Goal: Task Accomplishment & Management: Manage account settings

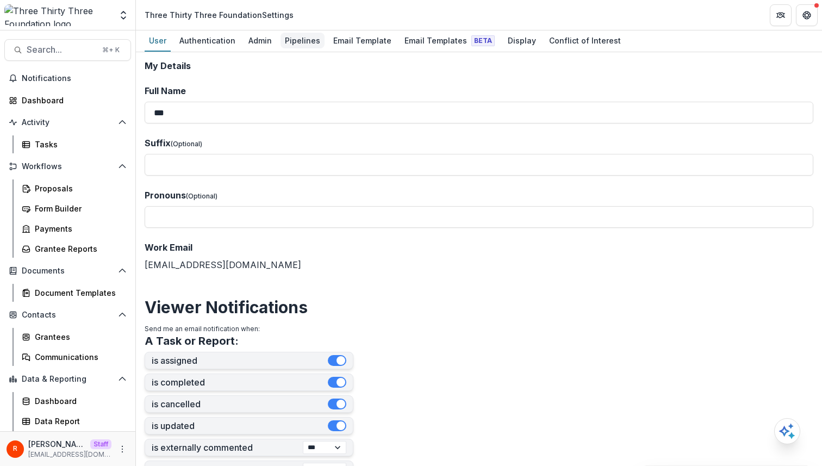
click at [311, 39] on div "Pipelines" at bounding box center [302, 41] width 44 height 16
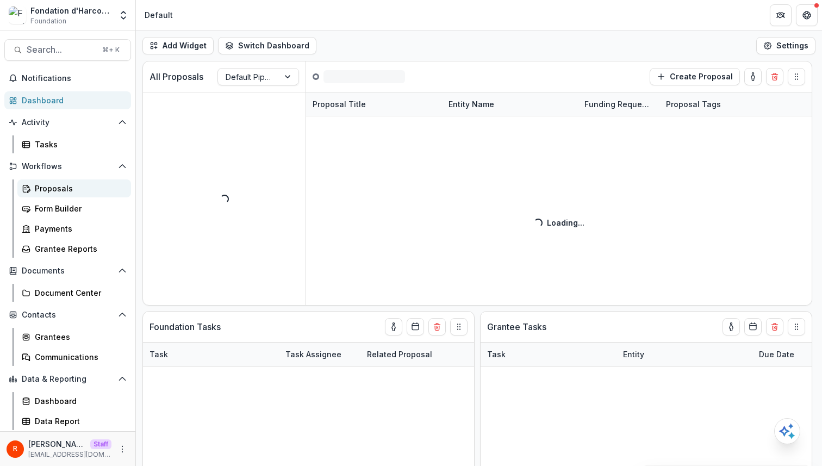
click at [71, 184] on div "Proposals" at bounding box center [78, 188] width 87 height 11
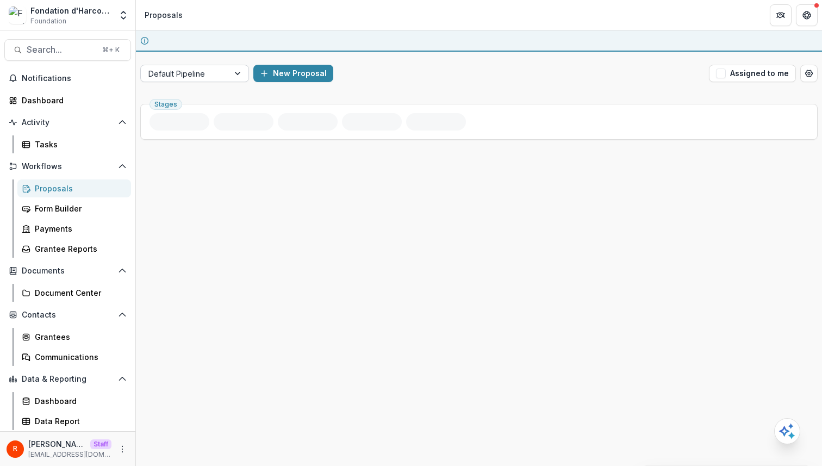
click at [217, 72] on div at bounding box center [184, 74] width 73 height 14
click at [223, 50] on div "You have an active session to review proposals" at bounding box center [479, 40] width 686 height 21
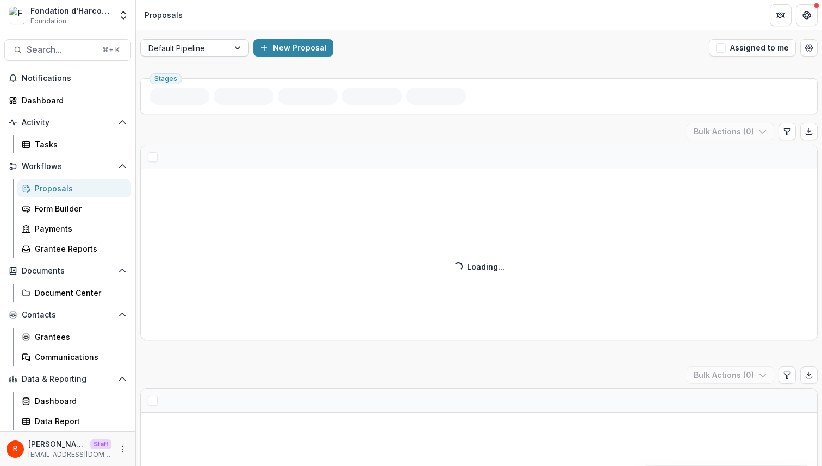
click at [218, 49] on div at bounding box center [184, 48] width 73 height 14
click at [349, 56] on div "New Proposal" at bounding box center [478, 47] width 451 height 17
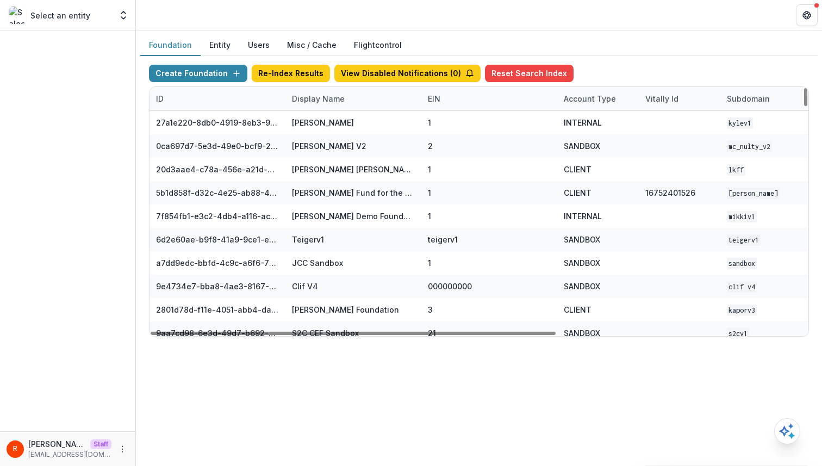
click at [318, 104] on div "Display Name" at bounding box center [353, 98] width 136 height 23
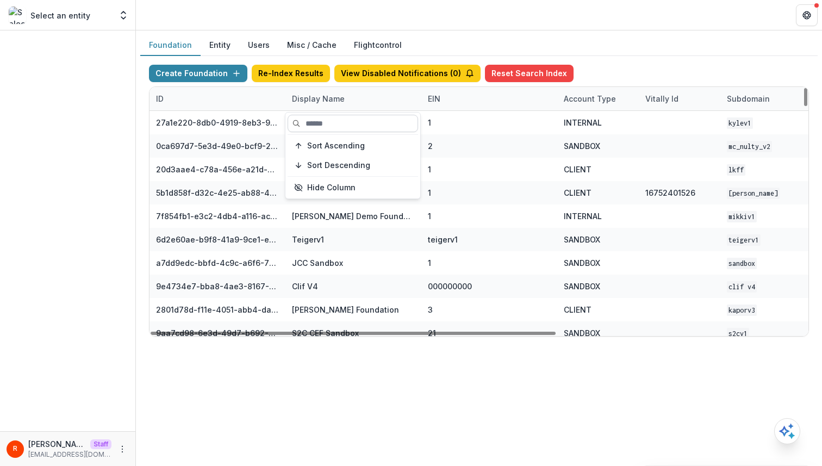
click at [318, 122] on input at bounding box center [352, 123] width 130 height 17
paste input "**********"
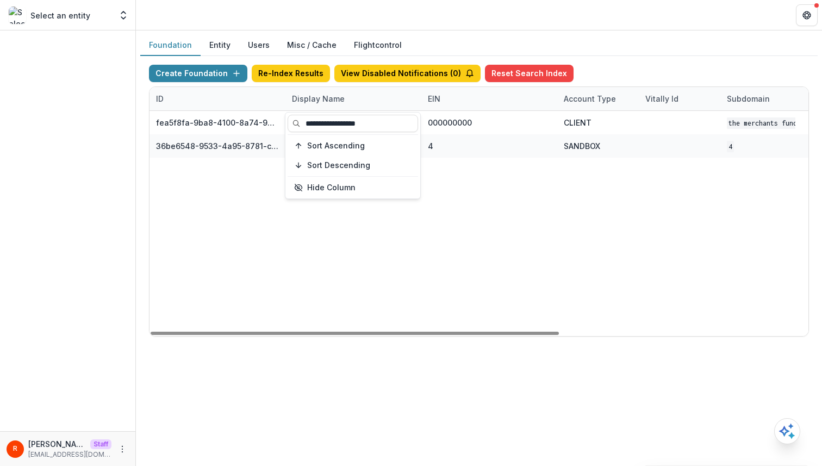
type input "**********"
click at [414, 256] on div "fea5f8fa-9ba8-4100-8a74-965e974c29f6 The Merchants Fund 000000000 CLIENT The Me…" at bounding box center [679, 223] width 1060 height 225
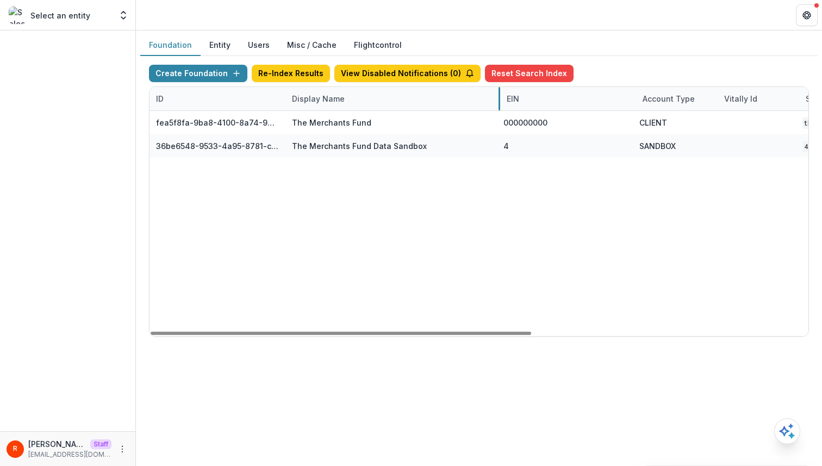
drag, startPoint x: 420, startPoint y: 92, endPoint x: 501, endPoint y: 99, distance: 81.2
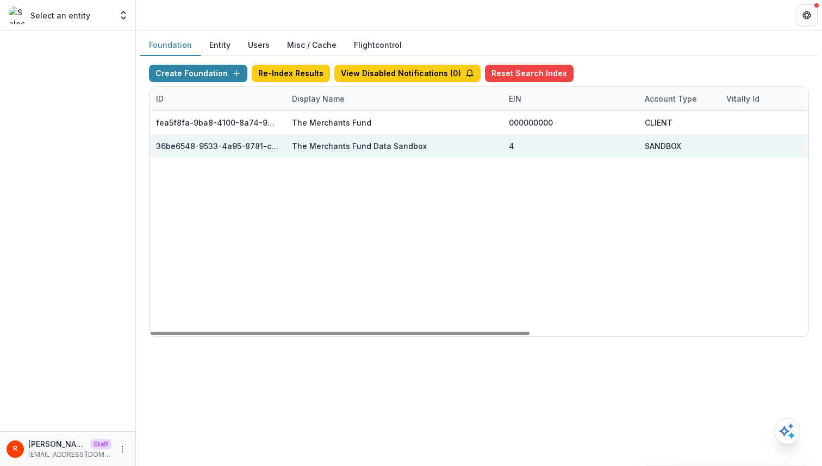
click at [247, 145] on div "36be6548-9533-4a95-8781-c4365b24c085" at bounding box center [217, 145] width 123 height 11
copy div "36be6548-9533-4a95-8781-c4365b24c085"
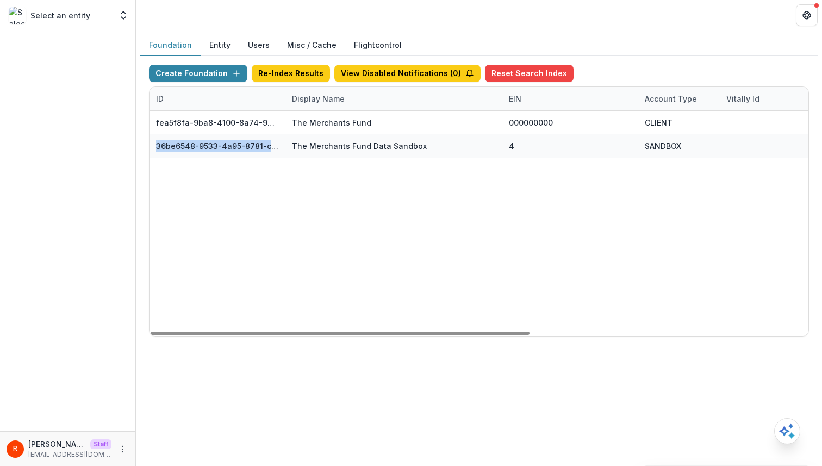
click at [311, 98] on div "Display Name" at bounding box center [318, 98] width 66 height 11
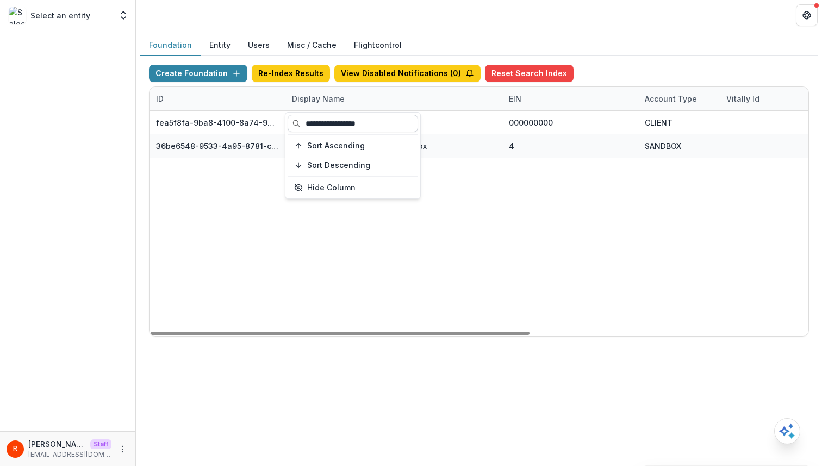
click at [314, 120] on input "**********" at bounding box center [352, 123] width 130 height 17
paste input
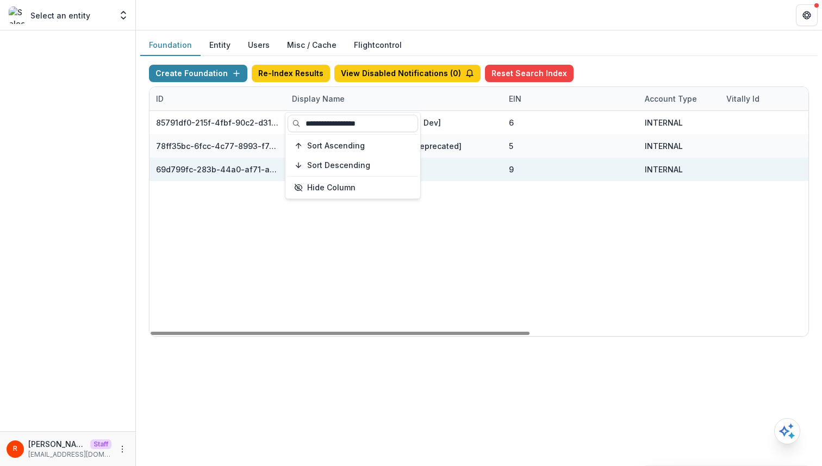
type input "**********"
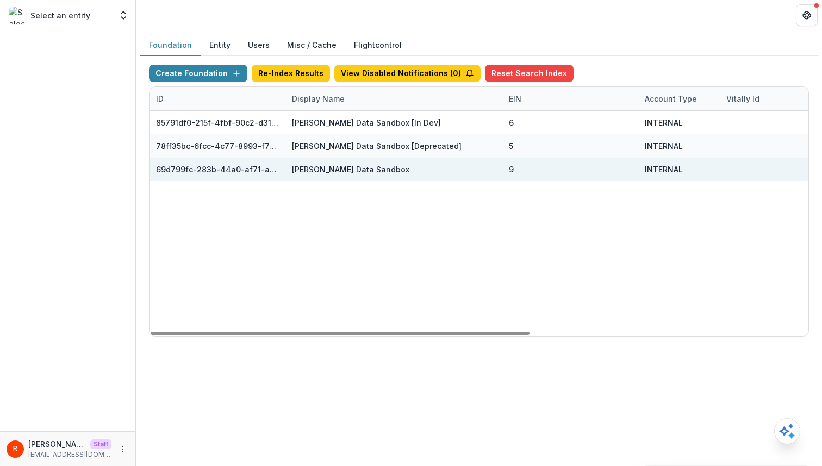
click at [236, 158] on div "69d799fc-283b-44a0-af71-ad645cb7d688" at bounding box center [217, 169] width 123 height 23
click at [237, 166] on div "69d799fc-283b-44a0-af71-ad645cb7d688" at bounding box center [217, 169] width 123 height 11
copy div "69d799fc-283b-44a0-af71-ad645cb7d688"
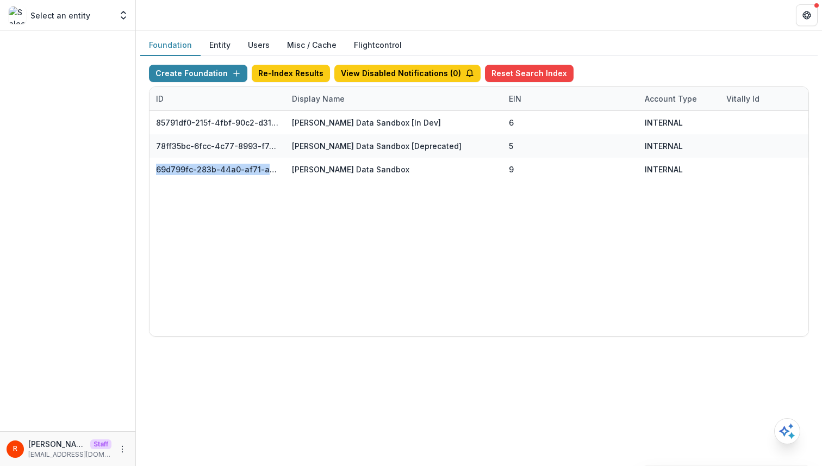
click at [308, 97] on div "Display Name" at bounding box center [318, 98] width 66 height 11
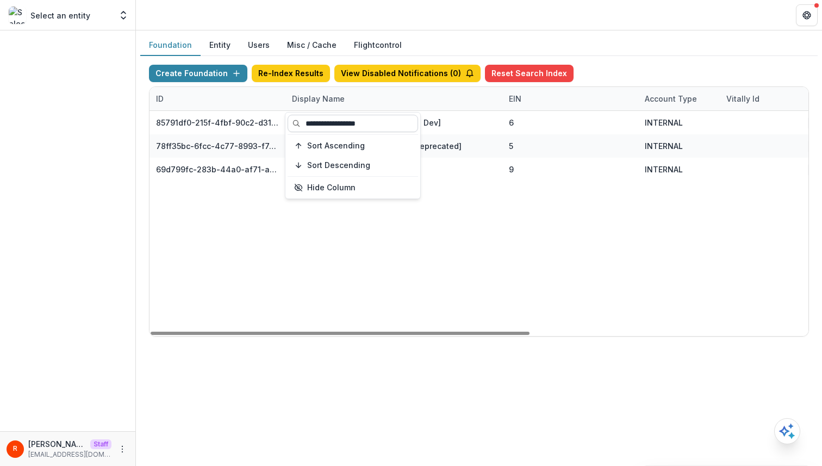
click at [323, 119] on input "**********" at bounding box center [352, 123] width 130 height 17
paste input "****"
type input "**********"
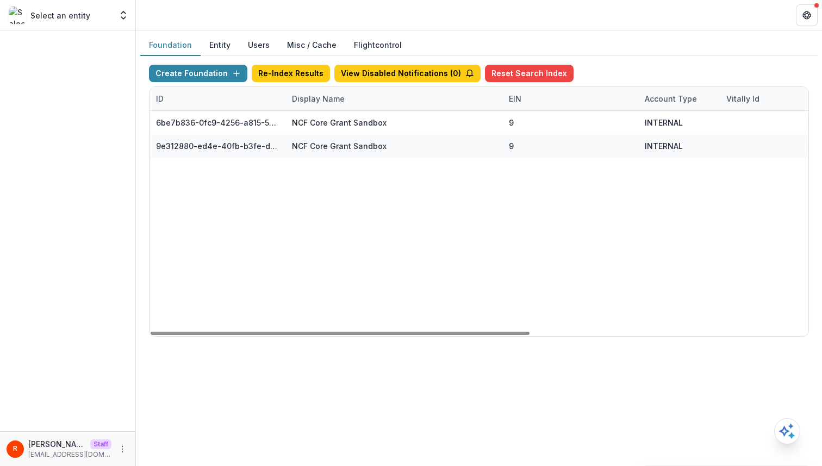
click at [328, 245] on div "6be7b836-0fc9-4256-a815-50ef1edb4eb9 NCF Core Grant Sandbox 9 INTERNAL 9 Sep 13…" at bounding box center [719, 223] width 1141 height 225
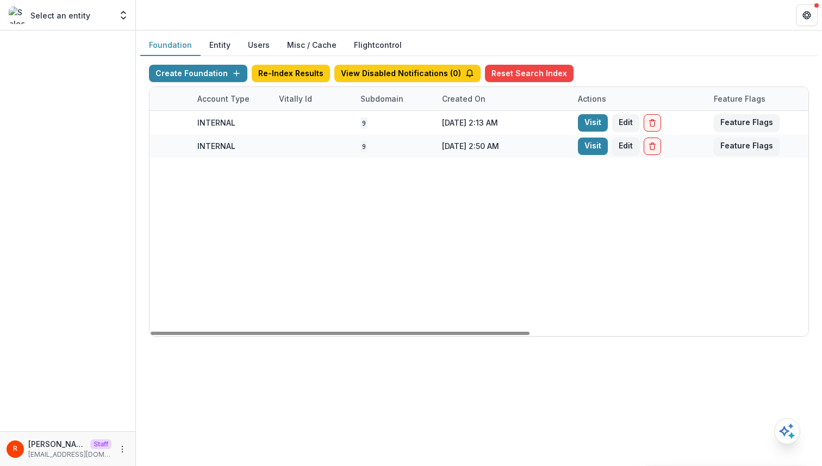
scroll to position [0, 482]
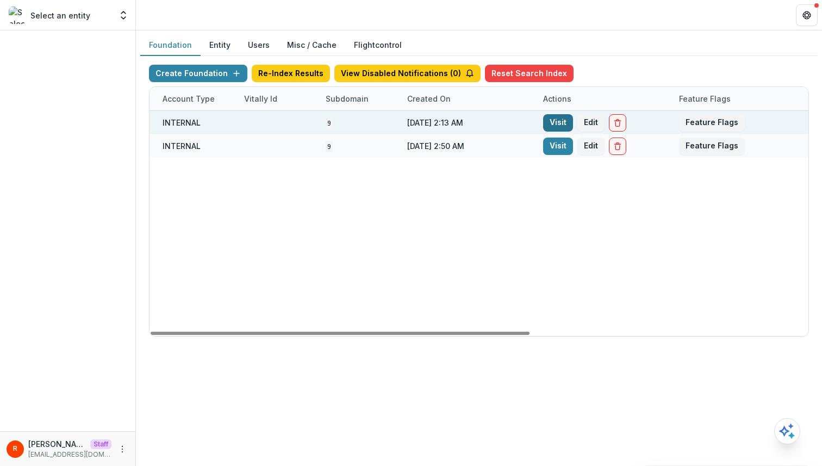
click at [546, 123] on link "Visit" at bounding box center [558, 122] width 30 height 17
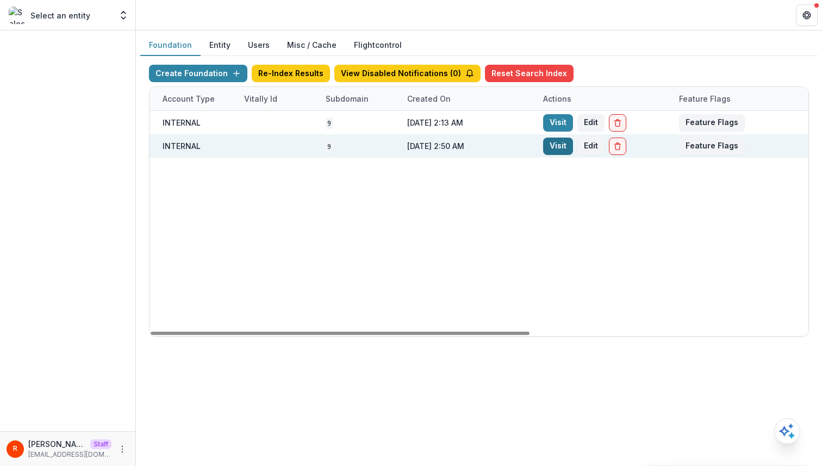
click at [546, 145] on link "Visit" at bounding box center [558, 145] width 30 height 17
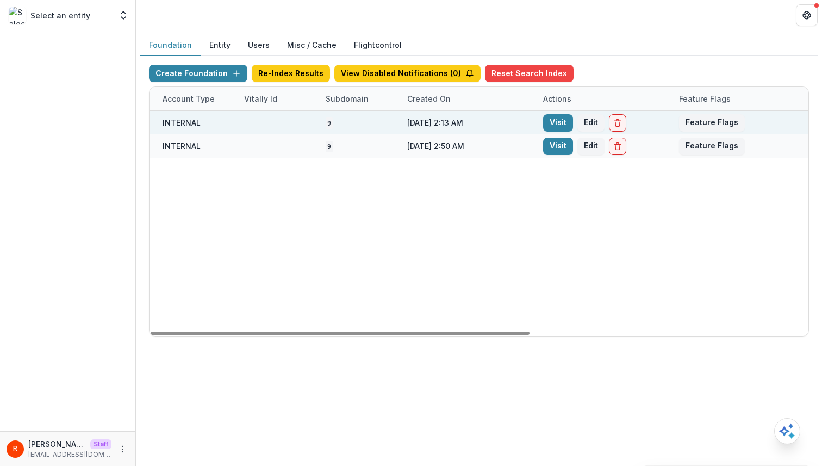
scroll to position [0, 0]
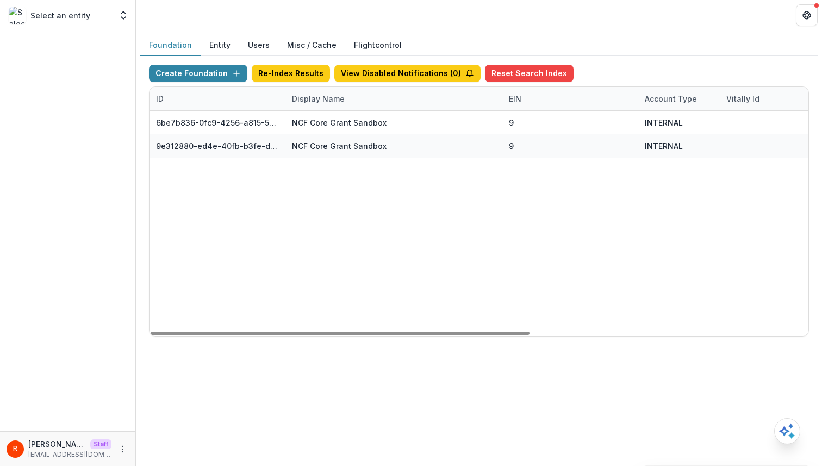
click at [318, 98] on div "Display Name" at bounding box center [318, 98] width 66 height 11
click at [318, 124] on input "**********" at bounding box center [352, 123] width 130 height 17
click at [327, 124] on input "**********" at bounding box center [352, 123] width 130 height 17
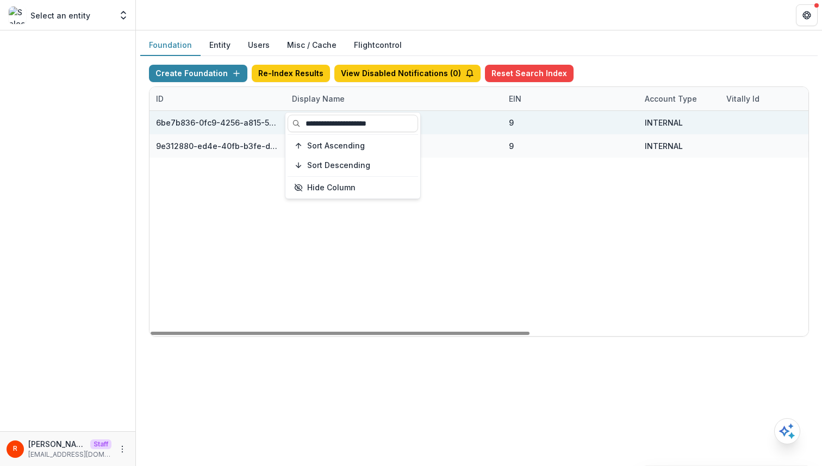
drag, startPoint x: 327, startPoint y: 124, endPoint x: 430, endPoint y: 124, distance: 103.8
click at [430, 124] on body "**********" at bounding box center [411, 233] width 822 height 466
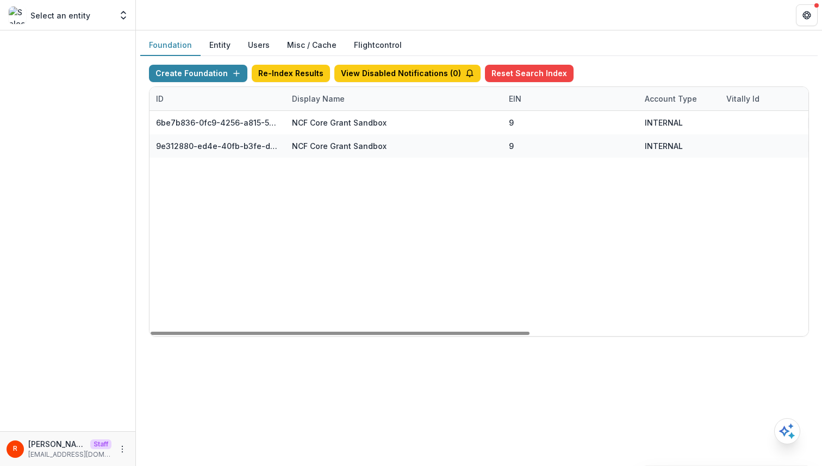
click at [322, 96] on div "Display Name" at bounding box center [318, 98] width 66 height 11
click at [325, 126] on input "**********" at bounding box center [352, 123] width 130 height 17
drag, startPoint x: 325, startPoint y: 126, endPoint x: 405, endPoint y: 126, distance: 79.9
click at [405, 126] on input "**********" at bounding box center [352, 123] width 130 height 17
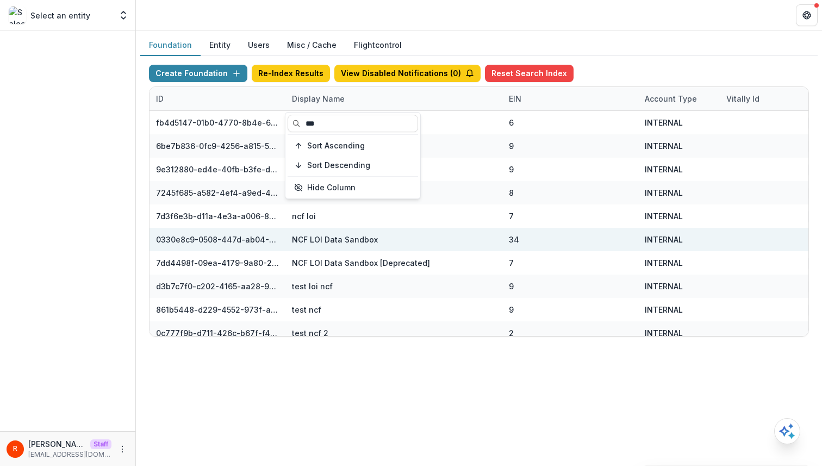
type input "***"
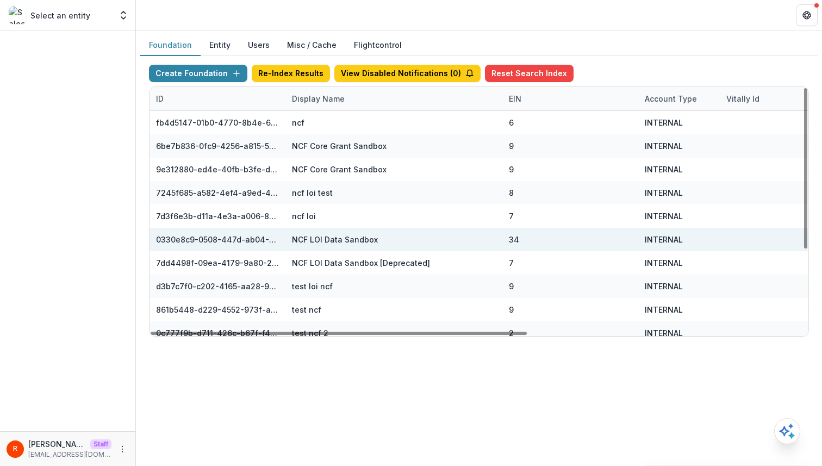
click at [459, 243] on div "NCF LOI Data Sandbox" at bounding box center [394, 239] width 204 height 23
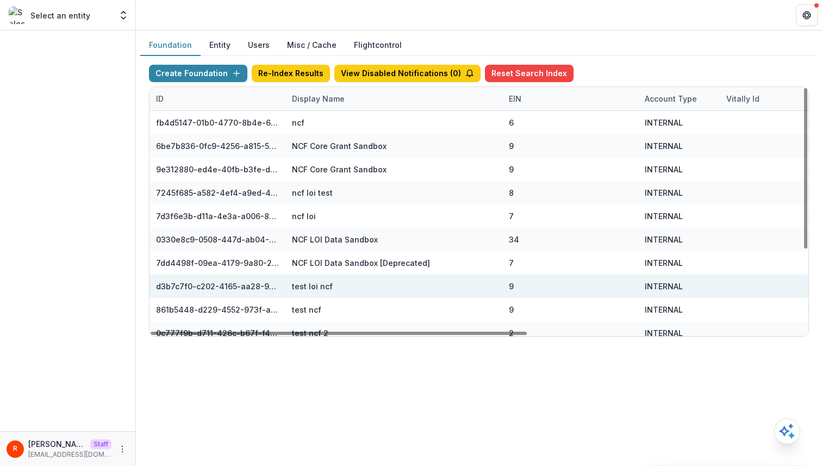
scroll to position [126, 0]
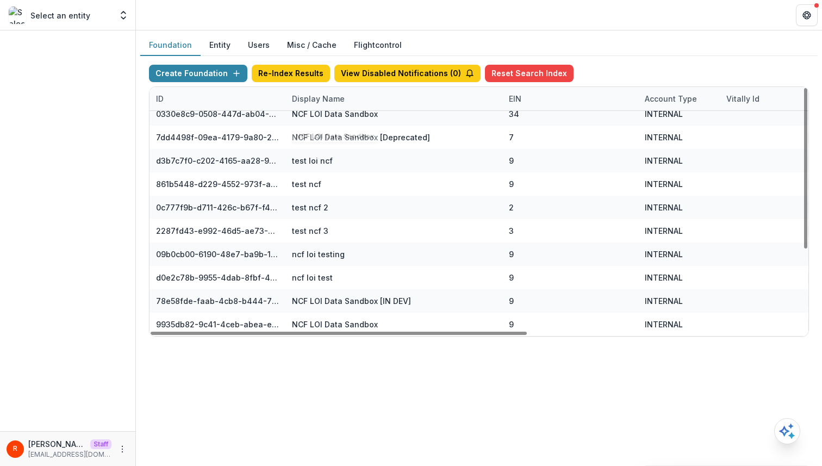
click at [332, 93] on div "Display Name" at bounding box center [318, 98] width 66 height 11
click at [332, 126] on input "***" at bounding box center [352, 123] width 130 height 17
paste input "**********"
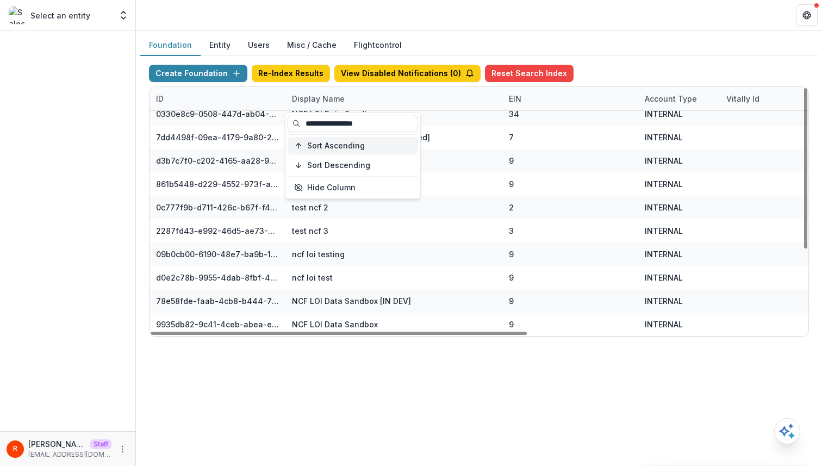
scroll to position [0, 0]
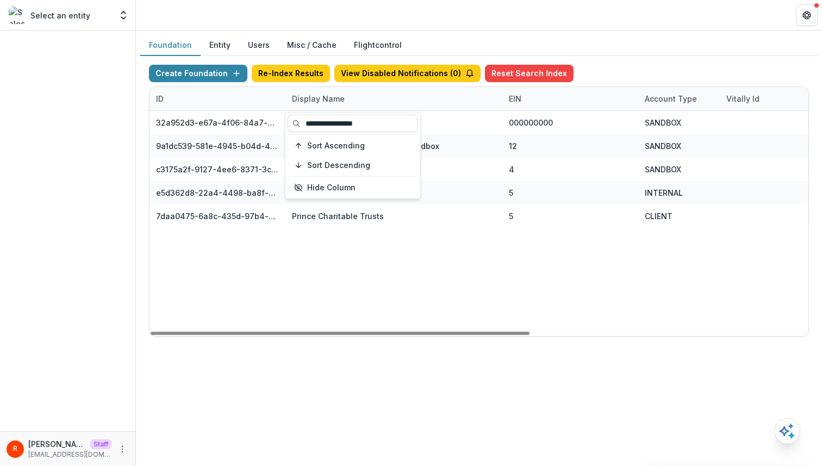
type input "**********"
click at [472, 228] on div "32a952d3-e67a-4f06-84a7-e1815100216c Prince Charitable Trusts DEMO 000000000 SA…" at bounding box center [719, 223] width 1141 height 225
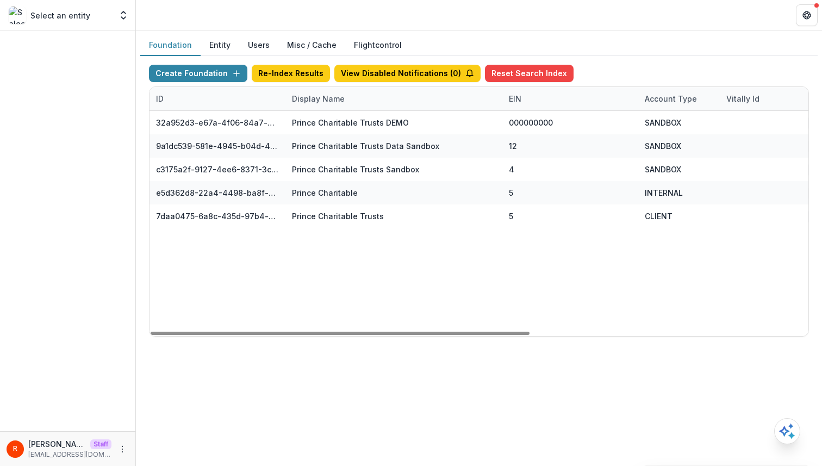
click at [209, 102] on div "ID" at bounding box center [217, 98] width 136 height 23
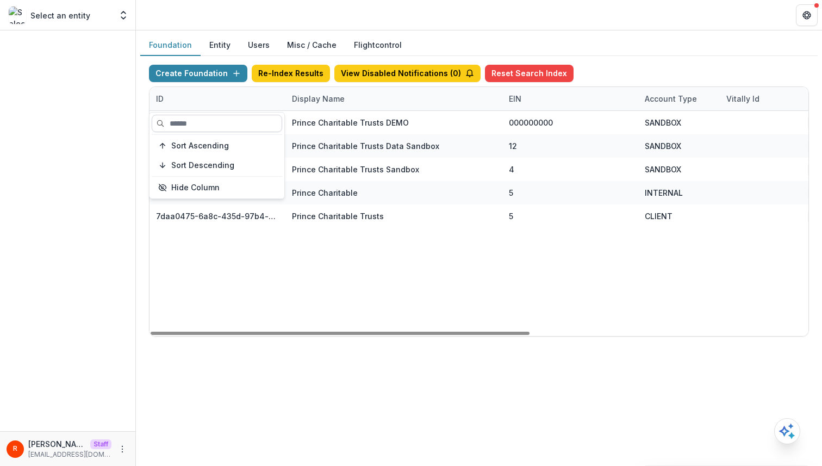
click at [210, 119] on input at bounding box center [217, 123] width 130 height 17
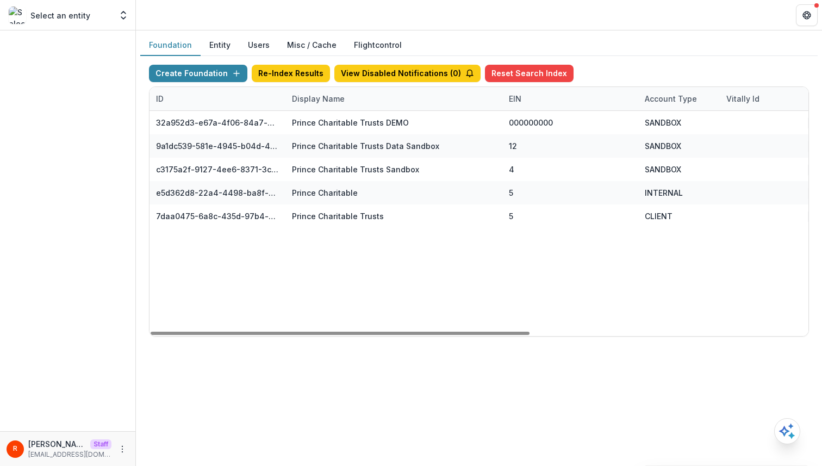
click at [330, 94] on div "Display Name" at bounding box center [318, 98] width 66 height 11
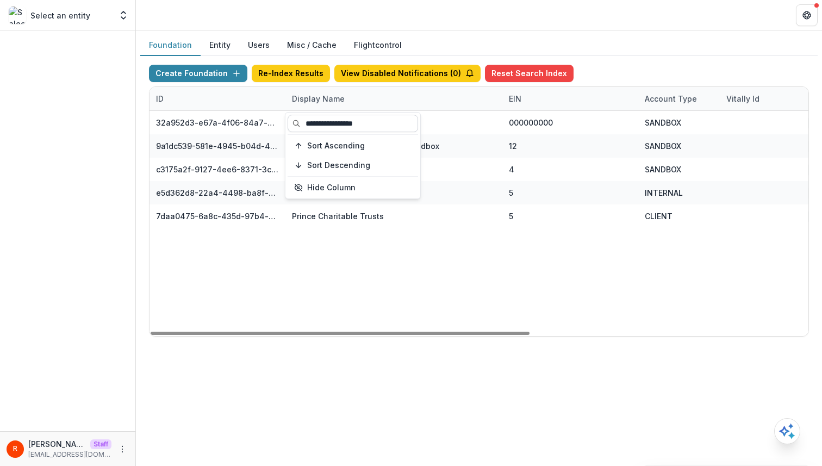
click at [329, 123] on input "**********" at bounding box center [352, 123] width 130 height 17
paste input "**********"
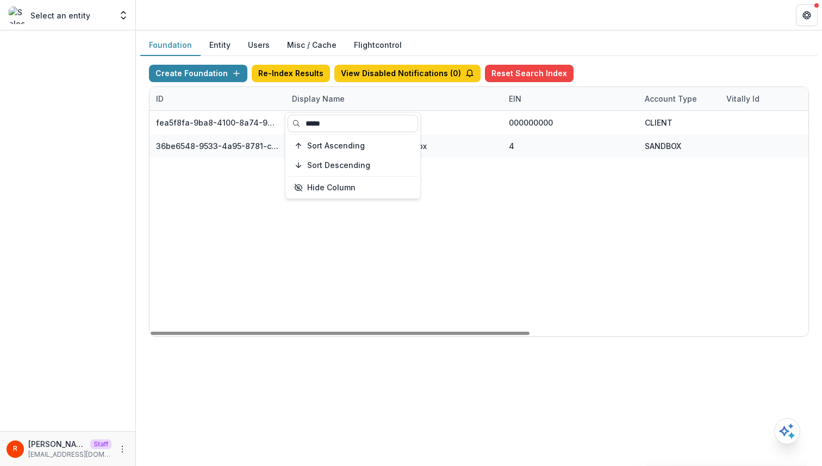
type input "*****"
click at [330, 235] on div "fea5f8fa-9ba8-4100-8a74-965e974c29f6 The Merchants Fund 000000000 CLIENT The Me…" at bounding box center [719, 223] width 1141 height 225
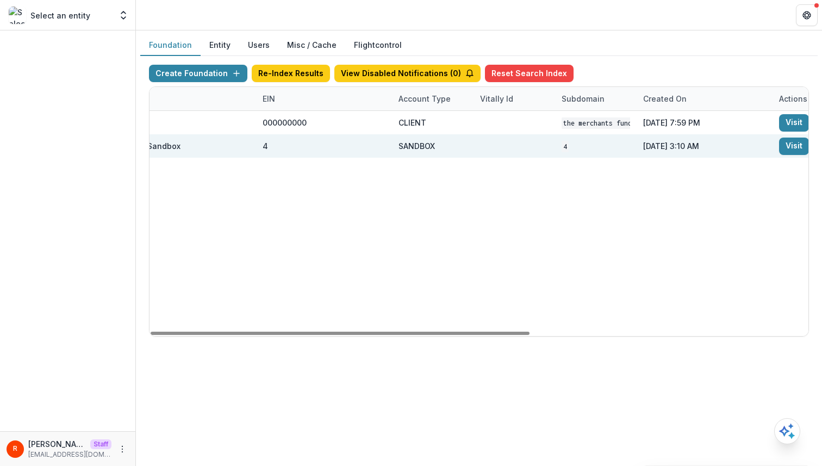
scroll to position [0, 482]
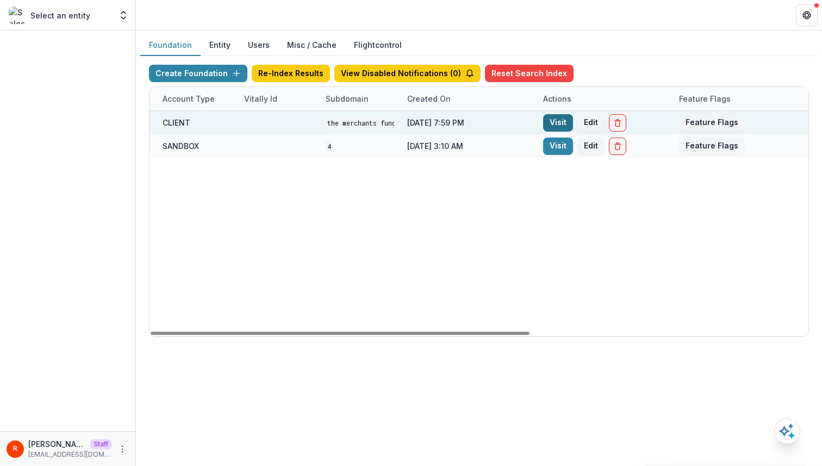
click at [563, 121] on link "Visit" at bounding box center [558, 122] width 30 height 17
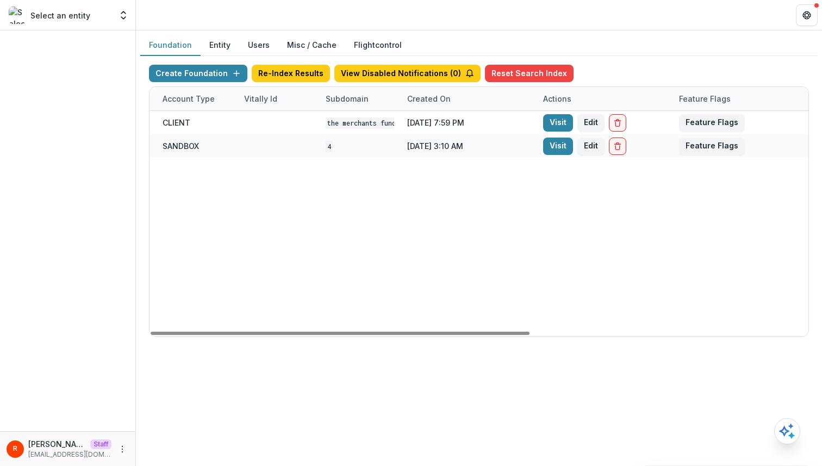
click at [291, 39] on button "Misc / Cache" at bounding box center [311, 45] width 67 height 21
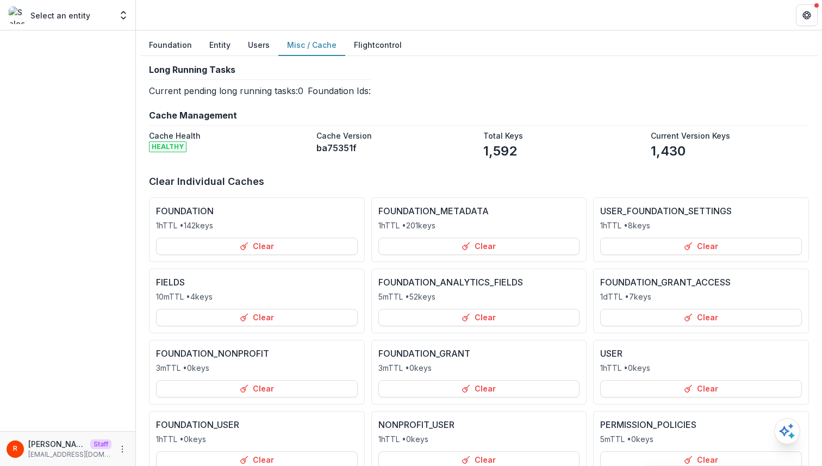
scroll to position [223, 0]
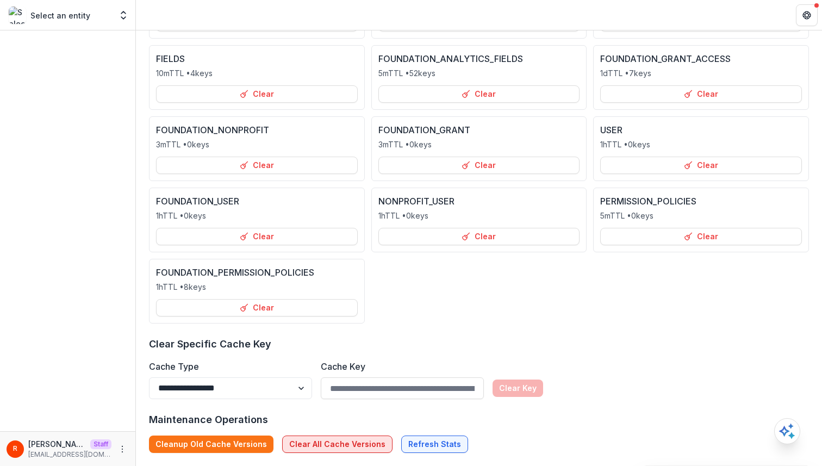
click at [352, 440] on button "Clear All Cache Versions" at bounding box center [337, 443] width 110 height 17
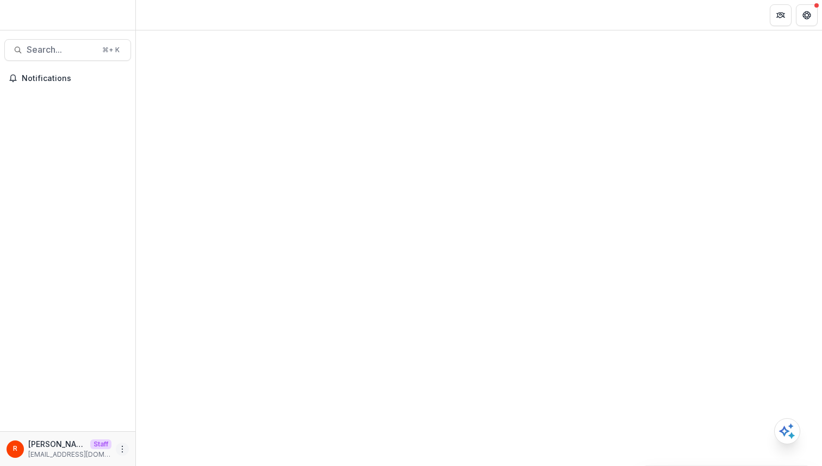
click at [123, 449] on icon "More" at bounding box center [122, 449] width 9 height 9
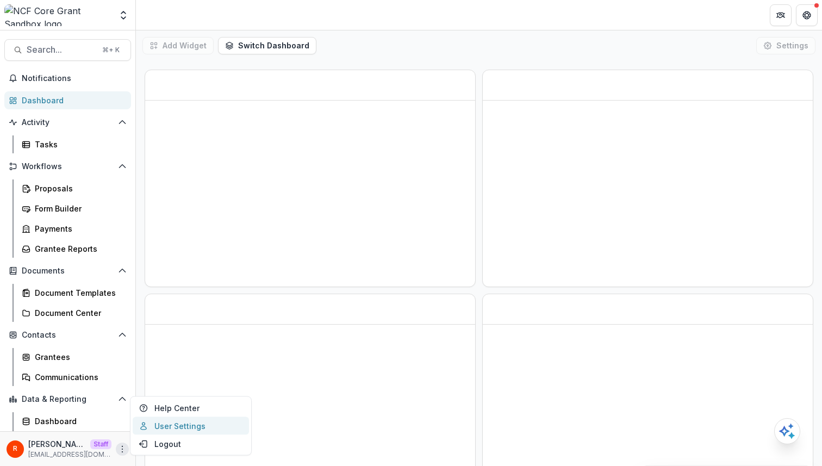
click at [170, 427] on link "User Settings" at bounding box center [191, 426] width 116 height 18
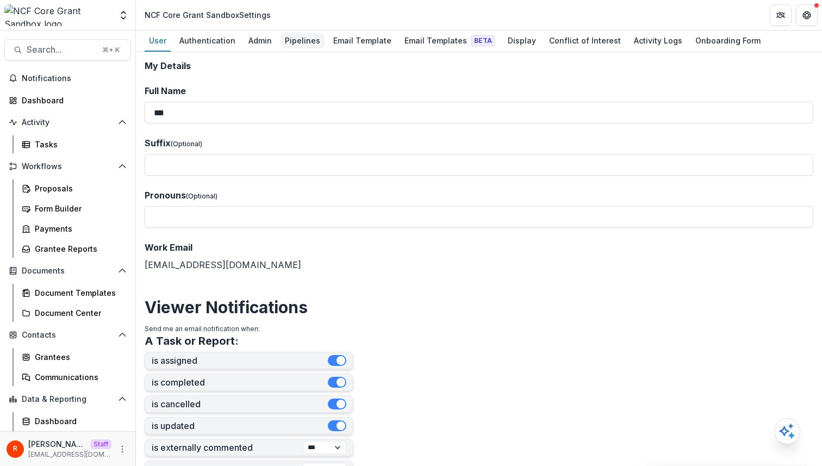
click at [306, 41] on div "Pipelines" at bounding box center [302, 41] width 44 height 16
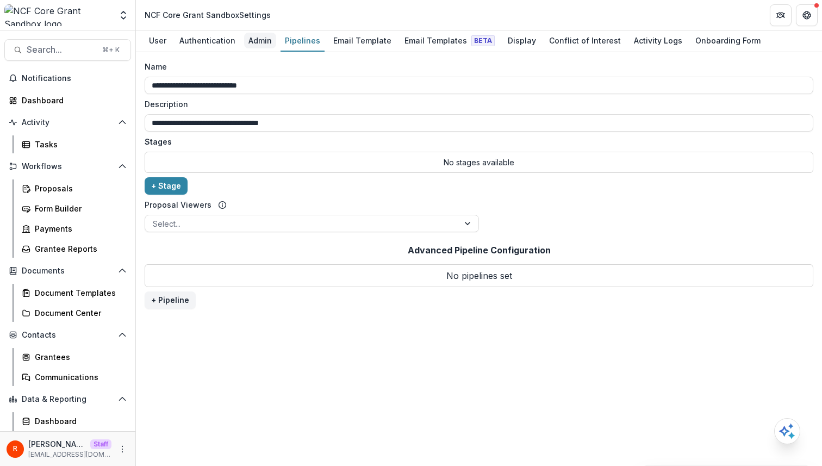
click at [255, 40] on div "Admin" at bounding box center [260, 41] width 32 height 16
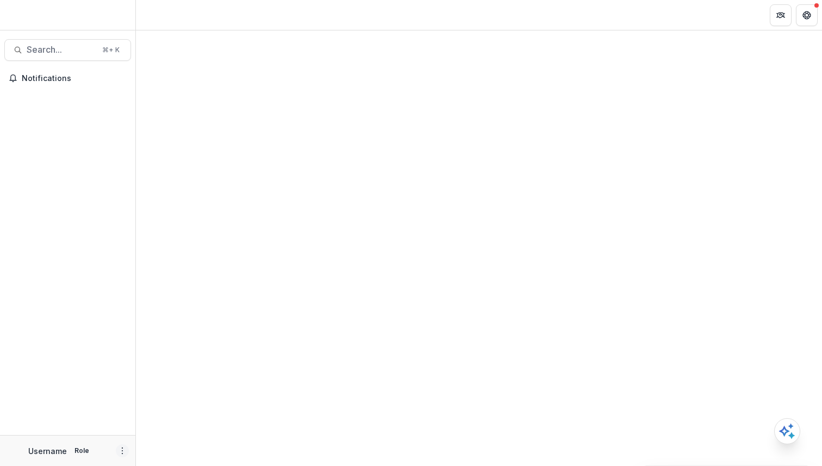
click at [126, 449] on icon "More" at bounding box center [122, 450] width 9 height 9
click at [169, 427] on link "User Settings" at bounding box center [194, 427] width 116 height 18
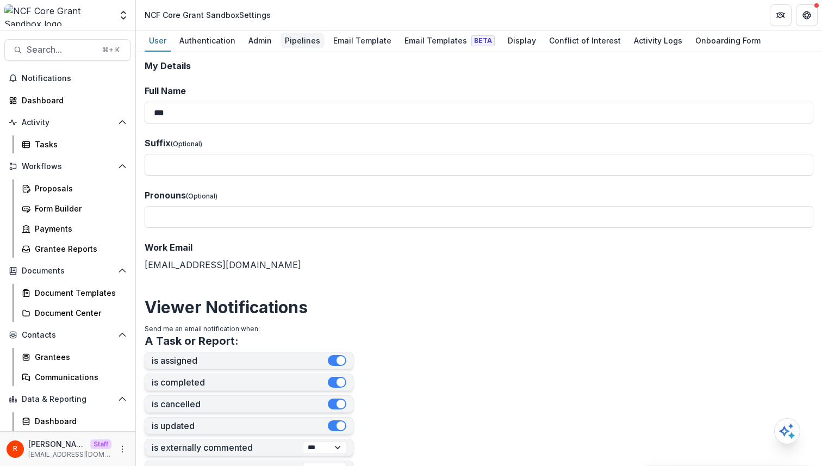
click at [282, 44] on div "Pipelines" at bounding box center [302, 41] width 44 height 16
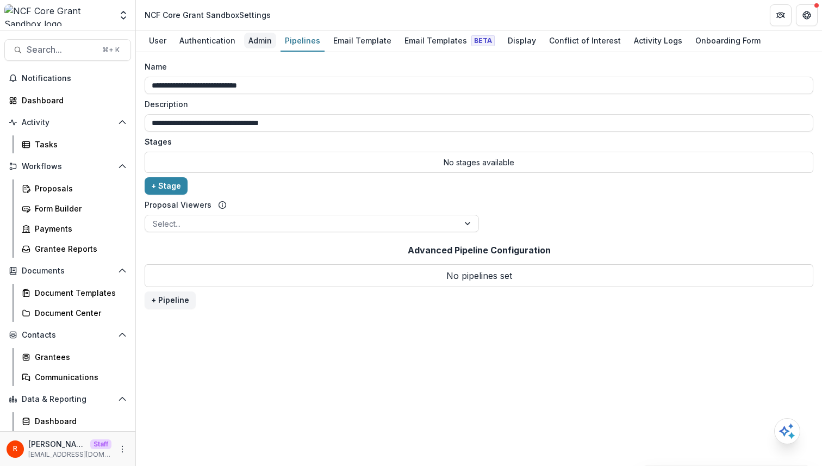
click at [251, 42] on div "Admin" at bounding box center [260, 41] width 32 height 16
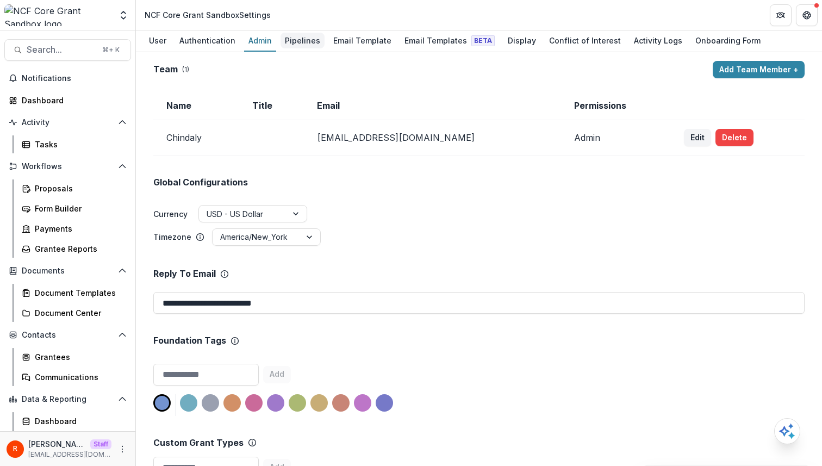
click at [305, 38] on div "Pipelines" at bounding box center [302, 41] width 44 height 16
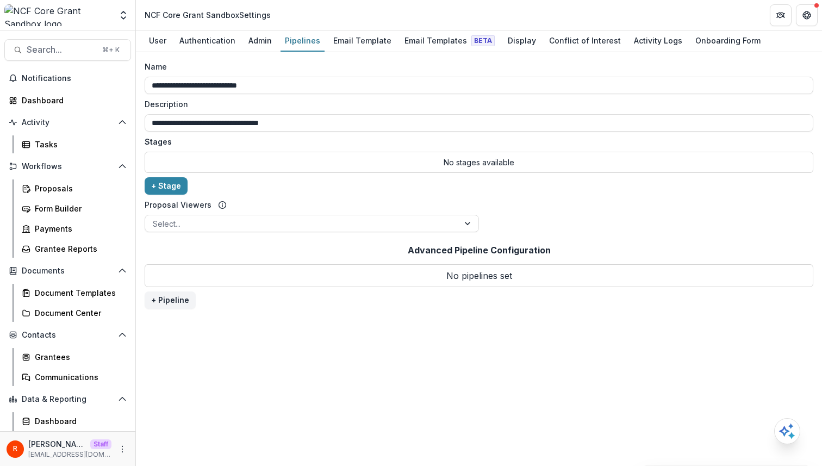
click at [472, 187] on div "**********" at bounding box center [479, 149] width 668 height 176
click at [245, 49] on link "Admin" at bounding box center [260, 40] width 32 height 21
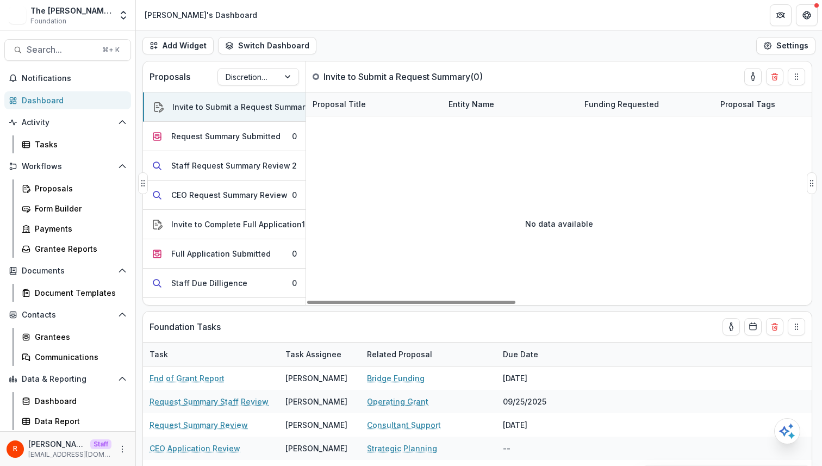
scroll to position [90, 0]
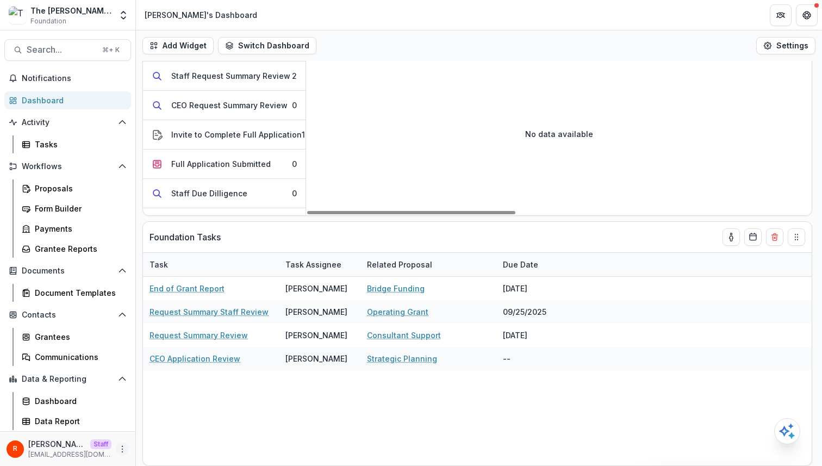
click at [128, 447] on button "More" at bounding box center [122, 448] width 13 height 13
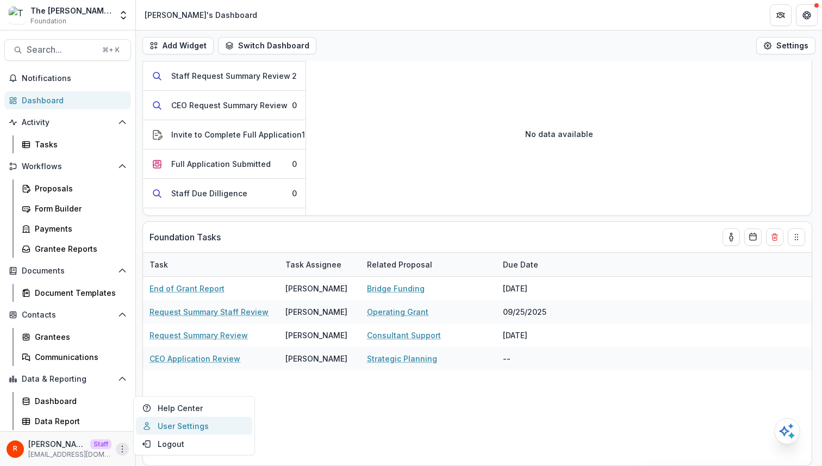
click at [193, 422] on link "User Settings" at bounding box center [194, 426] width 116 height 18
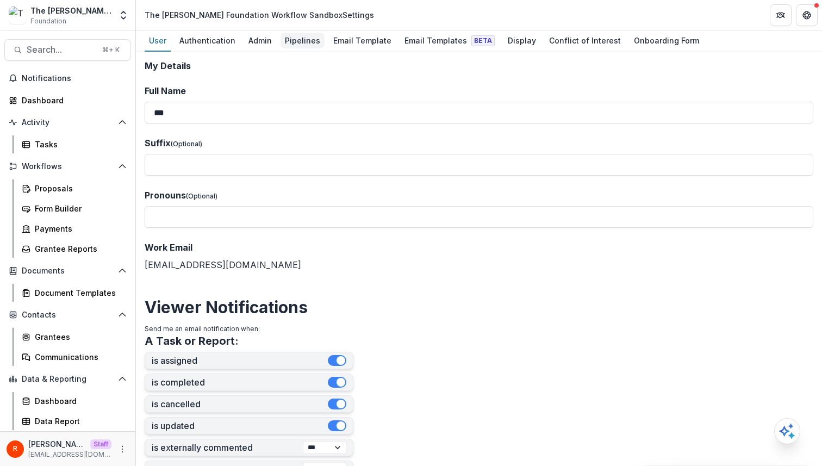
click at [284, 43] on div "Pipelines" at bounding box center [302, 41] width 44 height 16
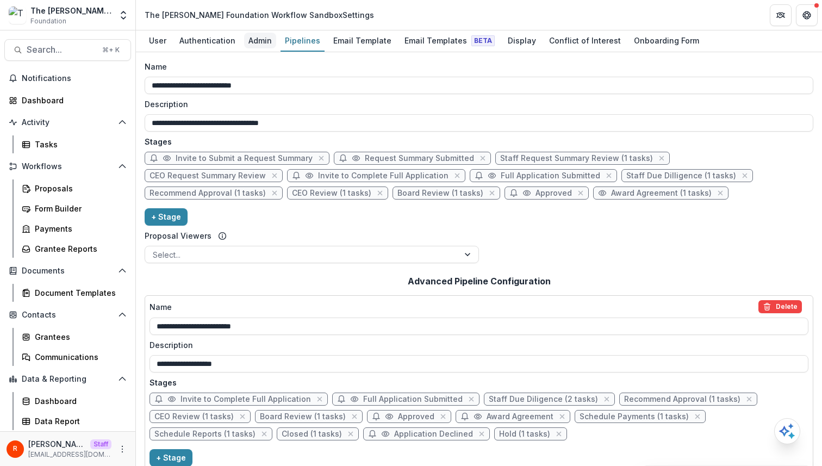
click at [252, 41] on div "Admin" at bounding box center [260, 41] width 32 height 16
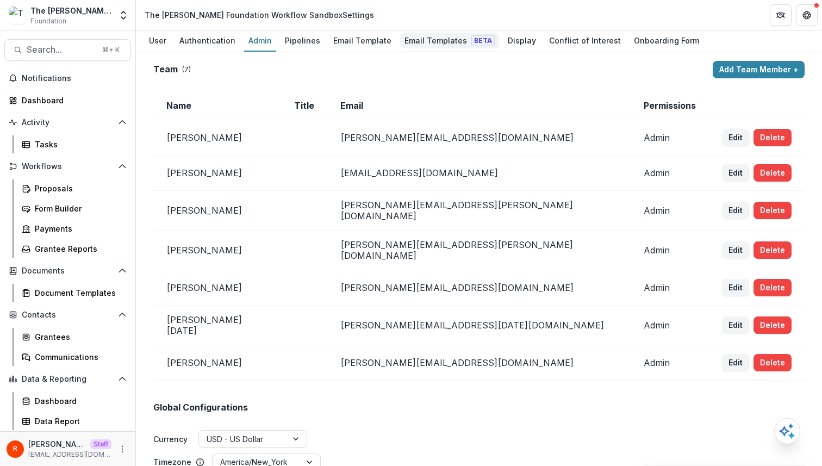
click at [440, 43] on div "Email Templates Beta" at bounding box center [449, 41] width 99 height 16
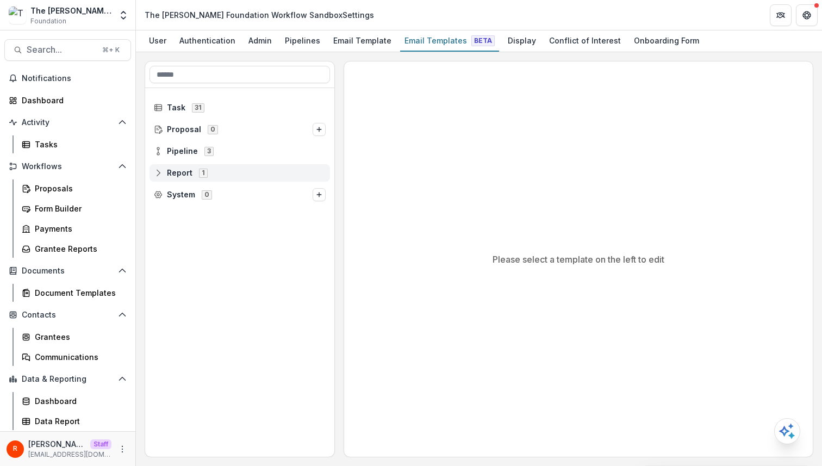
click at [232, 172] on span "Report 1" at bounding box center [240, 172] width 172 height 9
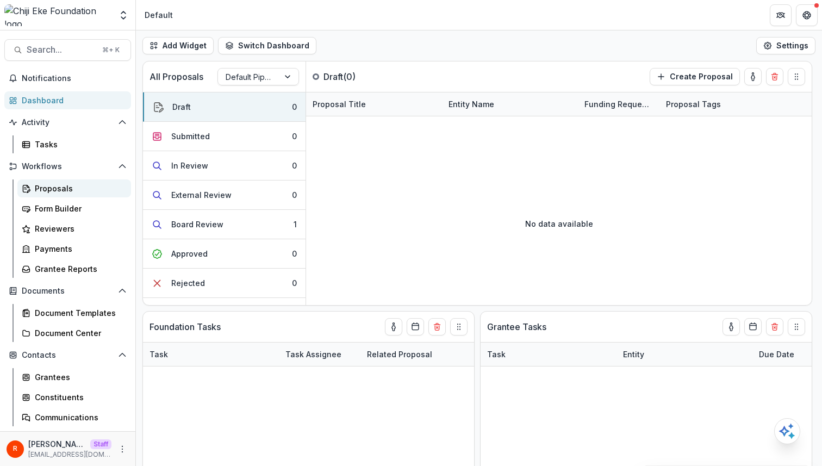
click at [71, 189] on div "Proposals" at bounding box center [78, 188] width 87 height 11
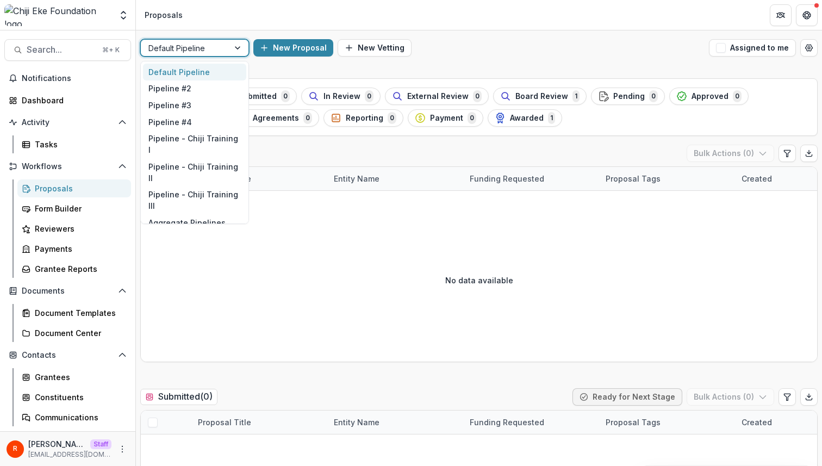
click at [211, 46] on div at bounding box center [184, 48] width 73 height 14
click at [200, 91] on div "Pipeline #2" at bounding box center [194, 88] width 103 height 17
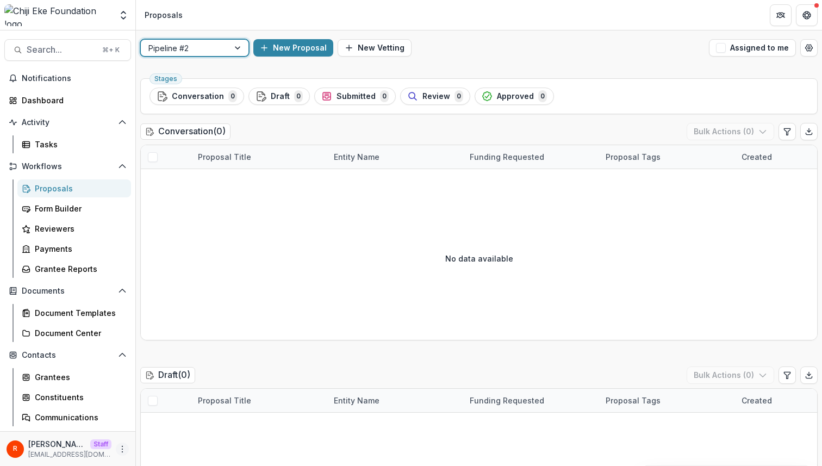
click at [120, 448] on icon "More" at bounding box center [122, 449] width 9 height 9
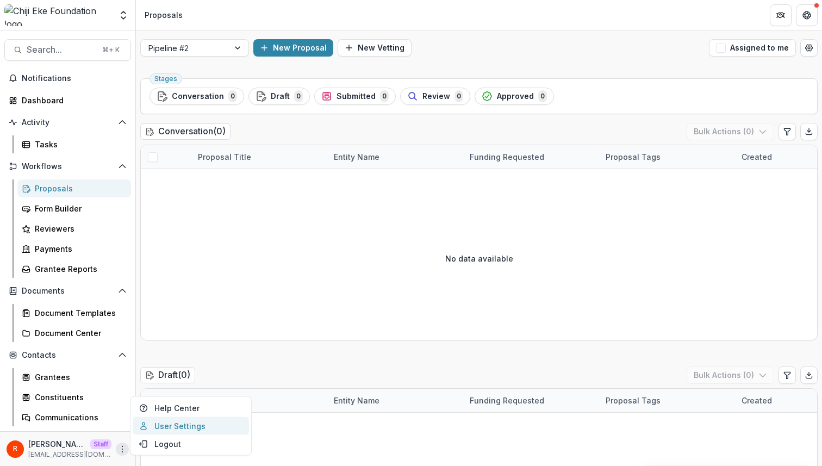
click at [197, 425] on link "User Settings" at bounding box center [191, 426] width 116 height 18
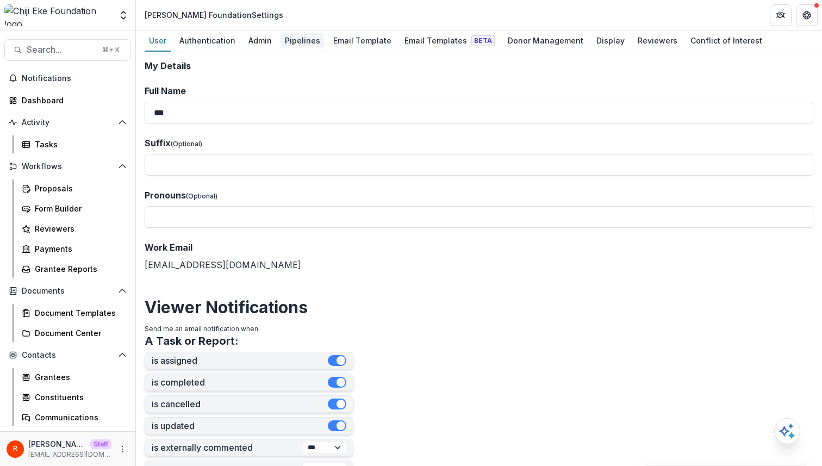
click at [309, 41] on div "Pipelines" at bounding box center [302, 41] width 44 height 16
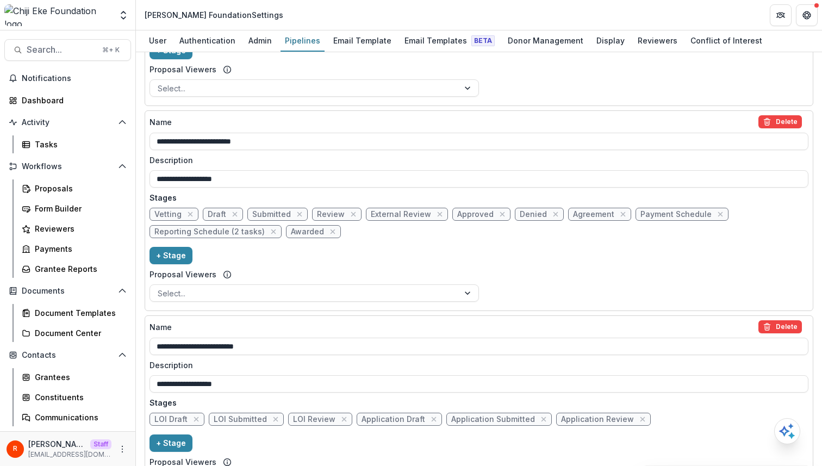
scroll to position [1050, 0]
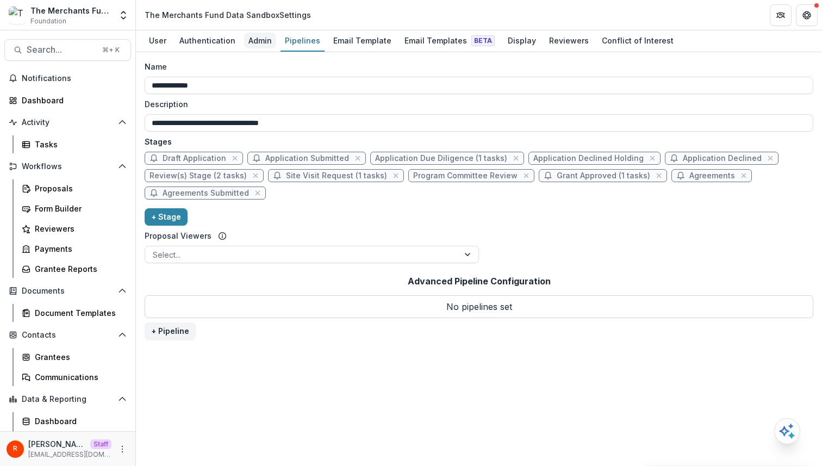
click at [258, 36] on div "Admin" at bounding box center [260, 41] width 32 height 16
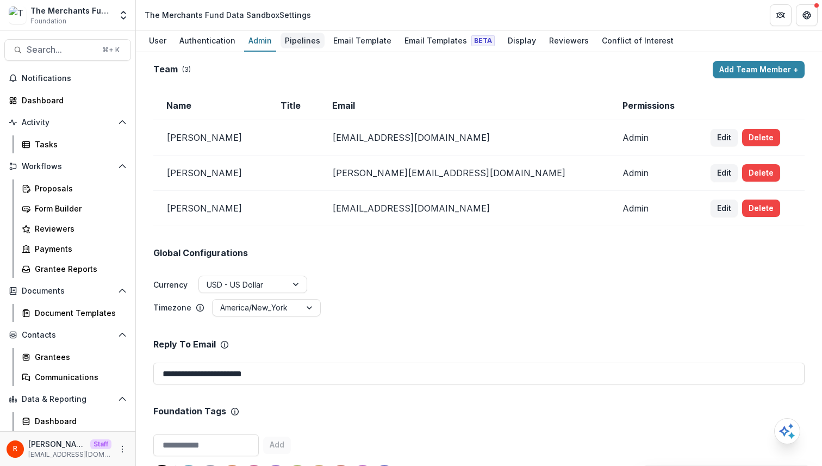
click at [299, 39] on div "Pipelines" at bounding box center [302, 41] width 44 height 16
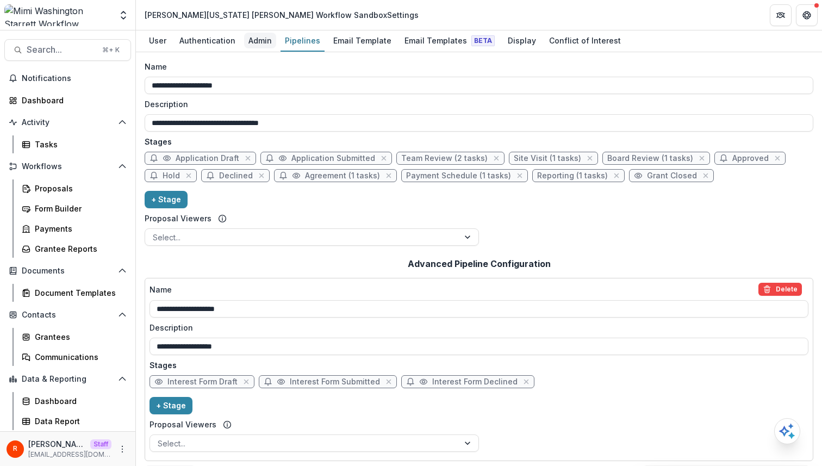
click at [252, 42] on div "Admin" at bounding box center [260, 41] width 32 height 16
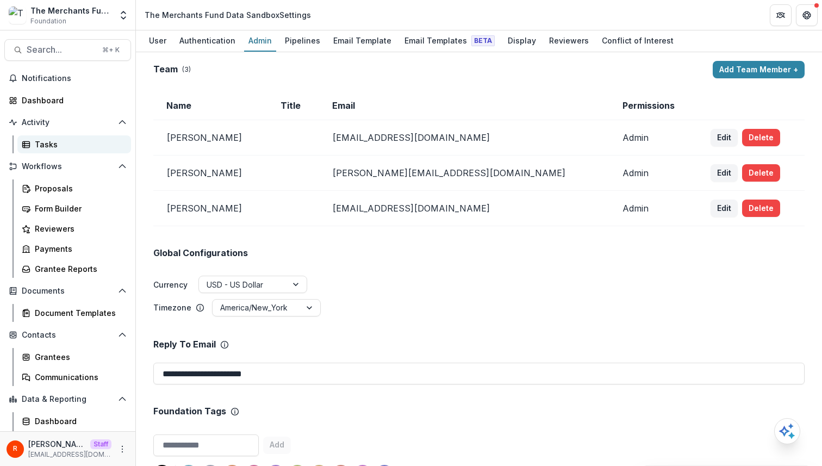
click at [82, 147] on div "Tasks" at bounding box center [78, 144] width 87 height 11
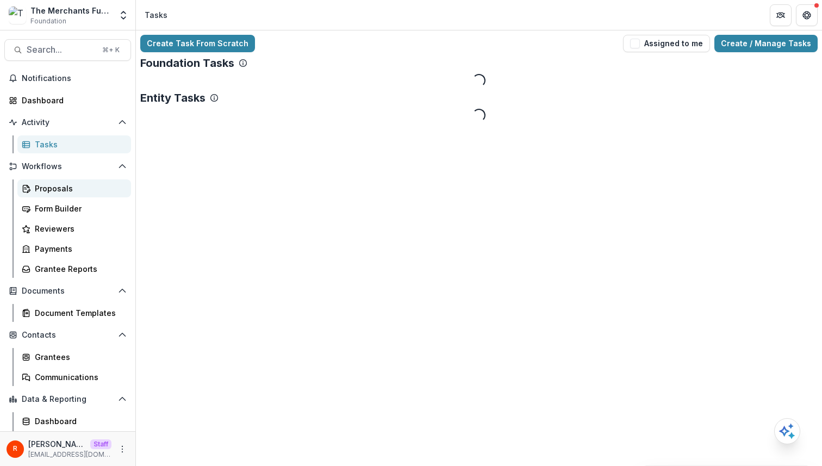
click at [68, 186] on div "Proposals" at bounding box center [78, 188] width 87 height 11
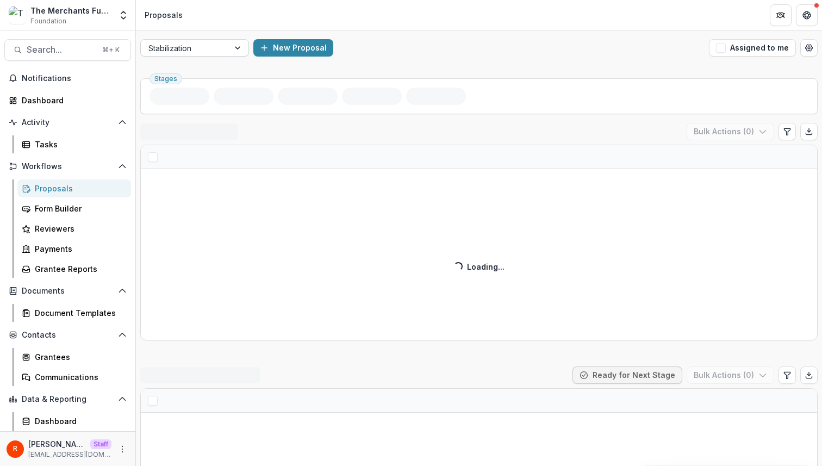
click at [220, 49] on div at bounding box center [184, 48] width 73 height 14
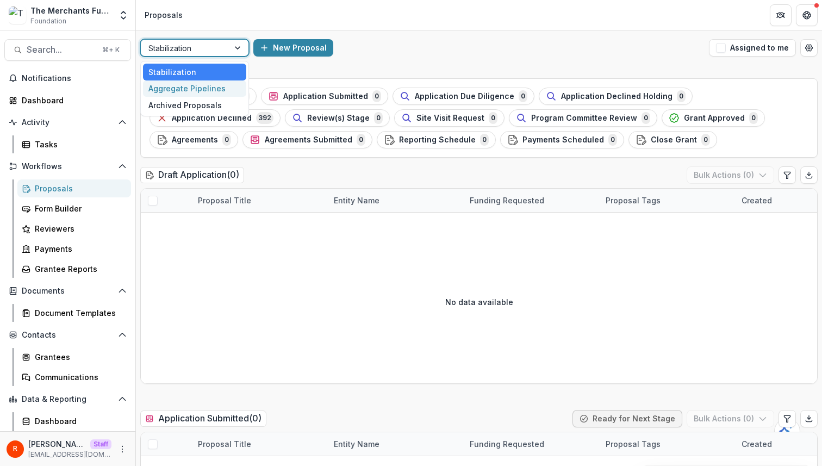
click at [205, 90] on div "Aggregate Pipelines" at bounding box center [194, 88] width 103 height 17
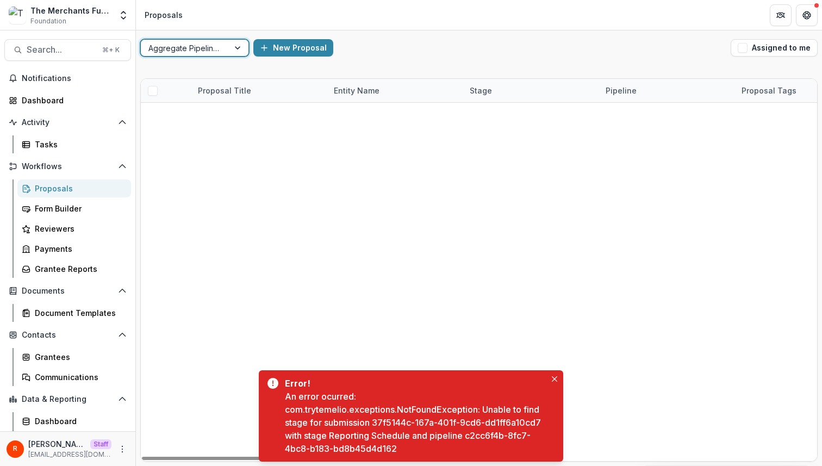
click at [379, 422] on div "An error ocurred: com.trytemelio.exceptions.NotFoundException: Unable to find s…" at bounding box center [415, 422] width 261 height 65
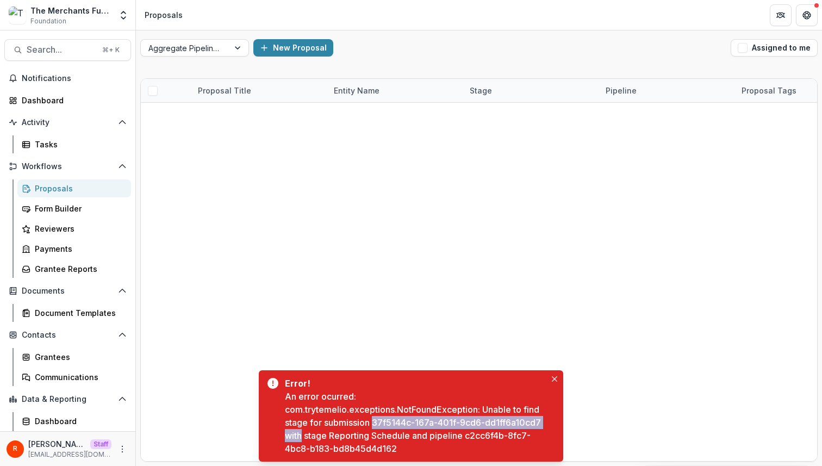
drag, startPoint x: 379, startPoint y: 422, endPoint x: 295, endPoint y: 435, distance: 85.2
click at [295, 435] on div "An error ocurred: com.trytemelio.exceptions.NotFoundException: Unable to find s…" at bounding box center [415, 422] width 261 height 65
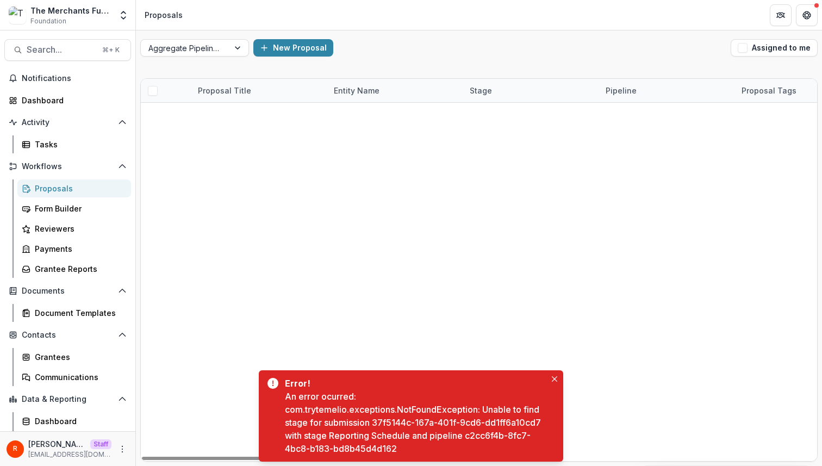
click at [289, 294] on div at bounding box center [723, 200] width 1165 height 195
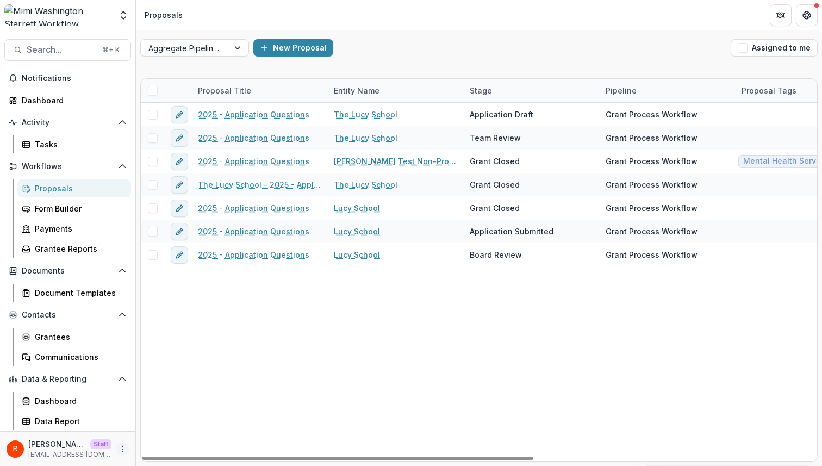
click at [125, 445] on icon "More" at bounding box center [122, 449] width 9 height 9
click at [301, 327] on div "2025 - Application Questions The Lucy School Application Draft Grant Process Wo…" at bounding box center [723, 282] width 1165 height 358
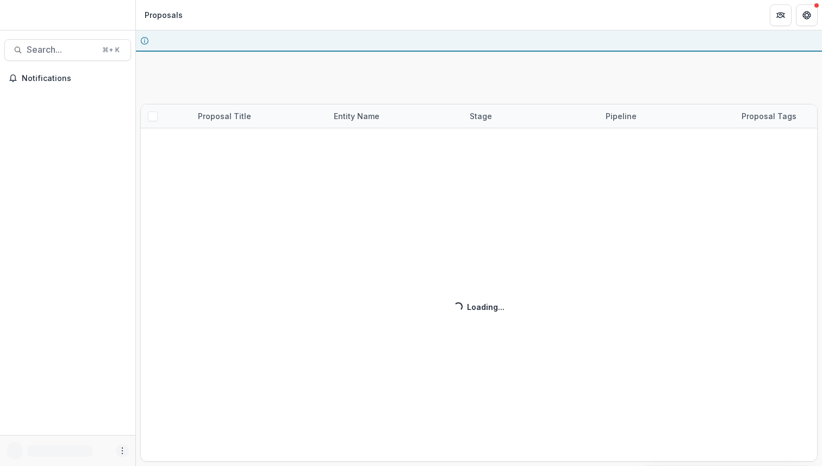
click at [120, 452] on icon "More" at bounding box center [122, 450] width 9 height 9
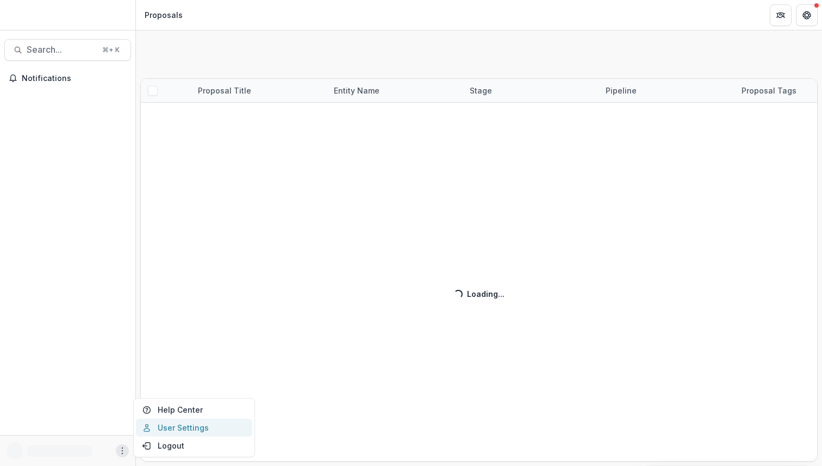
click at [186, 421] on link "User Settings" at bounding box center [194, 427] width 116 height 18
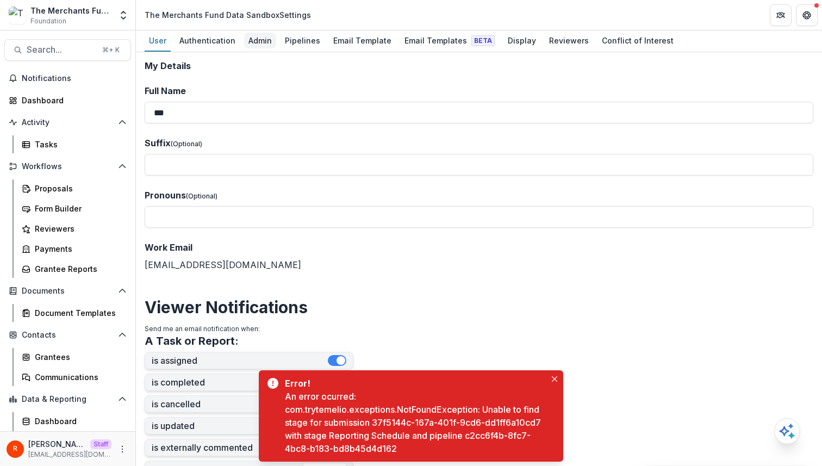
click at [260, 41] on div "Admin" at bounding box center [260, 41] width 32 height 16
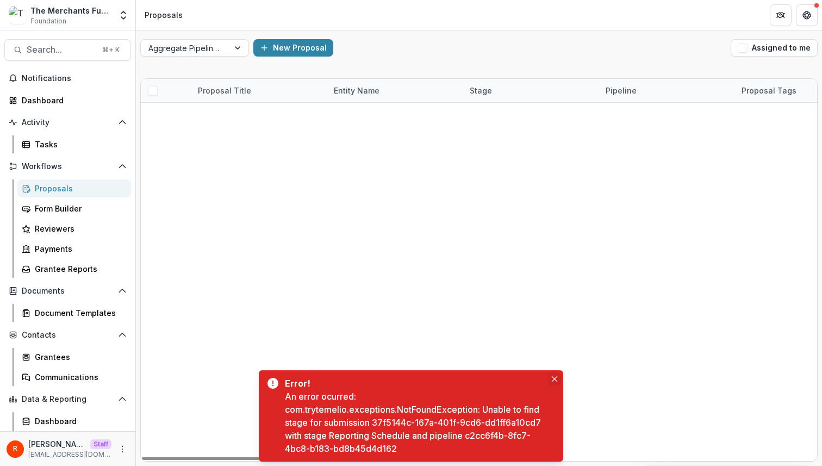
click at [559, 379] on button "Close" at bounding box center [554, 378] width 13 height 13
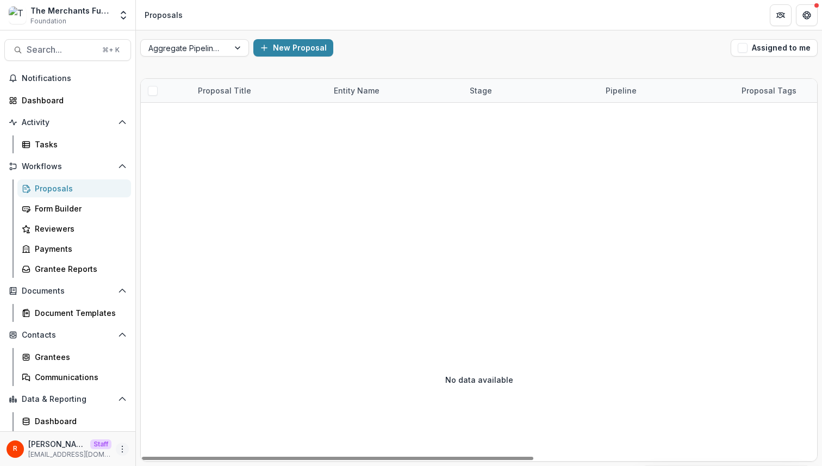
click at [122, 443] on button "More" at bounding box center [122, 448] width 13 height 13
click at [158, 422] on link "User Settings" at bounding box center [191, 426] width 116 height 18
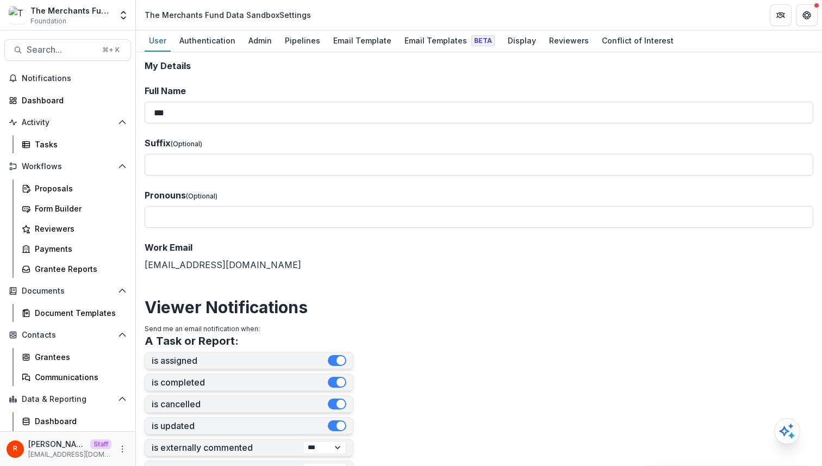
click at [276, 51] on div "User Authentication Admin Pipelines Email Template Email Templates Beta Display…" at bounding box center [479, 41] width 686 height 22
click at [281, 47] on div "Pipelines" at bounding box center [302, 41] width 44 height 16
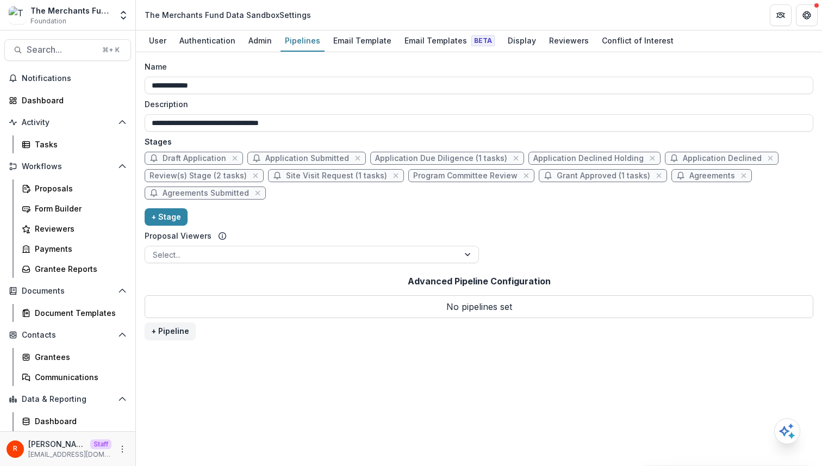
click at [153, 16] on div "The Merchants Fund Data Sandbox Settings" at bounding box center [228, 14] width 166 height 11
drag, startPoint x: 153, startPoint y: 16, endPoint x: 254, endPoint y: 16, distance: 101.1
click at [254, 16] on div "The Merchants Fund Data Sandbox Settings" at bounding box center [228, 14] width 166 height 11
click at [517, 103] on label "Description" at bounding box center [476, 103] width 662 height 11
click at [517, 114] on input "**********" at bounding box center [479, 122] width 668 height 17
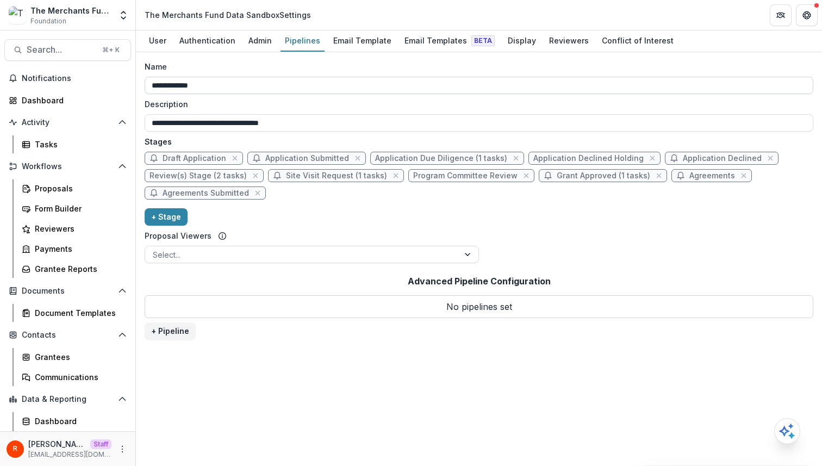
click at [569, 77] on input "**********" at bounding box center [479, 85] width 668 height 17
click at [583, 66] on div "Name" at bounding box center [476, 66] width 662 height 11
click at [583, 77] on input "**********" at bounding box center [479, 85] width 668 height 17
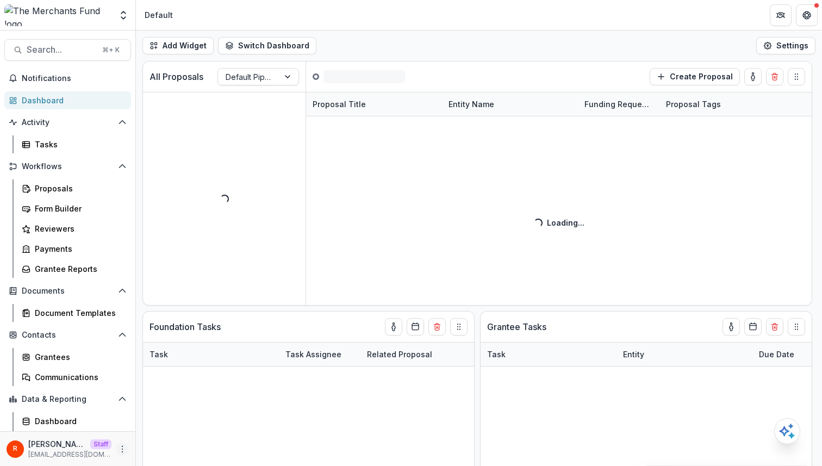
click at [116, 449] on button "More" at bounding box center [122, 448] width 13 height 13
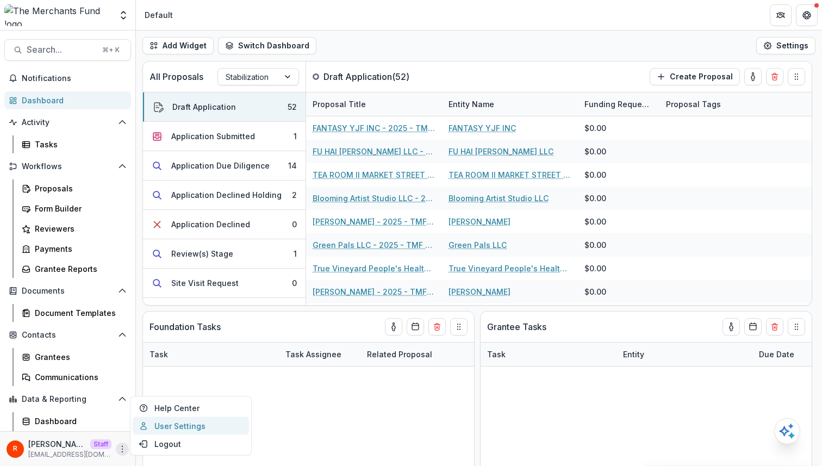
click at [159, 427] on link "User Settings" at bounding box center [191, 426] width 116 height 18
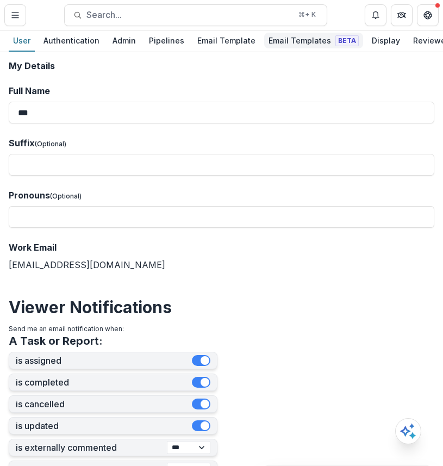
click at [298, 41] on div "Email Templates Beta" at bounding box center [313, 41] width 99 height 16
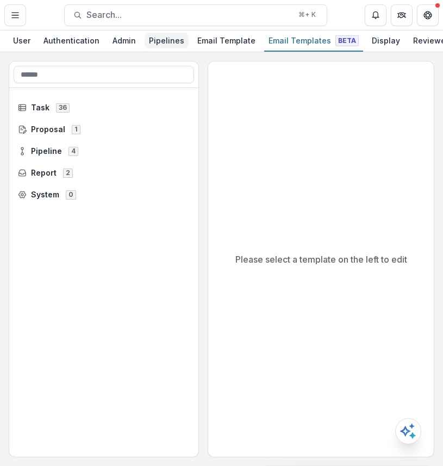
click at [168, 41] on div "Pipelines" at bounding box center [167, 41] width 44 height 16
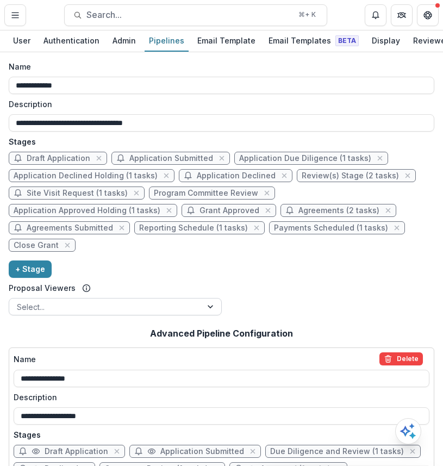
click at [217, 303] on div at bounding box center [212, 306] width 20 height 16
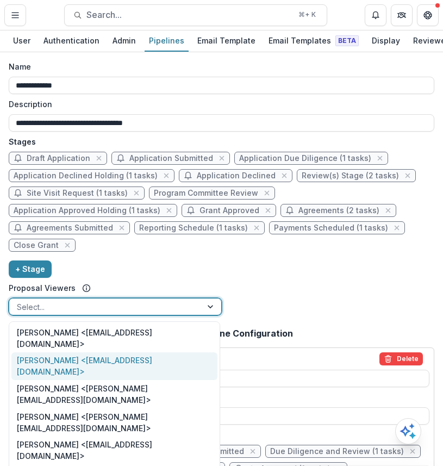
click at [302, 309] on div "**********" at bounding box center [222, 190] width 426 height 259
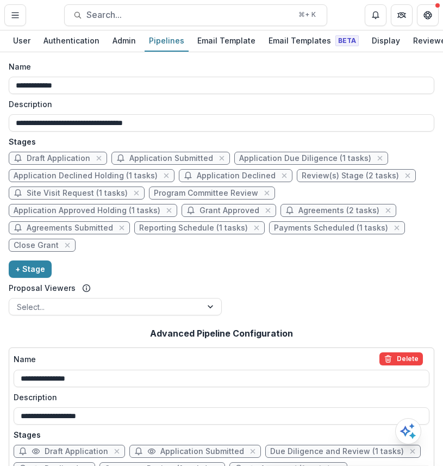
click at [275, 165] on span "Application Due Diligence (1 tasks)" at bounding box center [311, 158] width 154 height 13
click at [288, 158] on span "Application Due Diligence (1 tasks)" at bounding box center [305, 158] width 132 height 9
select select "******"
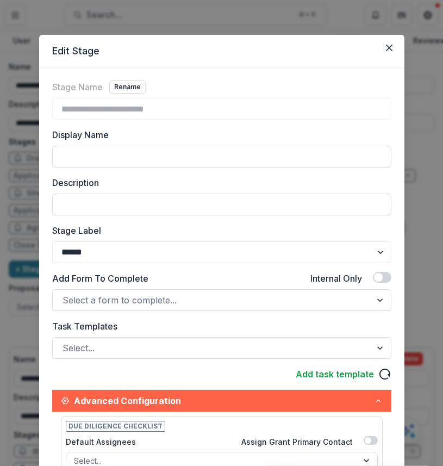
click at [427, 164] on div "**********" at bounding box center [221, 233] width 443 height 466
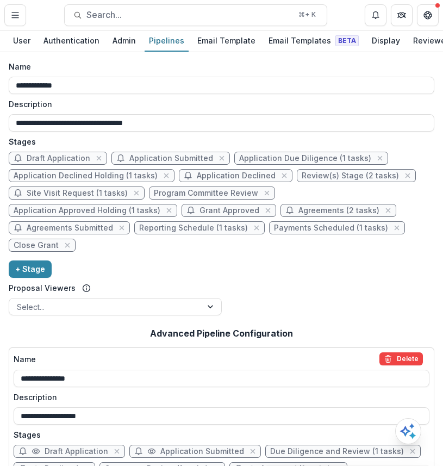
click at [319, 160] on span "Application Due Diligence (1 tasks)" at bounding box center [305, 158] width 132 height 9
select select "******"
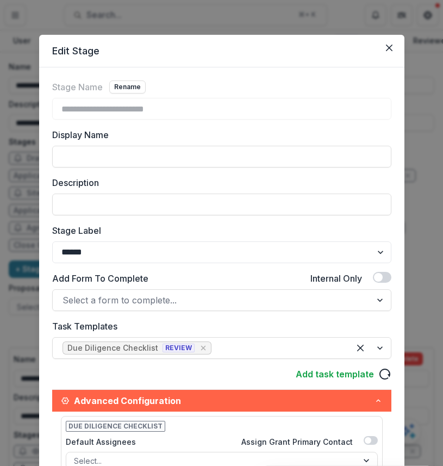
click at [423, 134] on div "**********" at bounding box center [221, 233] width 443 height 466
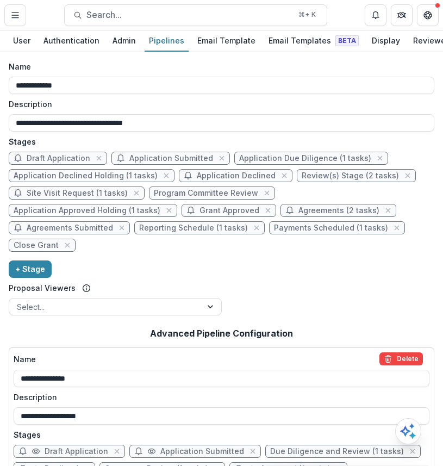
click at [298, 210] on span "Agreements (2 tasks)" at bounding box center [338, 210] width 81 height 9
select select "*****"
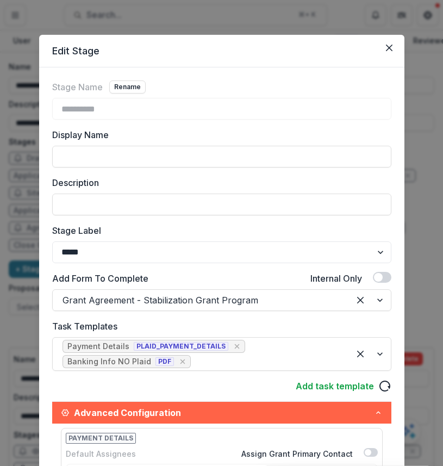
click at [425, 142] on div "**********" at bounding box center [221, 233] width 443 height 466
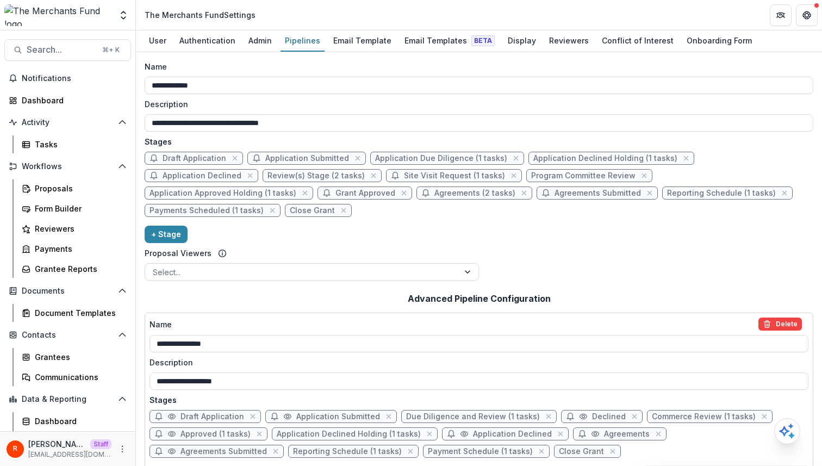
click at [280, 66] on div "Name" at bounding box center [476, 66] width 662 height 11
click at [280, 77] on input "**********" at bounding box center [479, 85] width 668 height 17
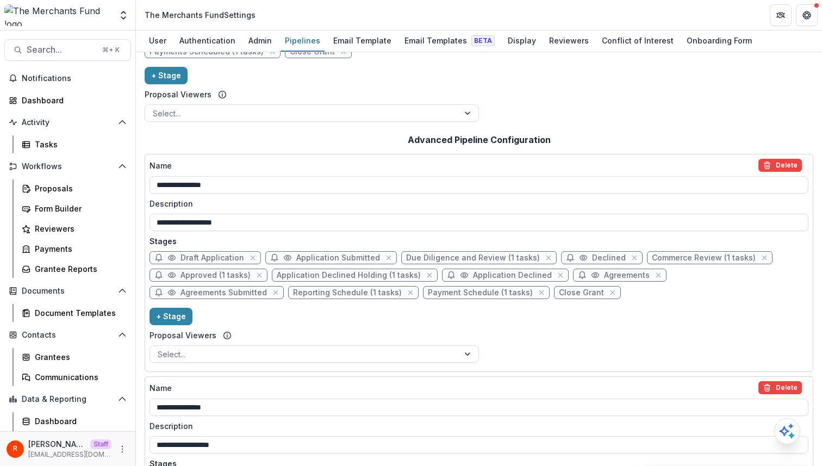
scroll to position [487, 0]
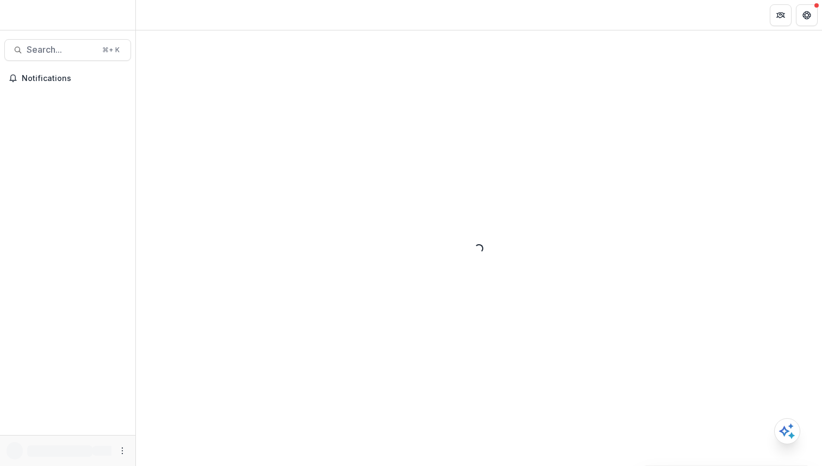
click at [355, 85] on div "Loading..." at bounding box center [479, 247] width 686 height 435
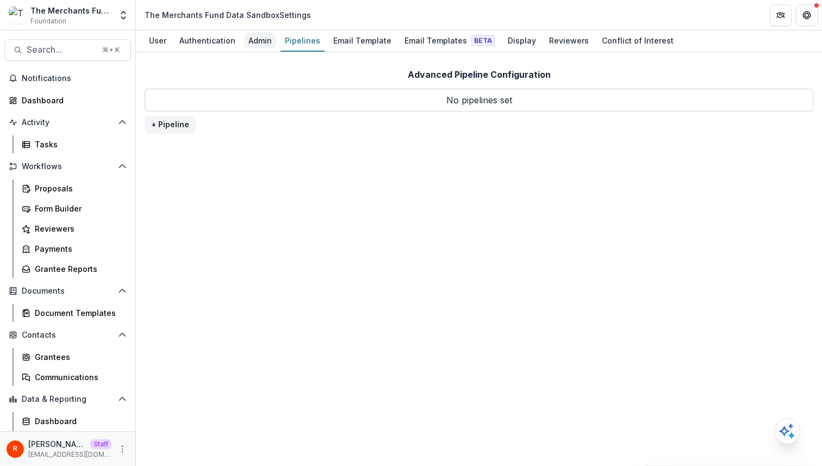
click at [258, 40] on div "Admin" at bounding box center [260, 41] width 32 height 16
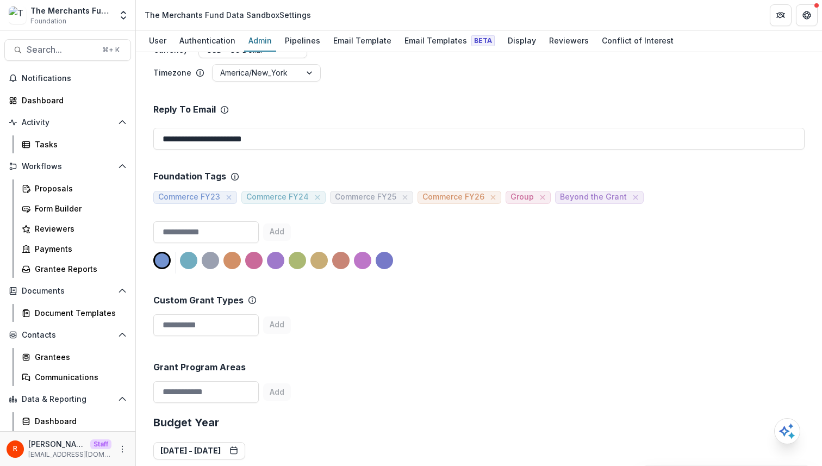
scroll to position [241, 0]
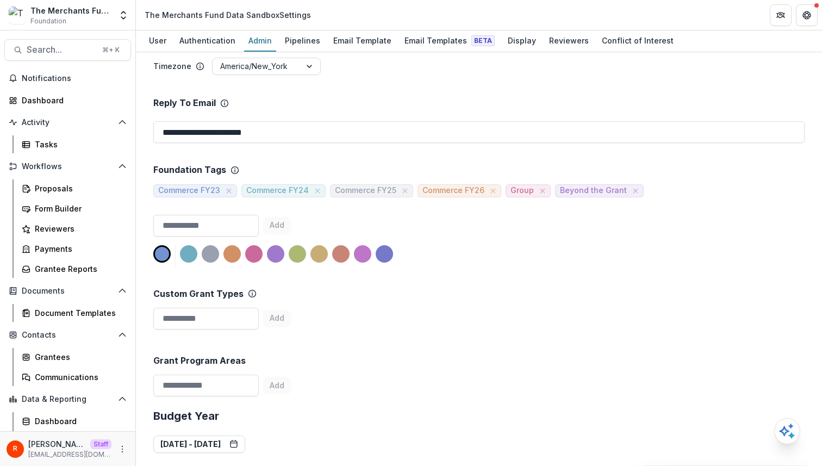
click at [555, 295] on div "Custom Grant Types" at bounding box center [478, 294] width 651 height 10
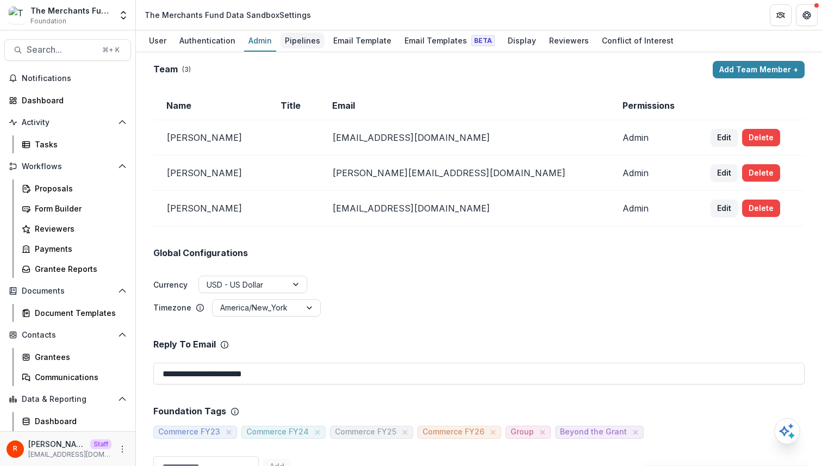
click at [310, 43] on div "Pipelines" at bounding box center [302, 41] width 44 height 16
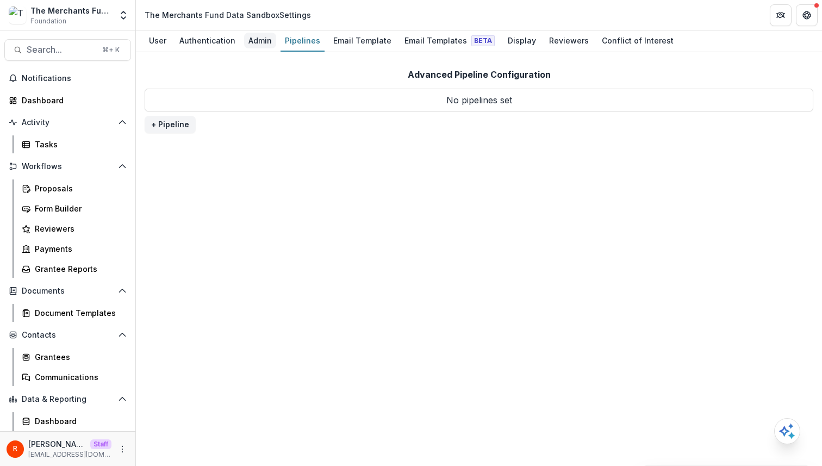
click at [257, 41] on div "Admin" at bounding box center [260, 41] width 32 height 16
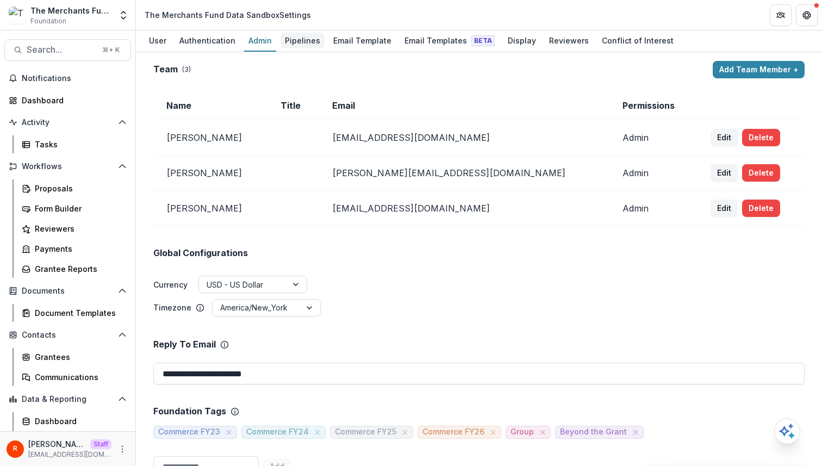
click at [306, 42] on div "Pipelines" at bounding box center [302, 41] width 44 height 16
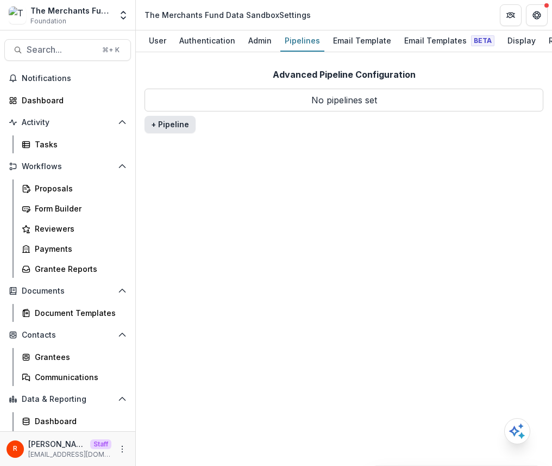
click at [178, 127] on button "+ Pipeline" at bounding box center [170, 124] width 51 height 17
click at [160, 126] on button "+ Pipeline" at bounding box center [170, 124] width 51 height 17
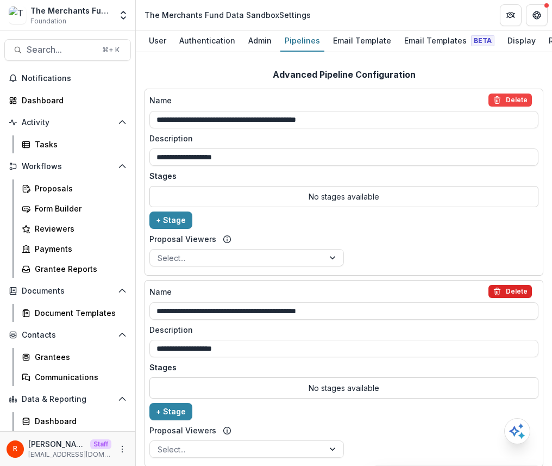
click at [515, 297] on button "Delete" at bounding box center [510, 291] width 43 height 13
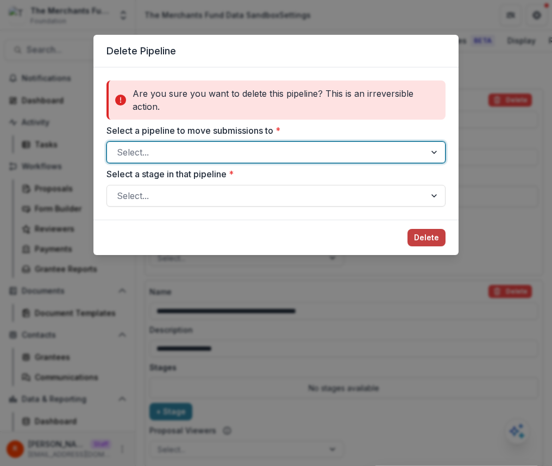
click at [369, 153] on div at bounding box center [266, 152] width 299 height 15
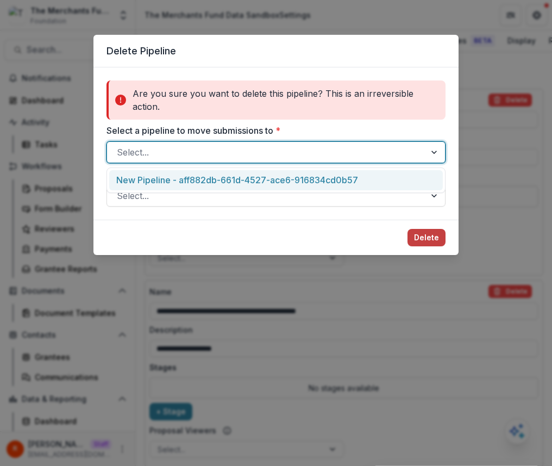
click at [364, 172] on div "New Pipeline - aff882db-661d-4527-ace6-916834cd0b57" at bounding box center [276, 180] width 334 height 20
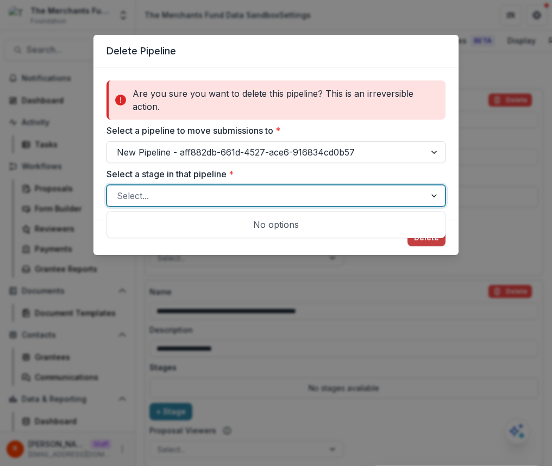
click at [353, 191] on div at bounding box center [266, 195] width 299 height 15
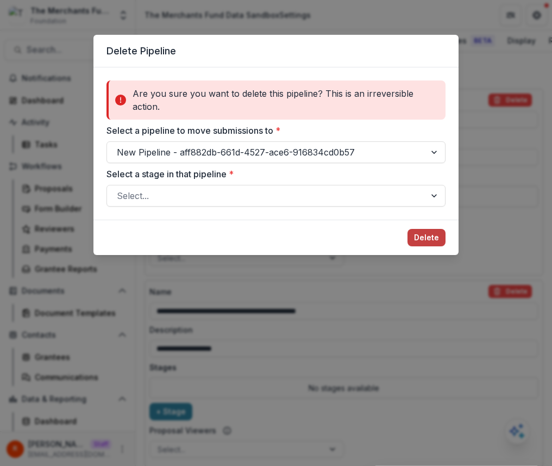
click at [384, 167] on div "Are you sure you want to delete this pipeline? This is an irreversible action. …" at bounding box center [276, 143] width 339 height 126
click at [434, 241] on button "Delete" at bounding box center [427, 237] width 38 height 17
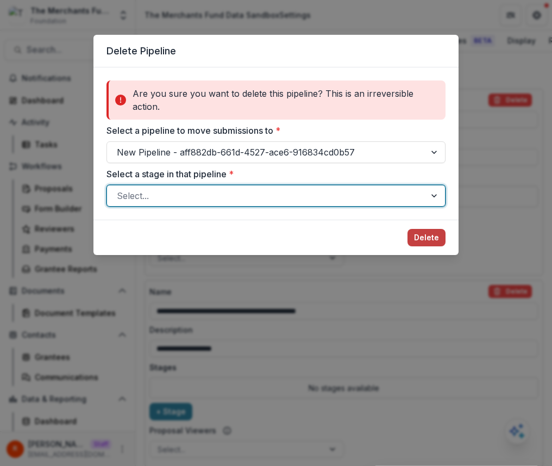
click at [497, 211] on div "Delete Pipeline Are you sure you want to delete this pipeline? This is an irrev…" at bounding box center [276, 233] width 552 height 466
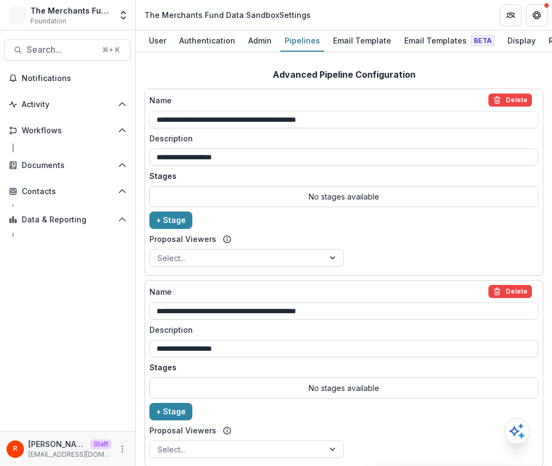
scroll to position [33, 0]
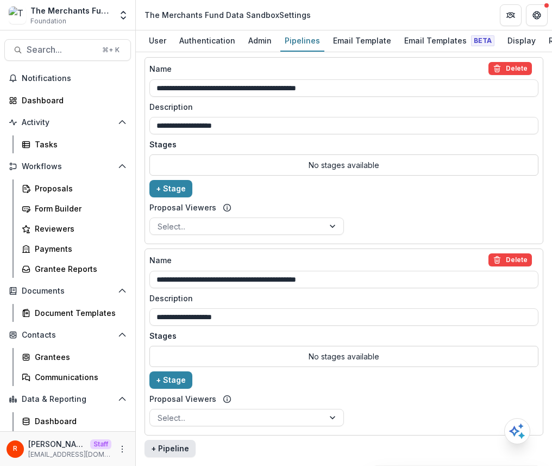
click at [168, 449] on button "+ Pipeline" at bounding box center [170, 448] width 51 height 17
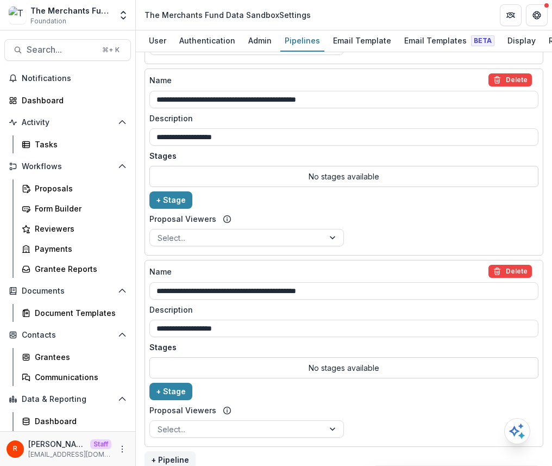
scroll to position [224, 0]
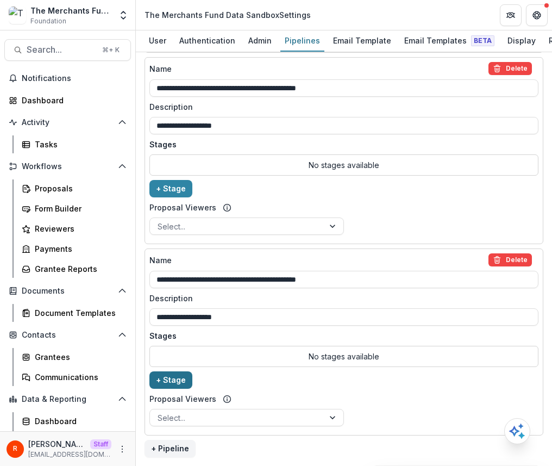
click at [173, 378] on button "+ Stage" at bounding box center [170, 379] width 43 height 17
select select "*****"
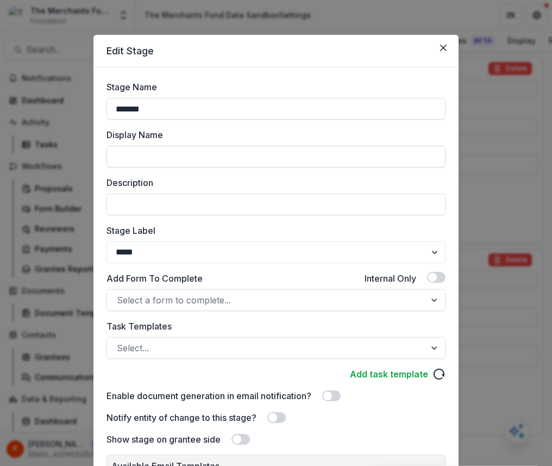
click at [236, 152] on input "Display Name" at bounding box center [276, 157] width 339 height 22
type input "**********"
click at [187, 194] on input "Description" at bounding box center [276, 204] width 339 height 22
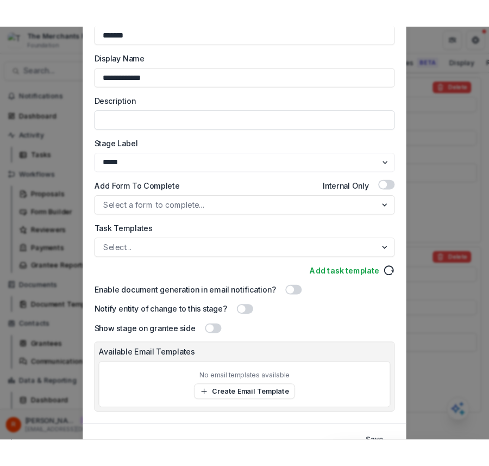
scroll to position [140, 0]
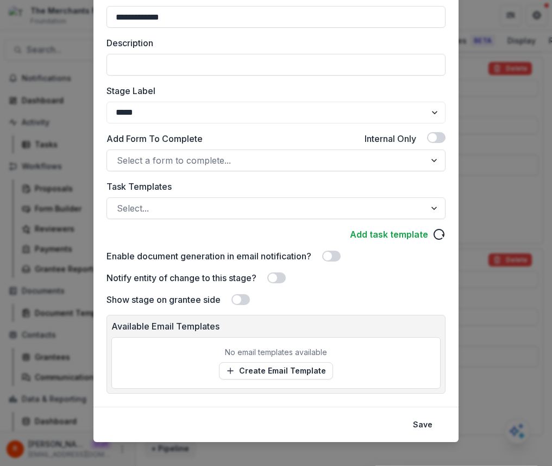
click at [141, 228] on div "Add task template" at bounding box center [276, 234] width 339 height 13
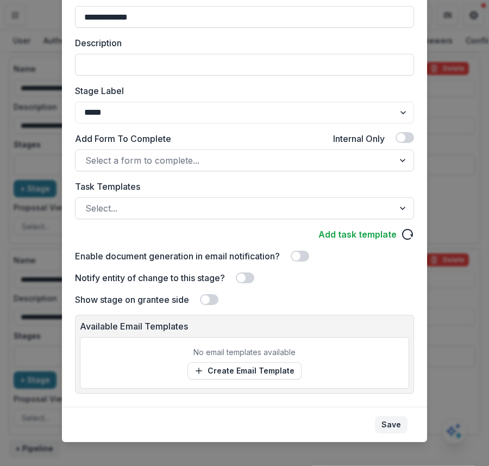
click at [393, 421] on button "Save" at bounding box center [391, 424] width 33 height 17
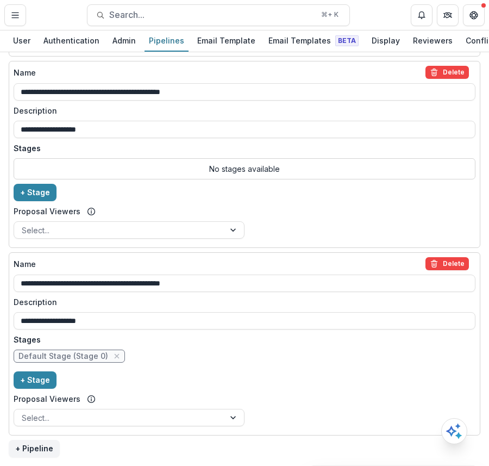
scroll to position [0, 0]
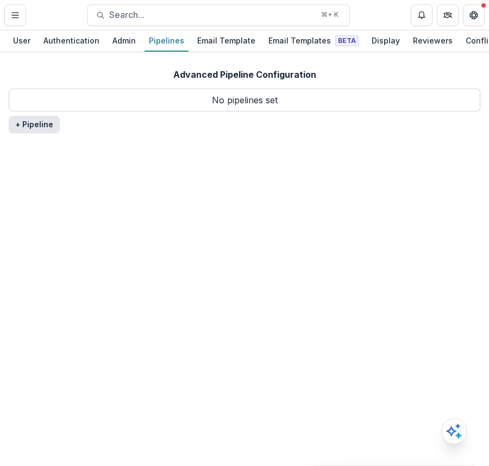
click at [28, 126] on button "+ Pipeline" at bounding box center [34, 124] width 51 height 17
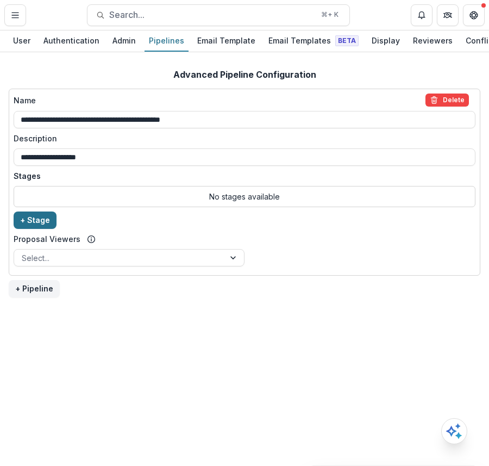
click at [44, 217] on button "+ Stage" at bounding box center [35, 219] width 43 height 17
select select "*****"
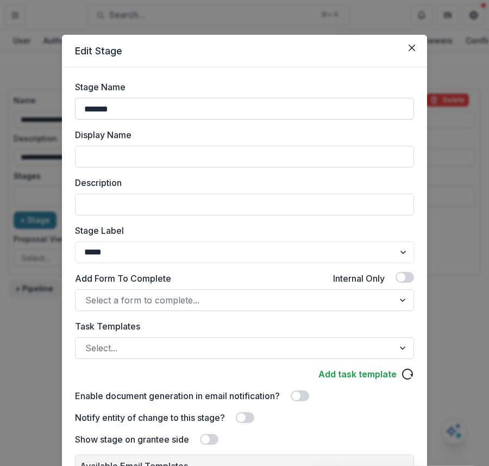
click at [183, 108] on input "*******" at bounding box center [244, 109] width 339 height 22
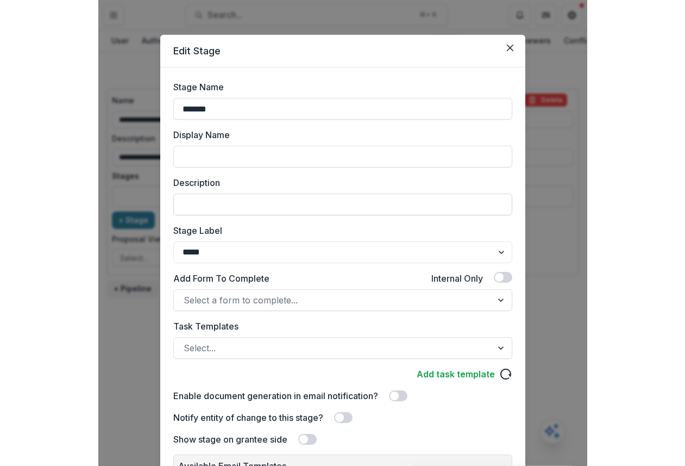
scroll to position [129, 0]
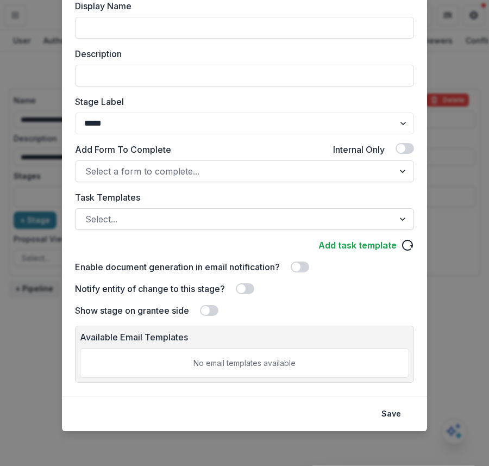
click at [182, 214] on div at bounding box center [234, 218] width 299 height 15
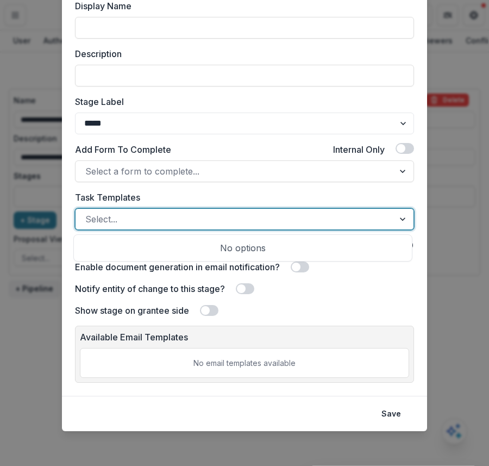
click at [199, 196] on label "Task Templates" at bounding box center [241, 197] width 333 height 13
click at [88, 212] on input "Task Templates" at bounding box center [86, 218] width 3 height 13
click at [193, 179] on div "Select a form to complete..." at bounding box center [235, 170] width 318 height 17
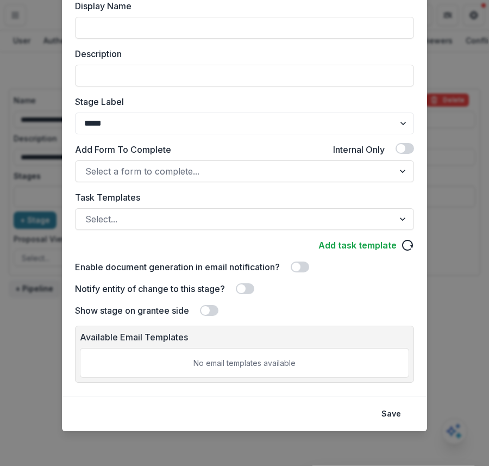
click at [471, 188] on div "Edit Stage Stage Name ******* Display Name Description Stage Label ******* ****…" at bounding box center [244, 233] width 489 height 466
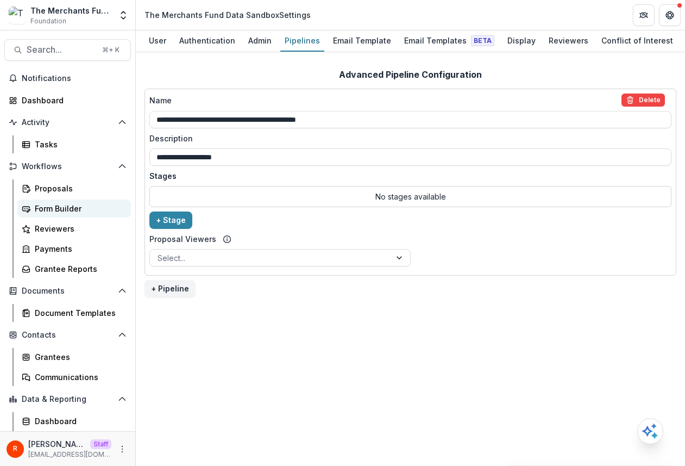
click at [73, 209] on div "Form Builder" at bounding box center [78, 208] width 87 height 11
click at [173, 220] on button "+ Stage" at bounding box center [170, 219] width 43 height 17
select select "*****"
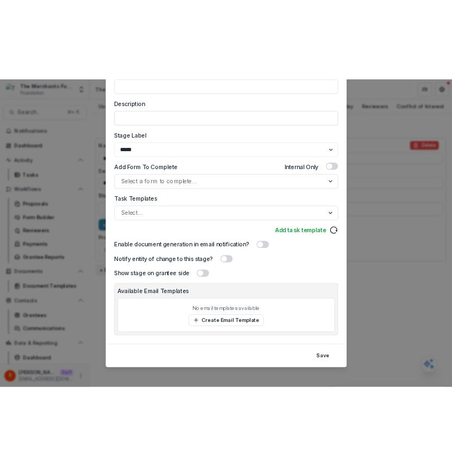
scroll to position [148, 0]
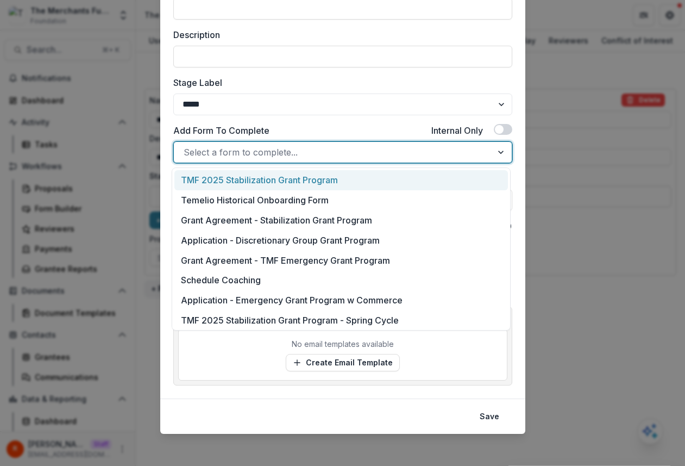
click at [290, 158] on div at bounding box center [333, 152] width 299 height 15
click at [295, 154] on div at bounding box center [333, 152] width 299 height 15
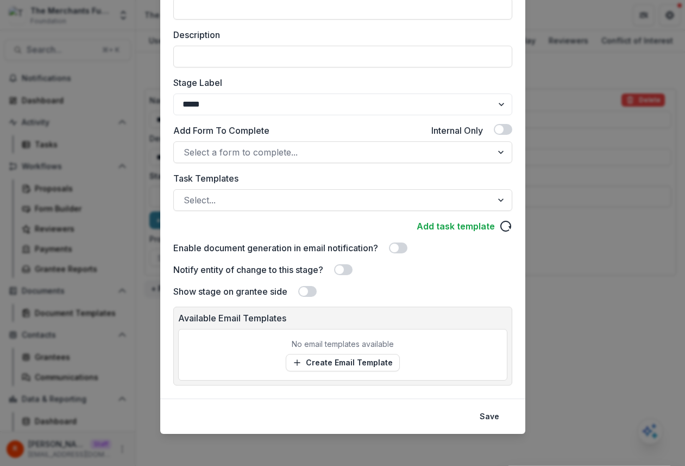
click at [292, 188] on div "Task Templates Select..." at bounding box center [342, 191] width 339 height 39
click at [290, 199] on div at bounding box center [333, 199] width 299 height 15
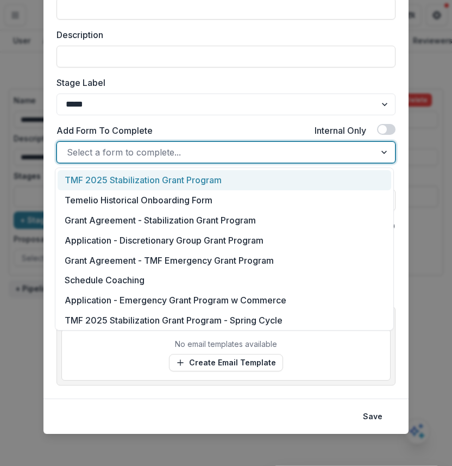
click at [152, 154] on div at bounding box center [216, 152] width 299 height 15
click at [152, 182] on div "TMF 2025 Stabilization Grant Program" at bounding box center [225, 180] width 334 height 20
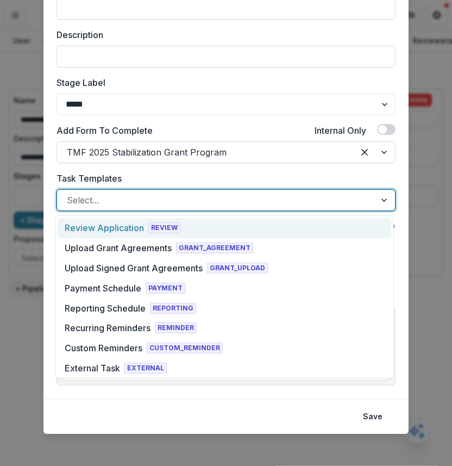
click at [149, 205] on div at bounding box center [216, 199] width 299 height 15
click at [149, 230] on span "REVIEW" at bounding box center [164, 227] width 32 height 11
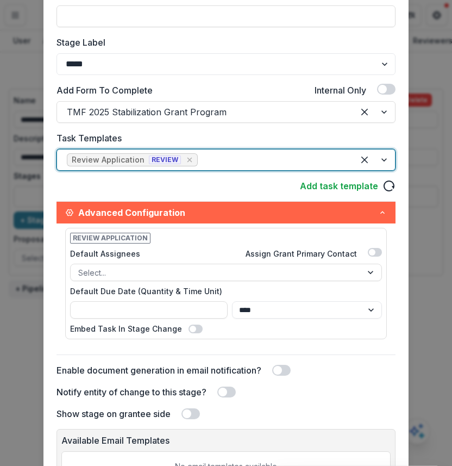
scroll to position [292, 0]
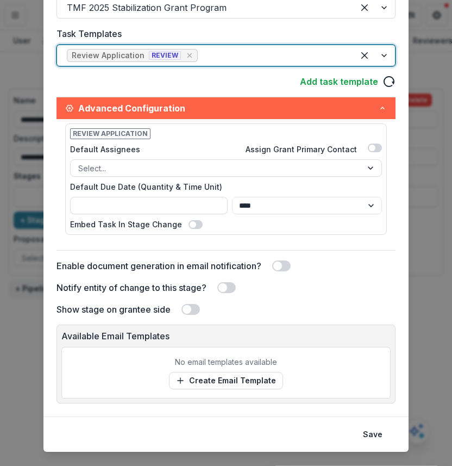
click at [229, 287] on span at bounding box center [226, 287] width 18 height 11
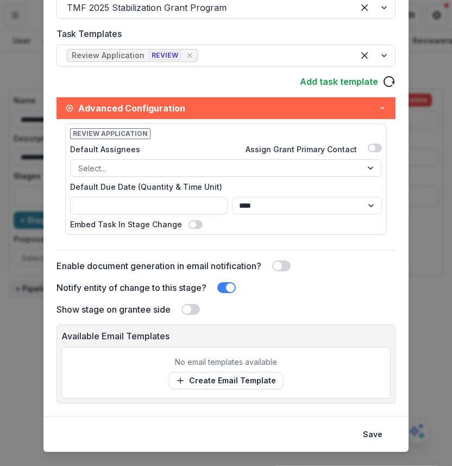
click at [192, 305] on span at bounding box center [191, 309] width 18 height 11
click at [378, 431] on button "Save" at bounding box center [373, 434] width 33 height 17
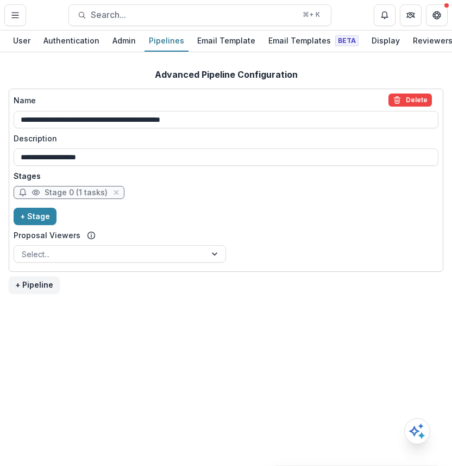
click at [324, 218] on div "**********" at bounding box center [226, 179] width 425 height 173
click at [421, 98] on button "Delete" at bounding box center [410, 99] width 43 height 13
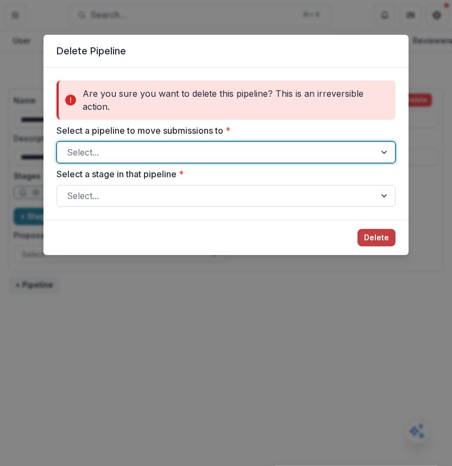
click at [410, 222] on div "Delete Pipeline Are you sure you want to delete this pipeline? This is an irrev…" at bounding box center [226, 233] width 452 height 466
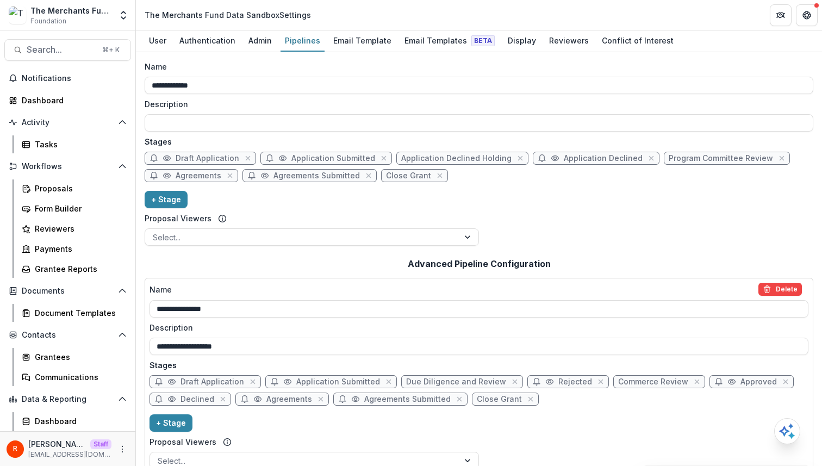
click at [468, 155] on span "Application Declined Holding" at bounding box center [456, 158] width 110 height 9
select select "******"
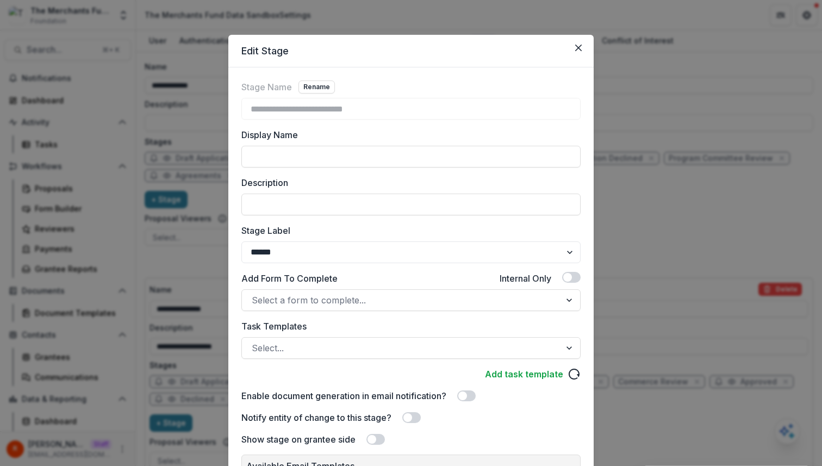
click at [635, 218] on div "**********" at bounding box center [411, 233] width 822 height 466
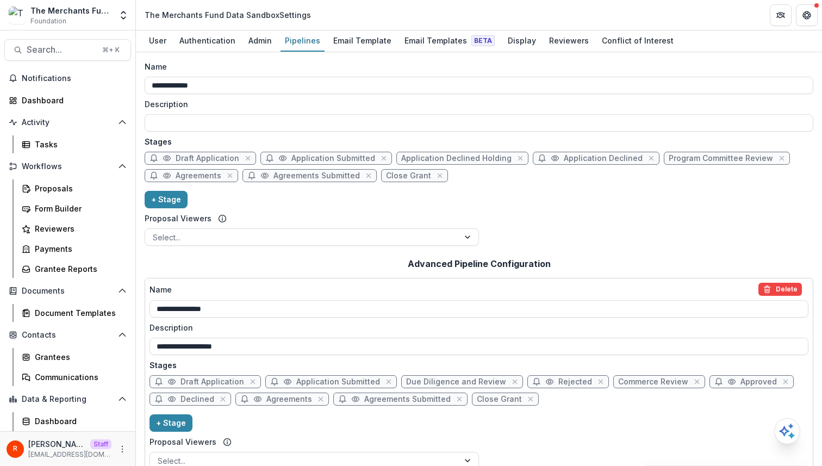
click at [586, 160] on span "Application Declined" at bounding box center [603, 158] width 79 height 9
select select "******"
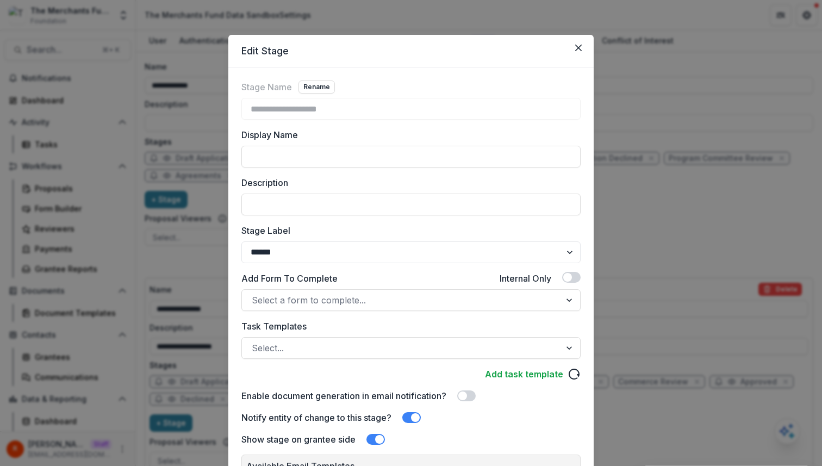
click at [621, 221] on div "**********" at bounding box center [411, 233] width 822 height 466
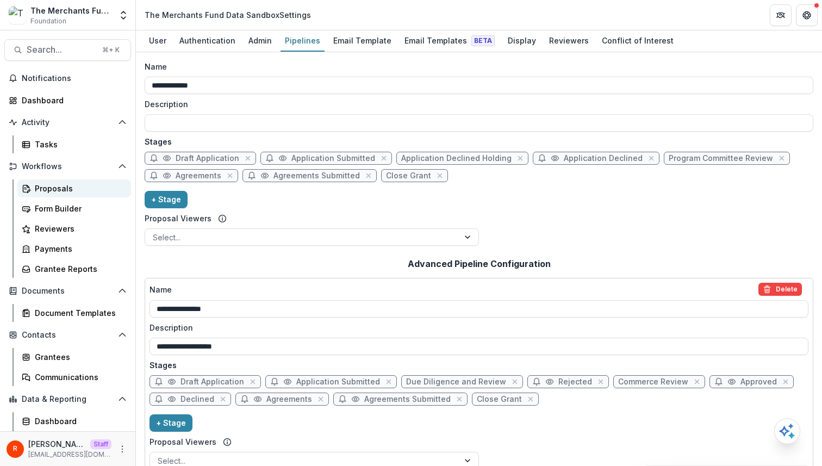
click at [59, 190] on div "Proposals" at bounding box center [78, 188] width 87 height 11
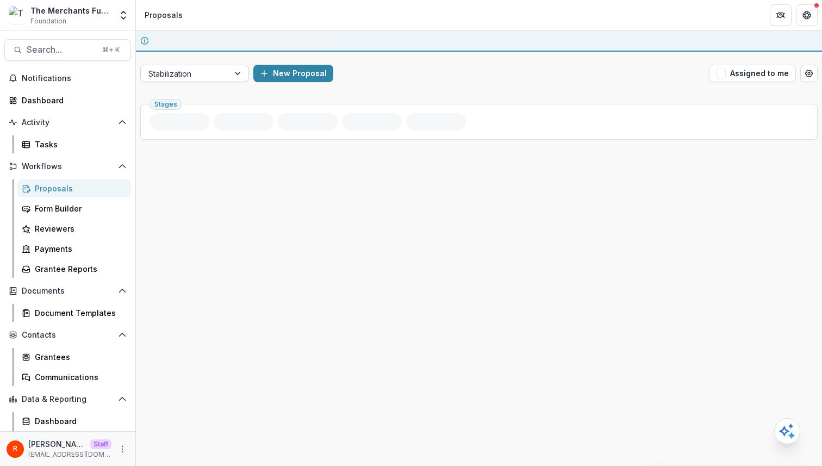
click at [208, 74] on div at bounding box center [184, 74] width 73 height 14
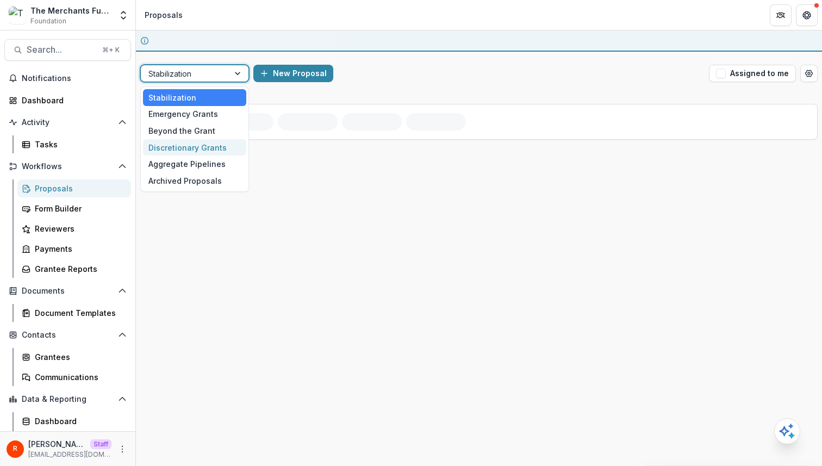
click at [655, 80] on div "New Proposal" at bounding box center [478, 73] width 451 height 17
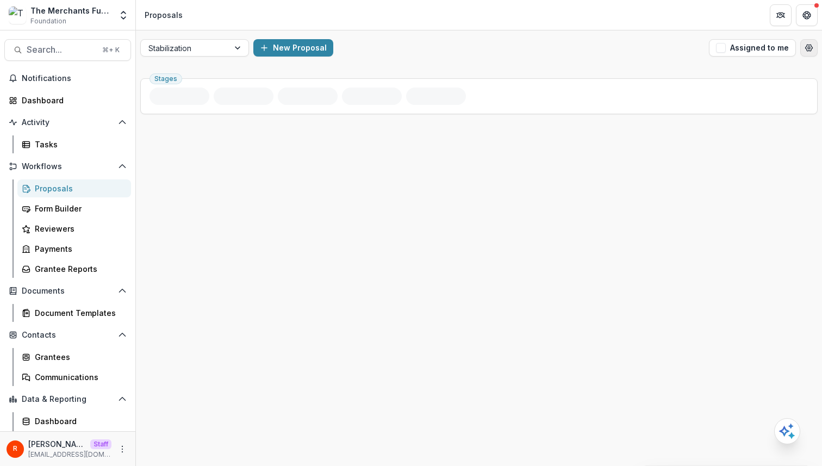
click at [814, 72] on div "Stabilization New Proposal Assigned to me Stages" at bounding box center [479, 247] width 686 height 435
click at [804, 50] on icon "Open table manager" at bounding box center [808, 47] width 9 height 9
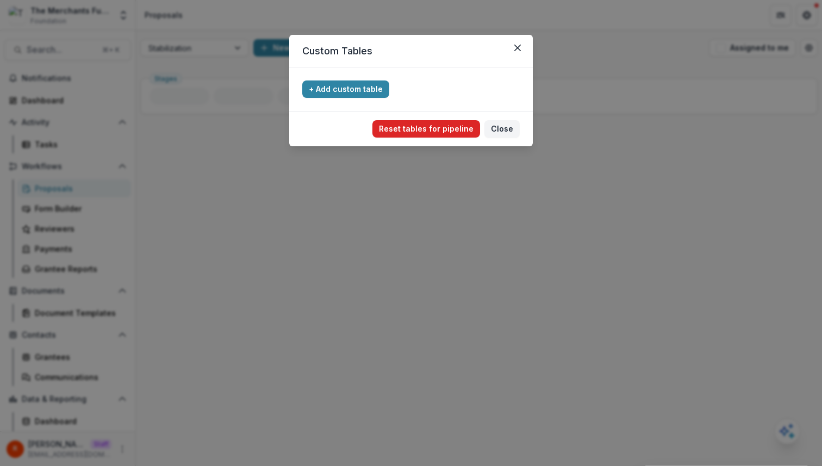
click at [461, 136] on button "Reset tables for pipeline" at bounding box center [426, 128] width 108 height 17
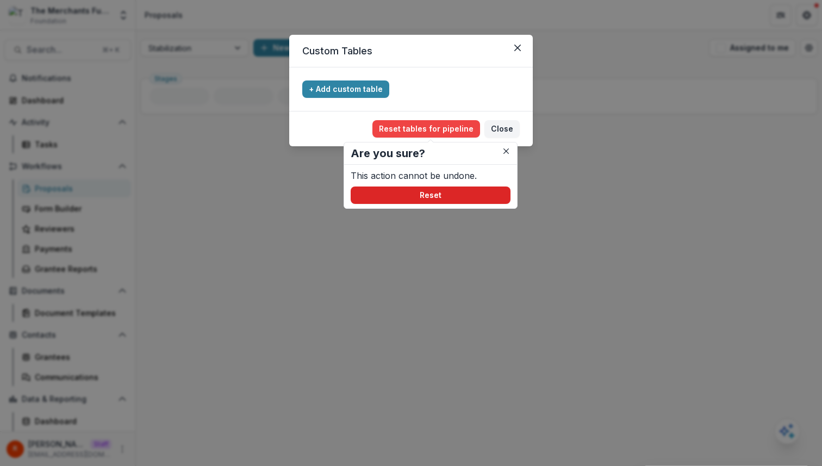
click at [459, 199] on button "Reset" at bounding box center [431, 194] width 160 height 17
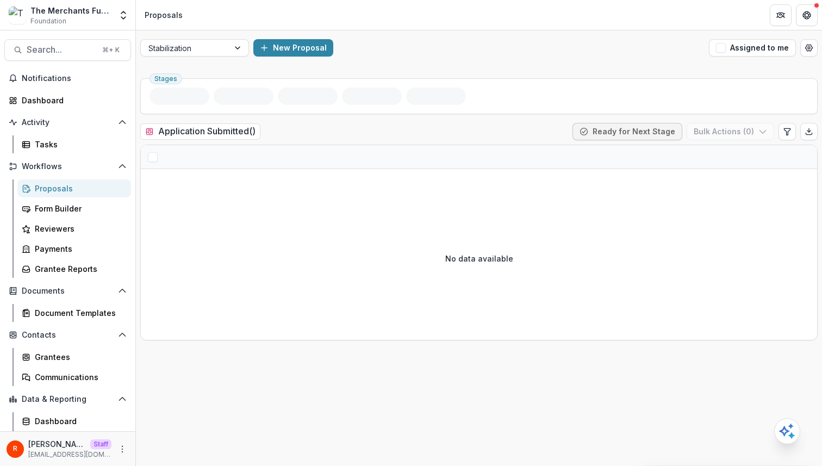
click at [208, 38] on div "Stabilization New Proposal Assigned to me" at bounding box center [479, 47] width 686 height 35
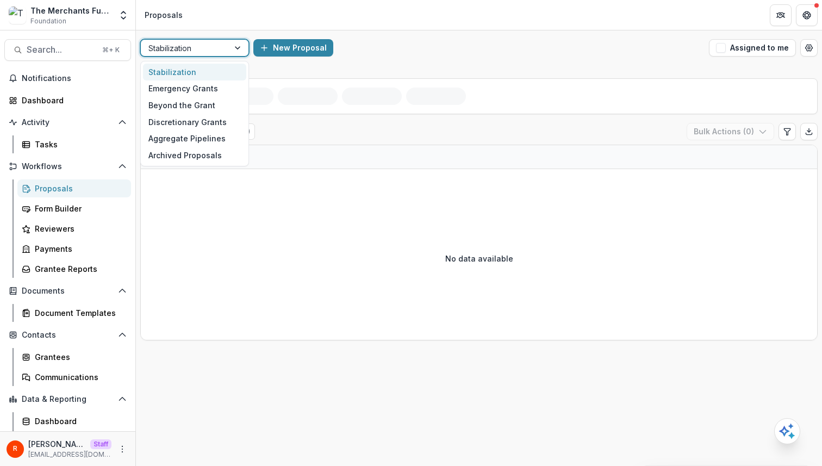
click at [208, 45] on div at bounding box center [184, 48] width 73 height 14
click at [198, 90] on div "Emergency Grants" at bounding box center [194, 88] width 103 height 17
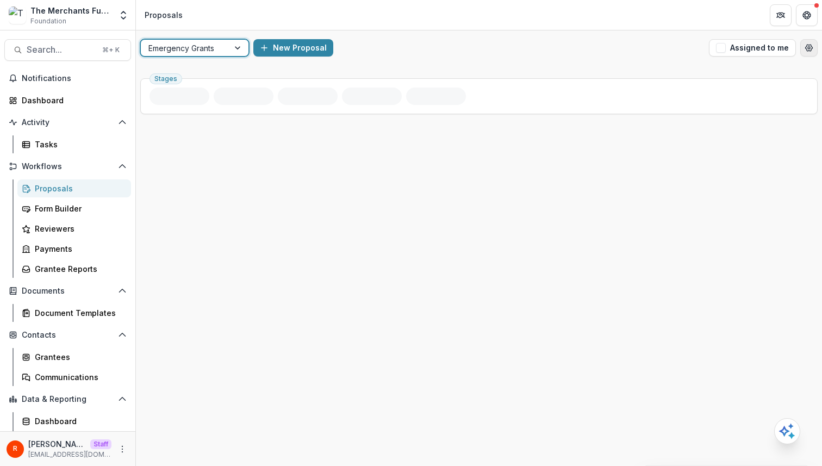
click at [811, 52] on button "Open table manager" at bounding box center [808, 47] width 17 height 17
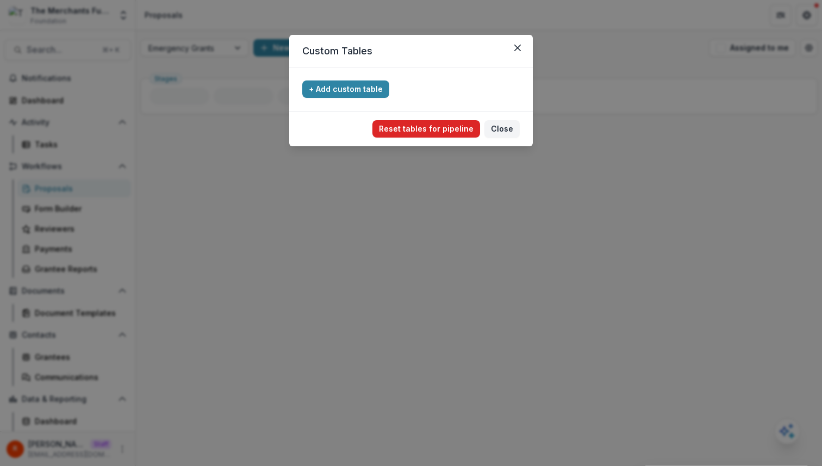
click at [422, 121] on button "Reset tables for pipeline" at bounding box center [426, 128] width 108 height 17
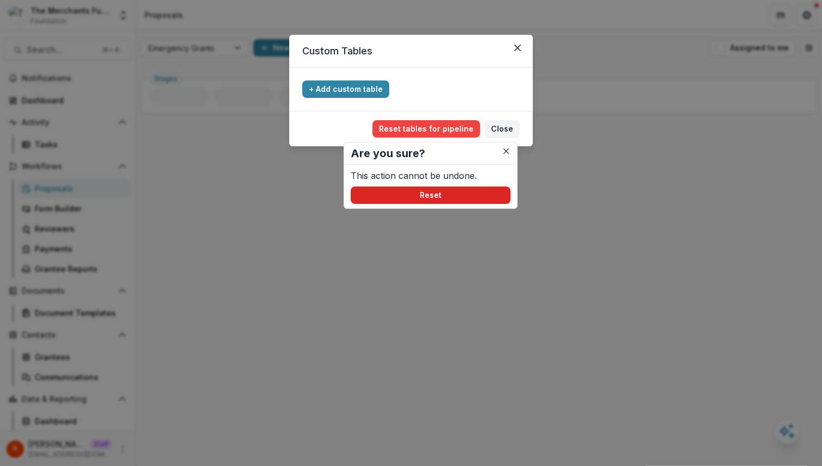
click at [406, 193] on button "Reset" at bounding box center [431, 194] width 160 height 17
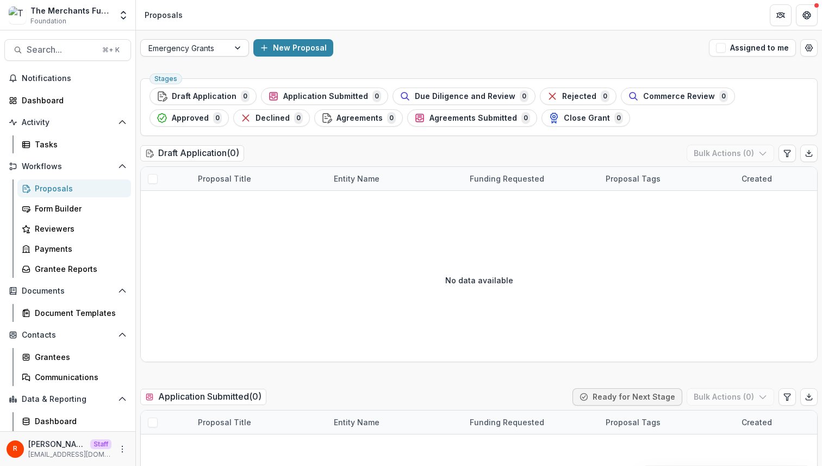
click at [201, 51] on div at bounding box center [184, 48] width 73 height 14
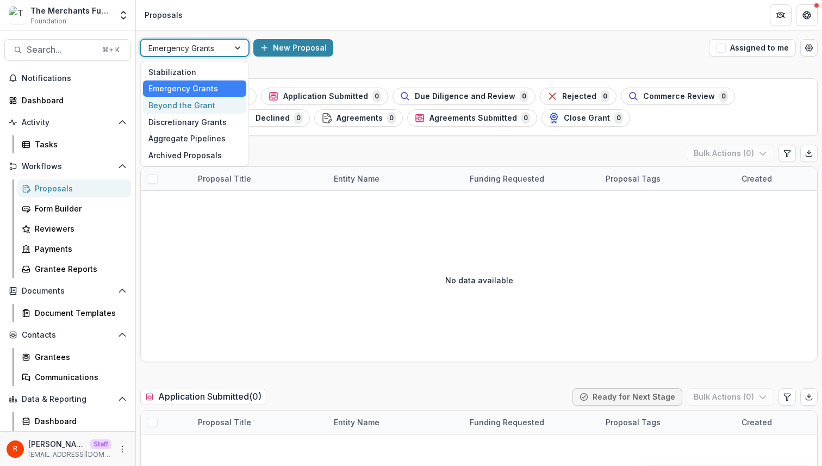
click at [199, 112] on div "Beyond the Grant" at bounding box center [194, 105] width 103 height 17
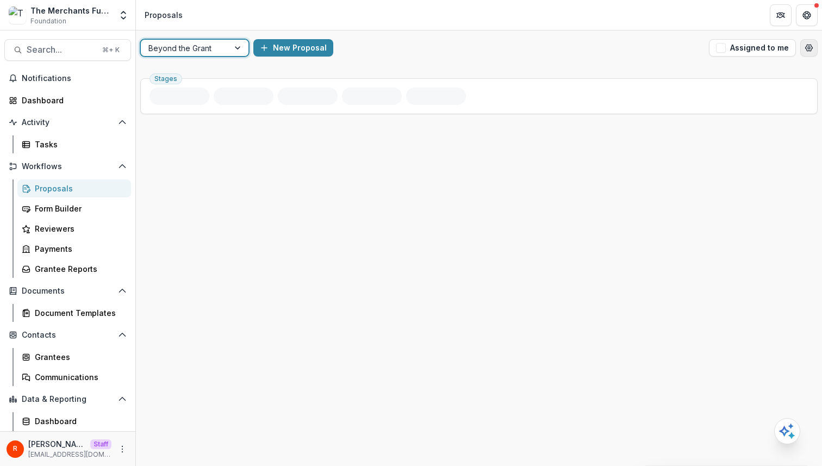
click at [800, 49] on button "Open table manager" at bounding box center [808, 47] width 17 height 17
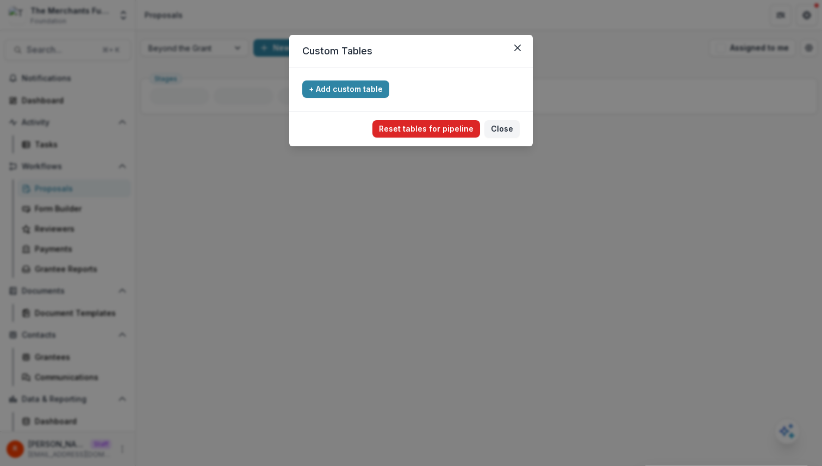
click at [458, 124] on button "Reset tables for pipeline" at bounding box center [426, 128] width 108 height 17
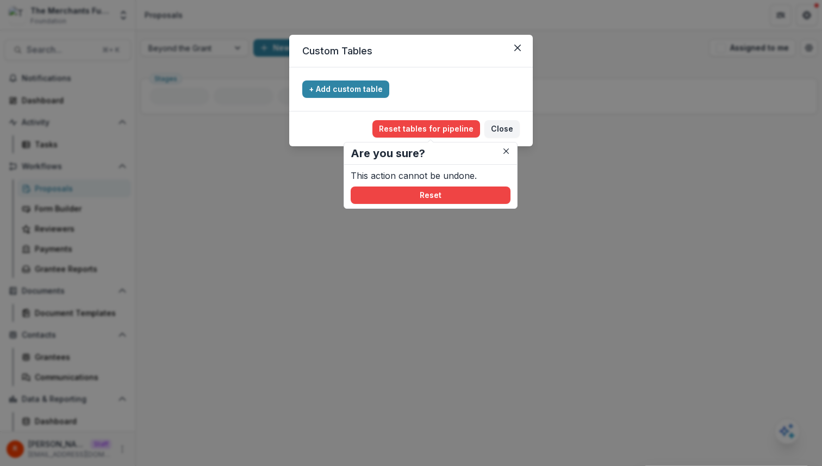
click at [439, 181] on p "This action cannot be undone." at bounding box center [431, 175] width 160 height 13
click at [439, 191] on button "Reset" at bounding box center [431, 194] width 160 height 17
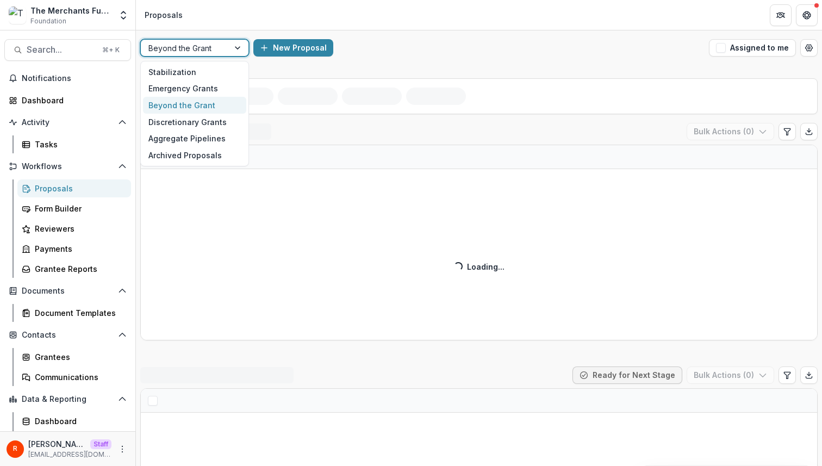
click at [204, 46] on div at bounding box center [184, 48] width 73 height 14
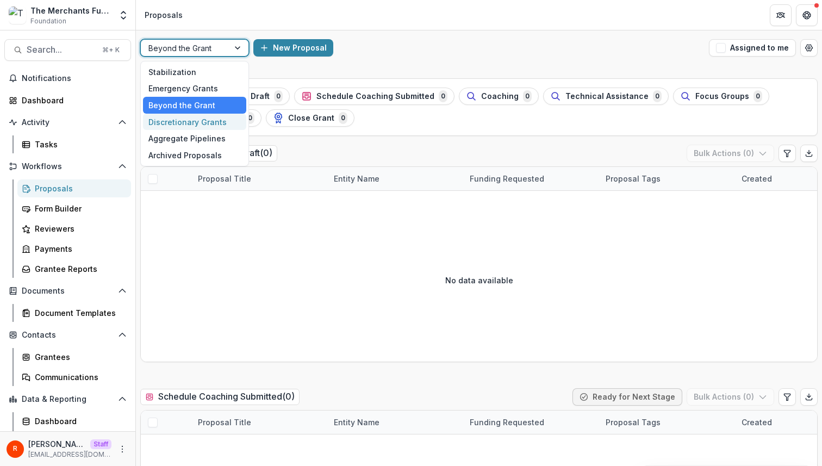
click at [207, 123] on div "Discretionary Grants" at bounding box center [194, 122] width 103 height 17
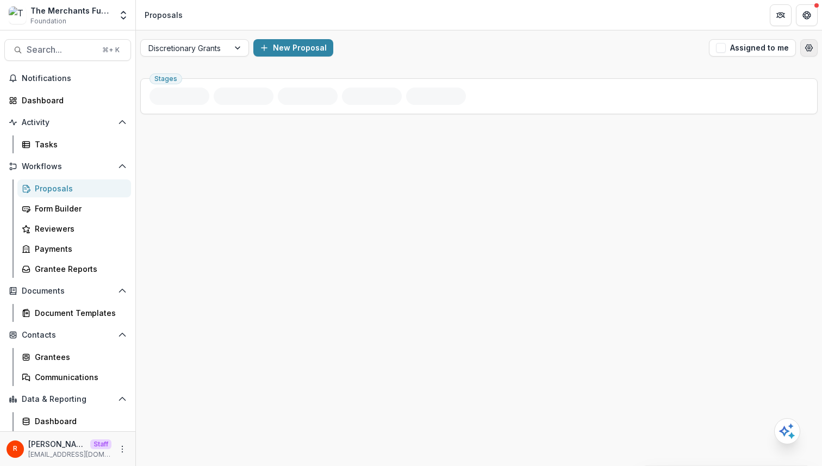
click at [814, 52] on button "Open table manager" at bounding box center [808, 47] width 17 height 17
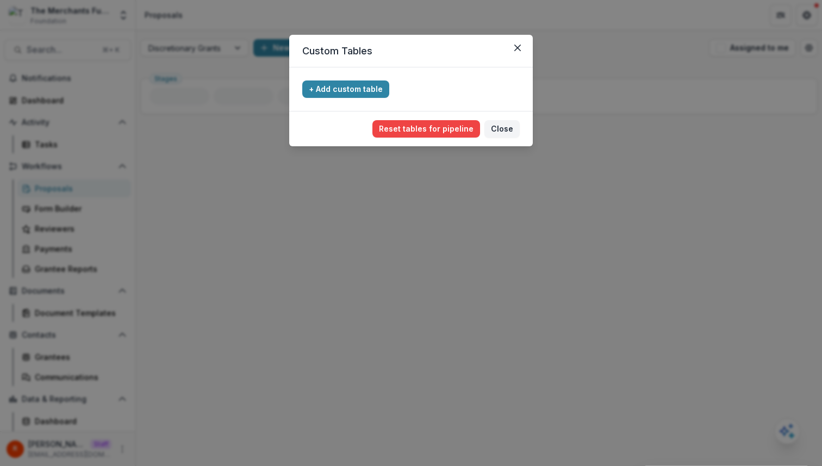
click at [410, 138] on footer "Reset tables for pipeline Are you sure? This action cannot be undone. Reset Clo…" at bounding box center [410, 128] width 243 height 35
click at [430, 127] on button "Reset tables for pipeline" at bounding box center [426, 128] width 108 height 17
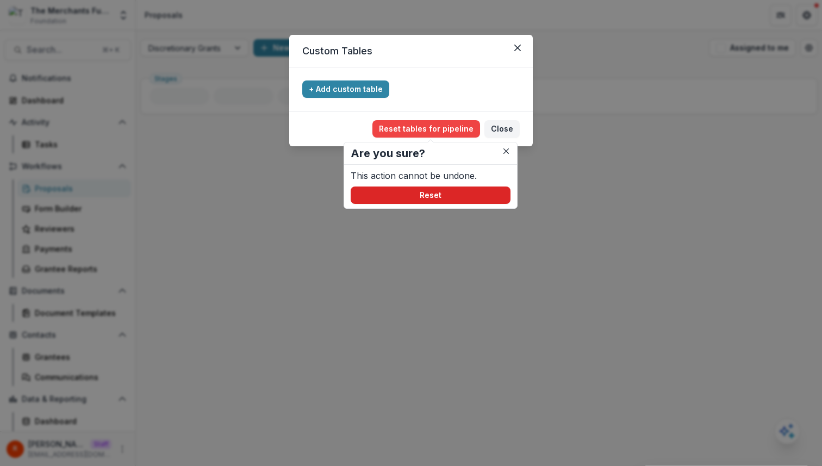
click at [428, 186] on button "Reset" at bounding box center [431, 194] width 160 height 17
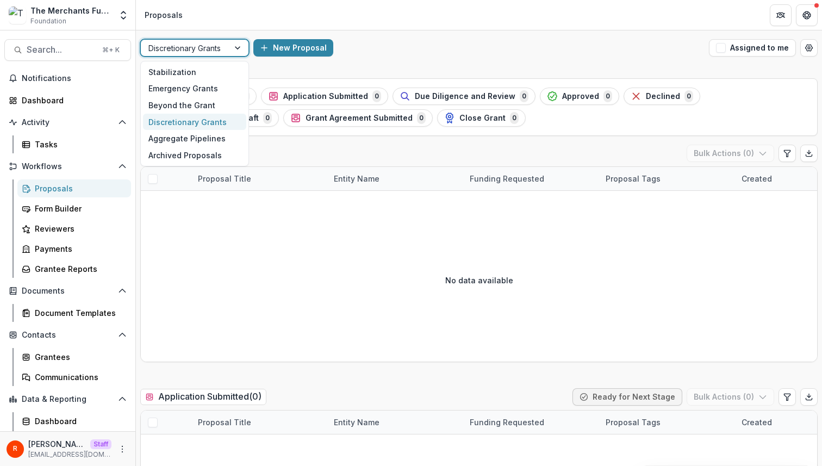
click at [208, 48] on div at bounding box center [184, 48] width 73 height 14
click at [208, 66] on div "Stabilization" at bounding box center [194, 72] width 103 height 17
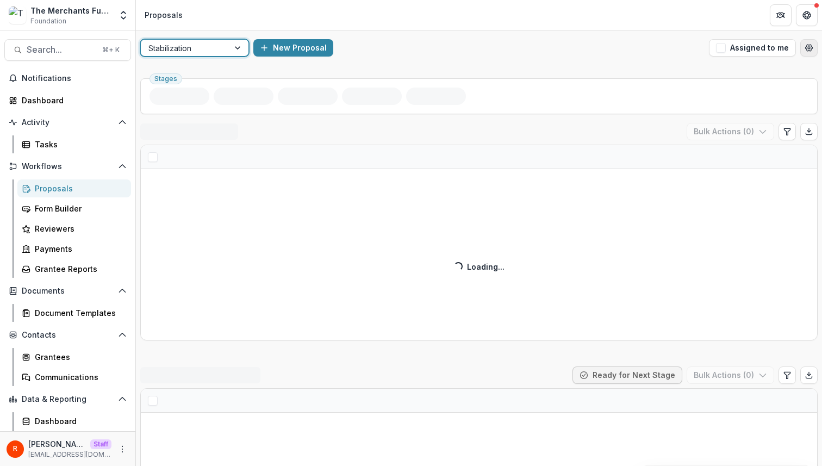
click at [808, 48] on circle "Open table manager" at bounding box center [809, 48] width 2 height 2
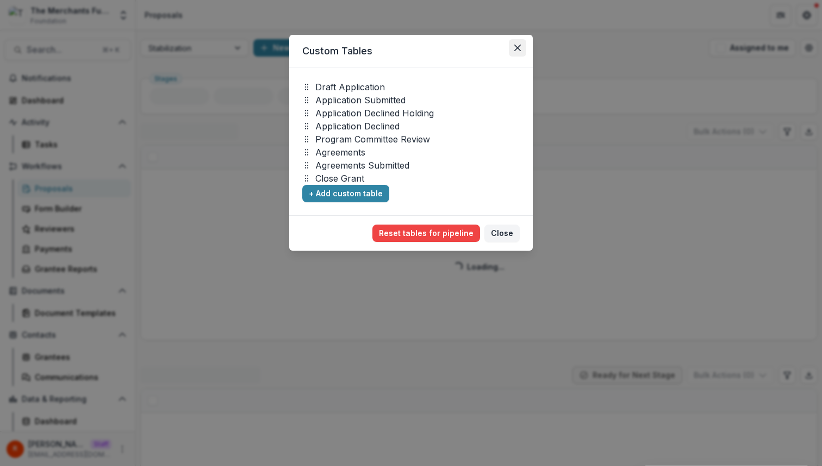
click at [521, 48] on button "Close" at bounding box center [517, 47] width 17 height 17
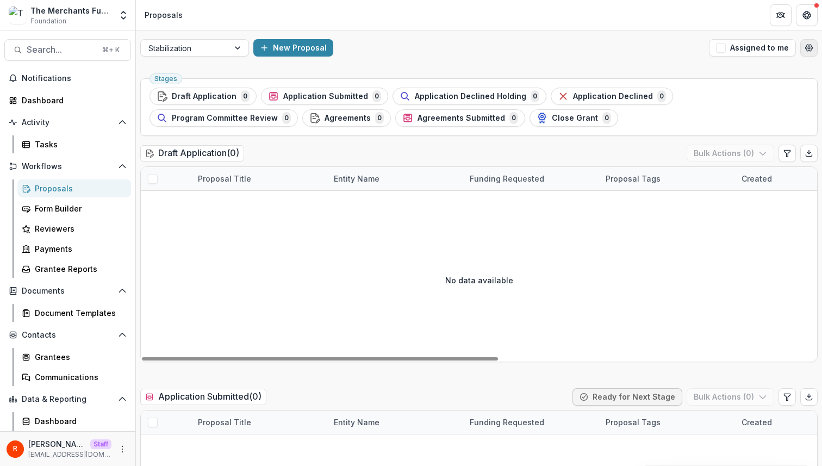
click at [802, 42] on button "Open table manager" at bounding box center [808, 47] width 17 height 17
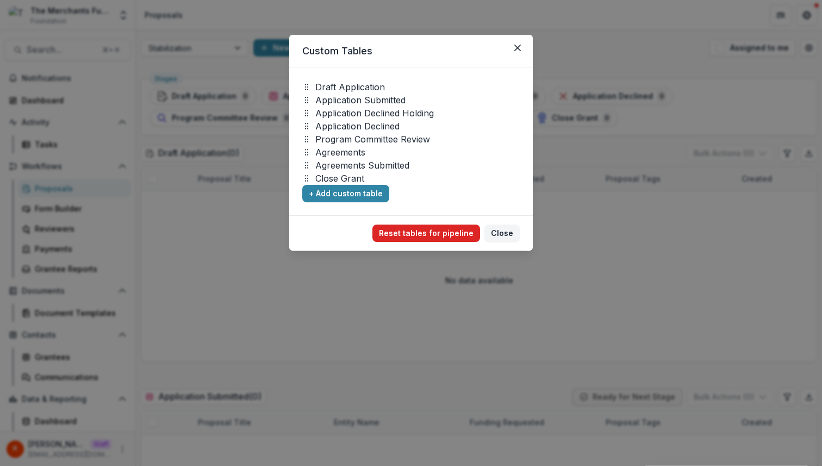
click at [414, 230] on button "Reset tables for pipeline" at bounding box center [426, 232] width 108 height 17
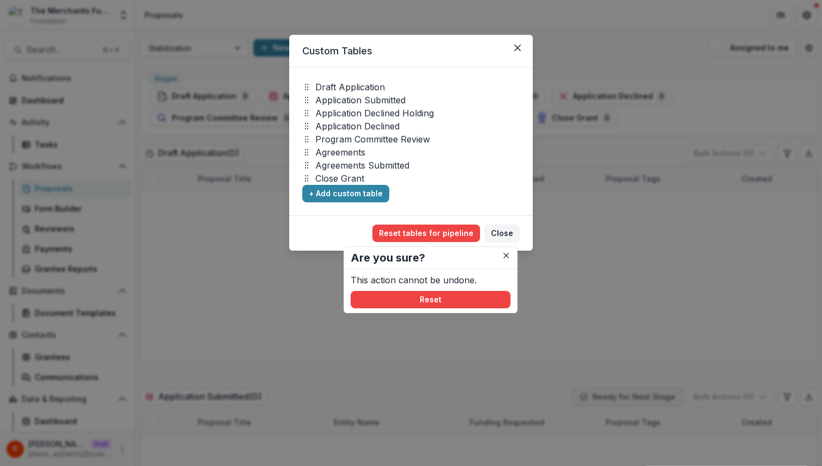
click at [414, 312] on section "Are you sure? This action cannot be undone. Reset" at bounding box center [430, 279] width 174 height 67
click at [416, 301] on button "Reset" at bounding box center [431, 299] width 160 height 17
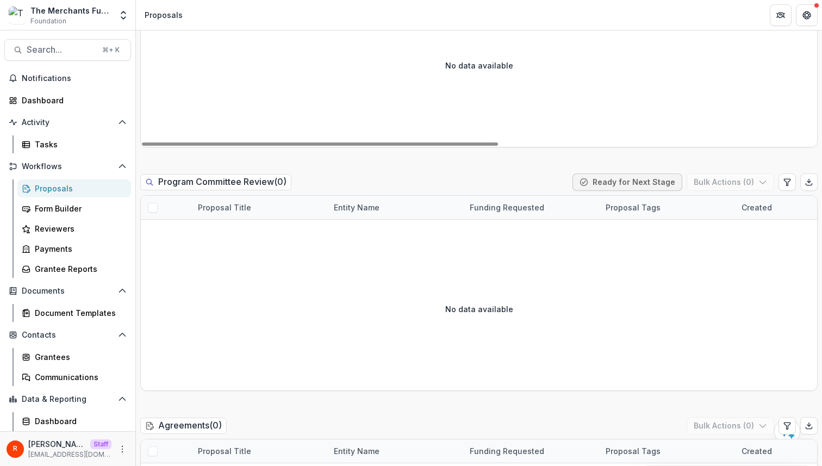
click at [409, 44] on div "No data available" at bounding box center [479, 65] width 676 height 163
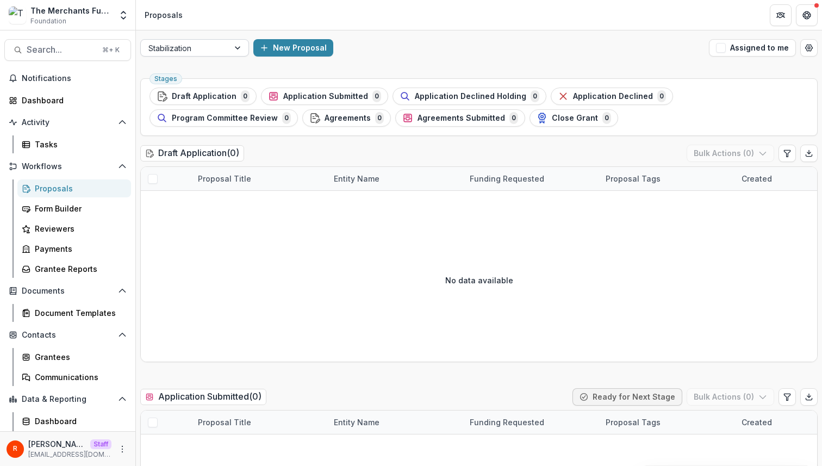
click at [214, 43] on div at bounding box center [184, 48] width 73 height 14
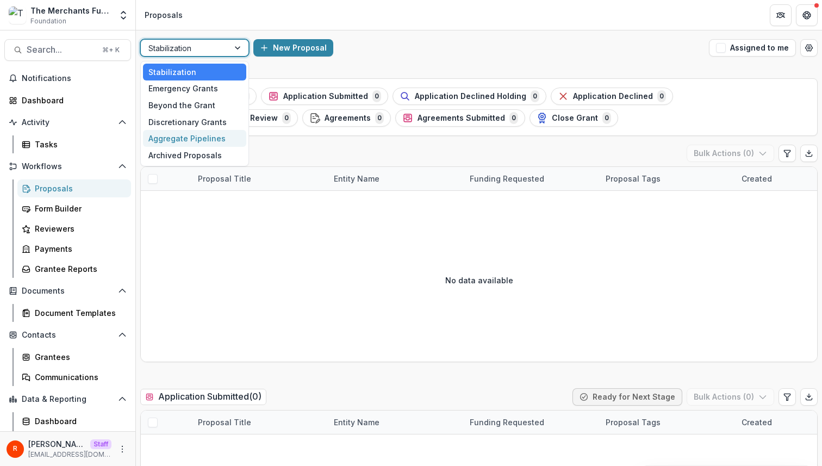
click at [193, 139] on div "Aggregate Pipelines" at bounding box center [194, 138] width 103 height 17
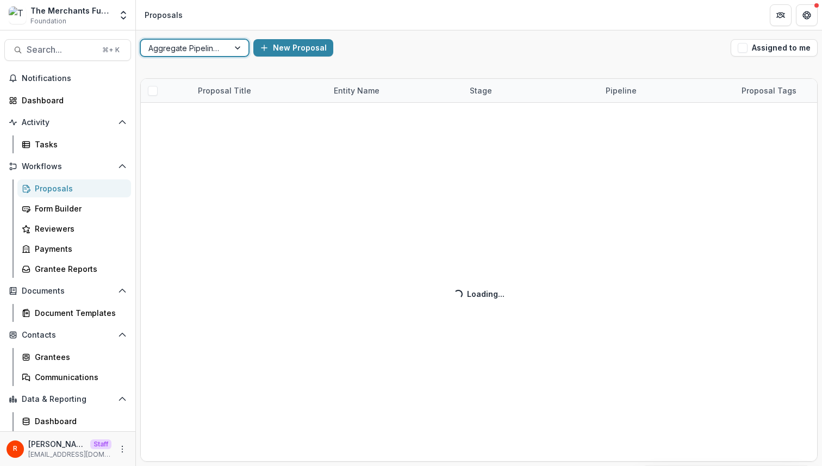
click at [403, 76] on div "Proposal Title Entity Name Stage Pipeline Proposal Tags Funding Requested Creat…" at bounding box center [479, 270] width 686 height 392
click at [437, 46] on div "New Proposal" at bounding box center [489, 47] width 473 height 17
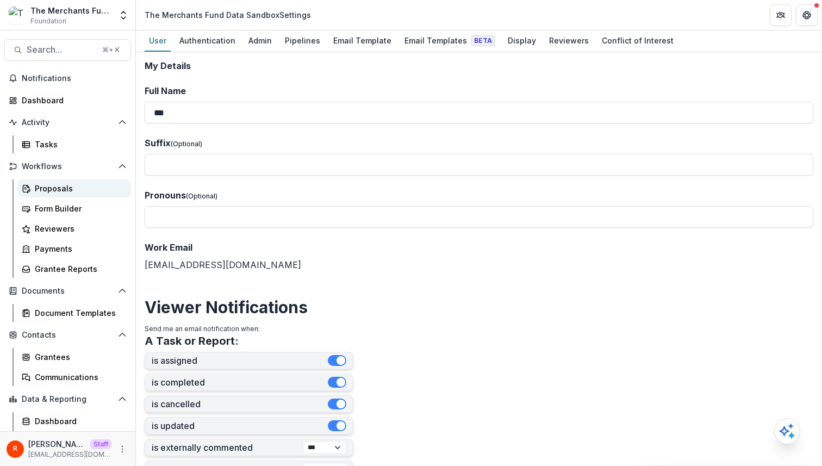
click at [74, 189] on div "Proposals" at bounding box center [78, 188] width 87 height 11
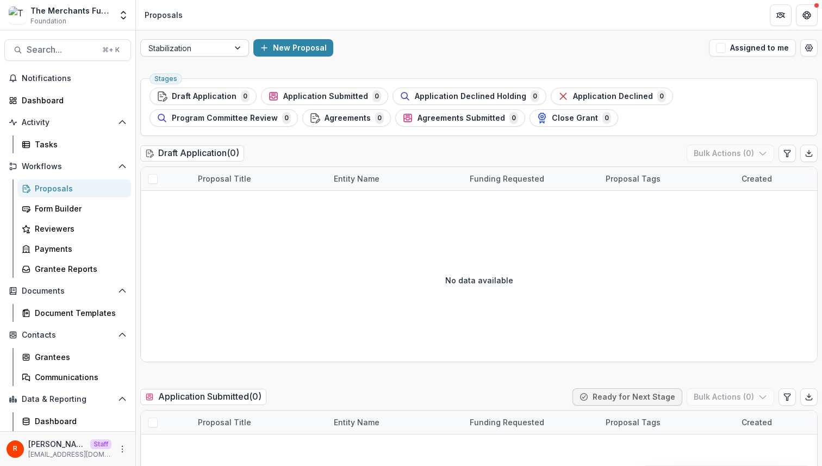
click at [174, 52] on div at bounding box center [184, 48] width 73 height 14
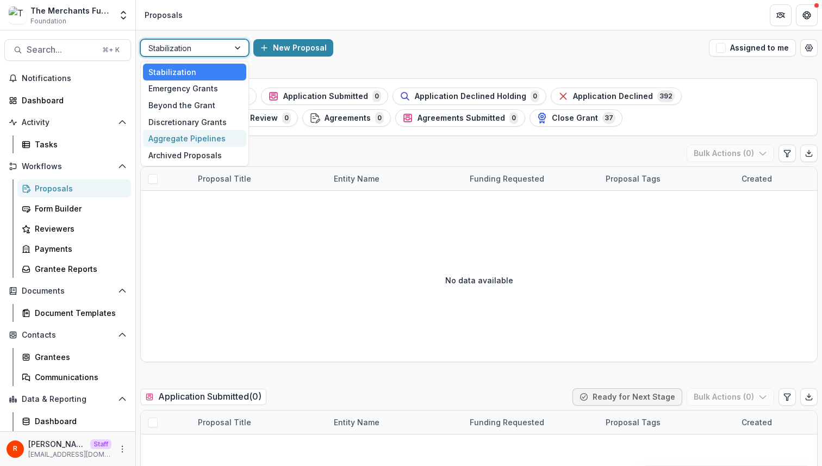
click at [191, 136] on div "Aggregate Pipelines" at bounding box center [194, 138] width 103 height 17
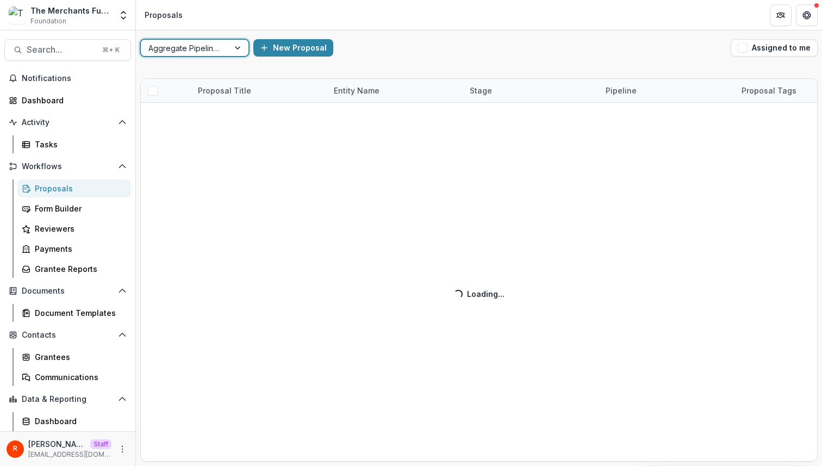
click at [417, 58] on div "option Aggregate Pipelines, selected. Aggregate Pipelines New Proposal Assigned…" at bounding box center [479, 47] width 686 height 35
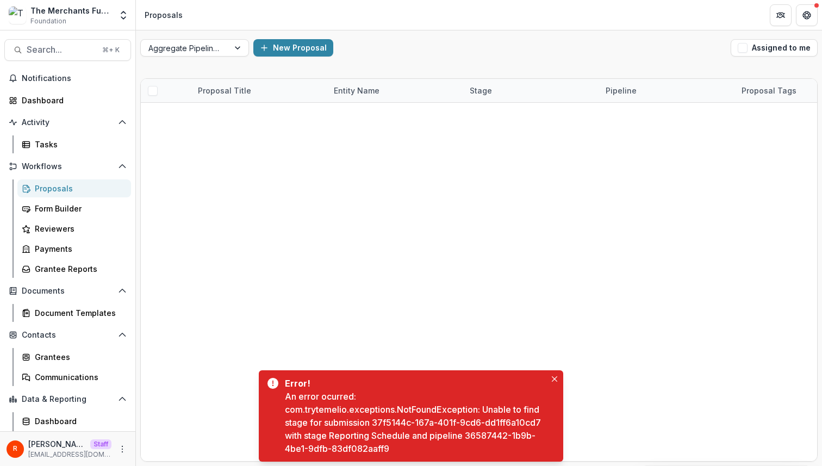
click at [391, 420] on div "An error ocurred: com.trytemelio.exceptions.NotFoundException: Unable to find s…" at bounding box center [415, 422] width 261 height 65
drag, startPoint x: 391, startPoint y: 420, endPoint x: 523, endPoint y: 424, distance: 132.7
click at [523, 424] on div "An error ocurred: com.trytemelio.exceptions.NotFoundException: Unable to find s…" at bounding box center [415, 422] width 261 height 65
copy div "37f5144c-167a-401f-9cd6-dd1ff6a10cd7"
click at [478, 437] on div "An error ocurred: com.trytemelio.exceptions.NotFoundException: Unable to find s…" at bounding box center [415, 422] width 261 height 65
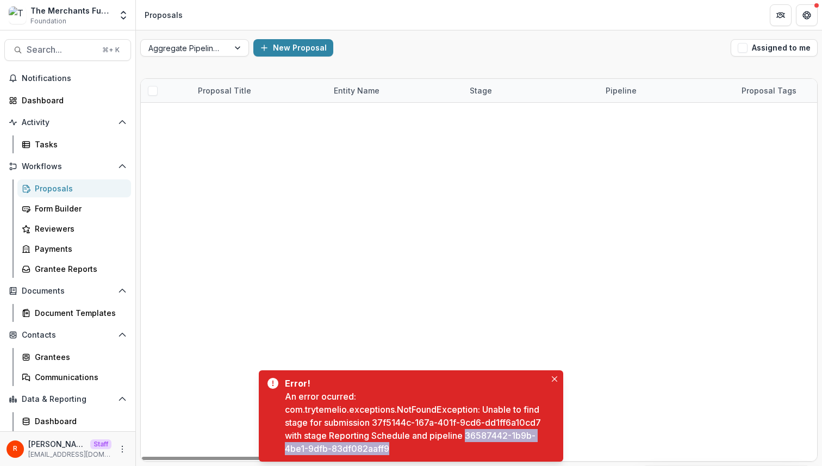
drag, startPoint x: 478, startPoint y: 437, endPoint x: 478, endPoint y: 443, distance: 6.0
click at [478, 443] on div "An error ocurred: com.trytemelio.exceptions.NotFoundException: Unable to find s…" at bounding box center [415, 422] width 261 height 65
copy div "36587442-1b9b-4be1-9dfb-83df082aaff9"
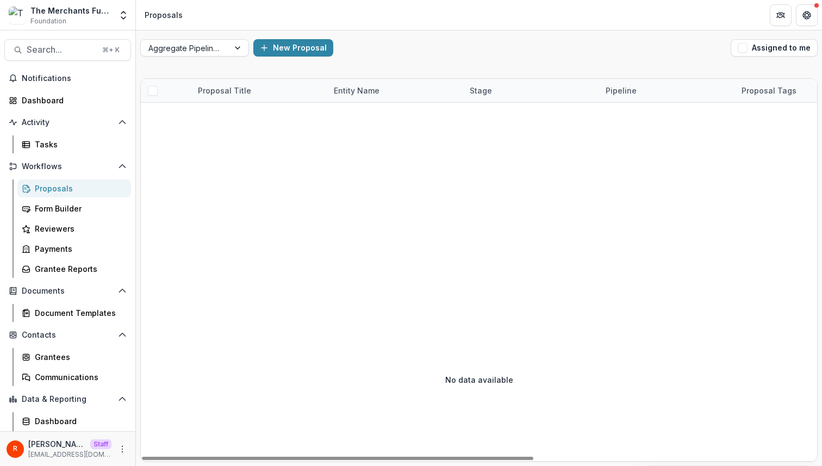
click at [440, 64] on div "Aggregate Pipelines New Proposal Assigned to me" at bounding box center [479, 47] width 686 height 35
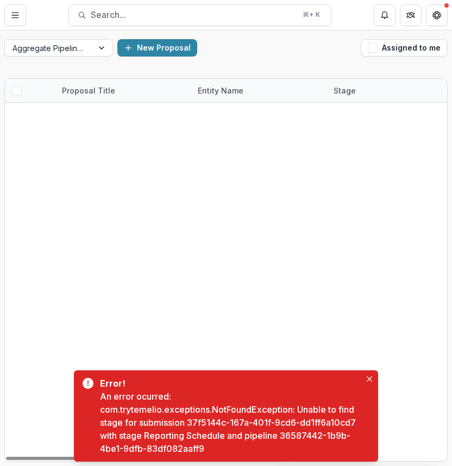
click at [297, 437] on div "An error ocurred: com.trytemelio.exceptions.NotFoundException: Unable to find s…" at bounding box center [230, 422] width 261 height 65
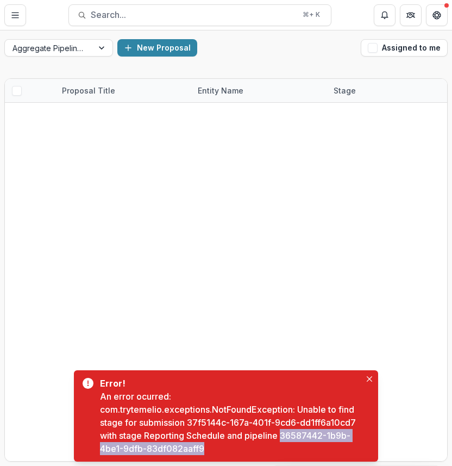
drag, startPoint x: 297, startPoint y: 437, endPoint x: 242, endPoint y: 448, distance: 55.9
click at [242, 448] on div "An error ocurred: com.trytemelio.exceptions.NotFoundException: Unable to find s…" at bounding box center [230, 422] width 261 height 65
copy div "36587442-1b9b-4be1-9dfb-83df082aaff9"
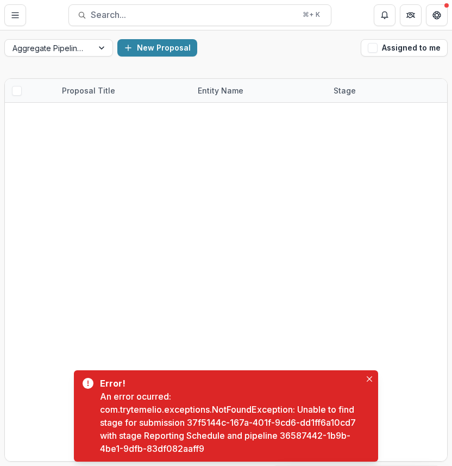
click at [193, 423] on div "An error ocurred: com.trytemelio.exceptions.NotFoundException: Unable to find s…" at bounding box center [230, 422] width 261 height 65
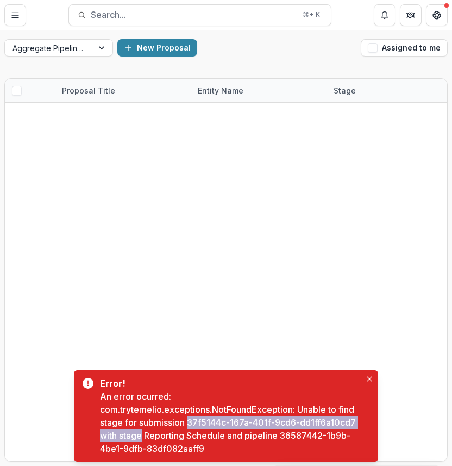
drag, startPoint x: 193, startPoint y: 423, endPoint x: 136, endPoint y: 436, distance: 58.5
click at [136, 436] on div "An error ocurred: com.trytemelio.exceptions.NotFoundException: Unable to find s…" at bounding box center [230, 422] width 261 height 65
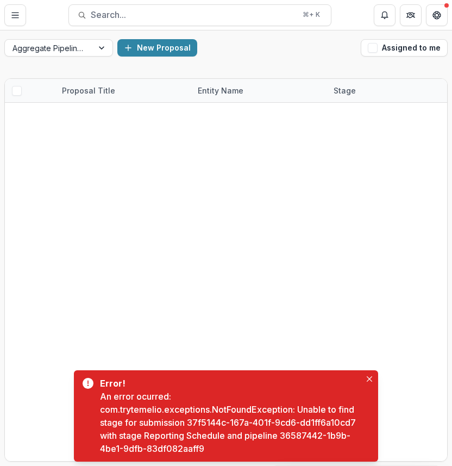
click at [154, 436] on div "An error ocurred: com.trytemelio.exceptions.NotFoundException: Unable to find s…" at bounding box center [230, 422] width 261 height 65
drag, startPoint x: 154, startPoint y: 436, endPoint x: 204, endPoint y: 435, distance: 49.5
click at [204, 436] on div "An error ocurred: com.trytemelio.exceptions.NotFoundException: Unable to find s…" at bounding box center [230, 422] width 261 height 65
copy div "Reporting Schedule"
click at [9, 21] on button "Toggle Menu" at bounding box center [15, 15] width 22 height 22
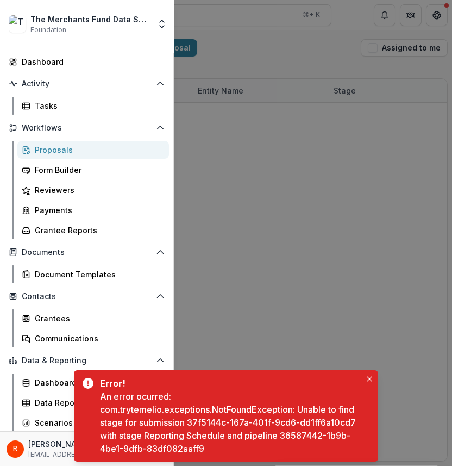
click at [108, 26] on div "The Merchants Fund Data Sandbox Foundation" at bounding box center [90, 24] width 120 height 21
click at [166, 25] on icon "Open entity switcher" at bounding box center [162, 23] width 11 height 11
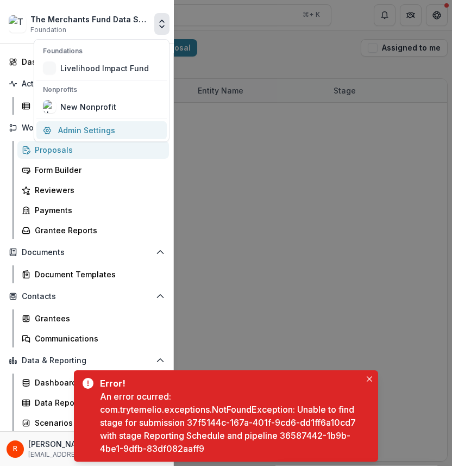
click at [87, 125] on link "Admin Settings" at bounding box center [101, 130] width 130 height 18
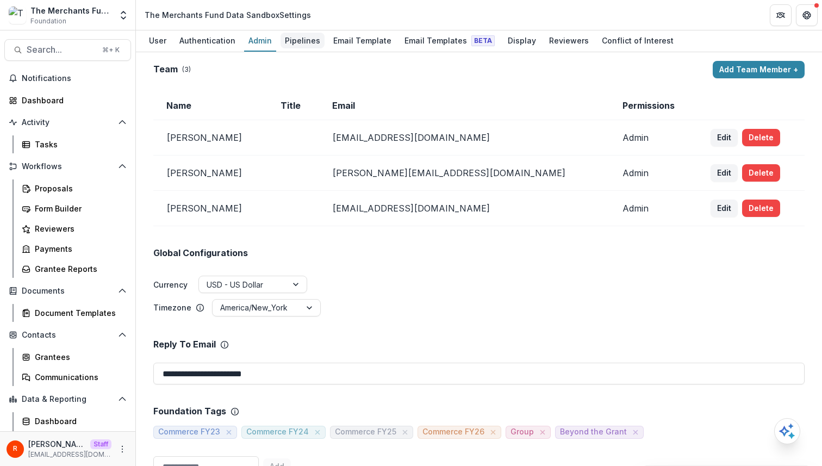
click at [296, 40] on div "Pipelines" at bounding box center [302, 41] width 44 height 16
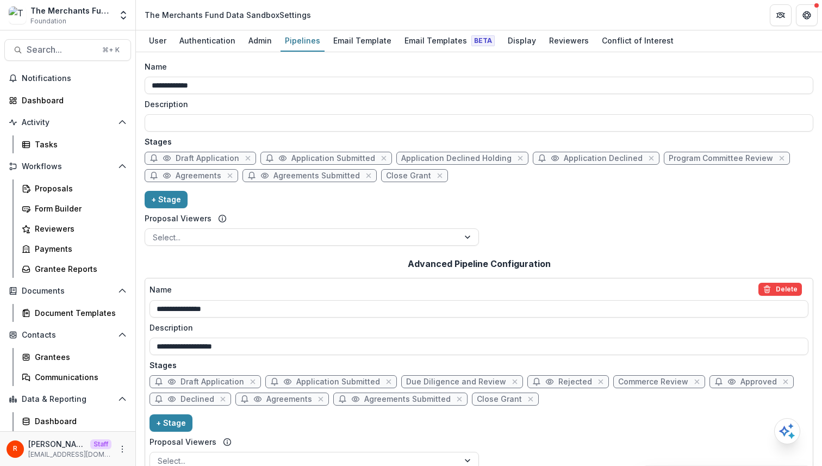
click at [486, 173] on div "Draft Application Application Submitted Application Declined Holding Applicatio…" at bounding box center [479, 169] width 668 height 35
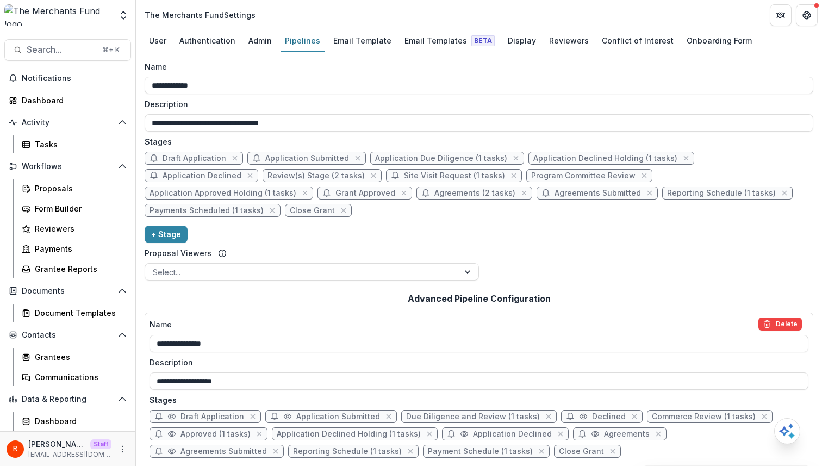
scroll to position [487, 0]
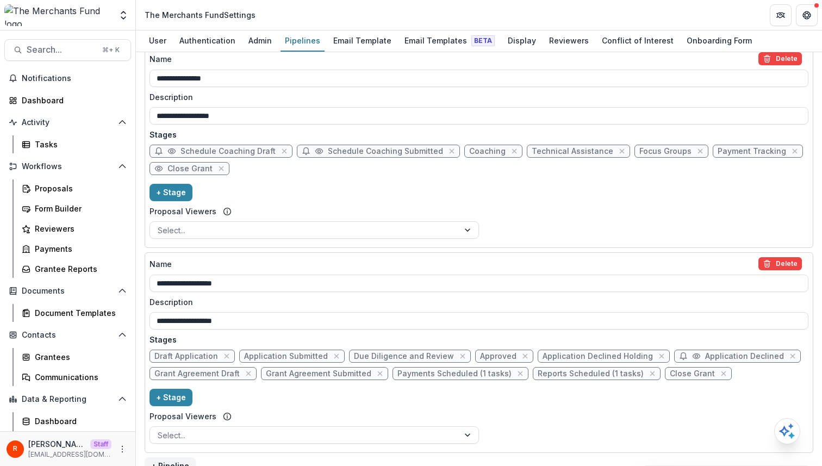
click at [367, 205] on div "Proposal Viewers" at bounding box center [313, 210] width 329 height 11
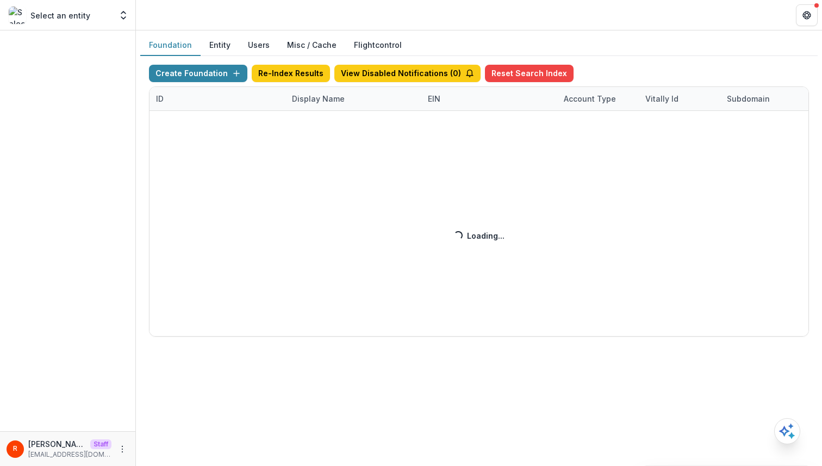
click at [307, 96] on div "Create Foundation Re-Index Results View Disabled Notifications ( 0 ) Reset Sear…" at bounding box center [479, 201] width 660 height 272
click at [318, 99] on div "Create Foundation Re-Index Results View Disabled Notifications ( 0 ) Reset Sear…" at bounding box center [479, 201] width 660 height 272
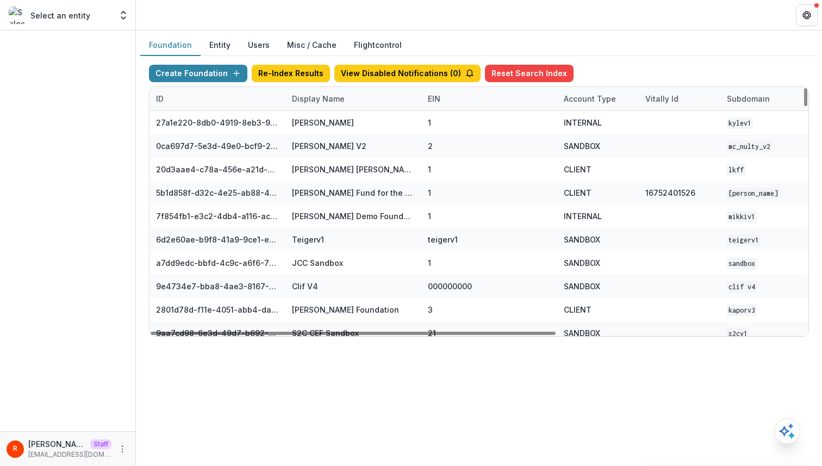
click at [318, 99] on div "Display Name" at bounding box center [318, 98] width 66 height 11
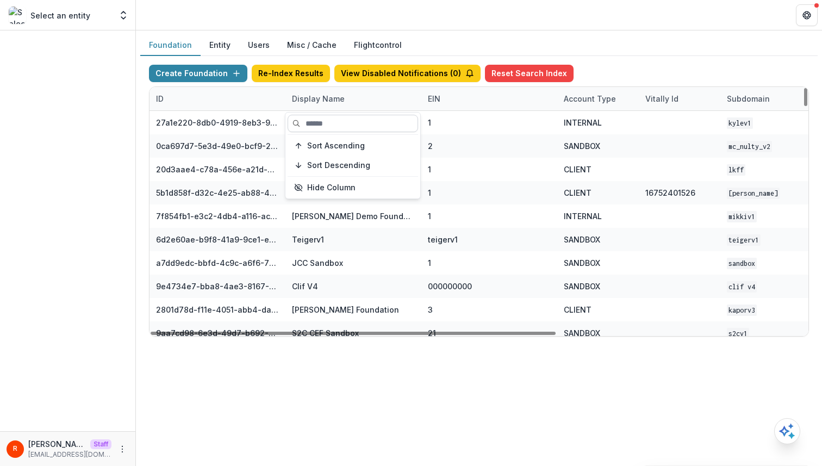
click at [318, 120] on input at bounding box center [352, 123] width 130 height 17
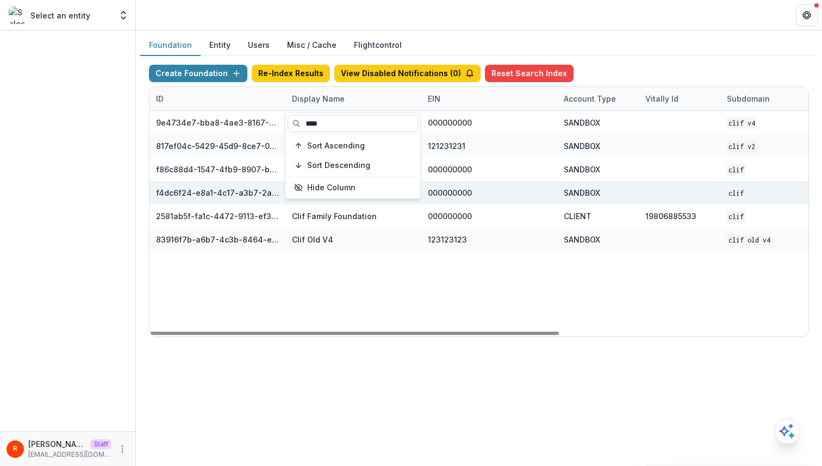
type input "****"
click at [498, 186] on div "000000000" at bounding box center [489, 192] width 123 height 23
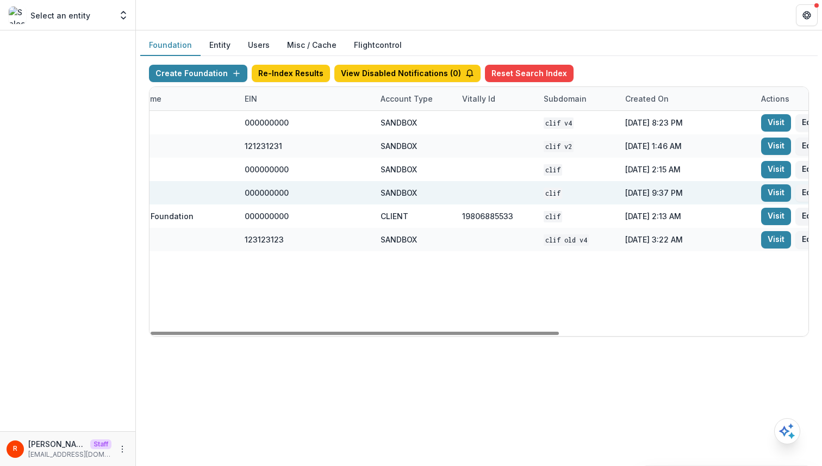
scroll to position [0, 238]
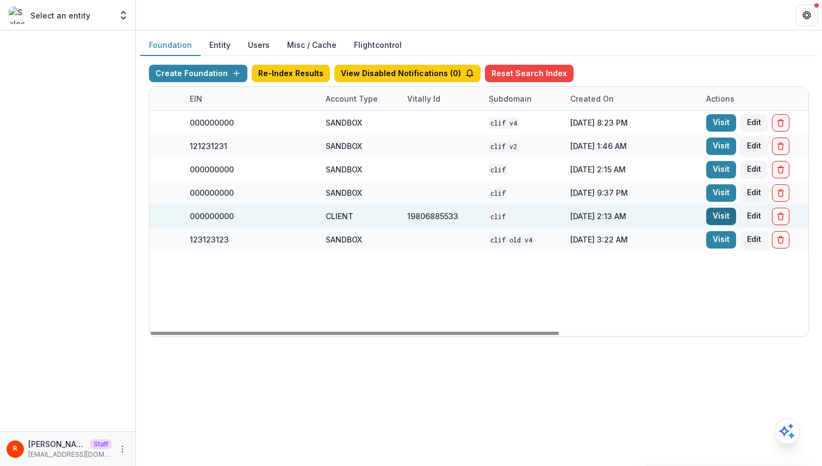
click at [717, 214] on link "Visit" at bounding box center [721, 216] width 30 height 17
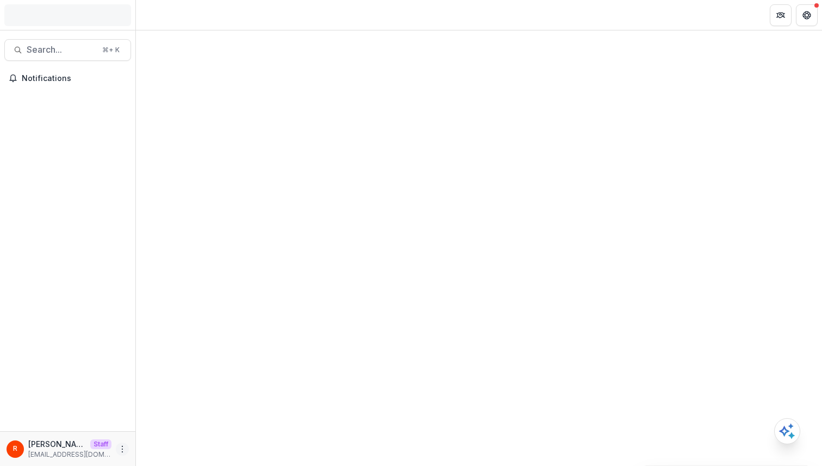
click at [121, 446] on icon "More" at bounding box center [122, 449] width 9 height 9
click at [182, 426] on link "User Settings" at bounding box center [194, 426] width 116 height 18
click at [372, 161] on div at bounding box center [479, 247] width 686 height 435
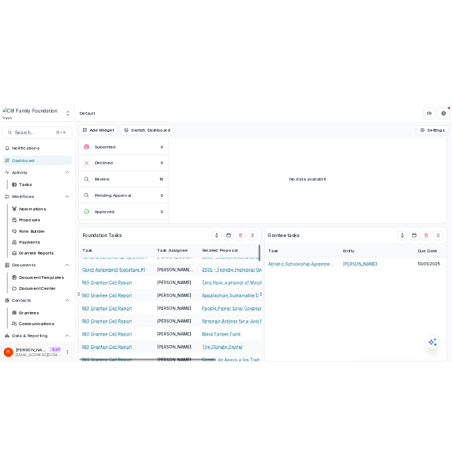
scroll to position [153, 104]
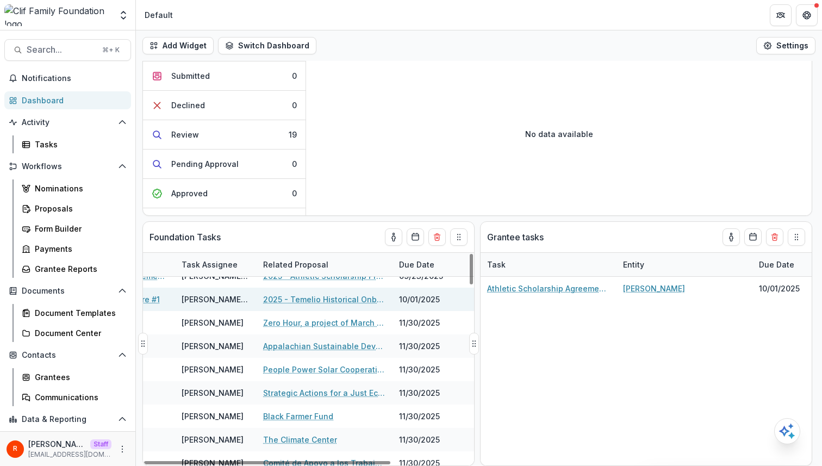
click at [324, 301] on link "2025 - Temelio Historical Onboarding Form" at bounding box center [324, 298] width 123 height 11
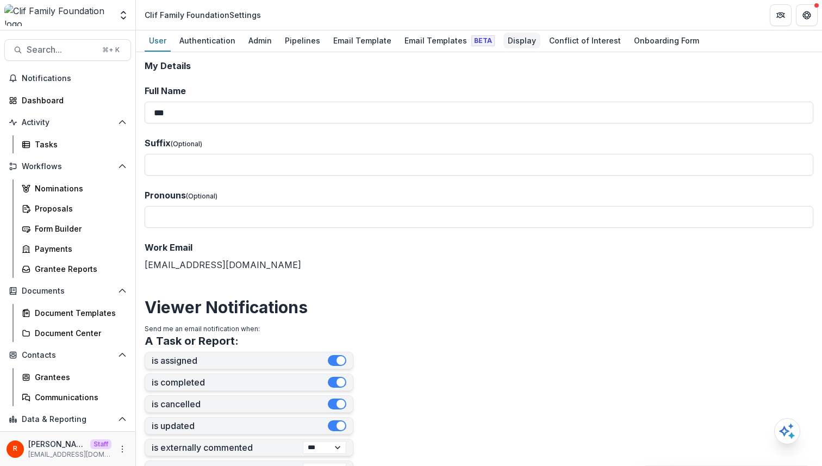
click at [503, 35] on div "Display" at bounding box center [521, 41] width 37 height 16
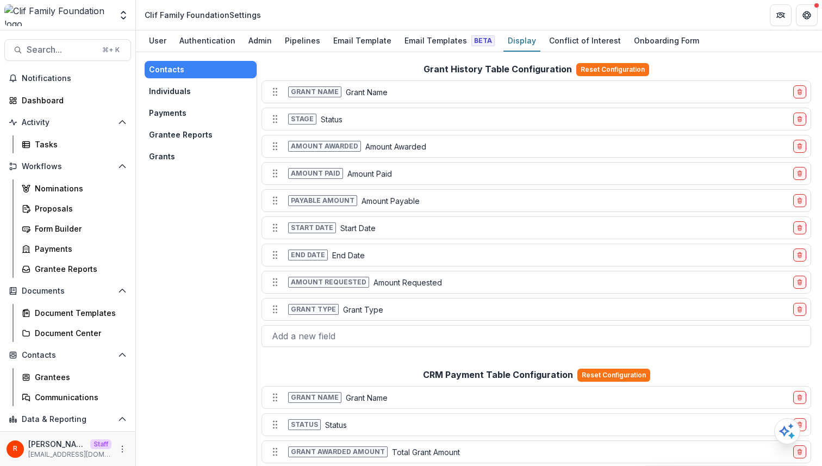
click at [179, 112] on button "Payments" at bounding box center [201, 112] width 112 height 17
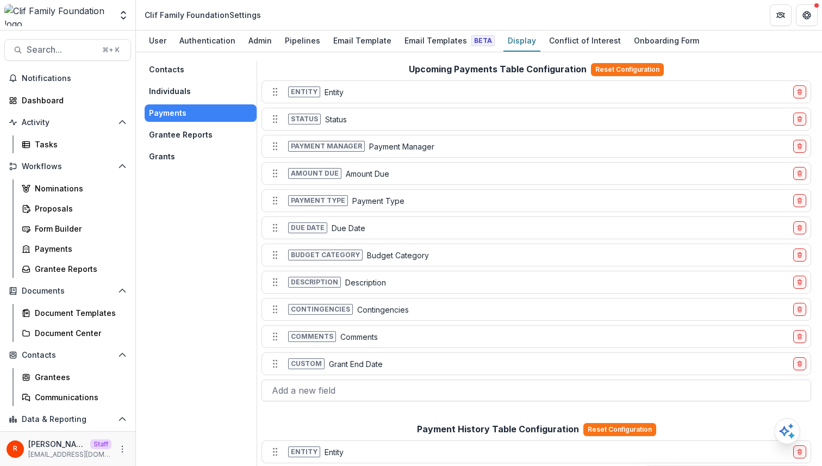
click at [190, 91] on button "Individuals" at bounding box center [201, 91] width 112 height 17
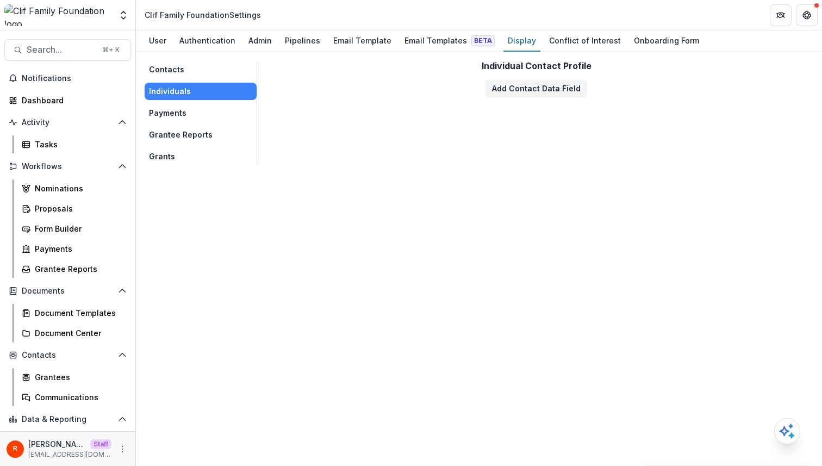
click at [190, 148] on button "Grants" at bounding box center [201, 156] width 112 height 17
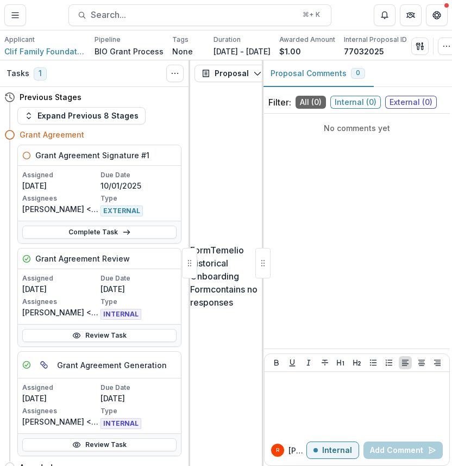
click at [232, 166] on div "Form Temelio Historical Onboarding Form contains no responses" at bounding box center [226, 275] width 72 height 379
click at [21, 16] on button "Toggle Menu" at bounding box center [15, 15] width 22 height 22
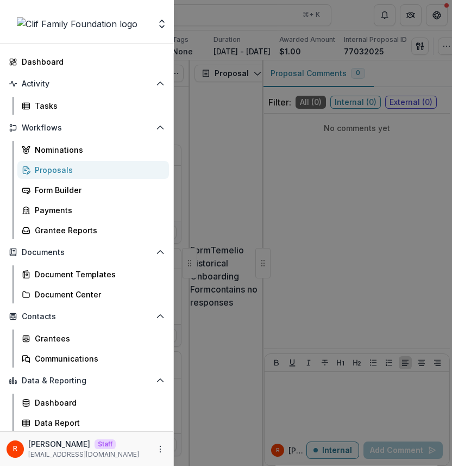
click at [267, 85] on div "Foundations Livelihood Impact Fund Nonprofits New Nonprofit Team Settings Admin…" at bounding box center [226, 233] width 452 height 466
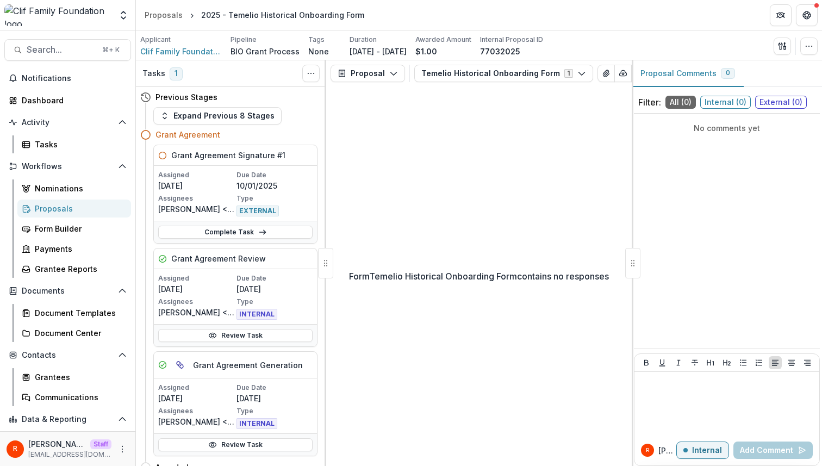
click at [55, 207] on div "Proposals" at bounding box center [78, 208] width 87 height 11
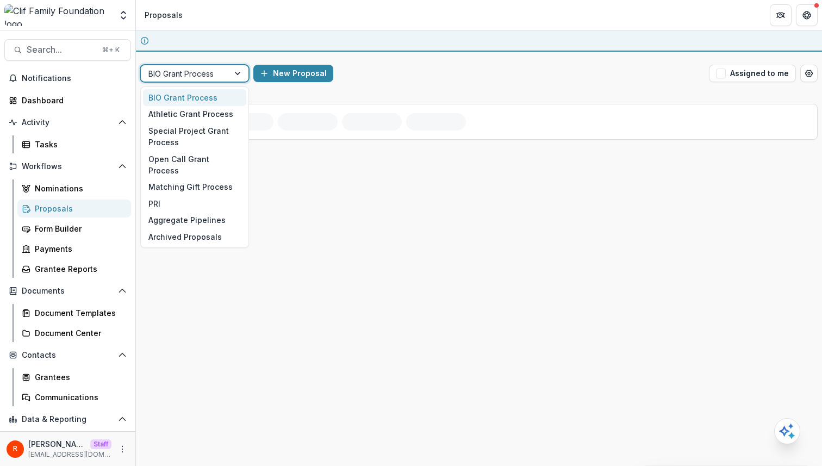
click at [210, 74] on div at bounding box center [184, 74] width 73 height 14
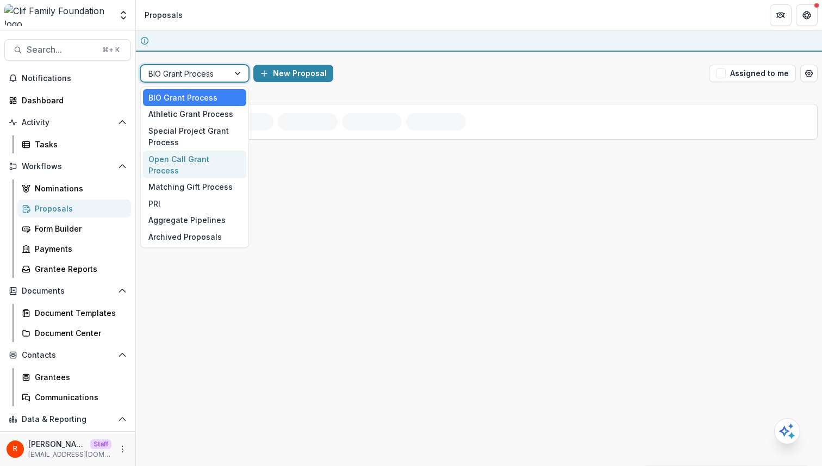
click at [202, 155] on div "Open Call Grant Process" at bounding box center [194, 165] width 103 height 28
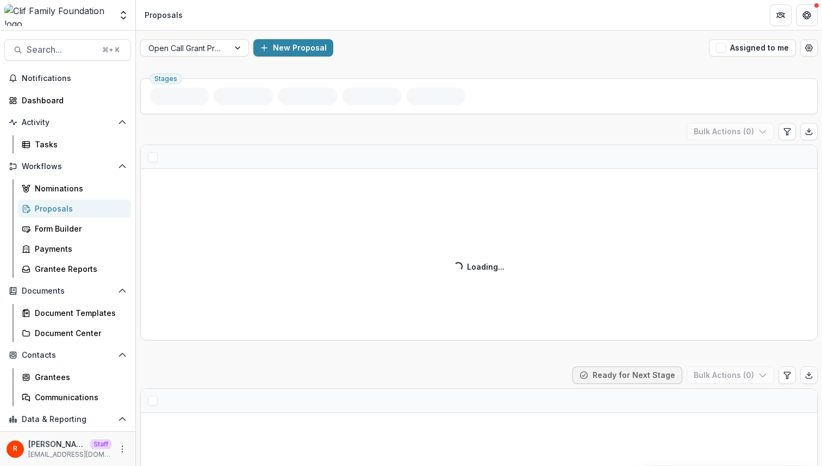
click at [414, 60] on div "Open Call Grant Process New Proposal Assigned to me" at bounding box center [479, 47] width 686 height 35
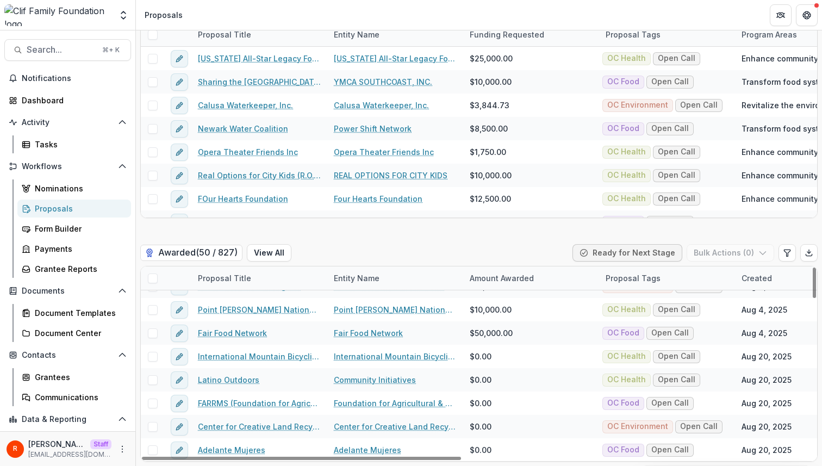
scroll to position [893, 0]
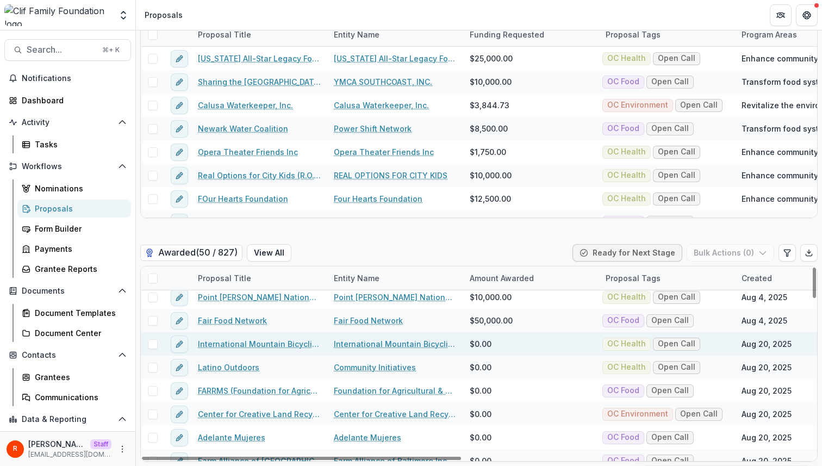
click at [245, 340] on link "International Mountain Bicycling Association" at bounding box center [259, 343] width 123 height 11
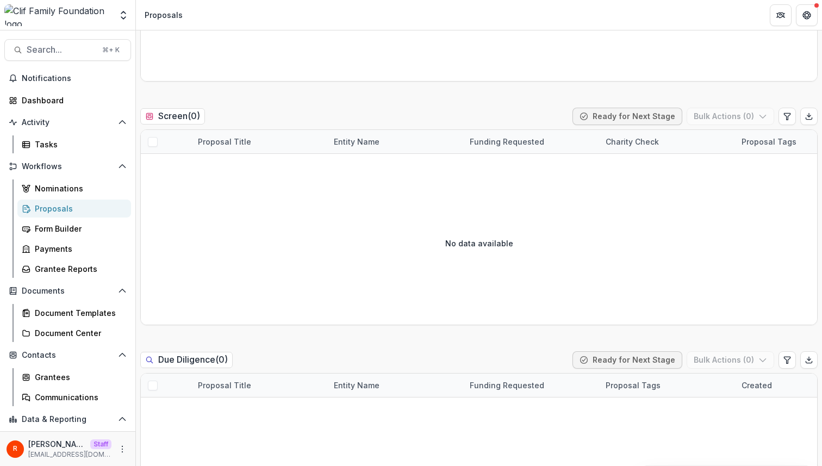
scroll to position [0, 0]
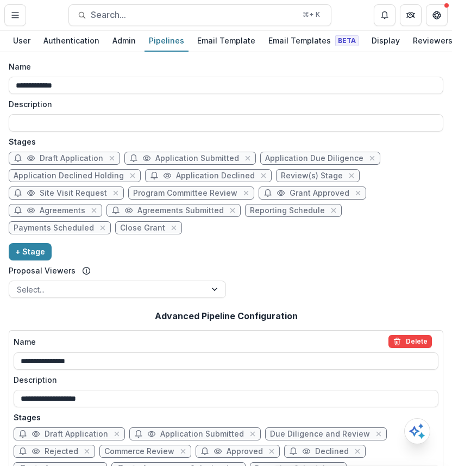
click at [285, 158] on span "Application Due Diligence" at bounding box center [314, 158] width 98 height 9
select select "******"
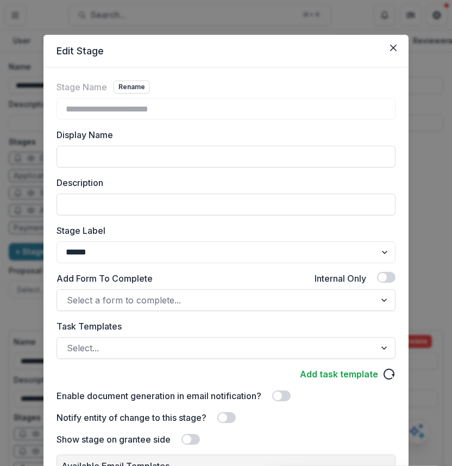
scroll to position [151, 0]
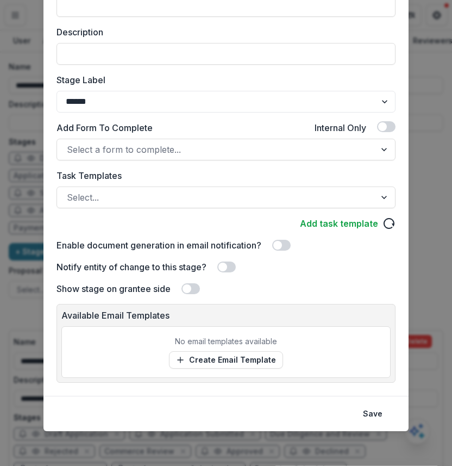
click at [220, 184] on div "Task Templates Select..." at bounding box center [226, 188] width 339 height 39
click at [220, 193] on div at bounding box center [216, 197] width 299 height 15
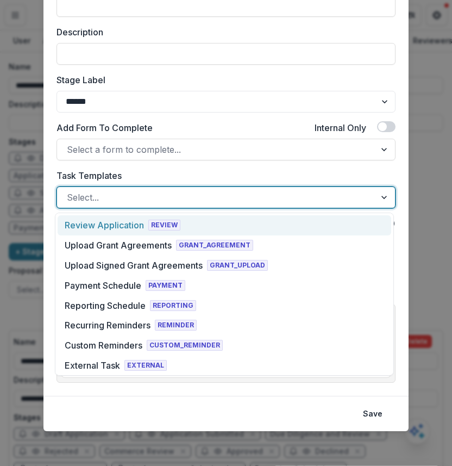
click at [220, 226] on div "Review Application REVIEW" at bounding box center [225, 225] width 334 height 20
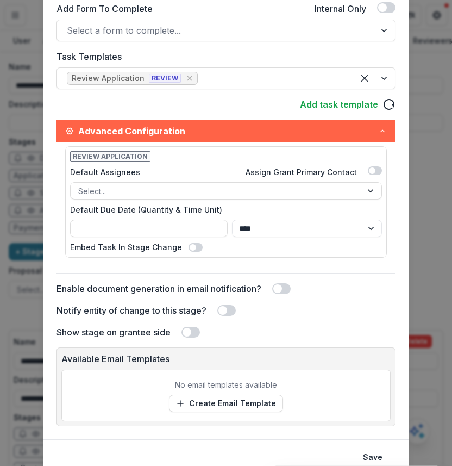
scroll to position [313, 0]
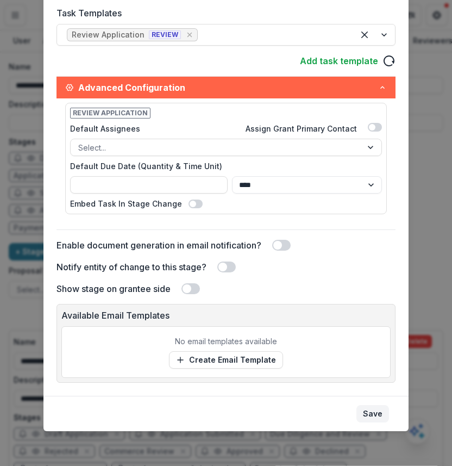
click at [374, 410] on button "Save" at bounding box center [373, 413] width 33 height 17
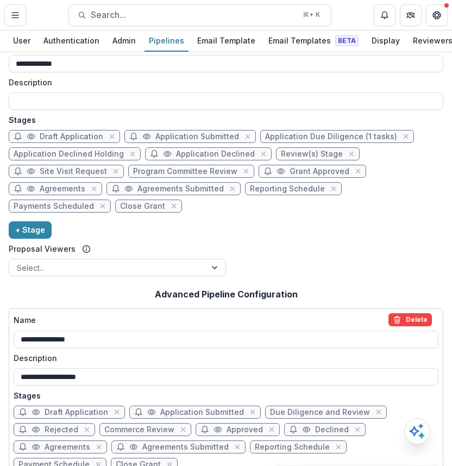
scroll to position [0, 0]
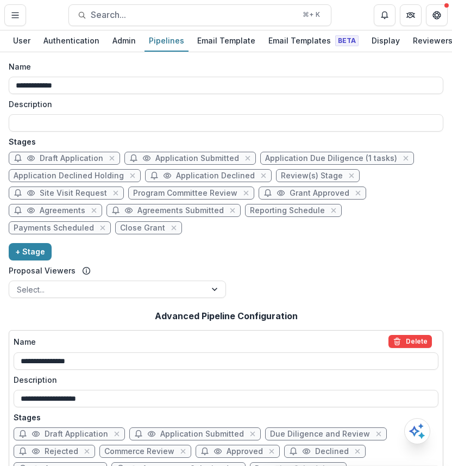
click at [368, 155] on span "Application Due Diligence (1 tasks)" at bounding box center [331, 158] width 132 height 9
select select "******"
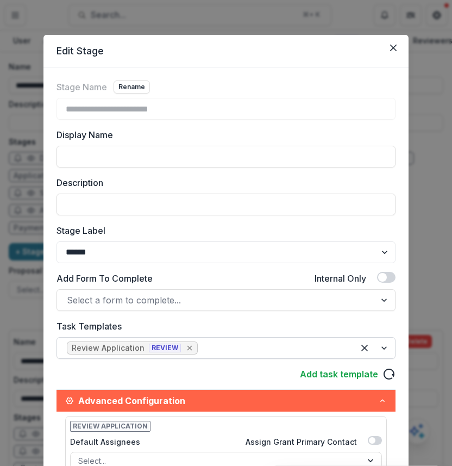
click at [185, 350] on icon "Remove [object Object]" at bounding box center [189, 347] width 9 height 9
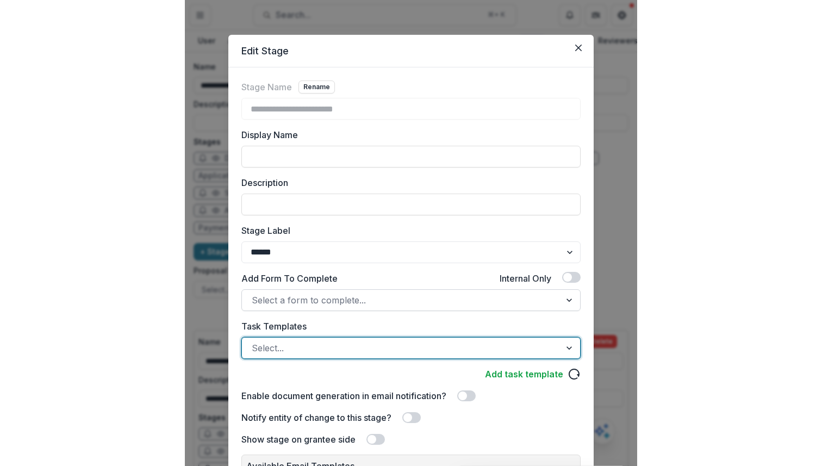
scroll to position [151, 0]
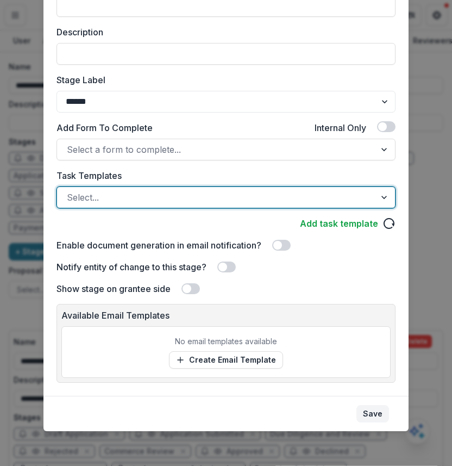
click at [373, 406] on button "Save" at bounding box center [373, 413] width 33 height 17
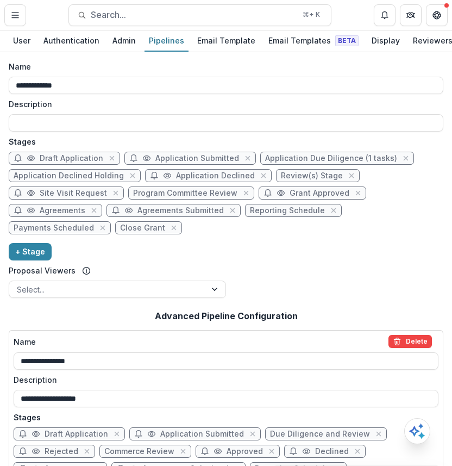
click at [393, 274] on div "**********" at bounding box center [226, 181] width 435 height 241
click at [393, 136] on div "**********" at bounding box center [226, 181] width 435 height 241
click at [379, 248] on div "**********" at bounding box center [226, 181] width 435 height 241
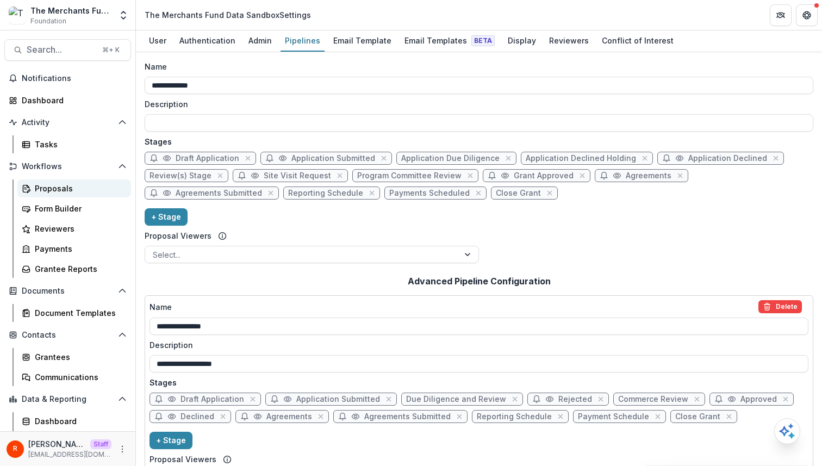
click at [74, 197] on link "Proposals" at bounding box center [74, 188] width 114 height 18
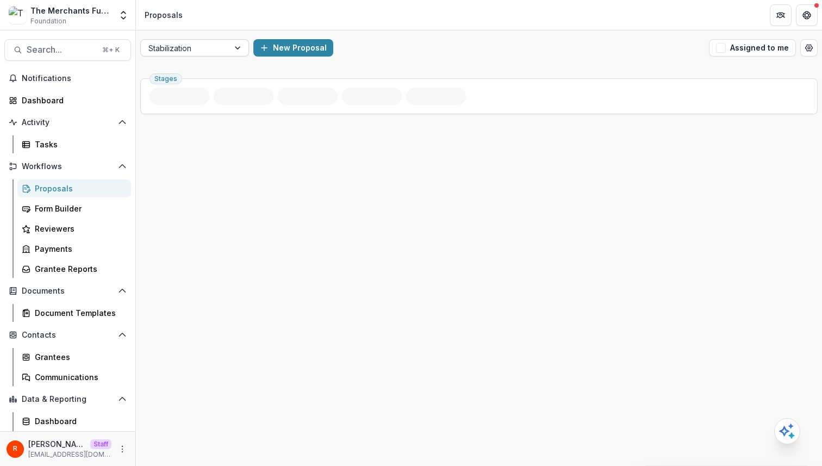
click at [190, 46] on div at bounding box center [184, 48] width 73 height 14
click at [808, 48] on circle "Open table manager" at bounding box center [809, 48] width 2 height 2
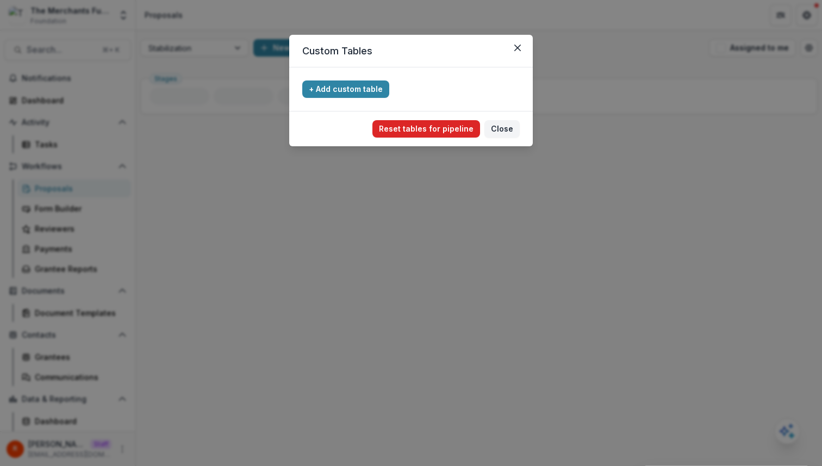
click at [464, 128] on button "Reset tables for pipeline" at bounding box center [426, 128] width 108 height 17
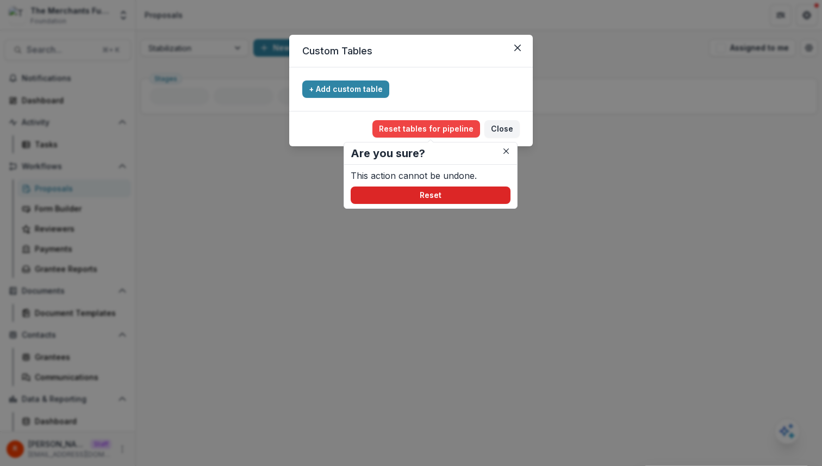
click at [447, 190] on button "Reset" at bounding box center [431, 194] width 160 height 17
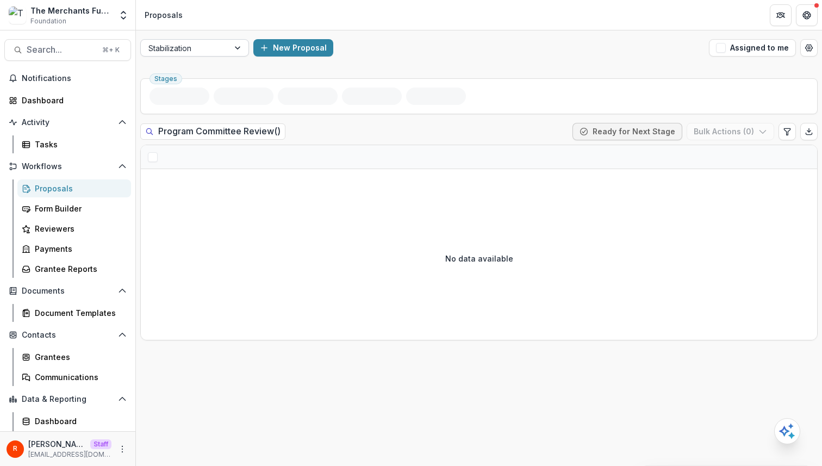
click at [198, 44] on div at bounding box center [184, 48] width 73 height 14
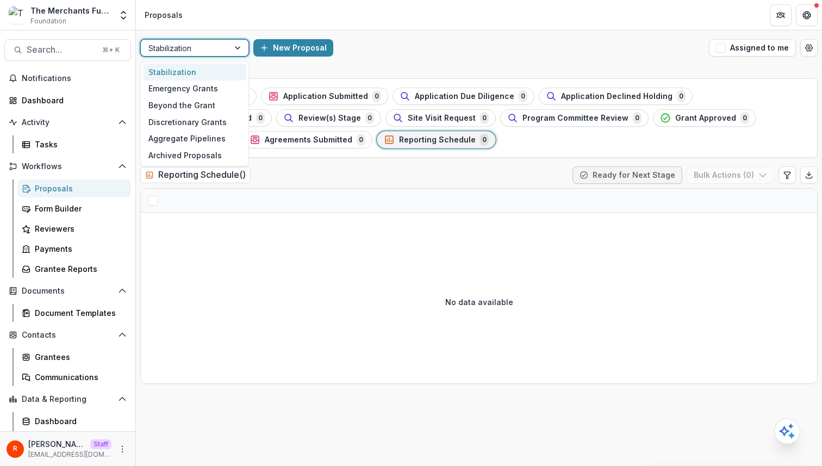
click at [524, 66] on div "Stabilization selected, 1 of 6. 6 results available. Use Up and Down to choose …" at bounding box center [479, 247] width 686 height 435
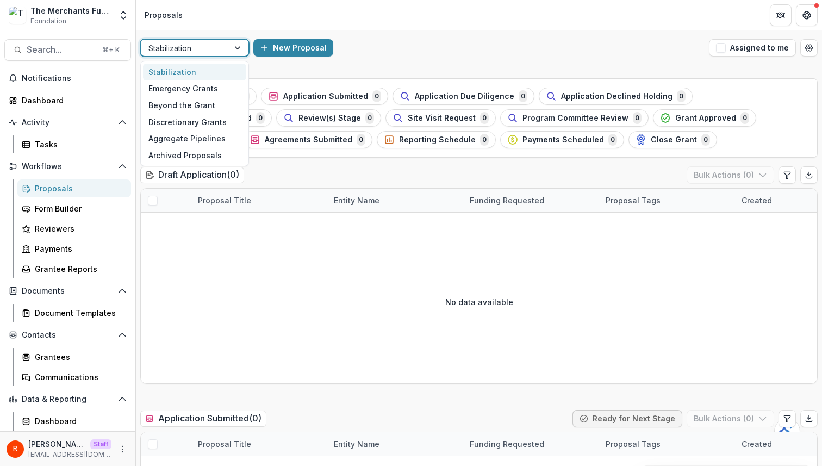
click at [207, 50] on div at bounding box center [184, 48] width 73 height 14
click at [201, 90] on div "Emergency Grants" at bounding box center [194, 88] width 103 height 17
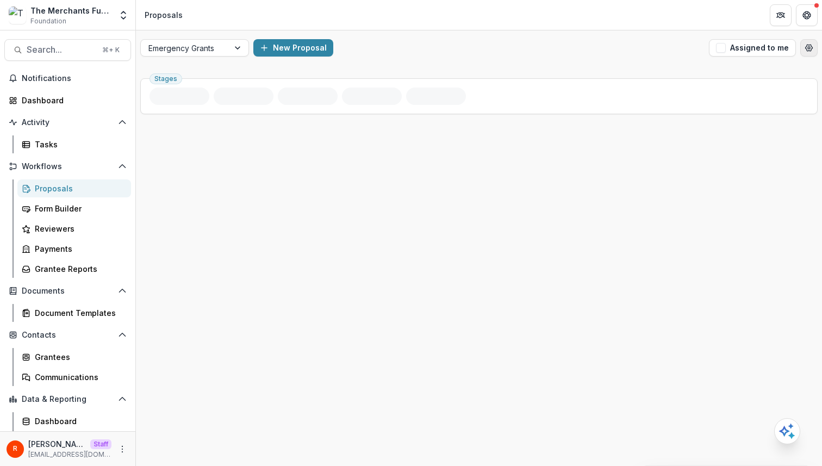
click at [805, 53] on button "Open table manager" at bounding box center [808, 47] width 17 height 17
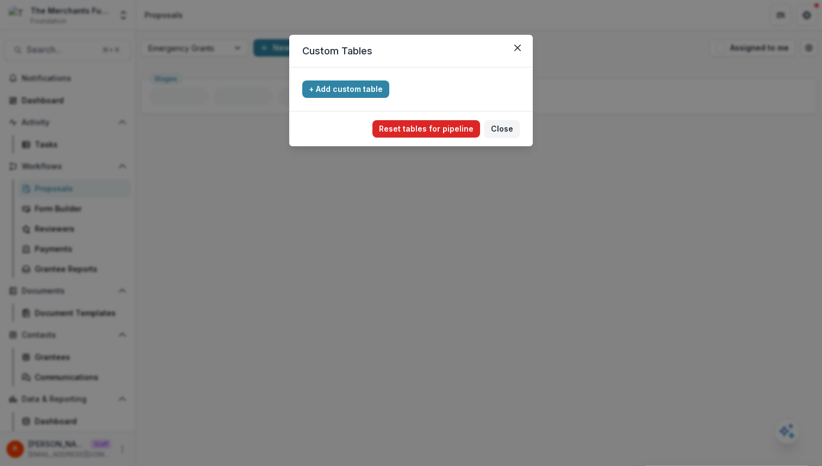
click at [417, 132] on button "Reset tables for pipeline" at bounding box center [426, 128] width 108 height 17
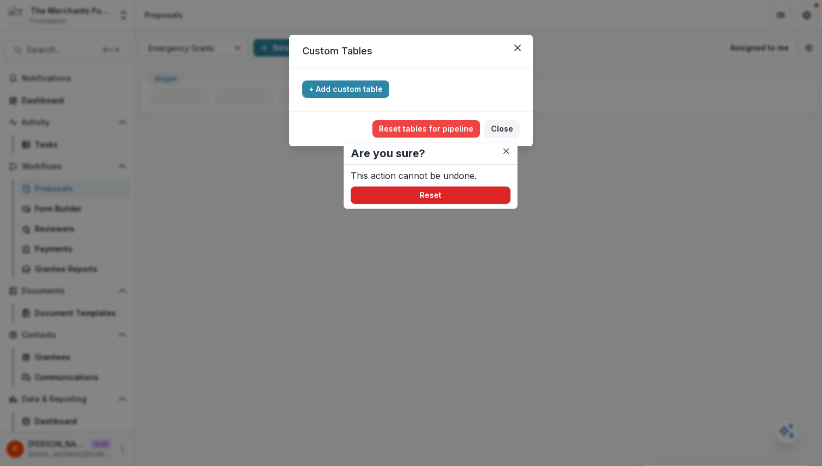
click at [417, 190] on button "Reset" at bounding box center [431, 194] width 160 height 17
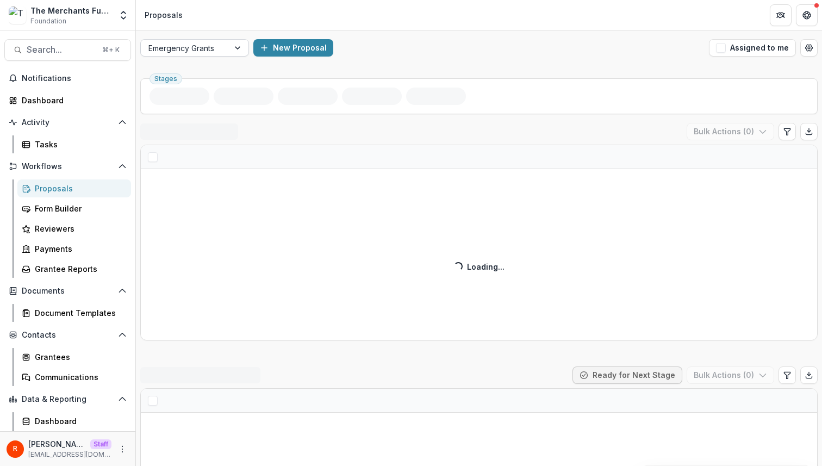
click at [214, 48] on div at bounding box center [184, 48] width 73 height 14
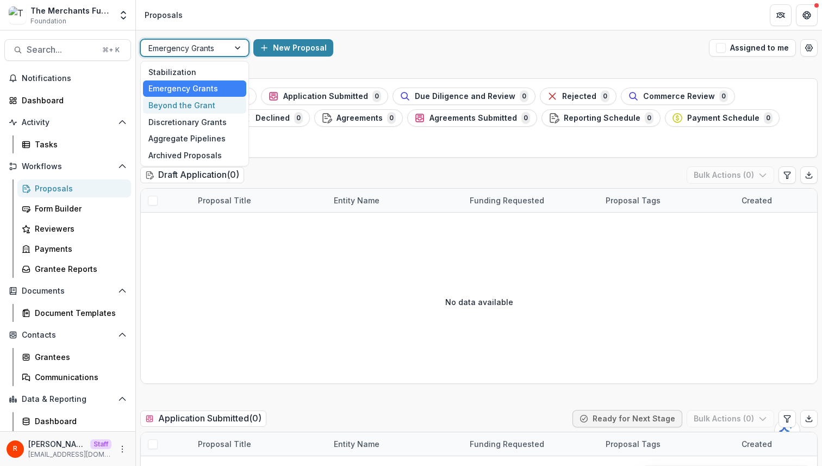
click at [215, 109] on div "Beyond the Grant" at bounding box center [194, 105] width 103 height 17
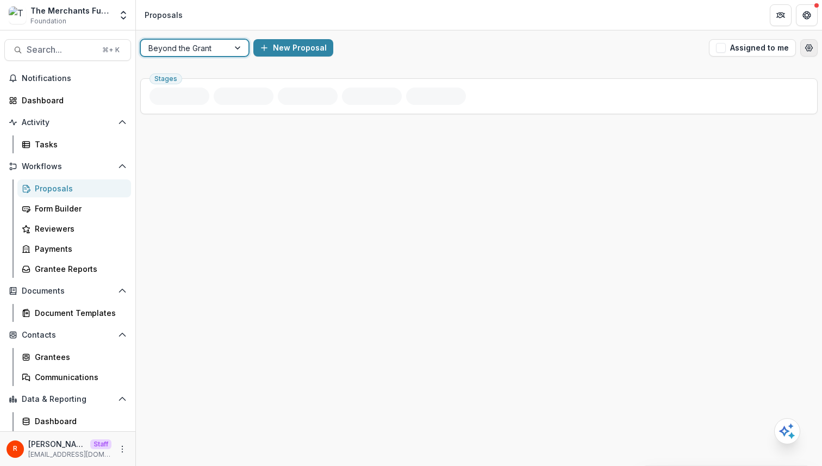
click at [809, 46] on icon "Open table manager" at bounding box center [808, 47] width 9 height 9
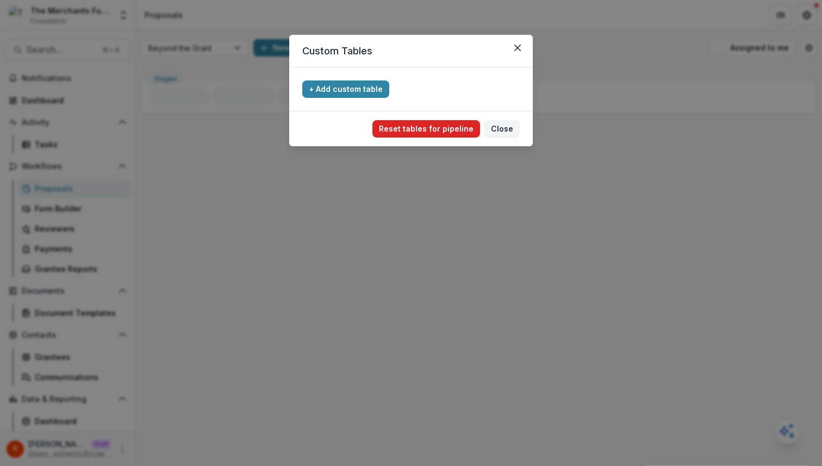
click at [427, 132] on button "Reset tables for pipeline" at bounding box center [426, 128] width 108 height 17
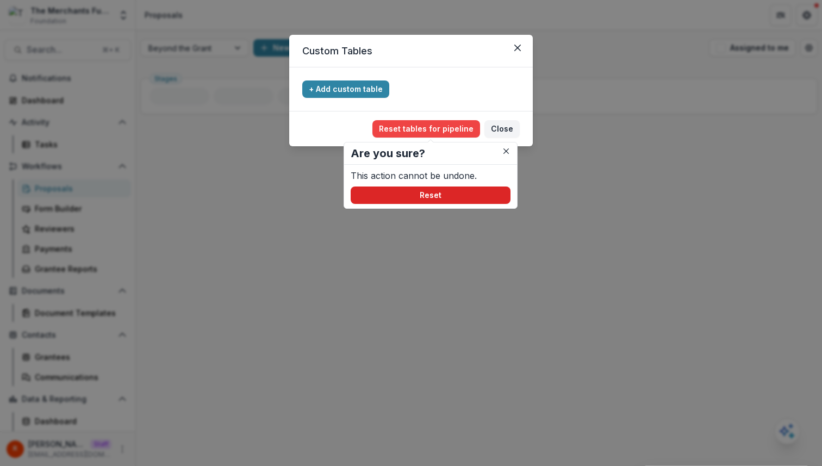
click at [430, 194] on button "Reset" at bounding box center [431, 194] width 160 height 17
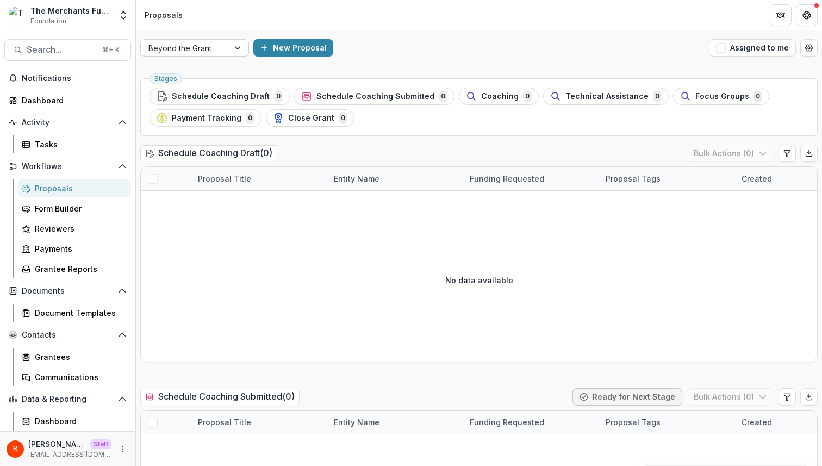
click at [237, 46] on div at bounding box center [239, 48] width 20 height 16
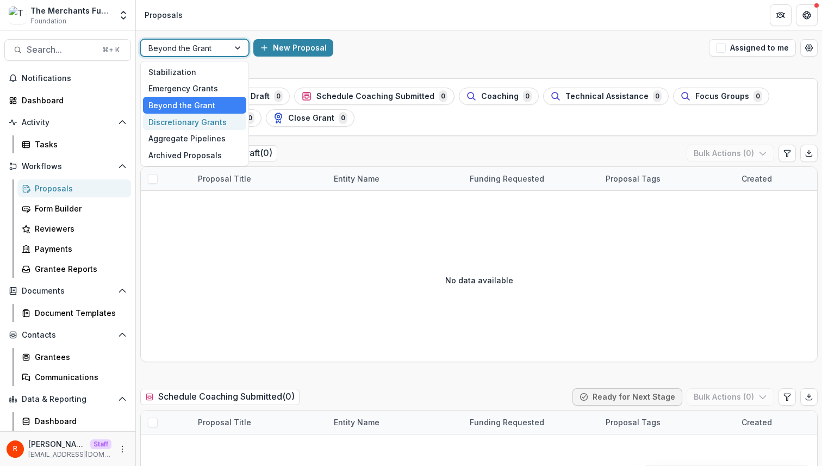
click at [216, 122] on div "Discretionary Grants" at bounding box center [194, 122] width 103 height 17
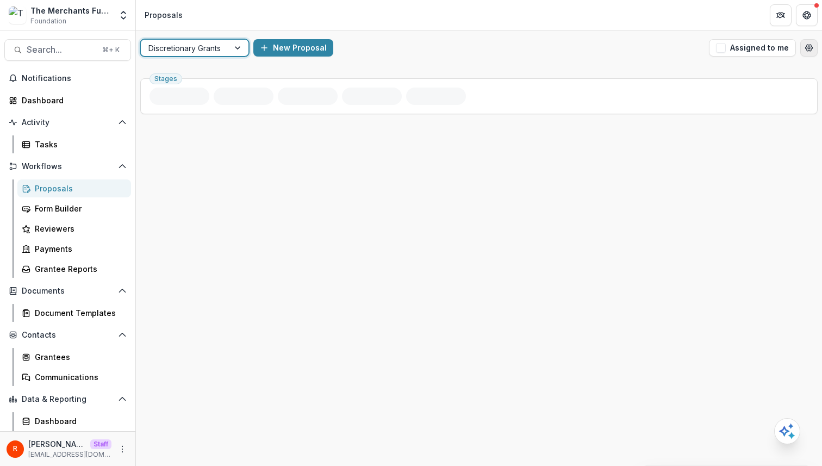
click at [810, 51] on icon "Open table manager" at bounding box center [808, 48] width 7 height 7
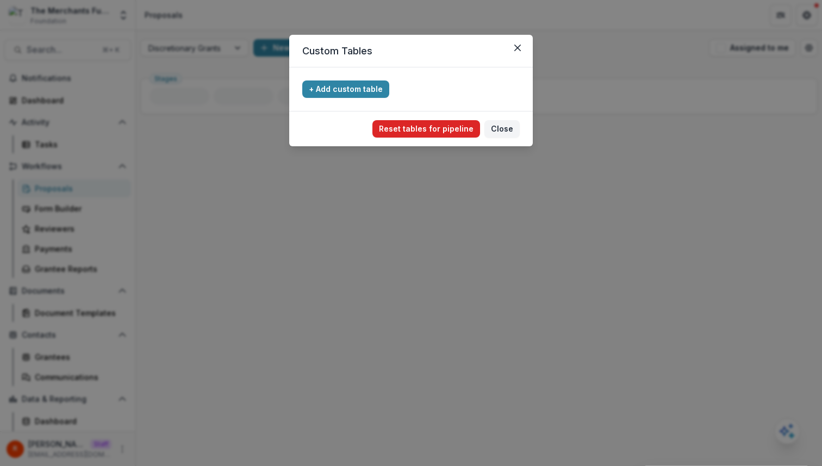
click at [452, 135] on button "Reset tables for pipeline" at bounding box center [426, 128] width 108 height 17
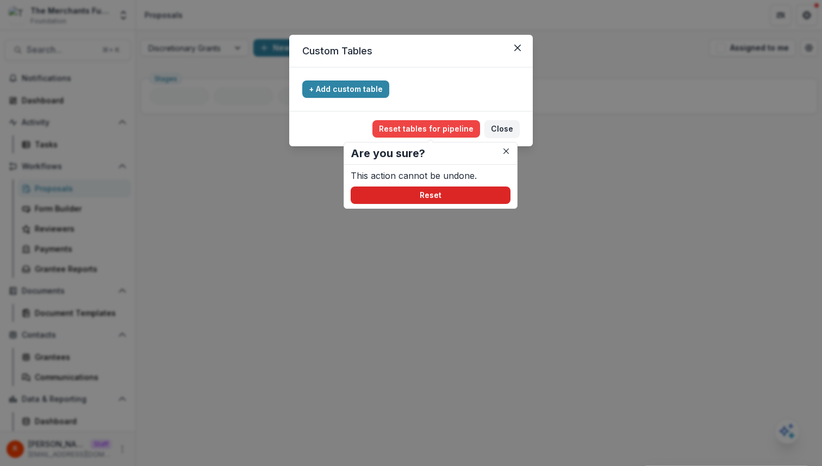
click at [444, 196] on button "Reset" at bounding box center [431, 194] width 160 height 17
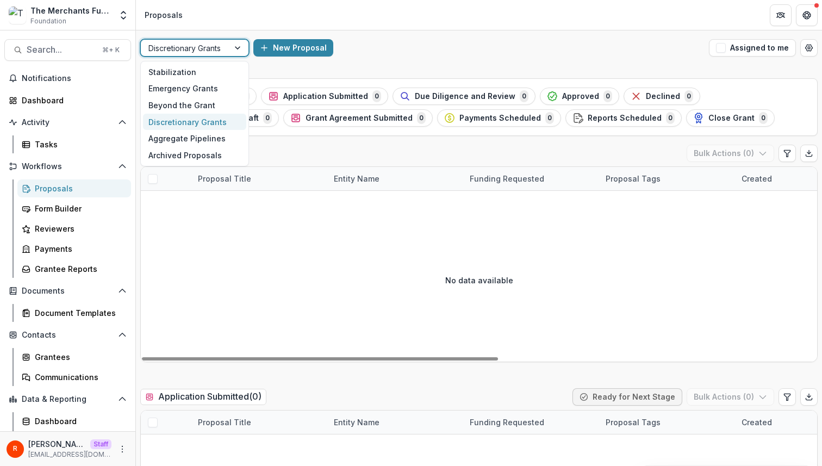
click at [195, 45] on div at bounding box center [184, 48] width 73 height 14
click at [195, 133] on div "Aggregate Pipelines" at bounding box center [194, 138] width 103 height 17
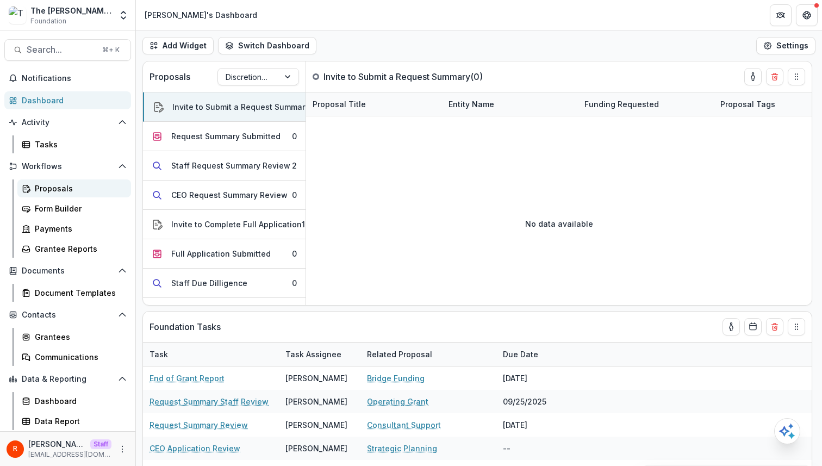
click at [59, 190] on div "Proposals" at bounding box center [78, 188] width 87 height 11
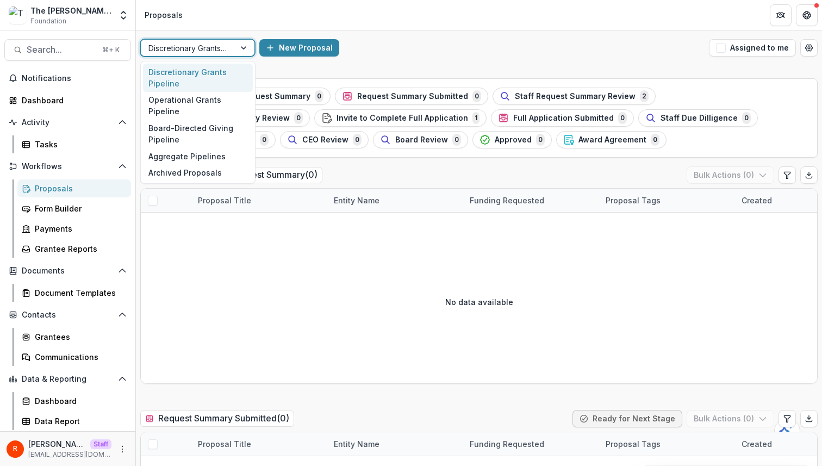
click at [235, 46] on div at bounding box center [245, 48] width 20 height 16
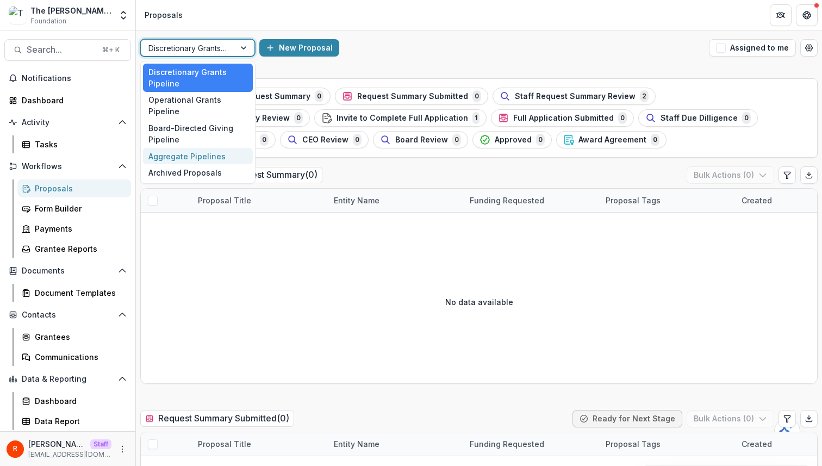
click at [211, 148] on div "Aggregate Pipelines" at bounding box center [198, 156] width 110 height 17
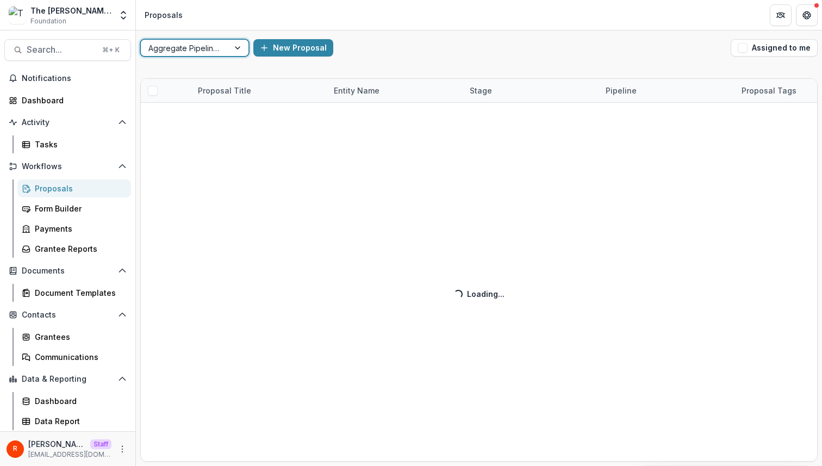
click at [364, 78] on div "Proposal Title Entity Name Stage Pipeline Proposal Tags Funding Requested Creat…" at bounding box center [479, 270] width 686 height 392
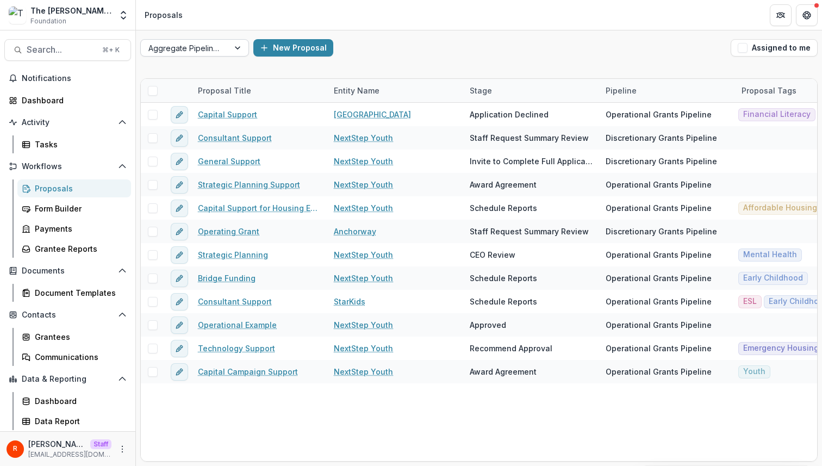
click at [222, 46] on div "Aggregate Pipelines" at bounding box center [185, 48] width 88 height 16
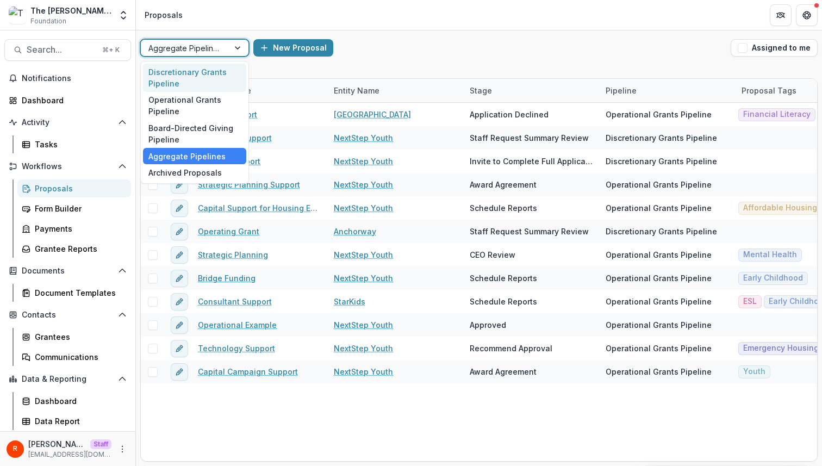
click at [195, 78] on div "Discretionary Grants Pipeline" at bounding box center [194, 78] width 103 height 28
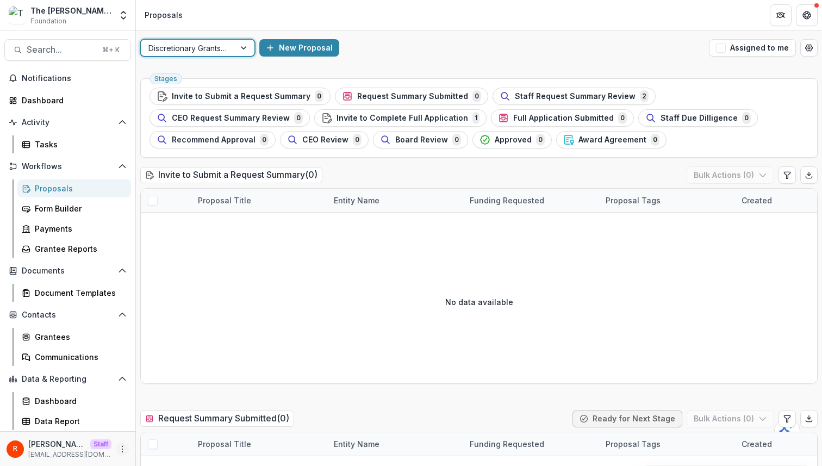
click at [121, 446] on icon "More" at bounding box center [122, 449] width 9 height 9
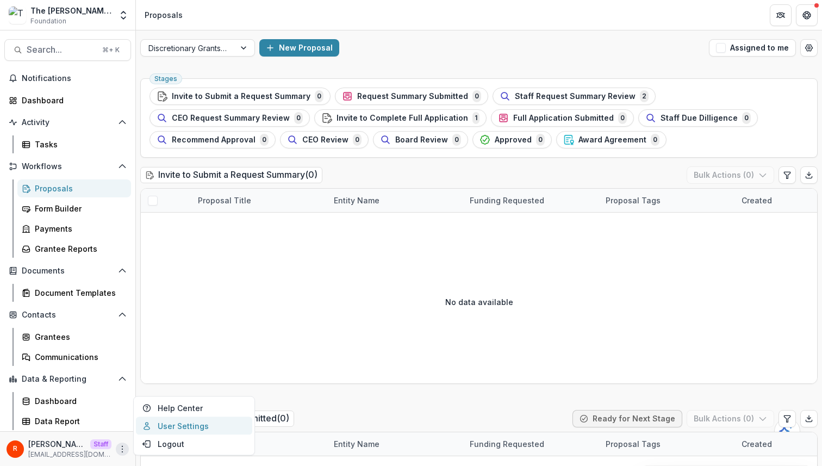
click at [175, 422] on link "User Settings" at bounding box center [194, 426] width 116 height 18
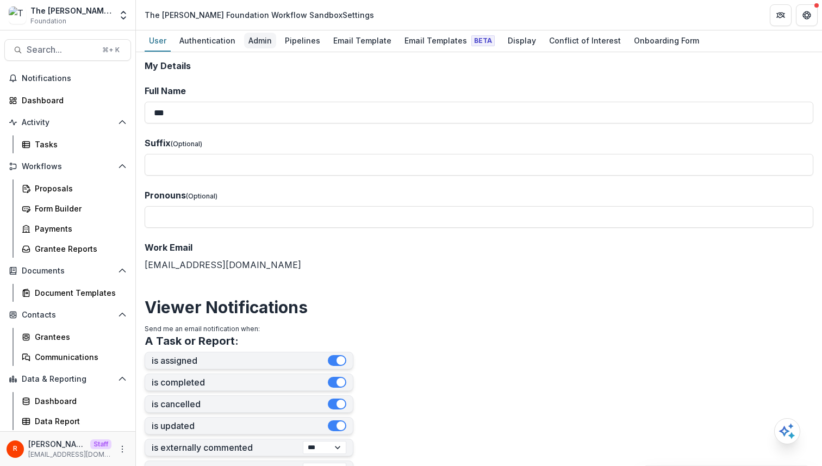
click at [272, 40] on div "Admin" at bounding box center [260, 41] width 32 height 16
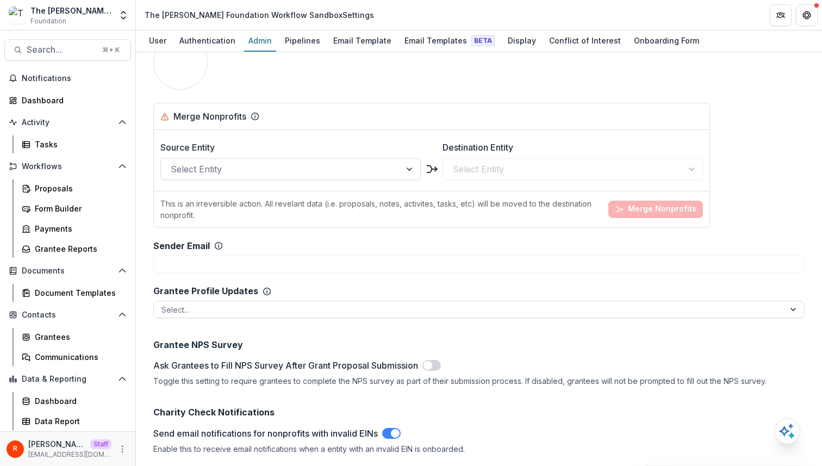
scroll to position [1402, 0]
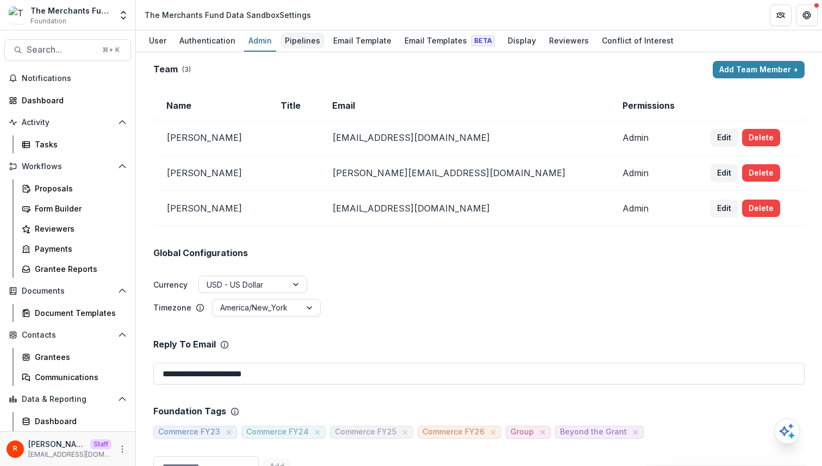
click at [297, 46] on div "Pipelines" at bounding box center [302, 41] width 44 height 16
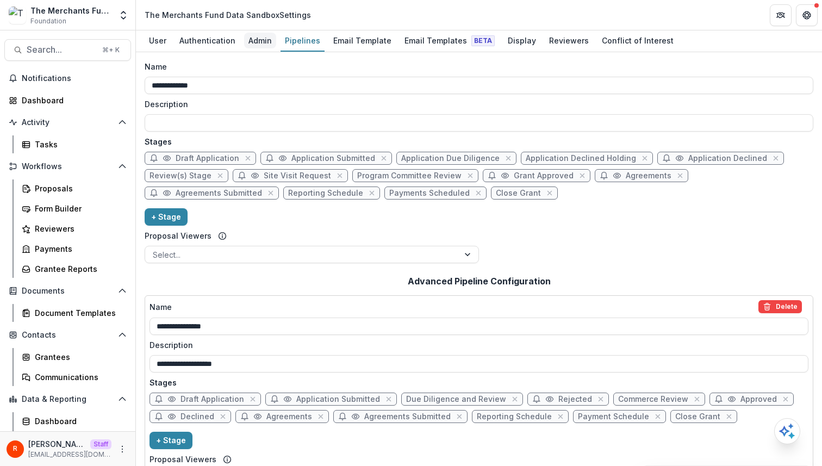
click at [256, 43] on div "Admin" at bounding box center [260, 41] width 32 height 16
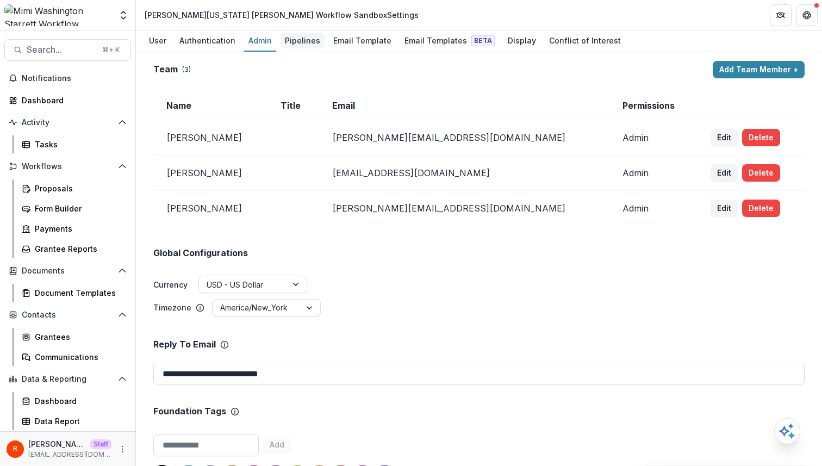
click at [301, 40] on div "Pipelines" at bounding box center [302, 41] width 44 height 16
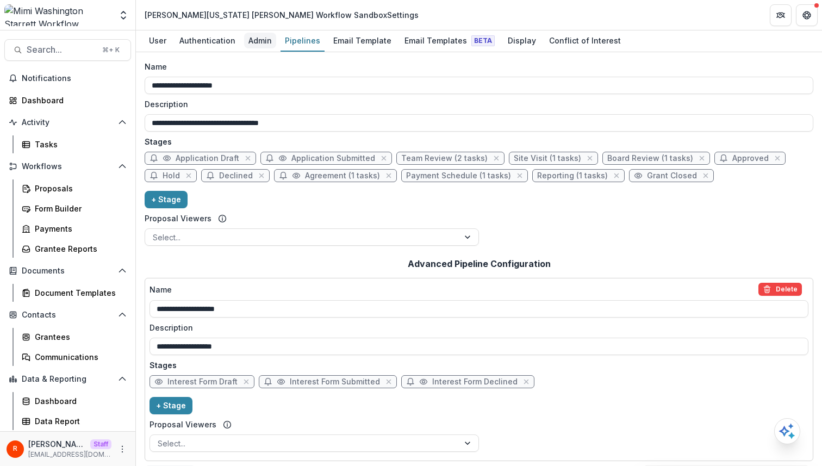
click at [261, 35] on div "Admin" at bounding box center [260, 41] width 32 height 16
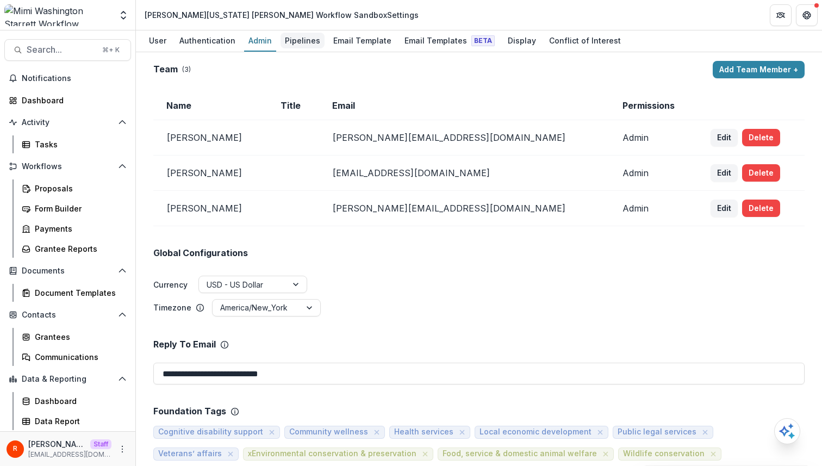
click at [308, 39] on div "Pipelines" at bounding box center [302, 41] width 44 height 16
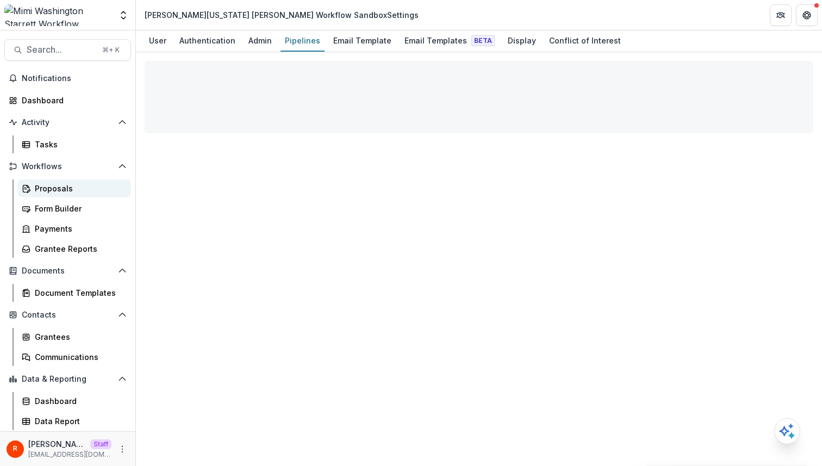
click at [76, 179] on link "Proposals" at bounding box center [74, 188] width 114 height 18
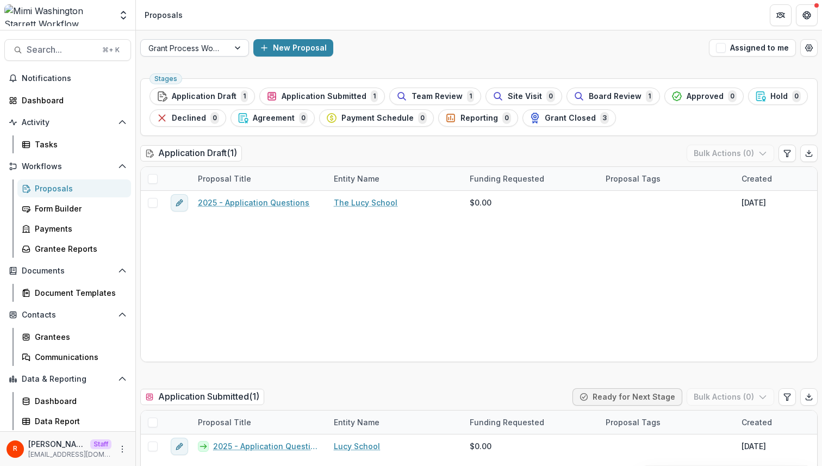
click at [227, 43] on div "Grant Process Workflow" at bounding box center [185, 48] width 88 height 16
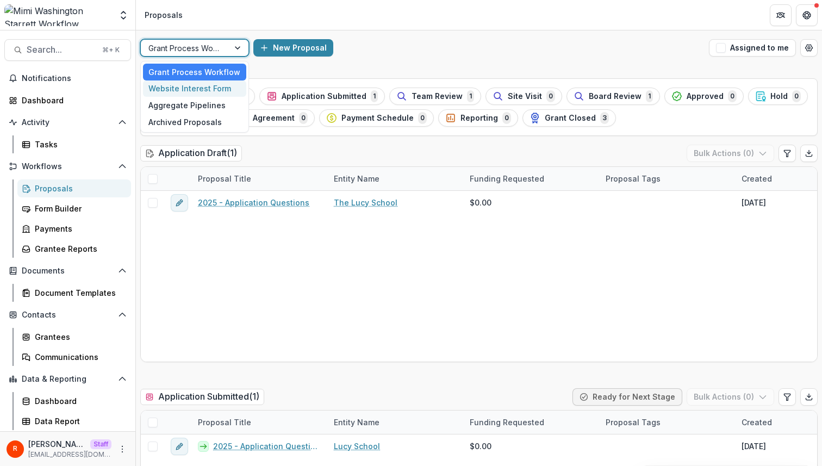
click at [215, 83] on div "Website Interest Form" at bounding box center [194, 88] width 103 height 17
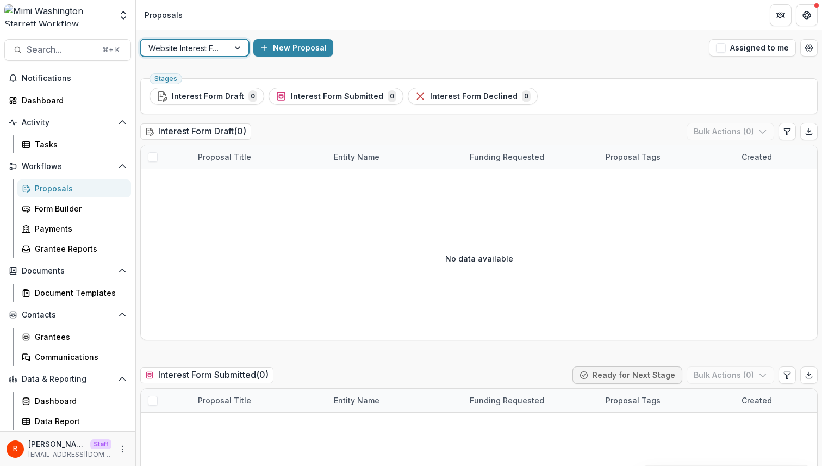
click at [215, 47] on div at bounding box center [184, 48] width 73 height 14
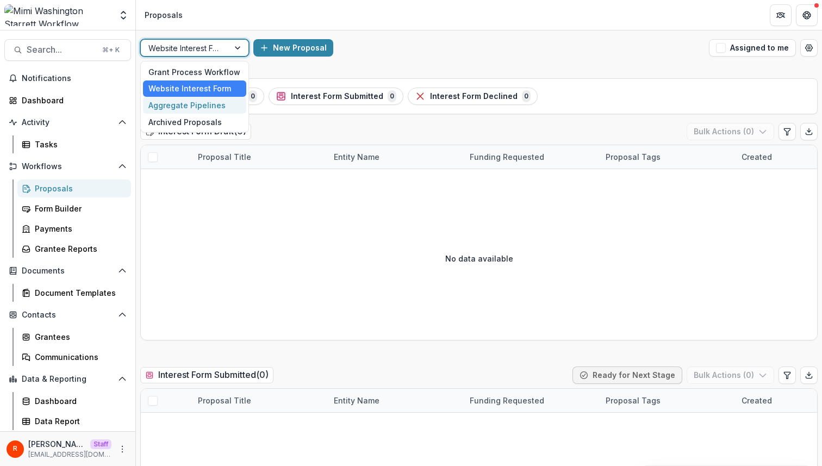
click at [200, 104] on div "Aggregate Pipelines" at bounding box center [194, 105] width 103 height 17
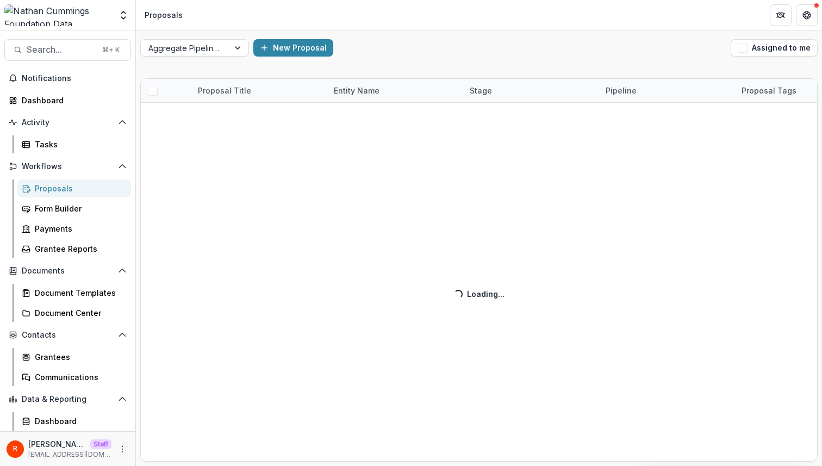
click at [416, 62] on div "Aggregate Pipelines New Proposal Assigned to me" at bounding box center [479, 47] width 686 height 35
click at [449, 329] on div "Proposal Title Entity Name Stage Pipeline Proposal Tags Funding Requested Creat…" at bounding box center [478, 269] width 677 height 383
click at [119, 448] on icon "More" at bounding box center [122, 449] width 9 height 9
click at [164, 427] on link "User Settings" at bounding box center [191, 426] width 116 height 18
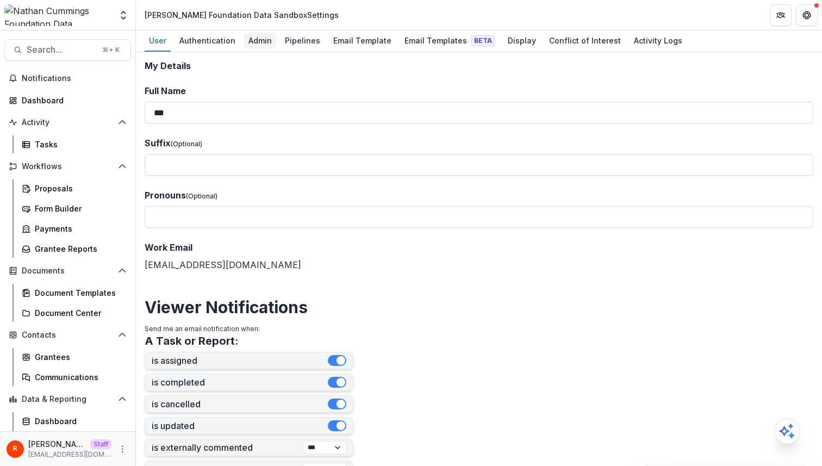
click at [254, 45] on div "Admin" at bounding box center [260, 41] width 32 height 16
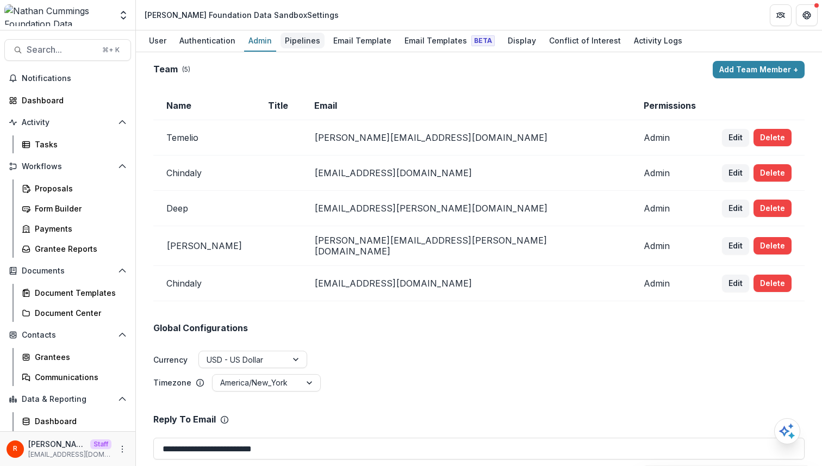
click at [308, 46] on div "Pipelines" at bounding box center [302, 41] width 44 height 16
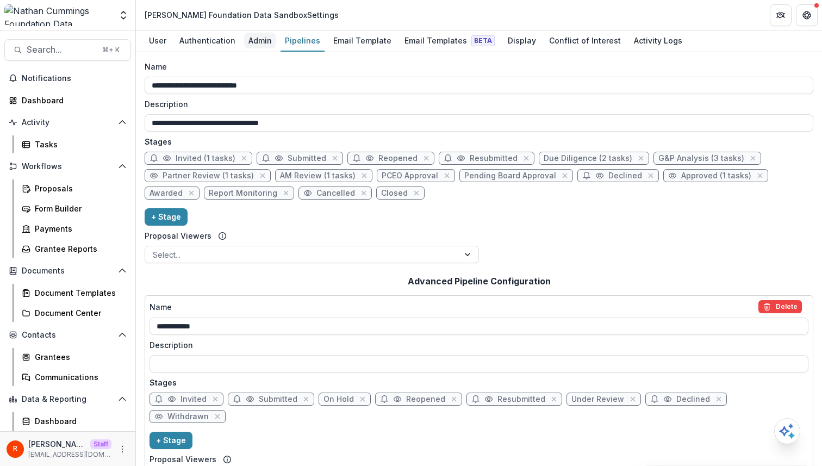
click at [266, 42] on div "Admin" at bounding box center [260, 41] width 32 height 16
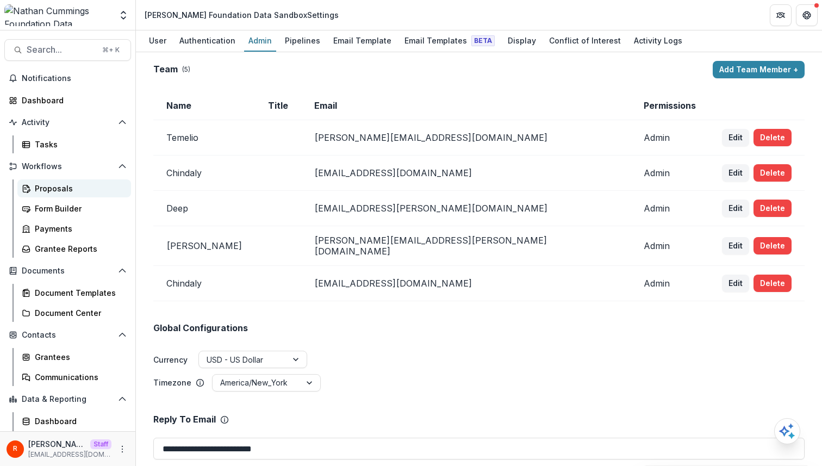
click at [71, 187] on div "Proposals" at bounding box center [78, 188] width 87 height 11
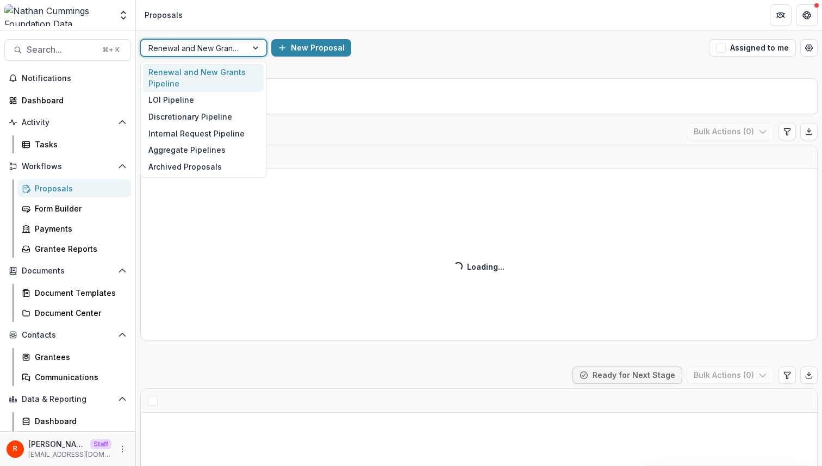
click at [200, 45] on div at bounding box center [193, 48] width 91 height 14
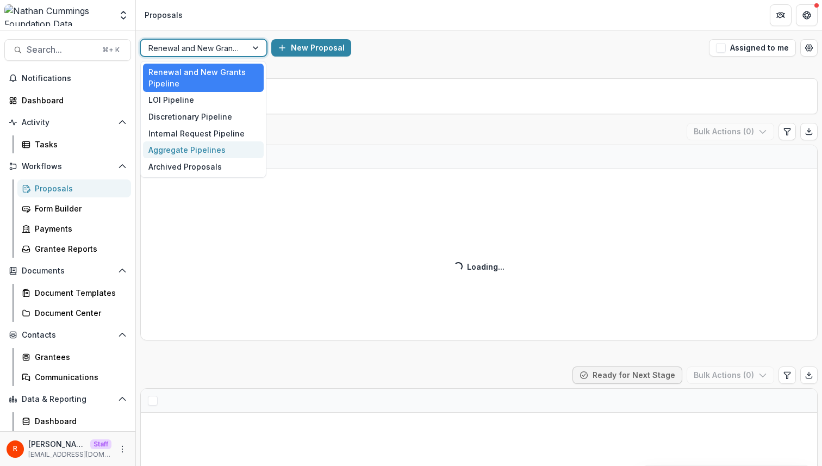
click at [199, 151] on div "Aggregate Pipelines" at bounding box center [203, 149] width 121 height 17
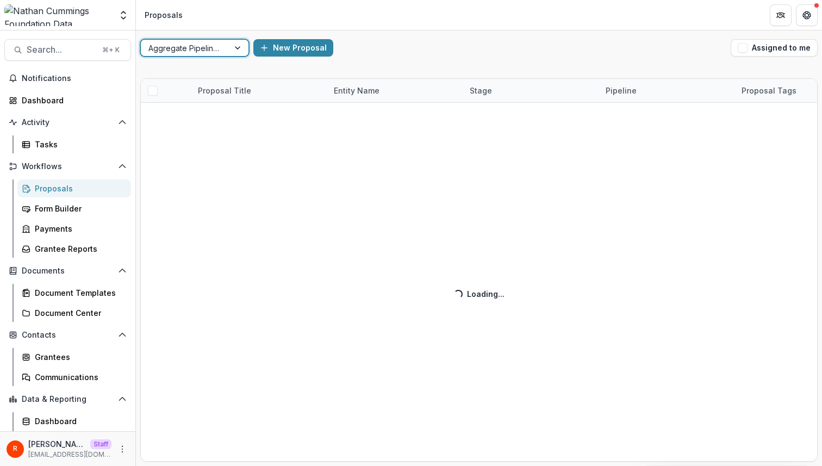
click at [465, 60] on div "option Aggregate Pipelines, selected. Aggregate Pipelines New Proposal Assigned…" at bounding box center [479, 47] width 686 height 35
click at [456, 36] on div "Aggregate Pipelines New Proposal Assigned to me" at bounding box center [479, 47] width 686 height 35
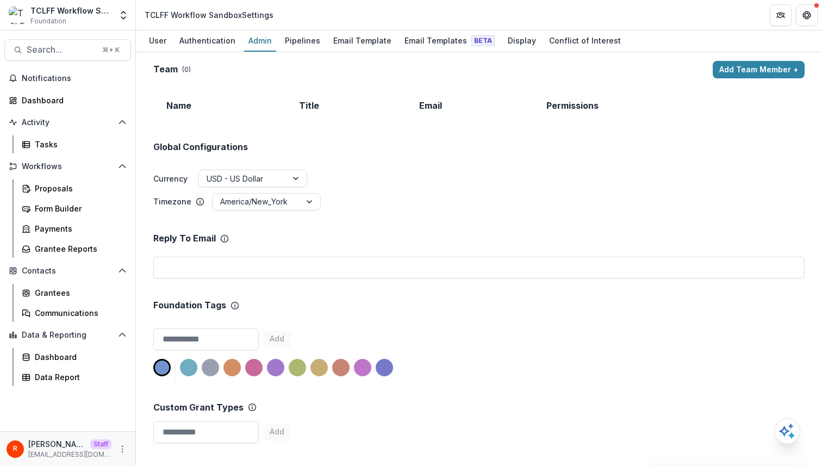
click at [598, 109] on td "Permissions" at bounding box center [634, 105] width 203 height 29
click at [302, 58] on div "Team ( 0 ) Add Team Member + Name Title Email Permissions Global Configurations…" at bounding box center [479, 259] width 686 height 414
click at [302, 45] on div "Pipelines" at bounding box center [302, 41] width 44 height 16
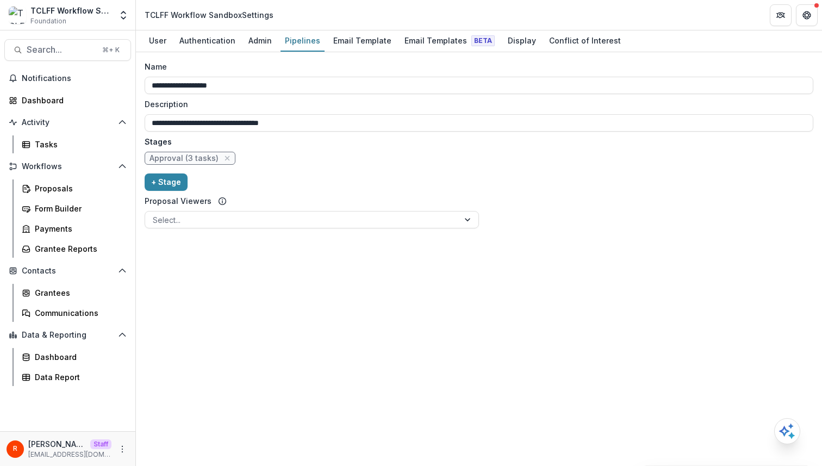
click at [347, 148] on div "**********" at bounding box center [479, 147] width 668 height 172
click at [264, 39] on div "Admin" at bounding box center [260, 41] width 32 height 16
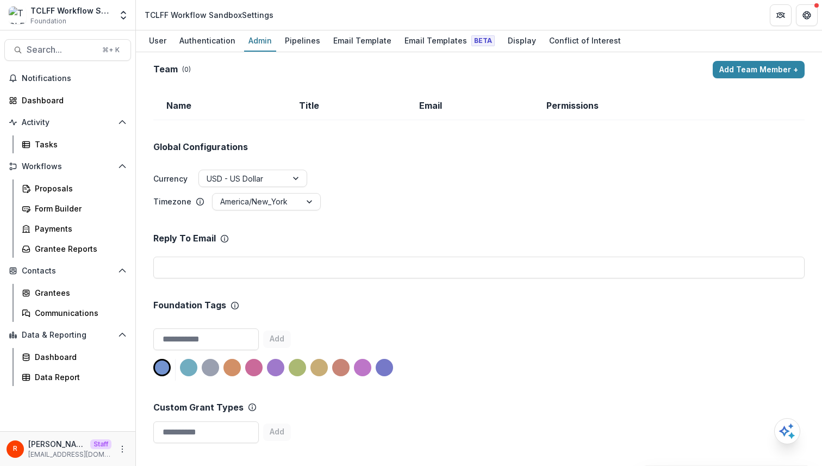
click at [74, 146] on div "Tasks" at bounding box center [78, 144] width 87 height 11
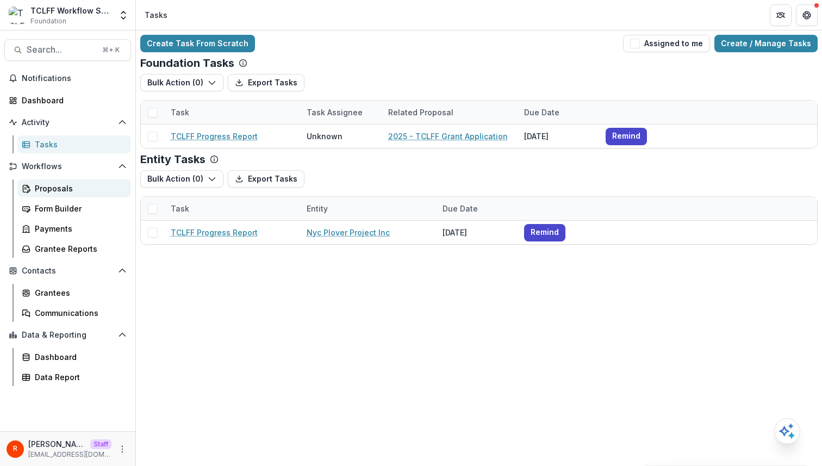
click at [68, 189] on div "Proposals" at bounding box center [78, 188] width 87 height 11
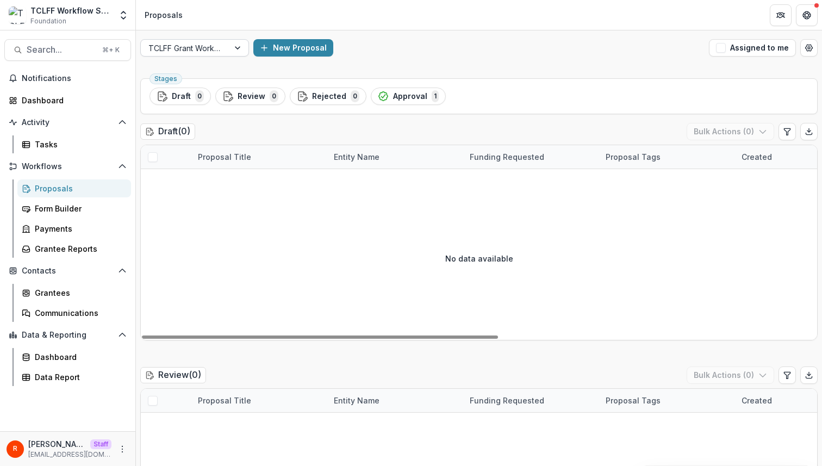
click at [209, 52] on div at bounding box center [184, 48] width 73 height 14
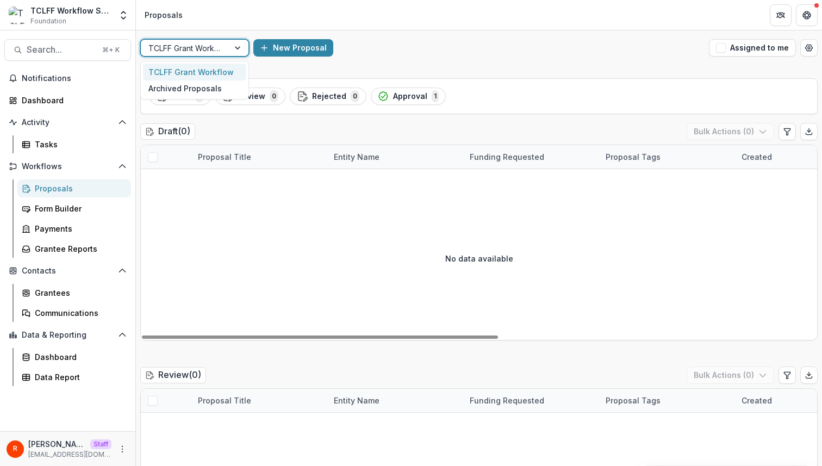
click at [442, 55] on div "New Proposal" at bounding box center [478, 47] width 451 height 17
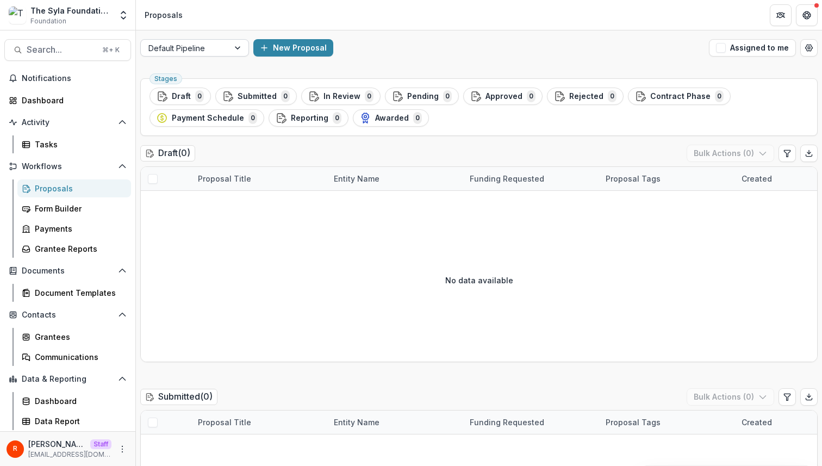
click at [212, 49] on div at bounding box center [184, 48] width 73 height 14
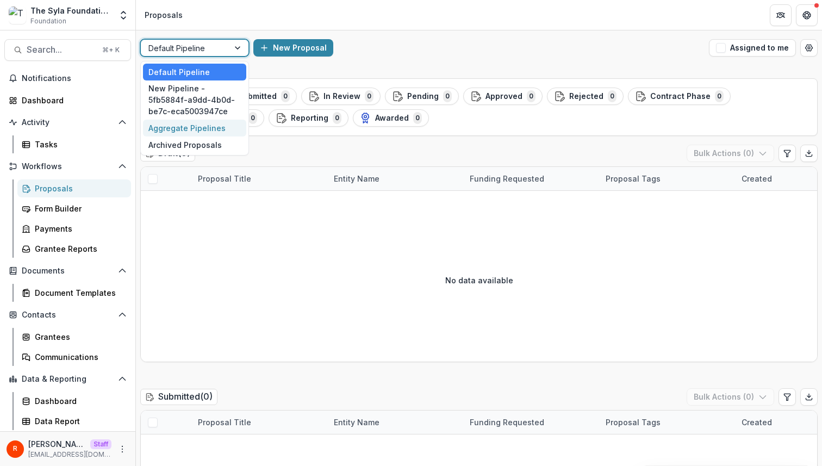
click at [207, 129] on div "Aggregate Pipelines" at bounding box center [194, 128] width 103 height 17
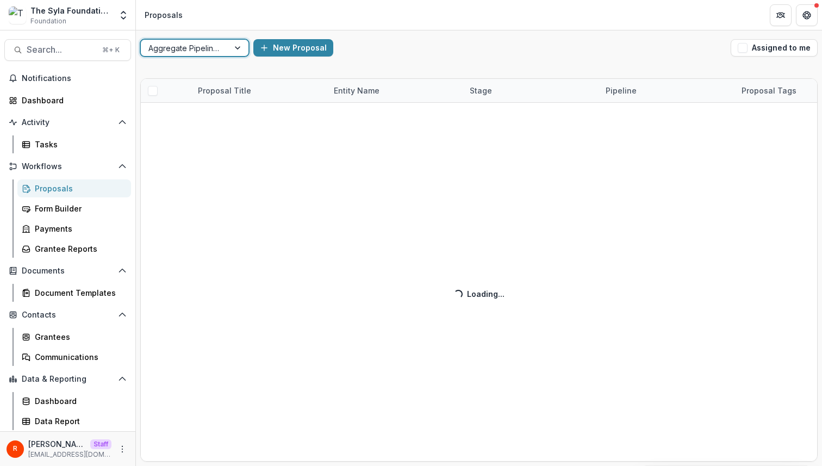
click at [385, 58] on div "option Aggregate Pipelines, selected. Aggregate Pipelines New Proposal Assigned…" at bounding box center [479, 47] width 686 height 35
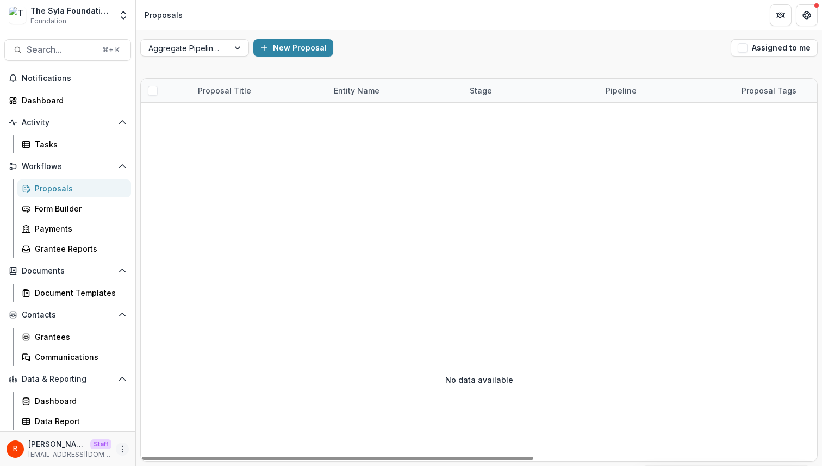
click at [123, 450] on icon "More" at bounding box center [122, 449] width 9 height 9
click at [177, 426] on link "User Settings" at bounding box center [194, 426] width 116 height 18
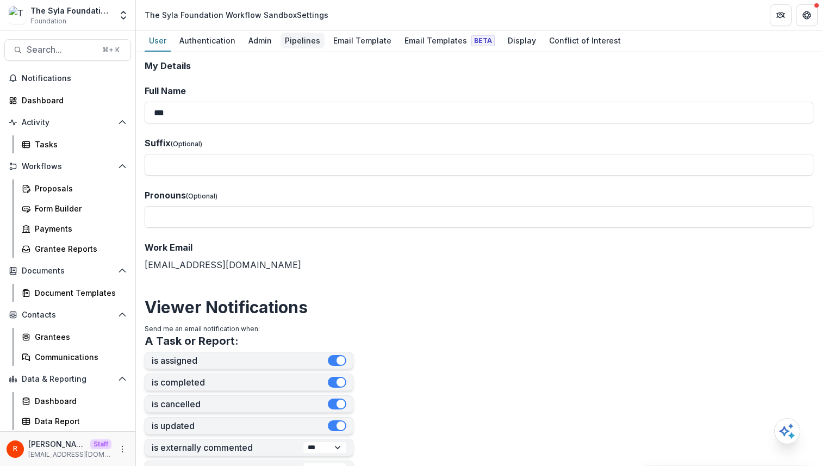
click at [284, 46] on div "Pipelines" at bounding box center [302, 41] width 44 height 16
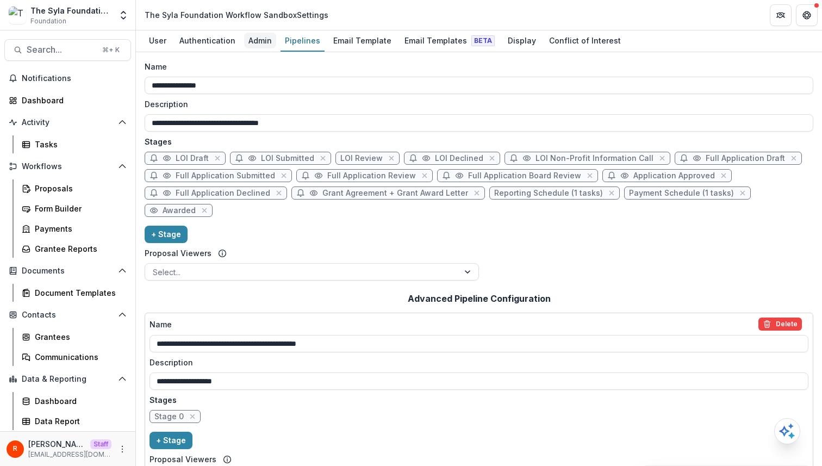
click at [252, 40] on div "Admin" at bounding box center [260, 41] width 32 height 16
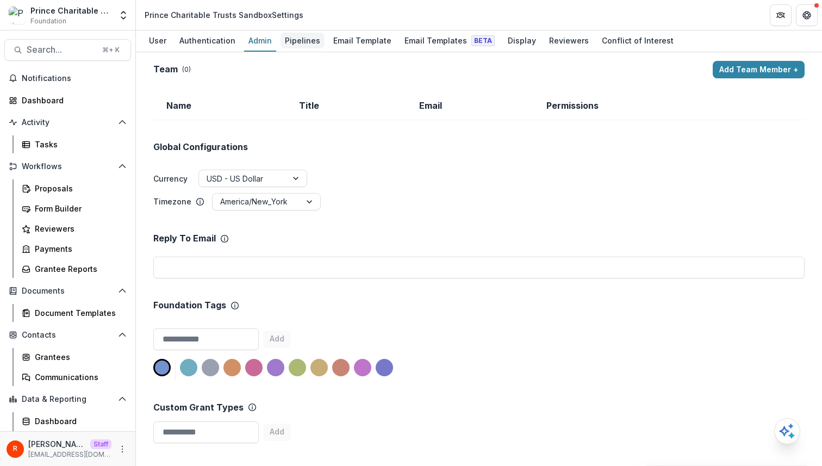
click at [301, 44] on div "Pipelines" at bounding box center [302, 41] width 44 height 16
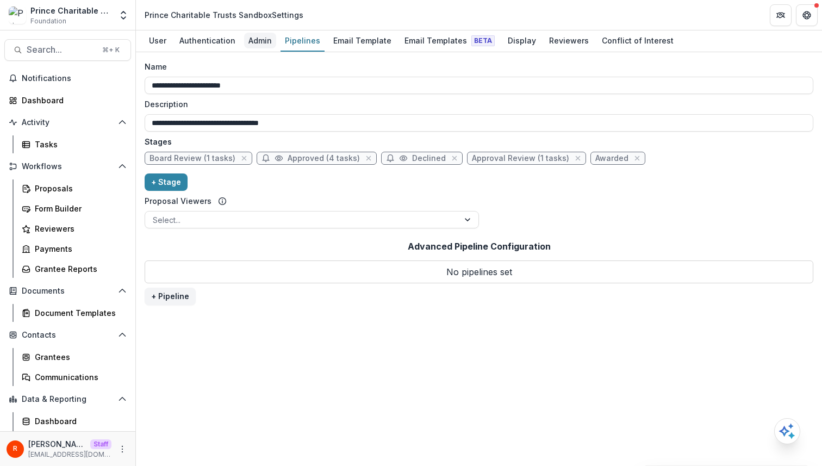
click at [254, 42] on div "Admin" at bounding box center [260, 41] width 32 height 16
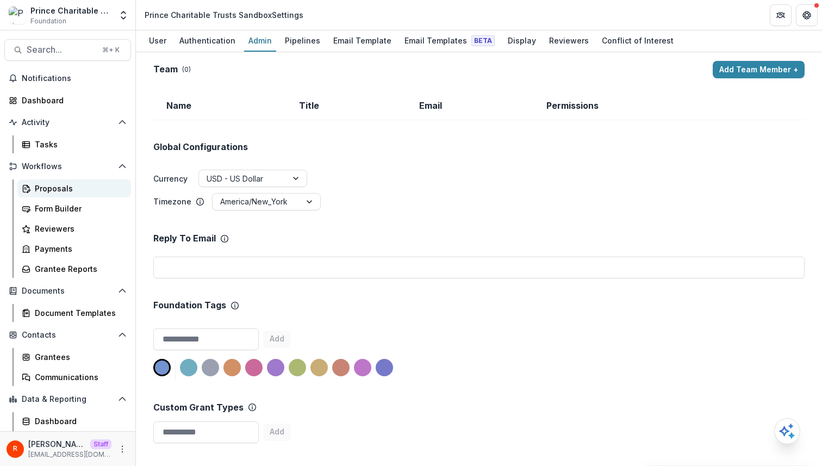
click at [92, 196] on link "Proposals" at bounding box center [74, 188] width 114 height 18
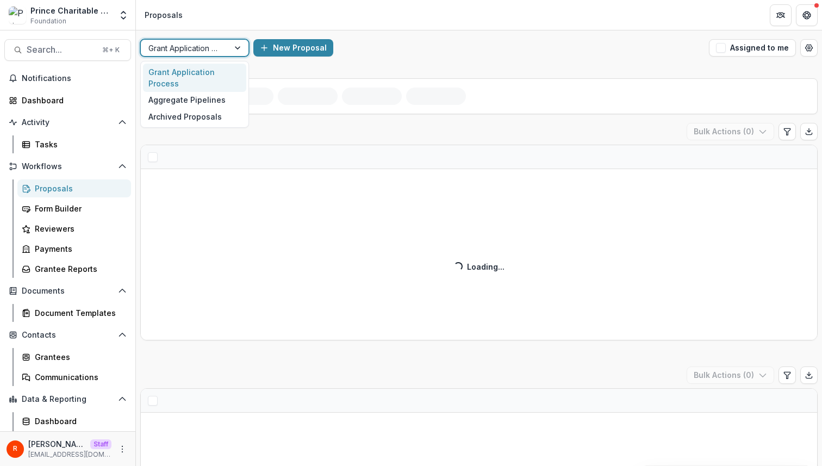
click at [220, 48] on div at bounding box center [184, 48] width 73 height 14
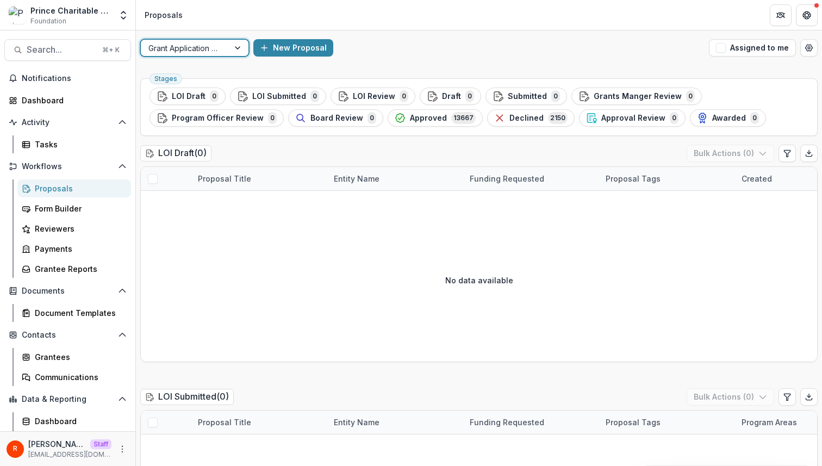
click at [216, 48] on div at bounding box center [184, 48] width 73 height 14
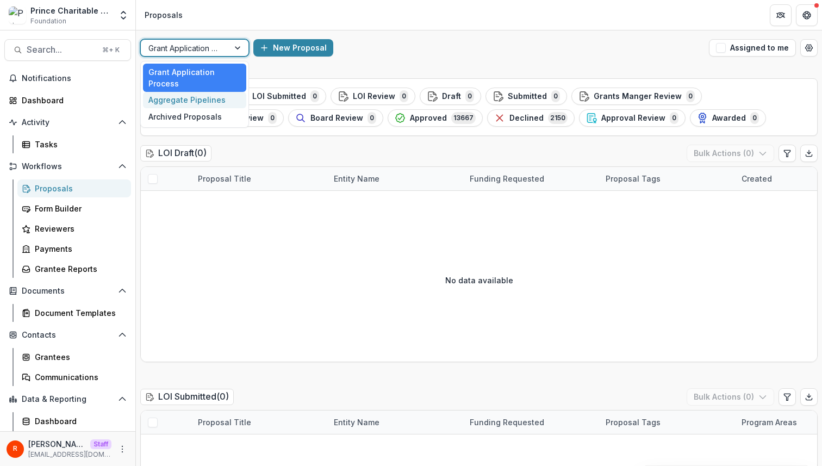
click at [209, 99] on div "Aggregate Pipelines" at bounding box center [194, 100] width 103 height 17
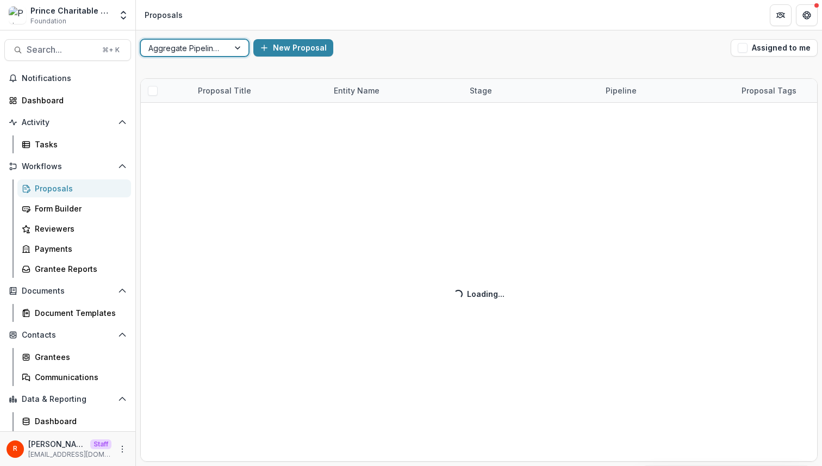
click at [218, 53] on div at bounding box center [184, 48] width 73 height 14
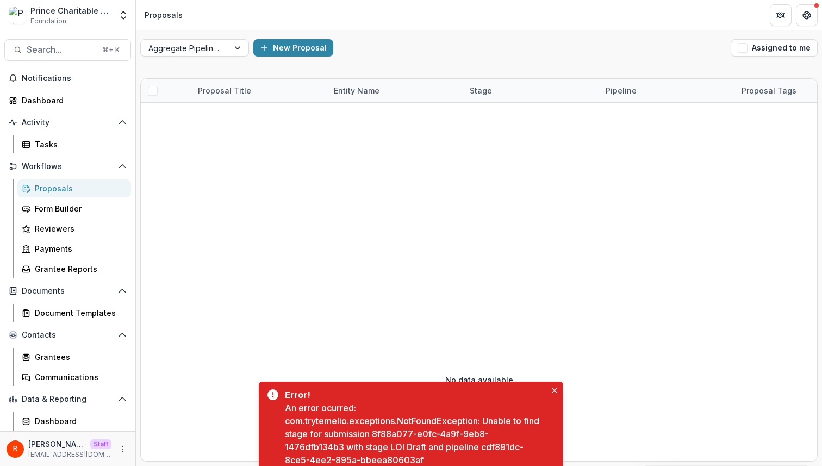
click at [397, 36] on div "Aggregate Pipelines New Proposal Assigned to me" at bounding box center [479, 47] width 686 height 35
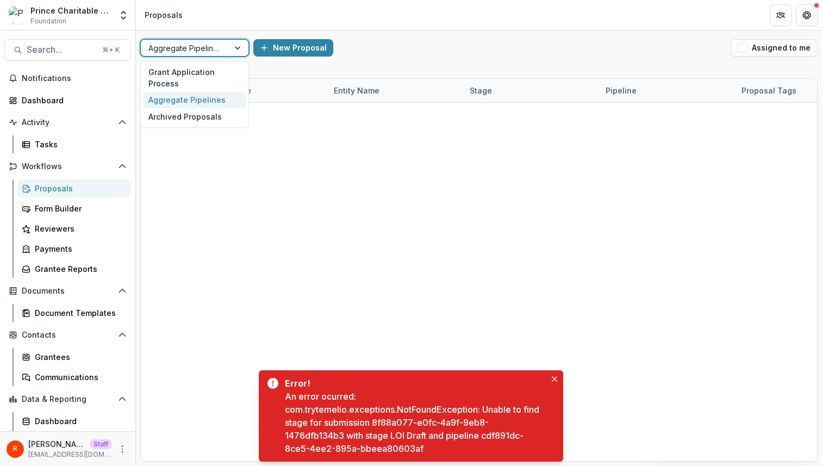
click at [208, 55] on div "Aggregate Pipelines" at bounding box center [185, 48] width 88 height 16
click at [197, 72] on div "Grant Application Process" at bounding box center [194, 78] width 103 height 28
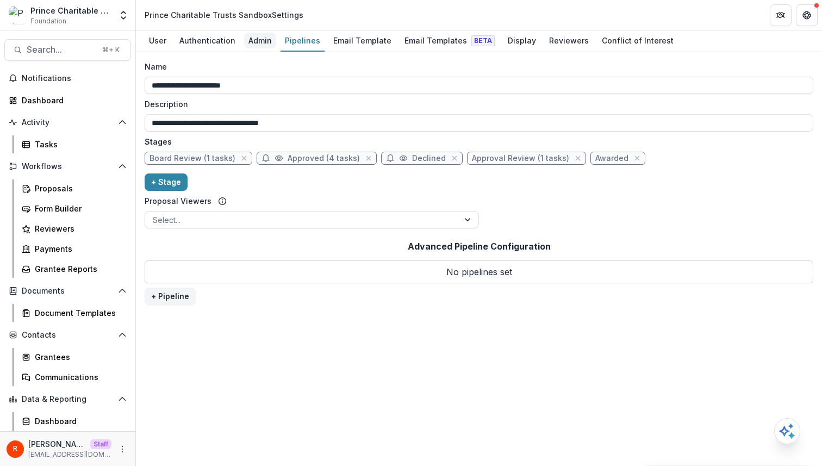
click at [259, 43] on div "Admin" at bounding box center [260, 41] width 32 height 16
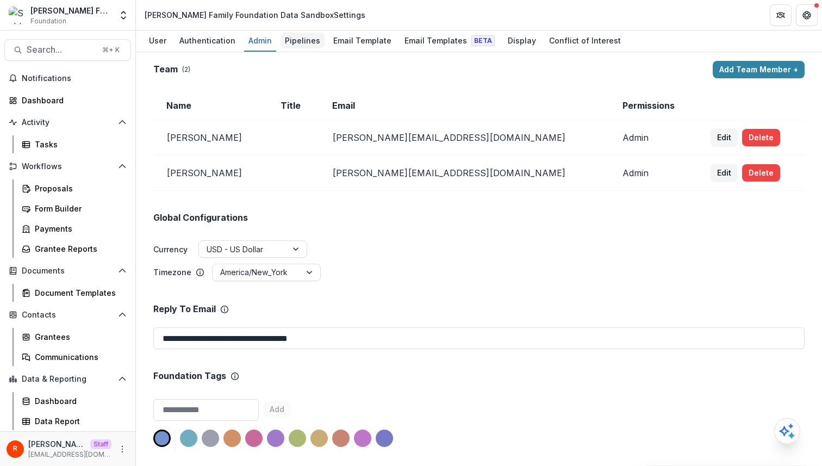
click at [295, 41] on div "Pipelines" at bounding box center [302, 41] width 44 height 16
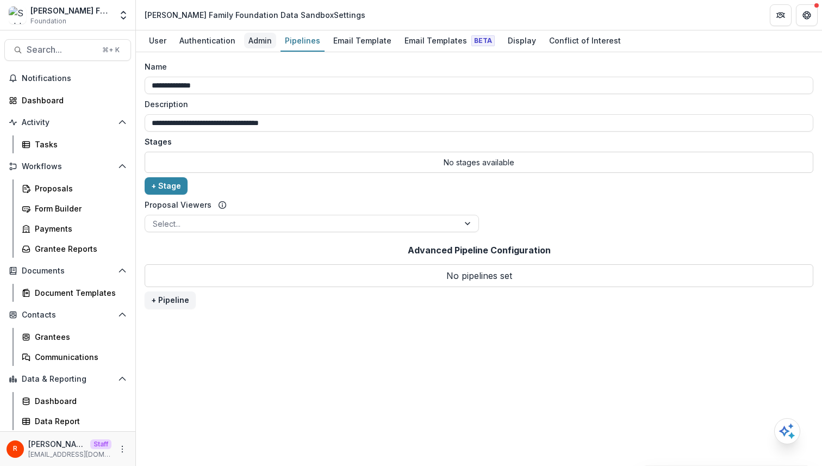
click at [262, 41] on div "Admin" at bounding box center [260, 41] width 32 height 16
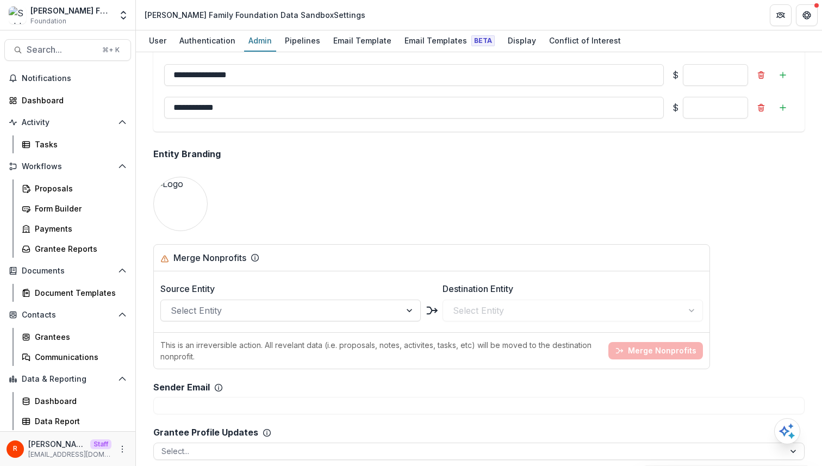
scroll to position [368, 0]
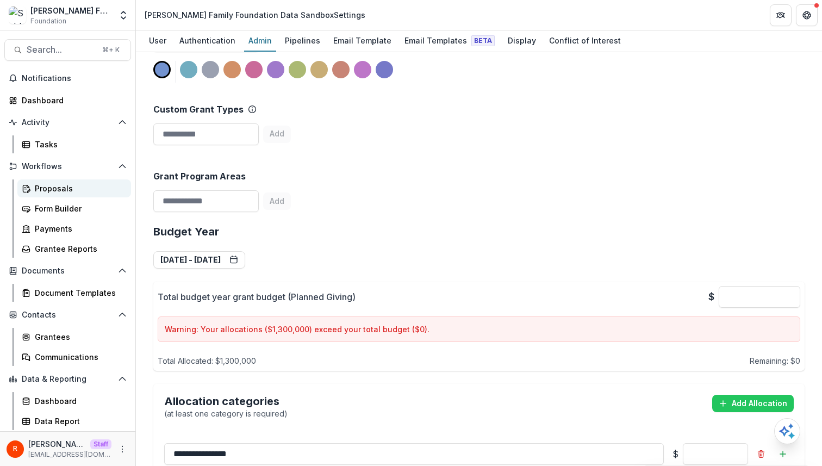
click at [82, 193] on div "Proposals" at bounding box center [78, 188] width 87 height 11
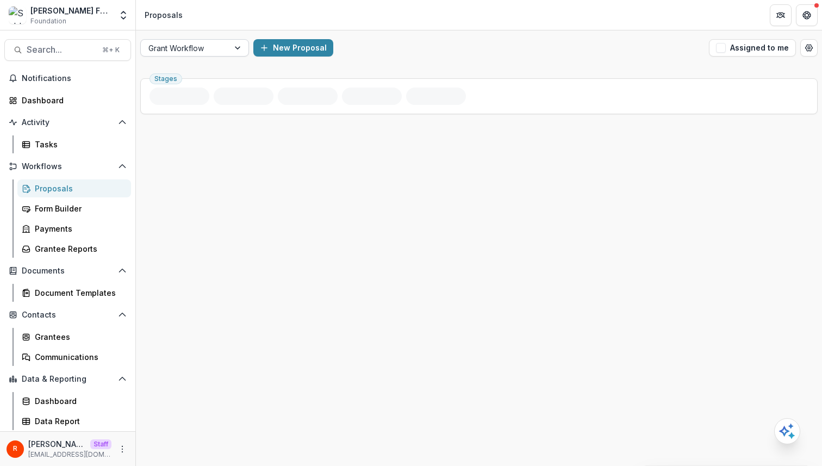
click at [204, 74] on div "Stages" at bounding box center [479, 270] width 686 height 392
click at [219, 57] on div "Grant Workflow New Proposal Assigned to me" at bounding box center [479, 47] width 686 height 35
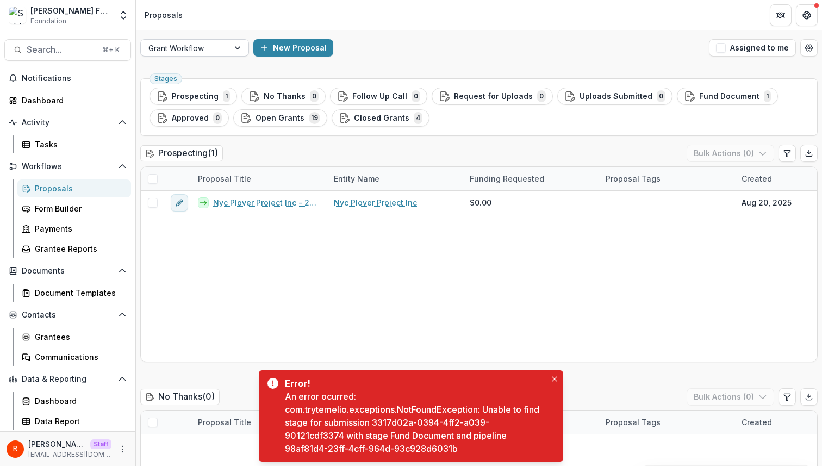
click at [220, 49] on div at bounding box center [184, 48] width 73 height 14
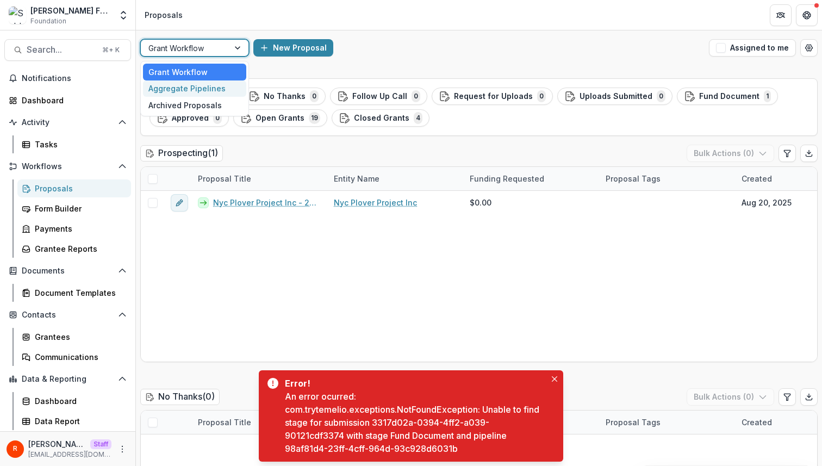
click at [222, 91] on div "Aggregate Pipelines" at bounding box center [194, 88] width 103 height 17
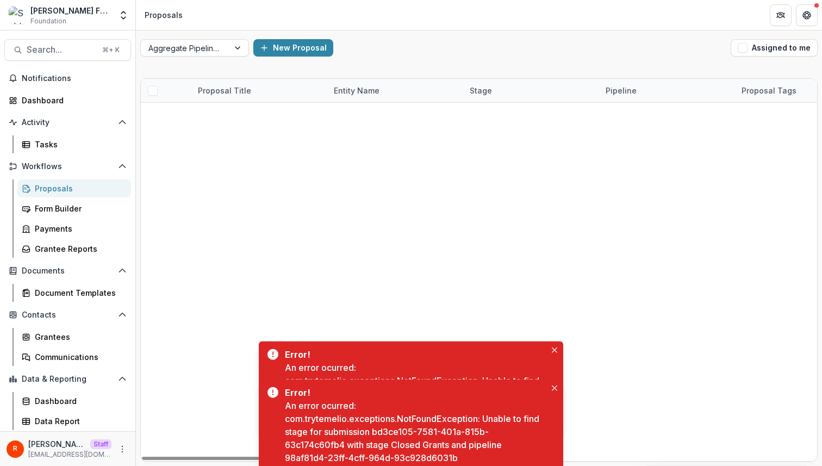
click at [334, 135] on div at bounding box center [723, 200] width 1165 height 195
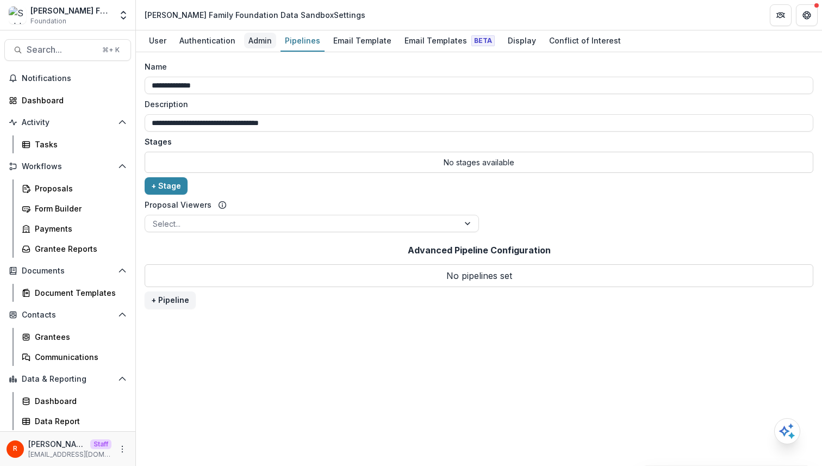
click at [271, 39] on div "Admin" at bounding box center [260, 41] width 32 height 16
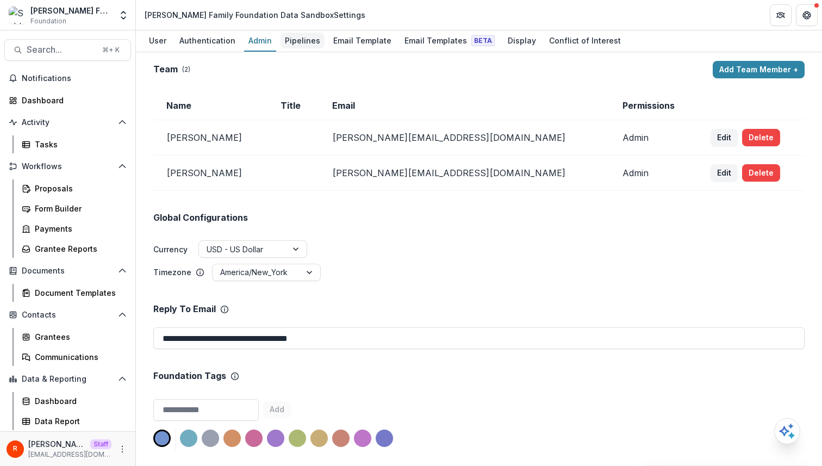
click at [301, 43] on div "Pipelines" at bounding box center [302, 41] width 44 height 16
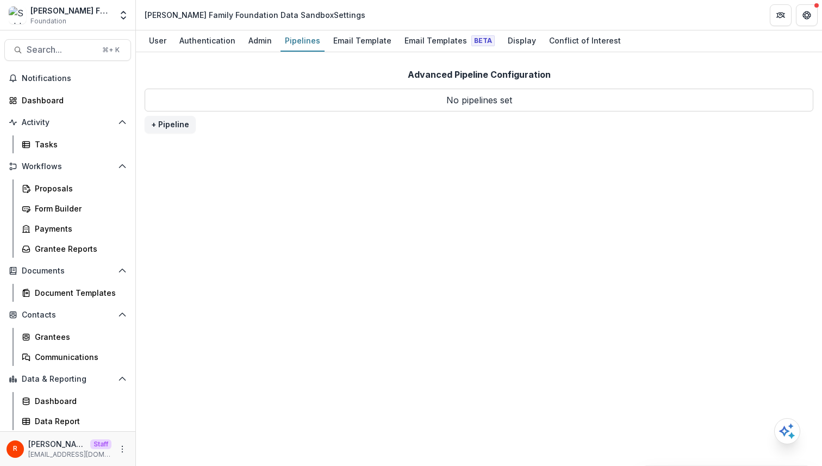
click at [421, 178] on div "Advanced Pipeline Configuration No pipelines set + Pipeline" at bounding box center [479, 259] width 686 height 414
click at [259, 34] on div "Admin" at bounding box center [260, 41] width 32 height 16
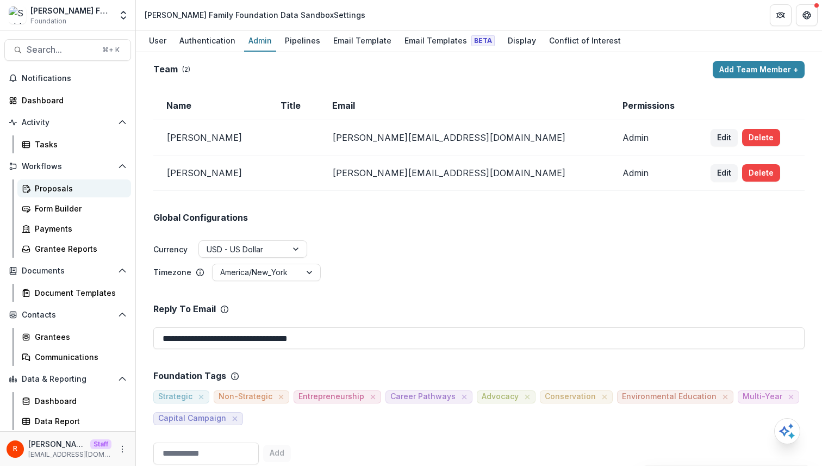
click at [87, 192] on div "Proposals" at bounding box center [78, 188] width 87 height 11
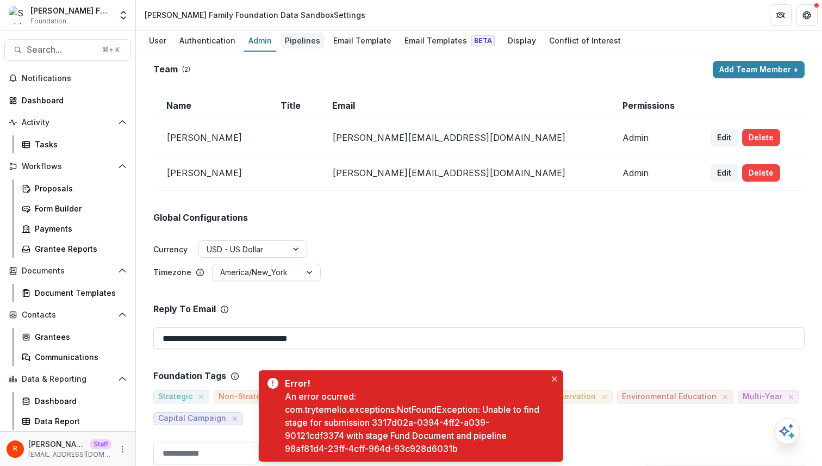
click at [305, 45] on div "Pipelines" at bounding box center [302, 41] width 44 height 16
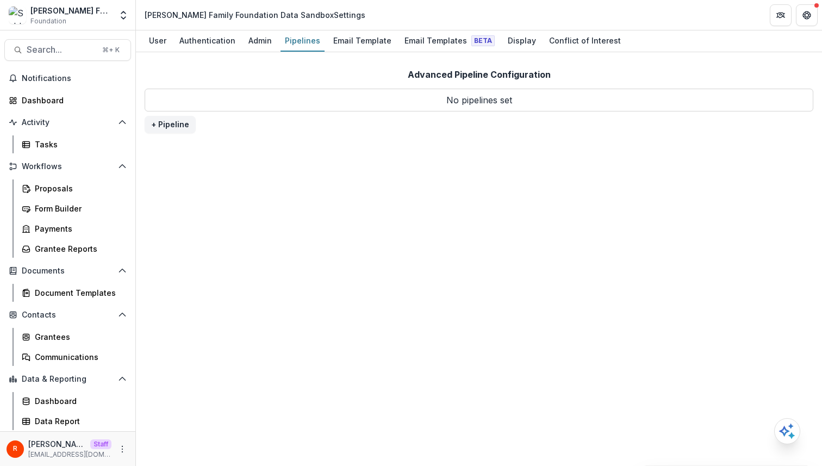
click at [442, 159] on div "Advanced Pipeline Configuration No pipelines set + Pipeline" at bounding box center [479, 259] width 686 height 414
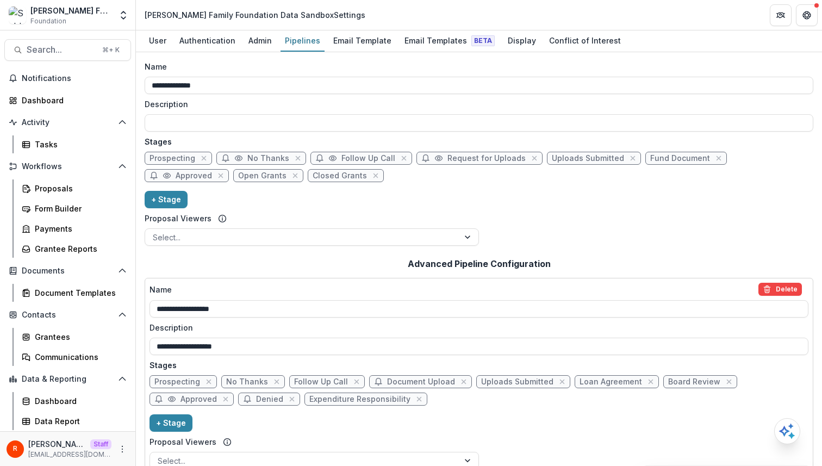
click at [431, 217] on div "Proposal Viewers" at bounding box center [312, 217] width 334 height 11
click at [59, 186] on div "Proposals" at bounding box center [78, 188] width 87 height 11
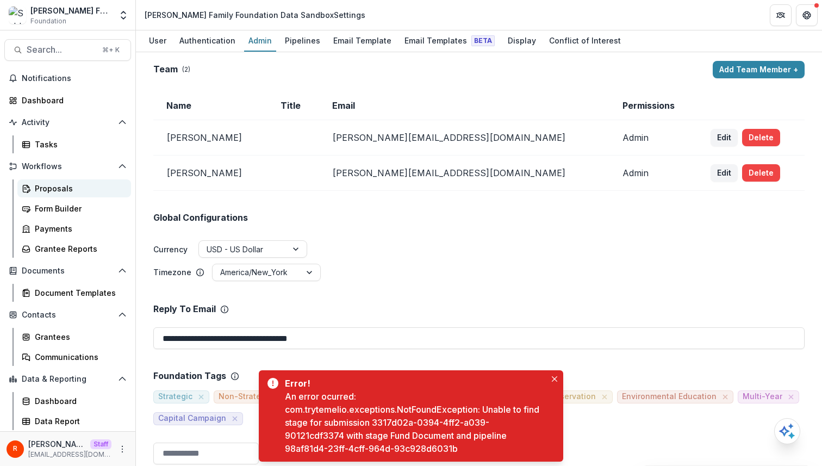
click at [84, 192] on div "Proposals" at bounding box center [78, 188] width 87 height 11
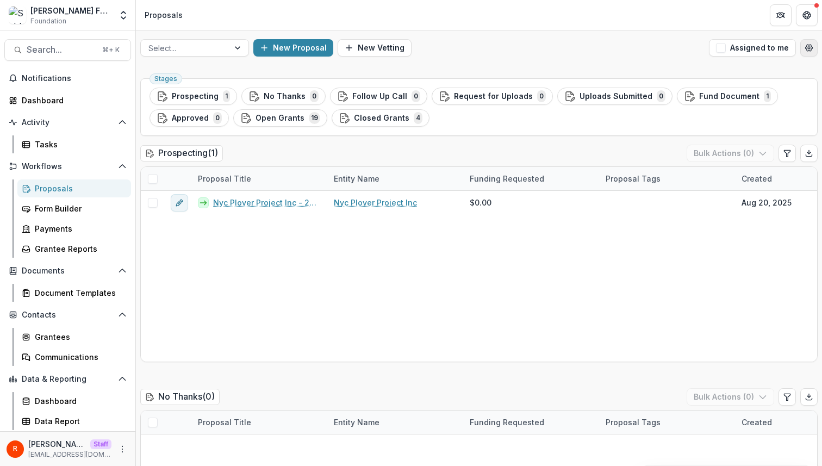
click at [805, 45] on icon "Open table manager" at bounding box center [808, 48] width 7 height 7
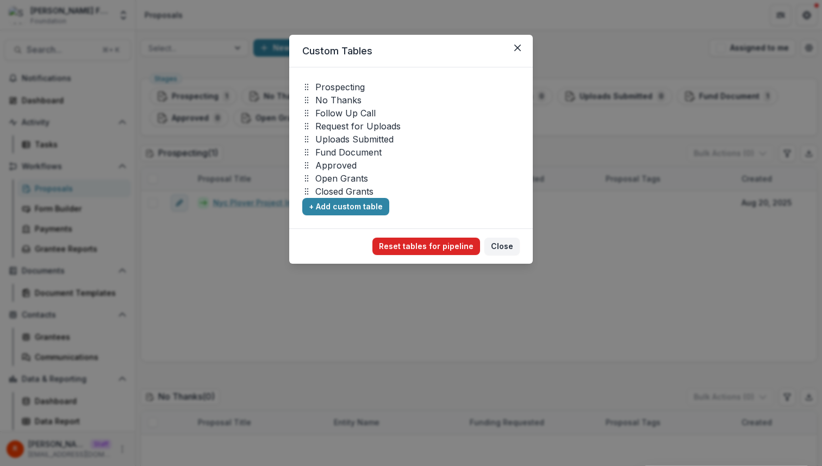
click at [407, 243] on button "Reset tables for pipeline" at bounding box center [426, 245] width 108 height 17
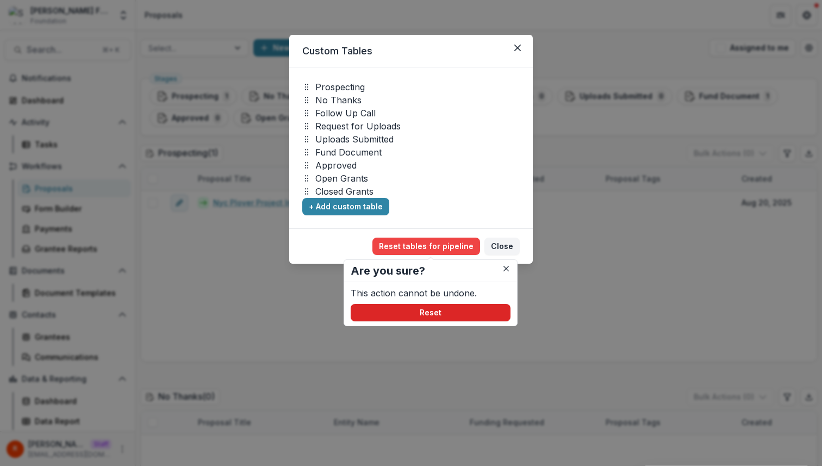
click at [395, 314] on button "Reset" at bounding box center [431, 312] width 160 height 17
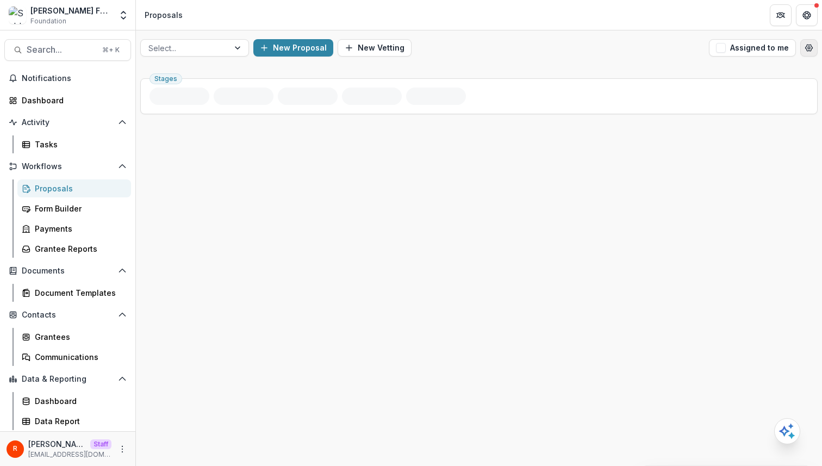
click at [805, 52] on button "Open table manager" at bounding box center [808, 47] width 17 height 17
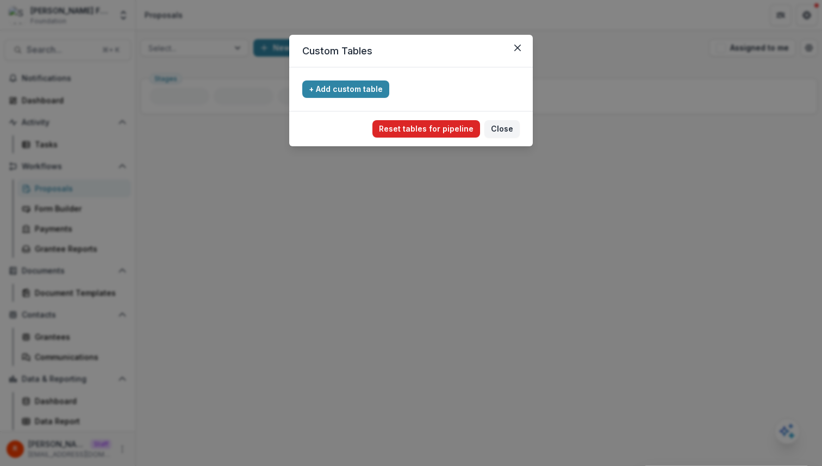
click at [460, 136] on button "Reset tables for pipeline" at bounding box center [426, 128] width 108 height 17
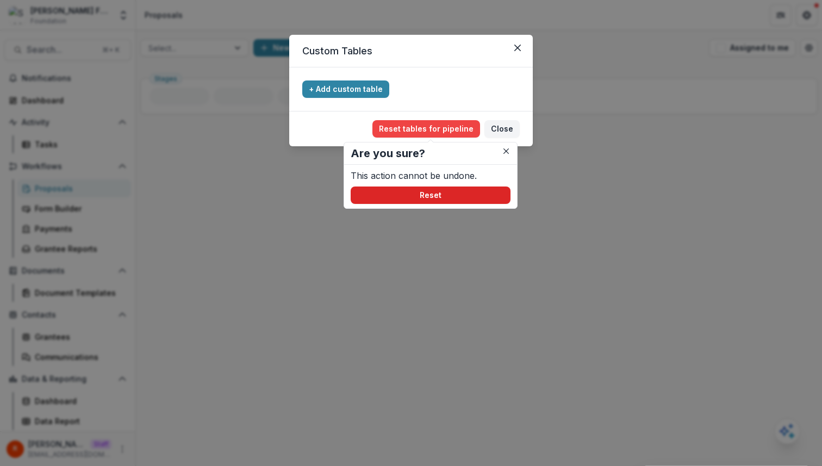
click at [446, 191] on button "Reset" at bounding box center [431, 194] width 160 height 17
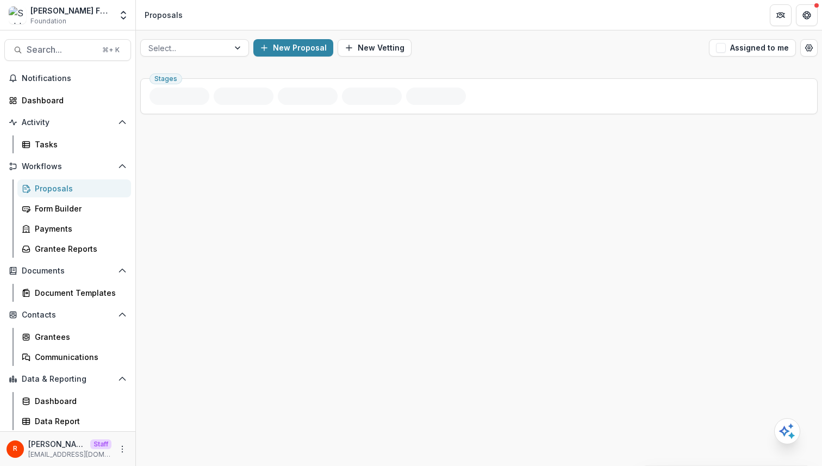
click at [196, 59] on div "Select... New Proposal New Vetting Assigned to me" at bounding box center [479, 47] width 686 height 35
click at [196, 47] on div at bounding box center [184, 48] width 73 height 14
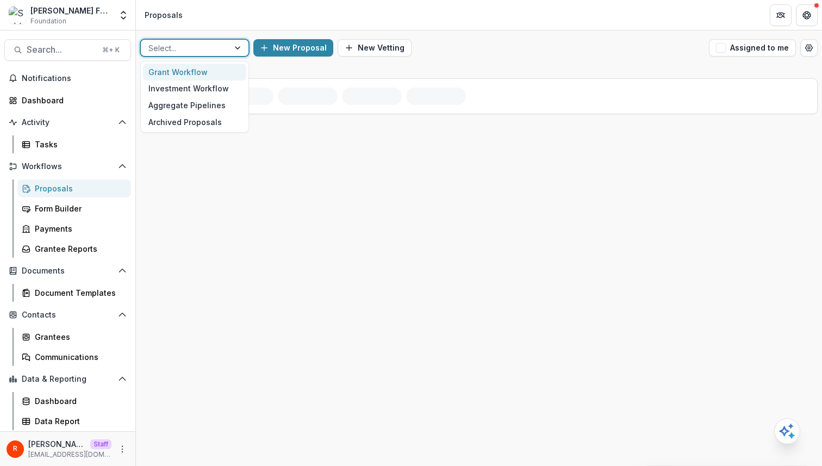
click at [196, 47] on div at bounding box center [184, 48] width 73 height 14
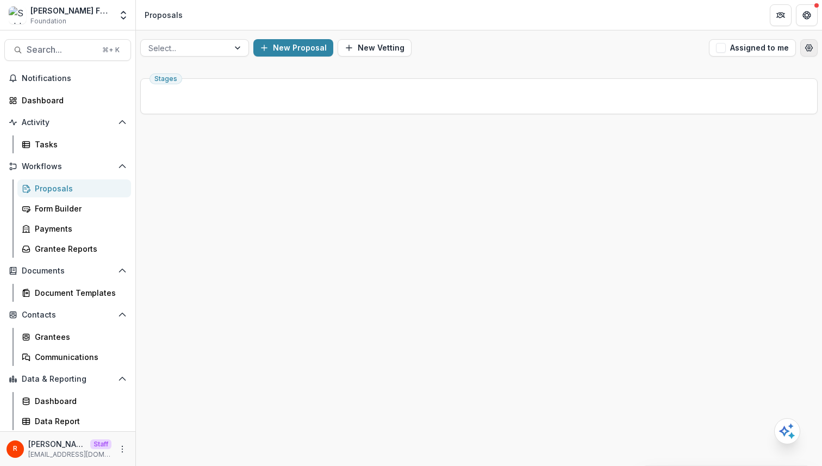
click at [810, 48] on icon "Open table manager" at bounding box center [808, 47] width 9 height 9
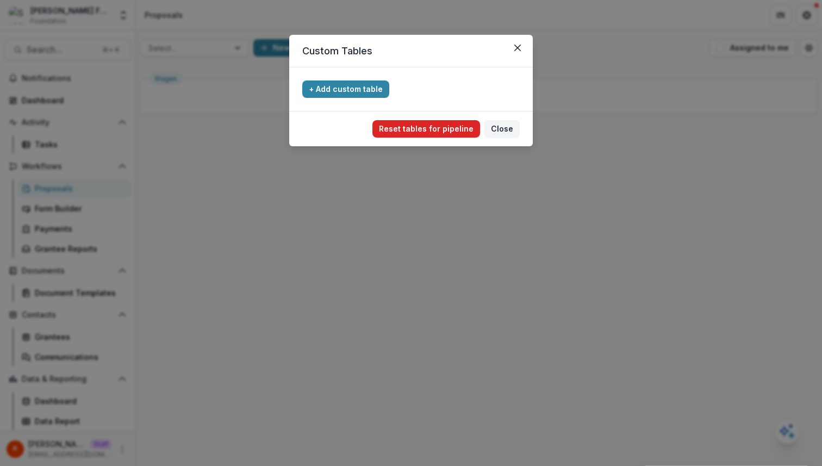
click at [422, 125] on button "Reset tables for pipeline" at bounding box center [426, 128] width 108 height 17
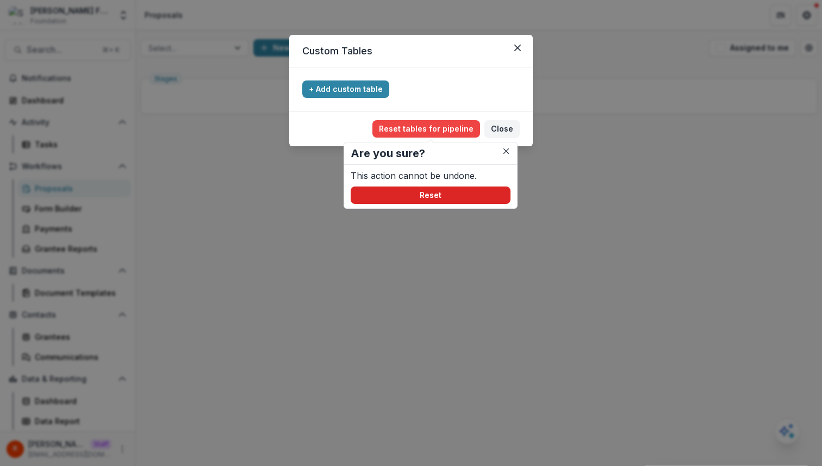
click at [410, 197] on button "Reset" at bounding box center [431, 194] width 160 height 17
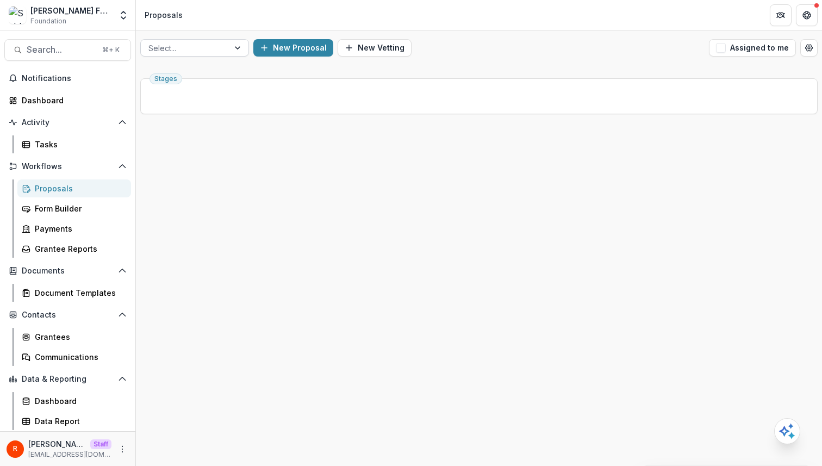
click at [197, 47] on div at bounding box center [184, 48] width 73 height 14
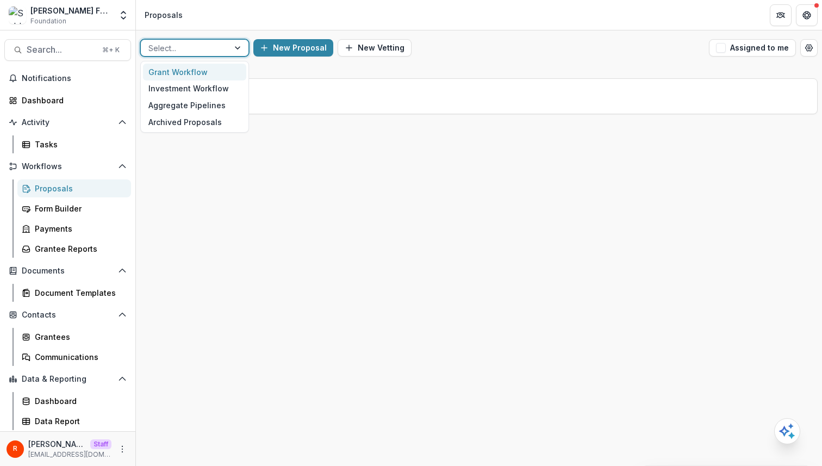
click at [192, 73] on div "Grant Workflow" at bounding box center [194, 72] width 103 height 17
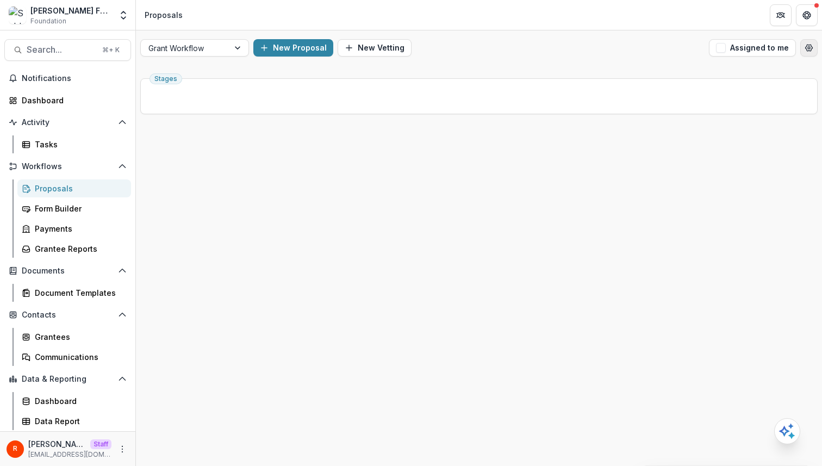
click at [804, 46] on button "Open table manager" at bounding box center [808, 47] width 17 height 17
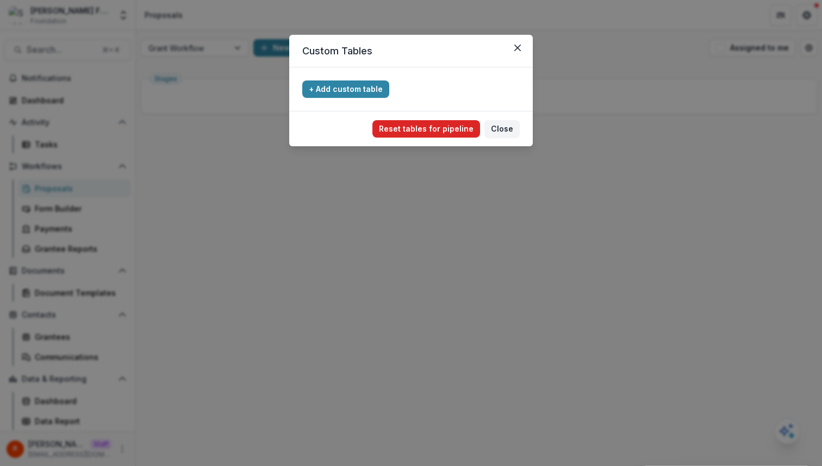
click at [431, 130] on button "Reset tables for pipeline" at bounding box center [426, 128] width 108 height 17
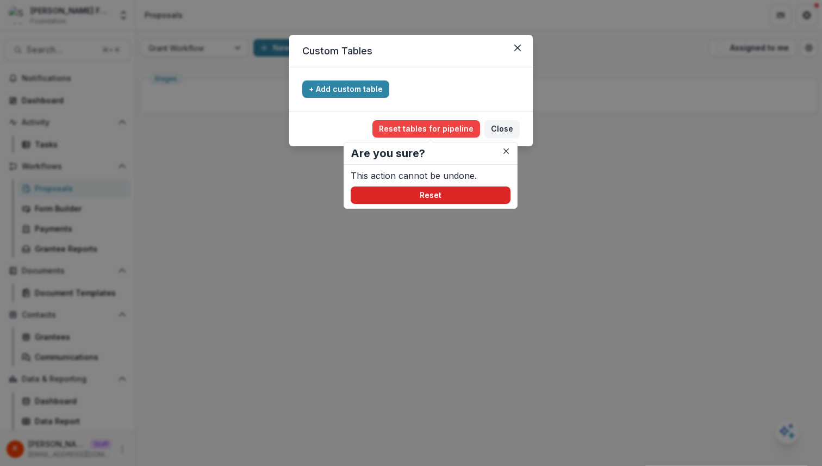
click at [434, 203] on button "Reset" at bounding box center [431, 194] width 160 height 17
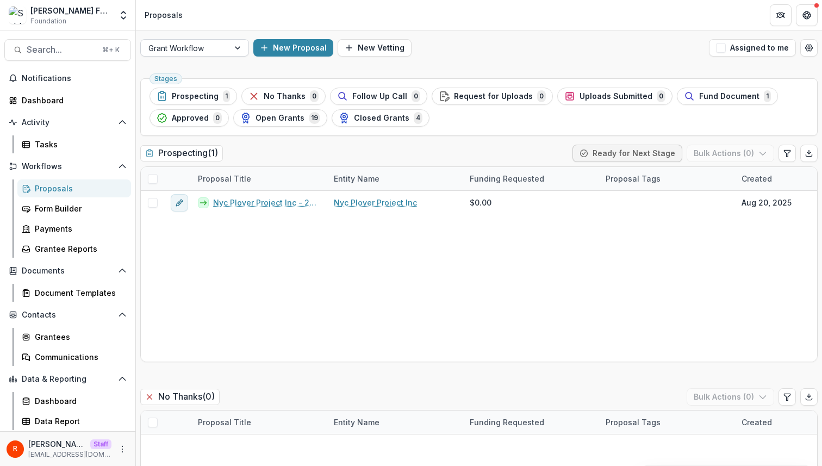
click at [215, 47] on div at bounding box center [184, 48] width 73 height 14
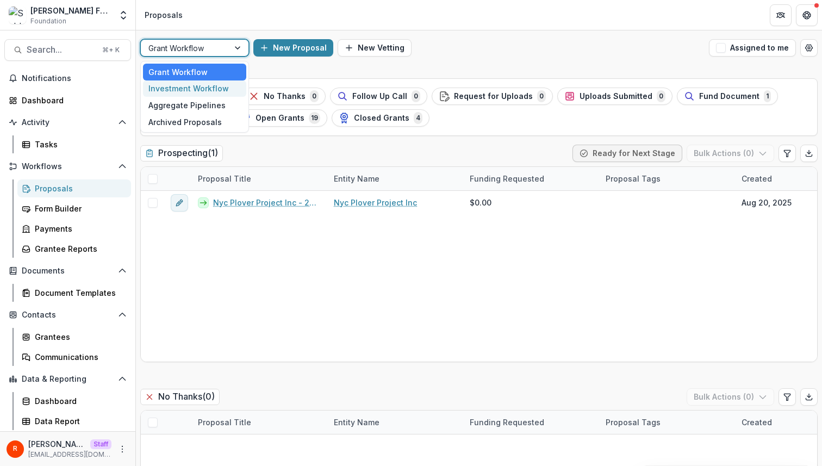
click at [203, 87] on div "Investment Workflow" at bounding box center [194, 88] width 103 height 17
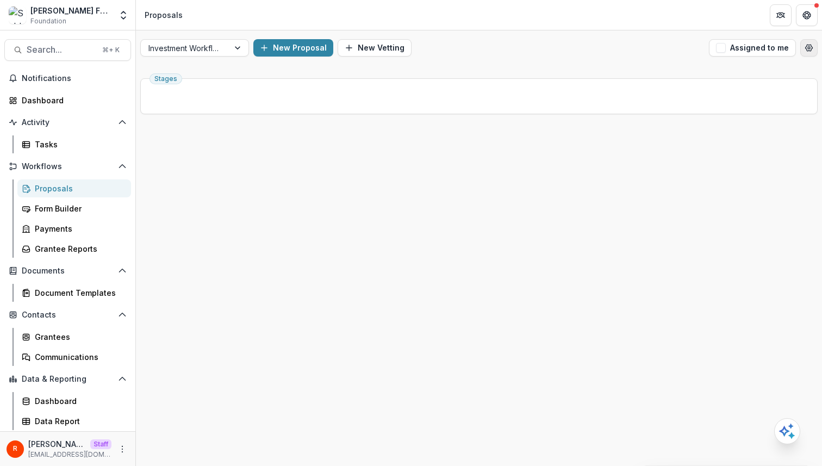
click at [803, 48] on button "Open table manager" at bounding box center [808, 47] width 17 height 17
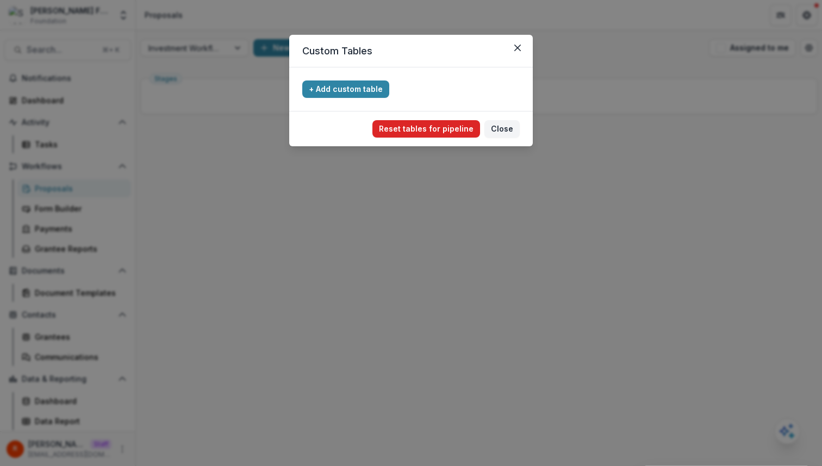
click at [442, 134] on button "Reset tables for pipeline" at bounding box center [426, 128] width 108 height 17
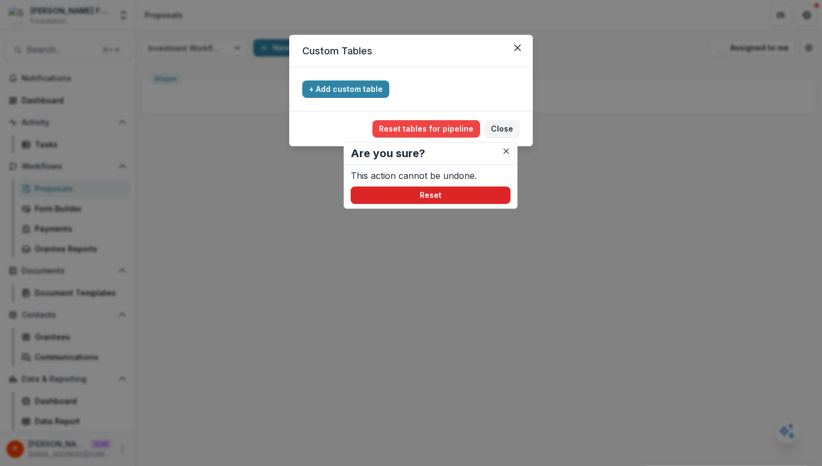
click at [430, 193] on button "Reset" at bounding box center [431, 194] width 160 height 17
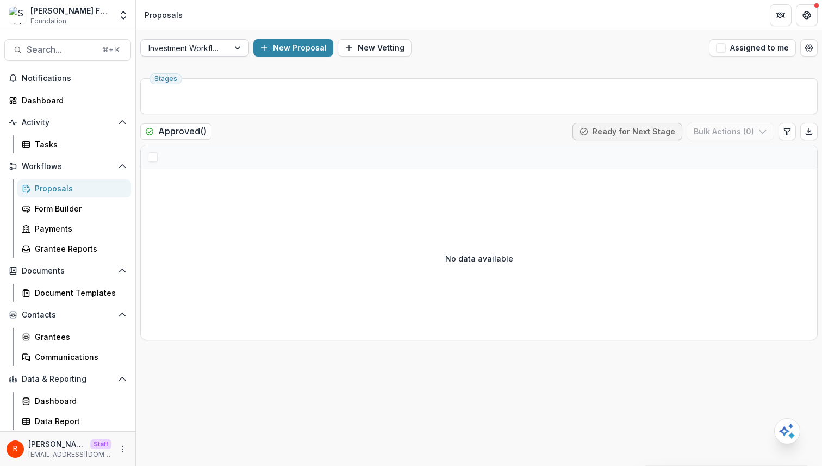
click at [196, 49] on div at bounding box center [184, 48] width 73 height 14
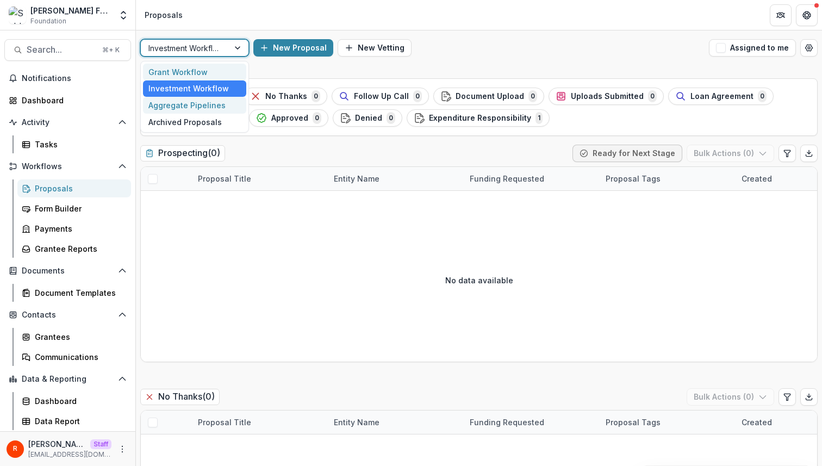
click at [205, 107] on div "Aggregate Pipelines" at bounding box center [194, 105] width 103 height 17
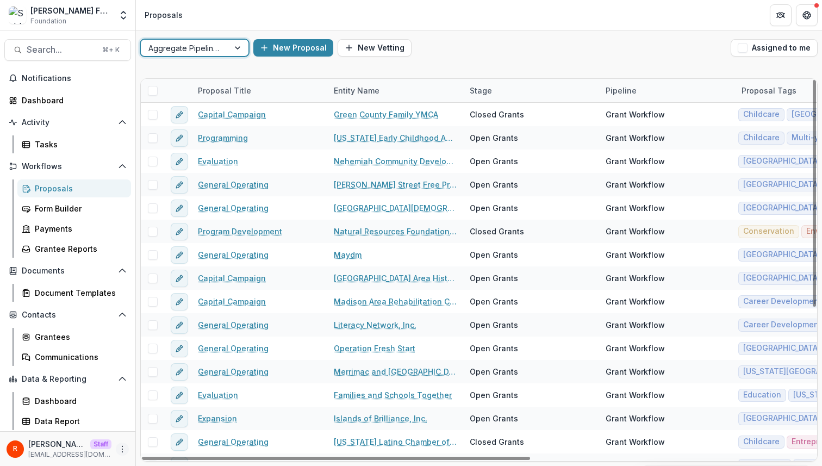
click at [120, 447] on icon "More" at bounding box center [122, 449] width 9 height 9
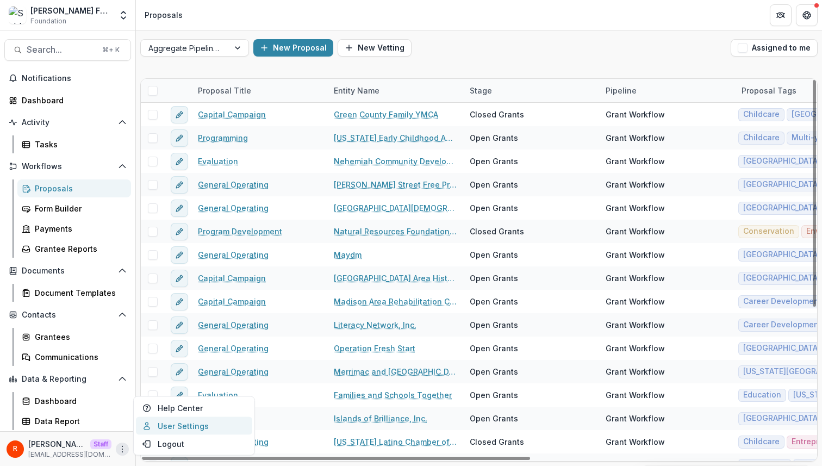
click at [175, 427] on link "User Settings" at bounding box center [194, 426] width 116 height 18
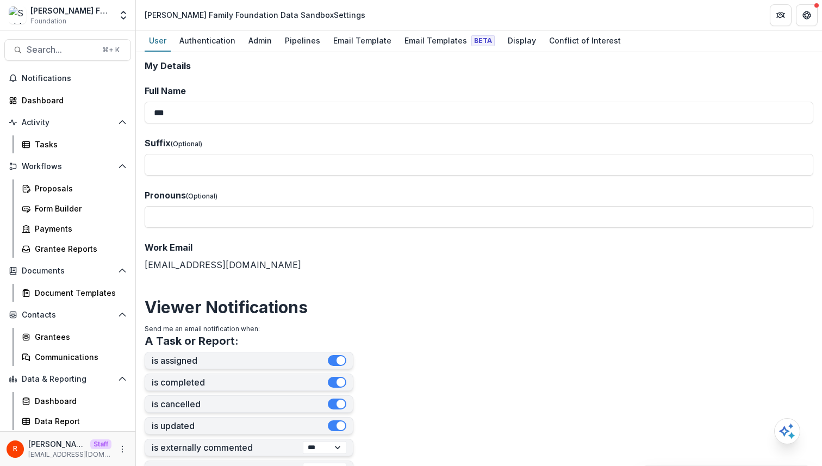
scroll to position [361, 0]
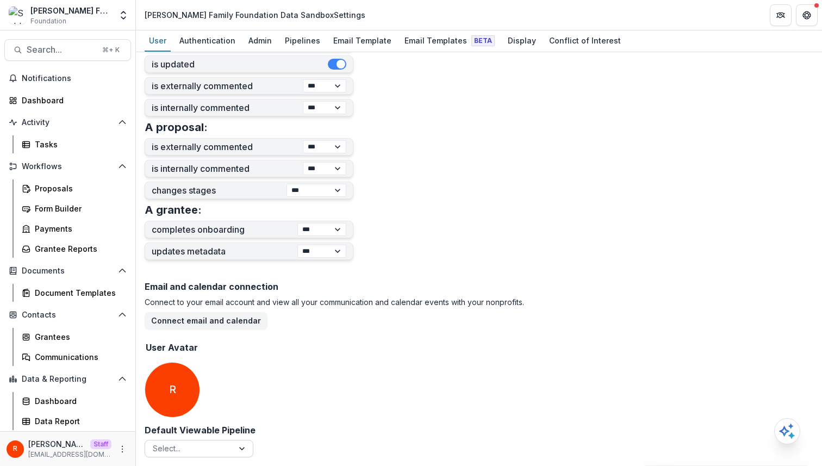
click at [210, 451] on div at bounding box center [189, 448] width 73 height 14
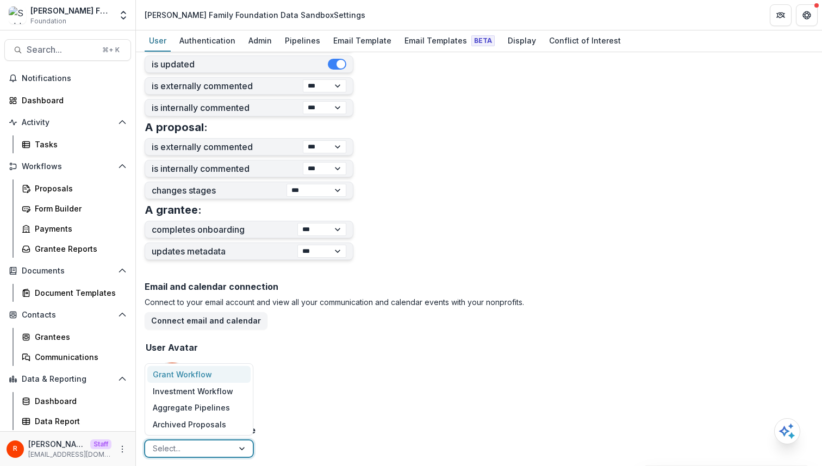
click at [203, 376] on div "Grant Workflow" at bounding box center [198, 374] width 103 height 17
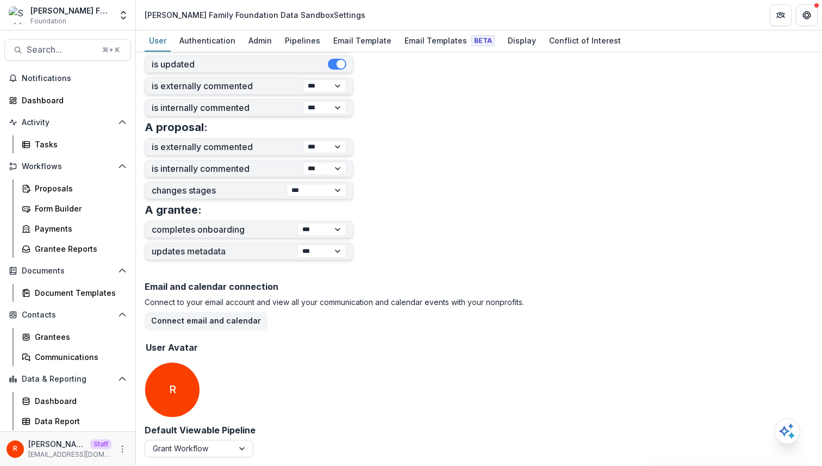
click at [291, 380] on div "Email and calendar connection Connect to your email account and view all your c…" at bounding box center [479, 350] width 668 height 147
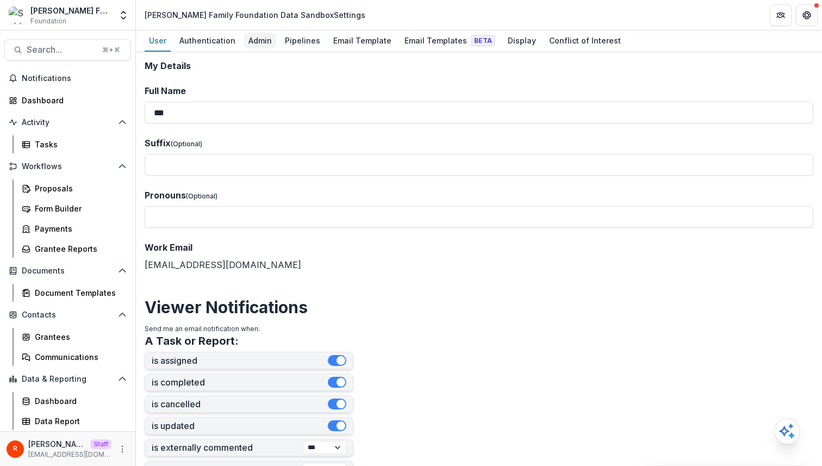
click at [263, 43] on div "Admin" at bounding box center [260, 41] width 32 height 16
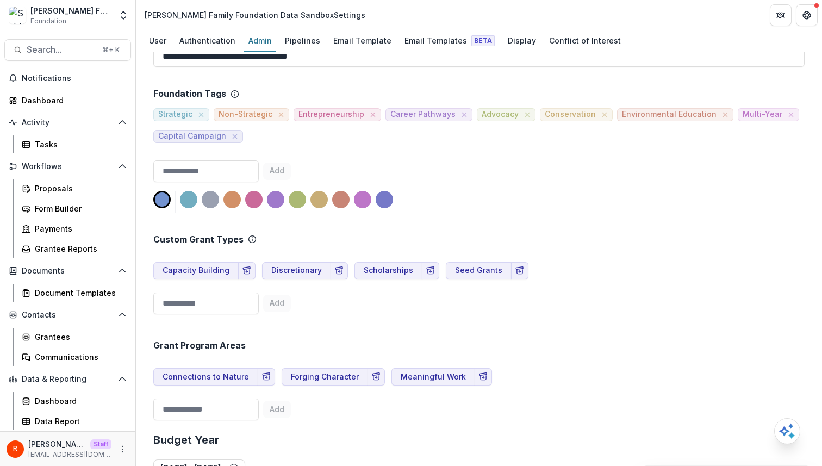
scroll to position [441, 0]
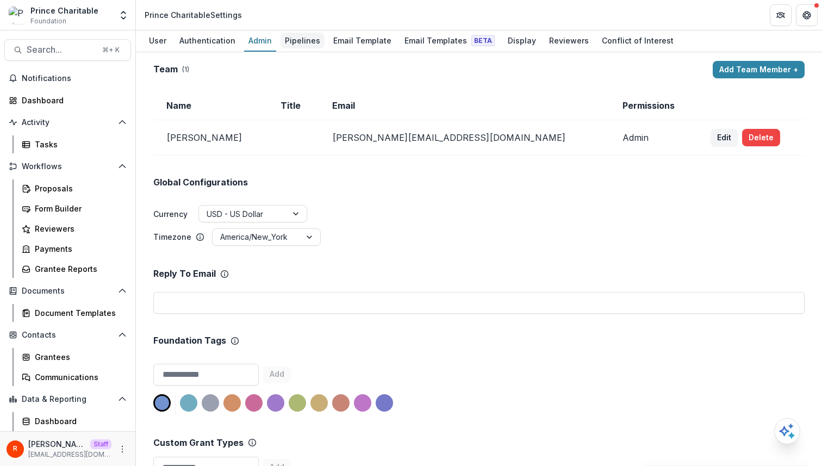
click at [298, 43] on div "Pipelines" at bounding box center [302, 41] width 44 height 16
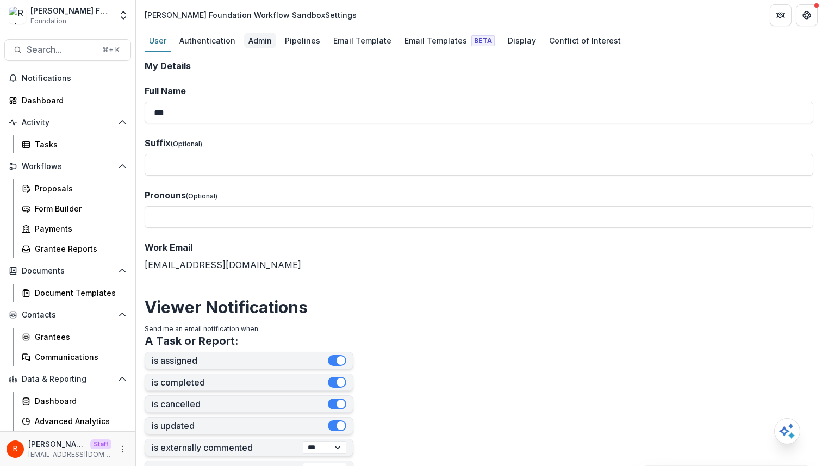
click at [260, 45] on div "Admin" at bounding box center [260, 41] width 32 height 16
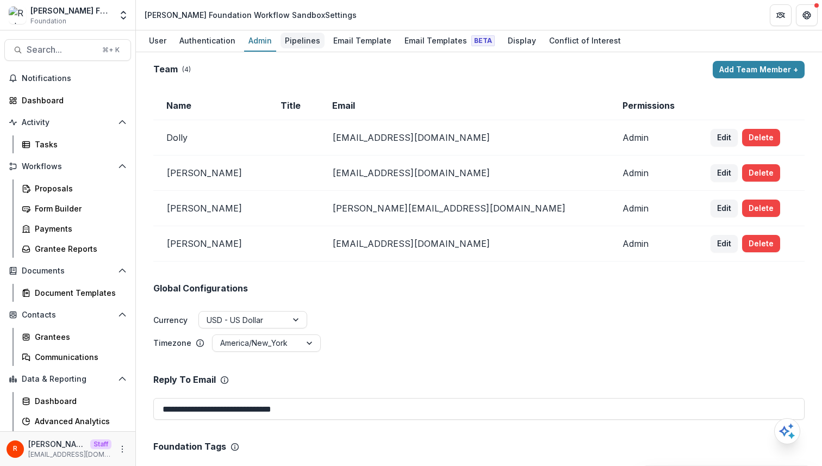
click at [299, 46] on div "Pipelines" at bounding box center [302, 41] width 44 height 16
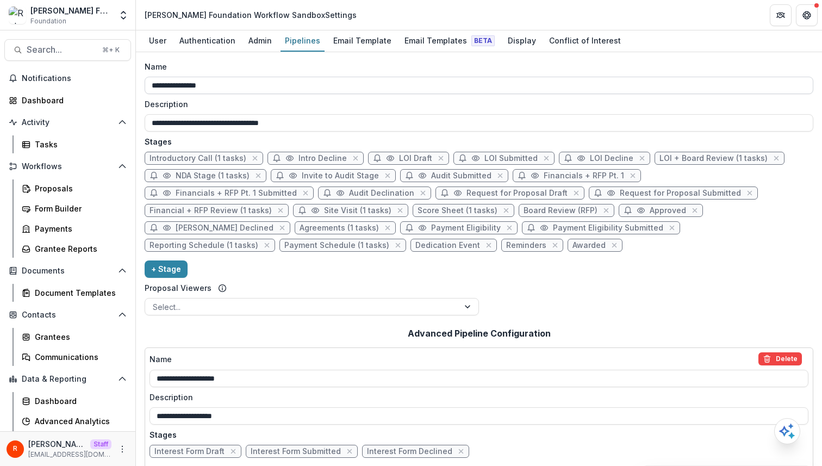
click at [337, 78] on input "**********" at bounding box center [479, 85] width 668 height 17
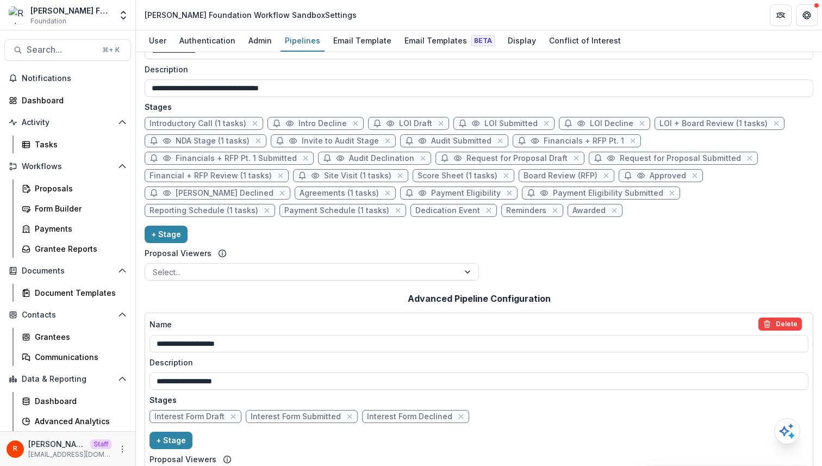
scroll to position [95, 0]
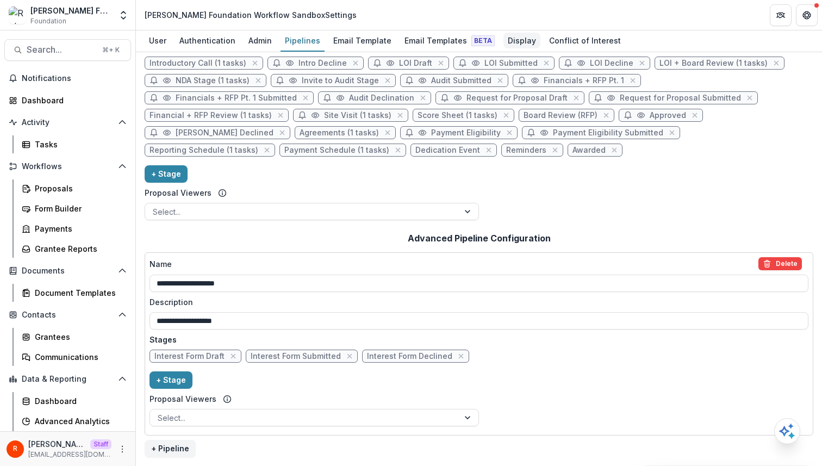
click at [509, 38] on div "Display" at bounding box center [521, 41] width 37 height 16
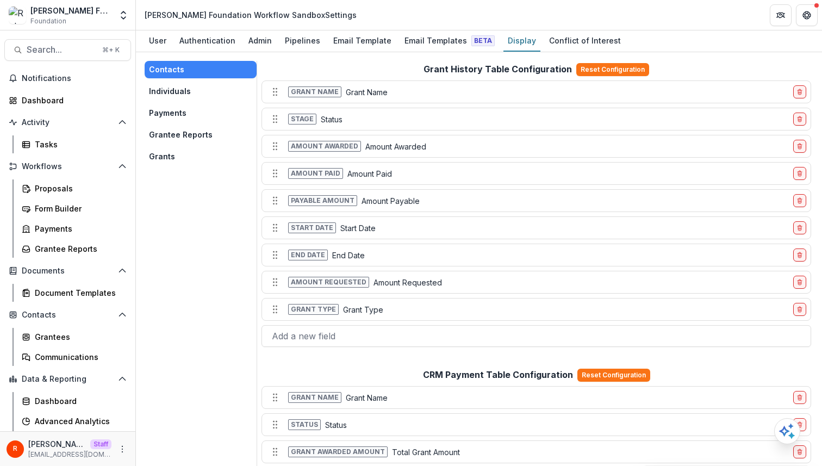
click at [186, 154] on button "Grants" at bounding box center [201, 156] width 112 height 17
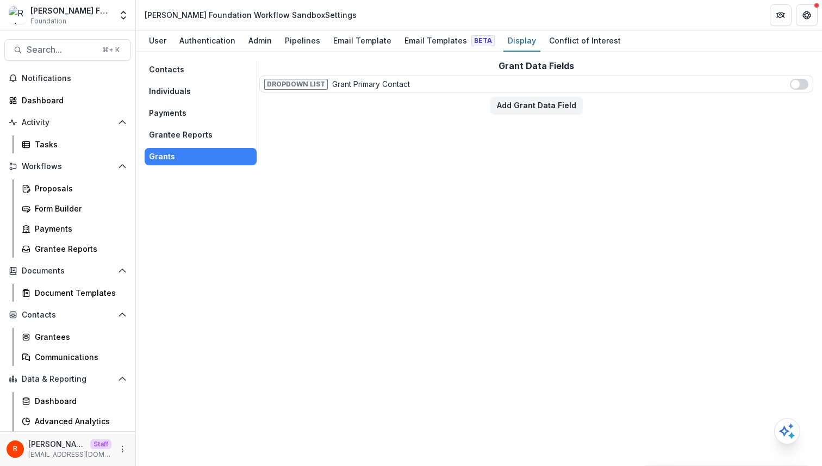
click at [198, 95] on button "Individuals" at bounding box center [201, 91] width 112 height 17
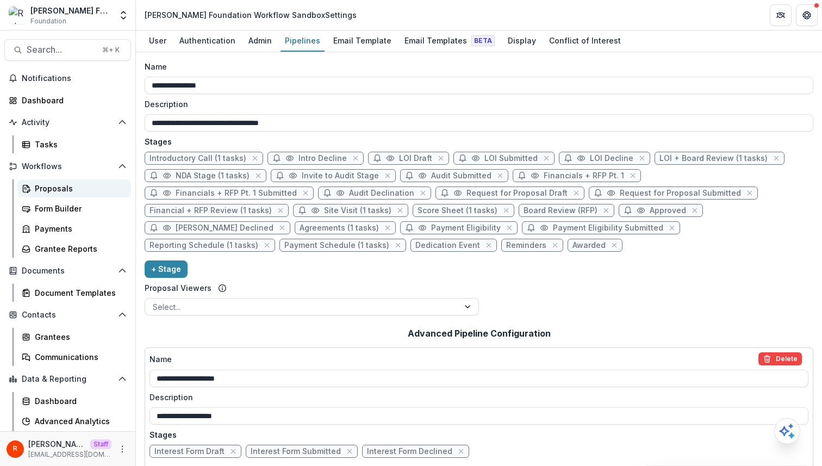
click at [57, 187] on div "Proposals" at bounding box center [78, 188] width 87 height 11
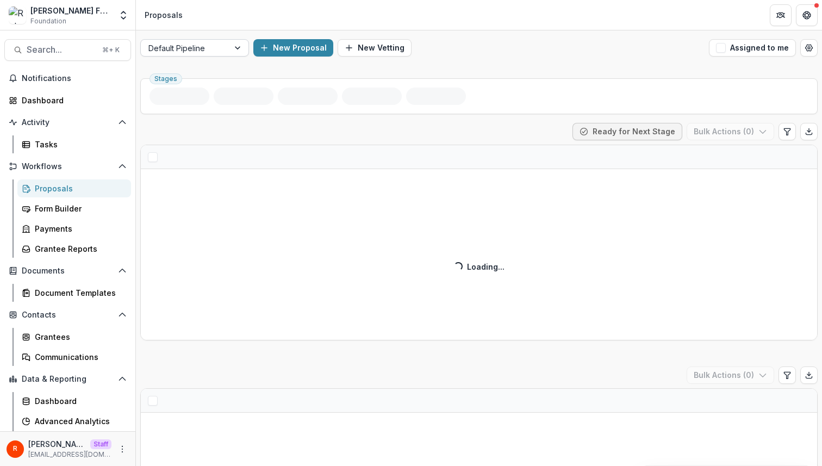
click at [222, 55] on div "Default Pipeline" at bounding box center [185, 48] width 88 height 16
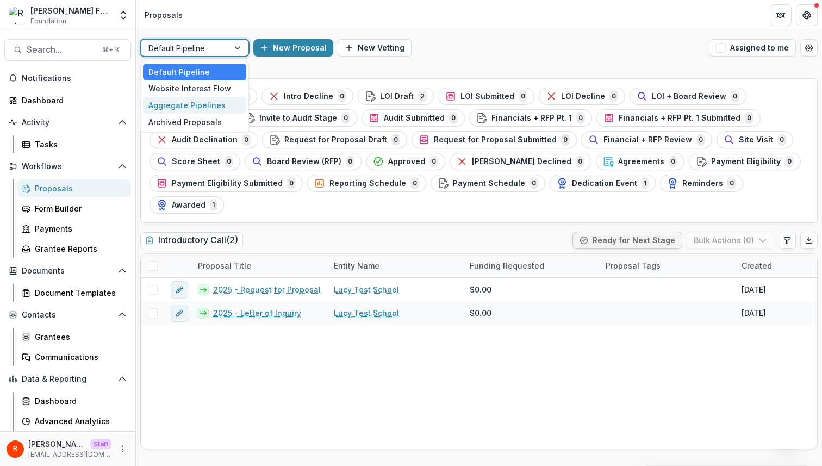
click at [203, 105] on div "Aggregate Pipelines" at bounding box center [194, 105] width 103 height 17
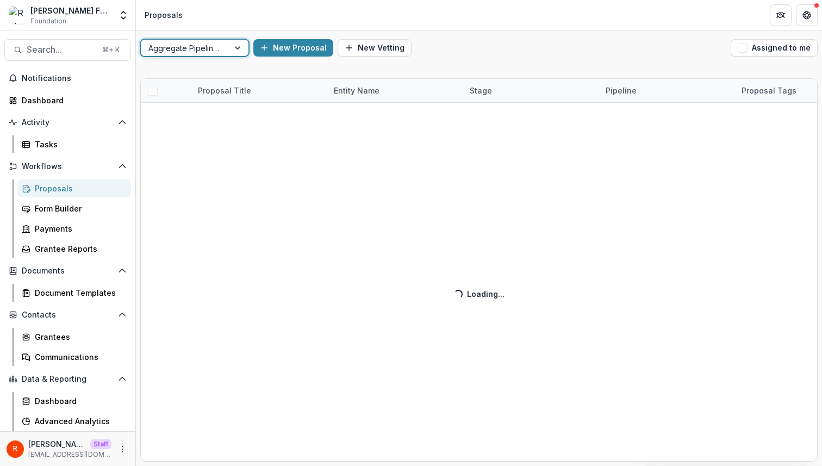
click at [465, 59] on div "option Aggregate Pipelines, selected. Aggregate Pipelines New Proposal New Vett…" at bounding box center [479, 47] width 686 height 35
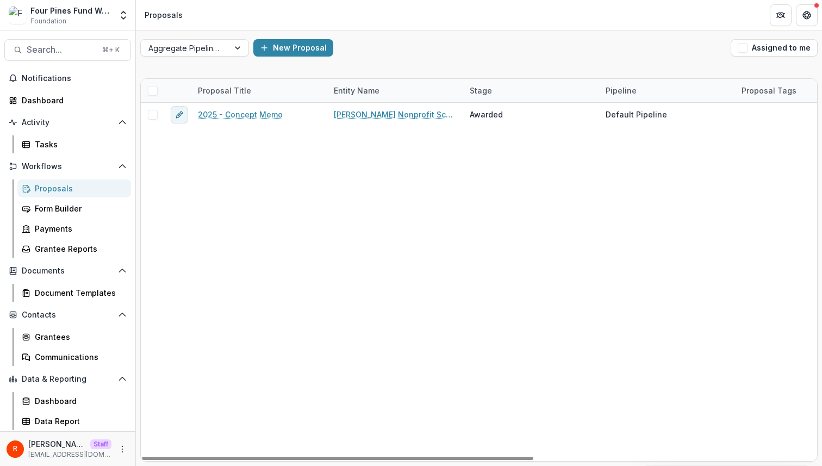
click at [80, 181] on link "Proposals" at bounding box center [74, 188] width 114 height 18
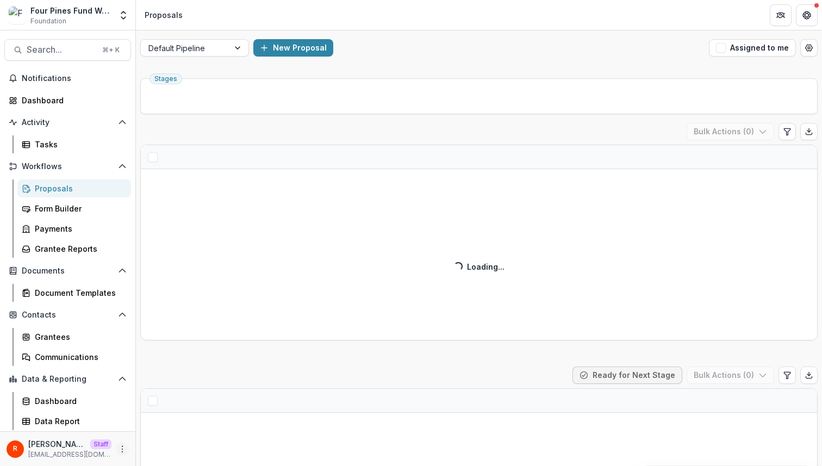
click at [121, 443] on button "More" at bounding box center [122, 448] width 13 height 13
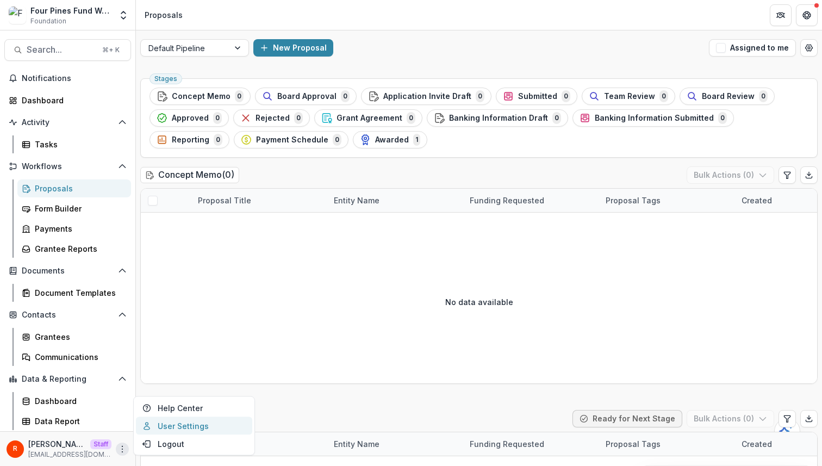
click at [193, 422] on link "User Settings" at bounding box center [194, 426] width 116 height 18
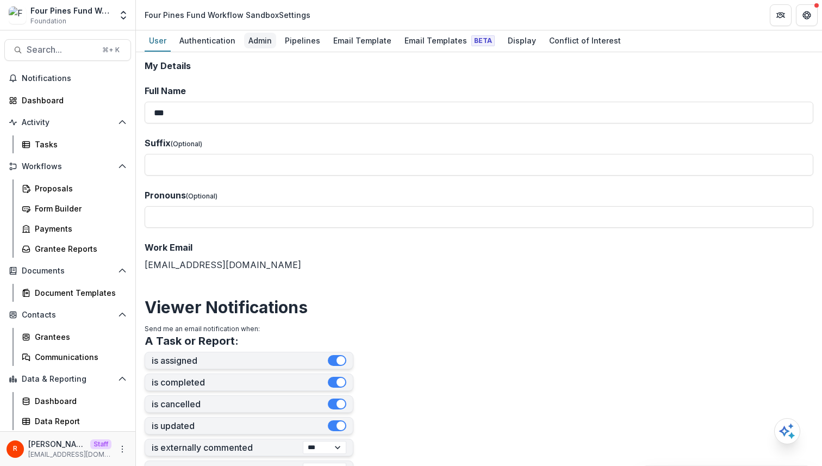
click at [258, 43] on div "Admin" at bounding box center [260, 41] width 32 height 16
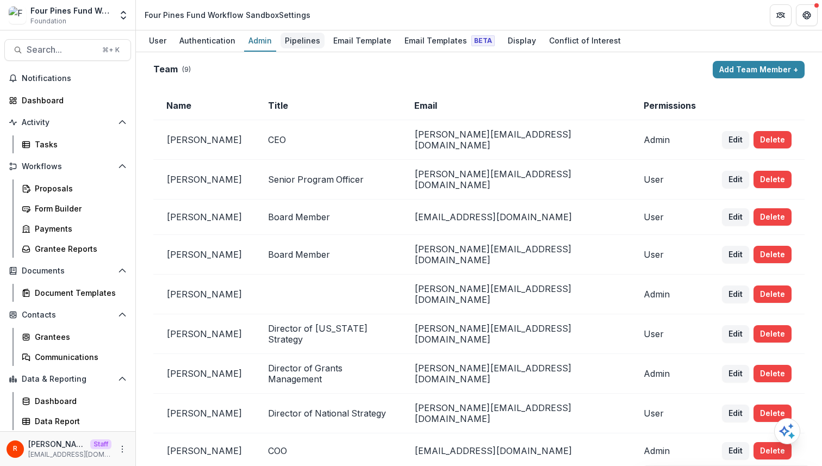
click at [302, 45] on div "Pipelines" at bounding box center [302, 41] width 44 height 16
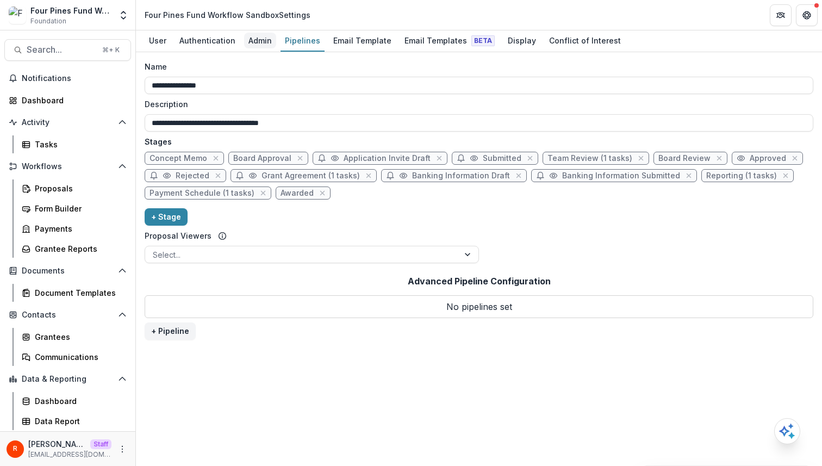
click at [254, 39] on div "Admin" at bounding box center [260, 41] width 32 height 16
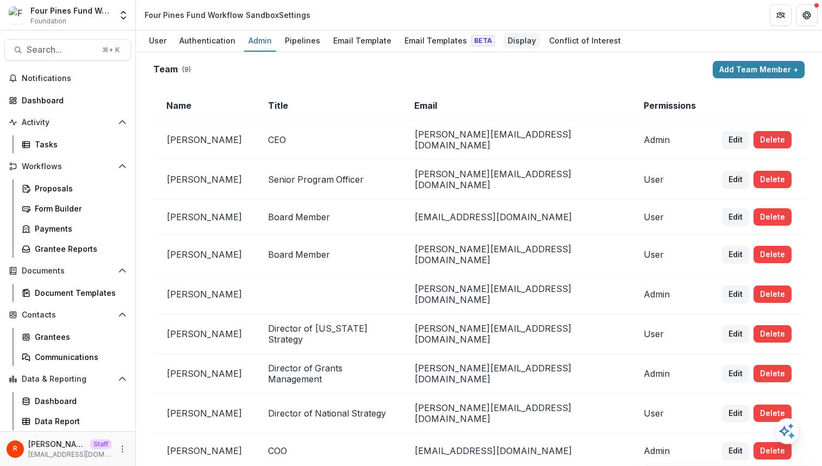
click at [506, 40] on div "Display" at bounding box center [521, 41] width 37 height 16
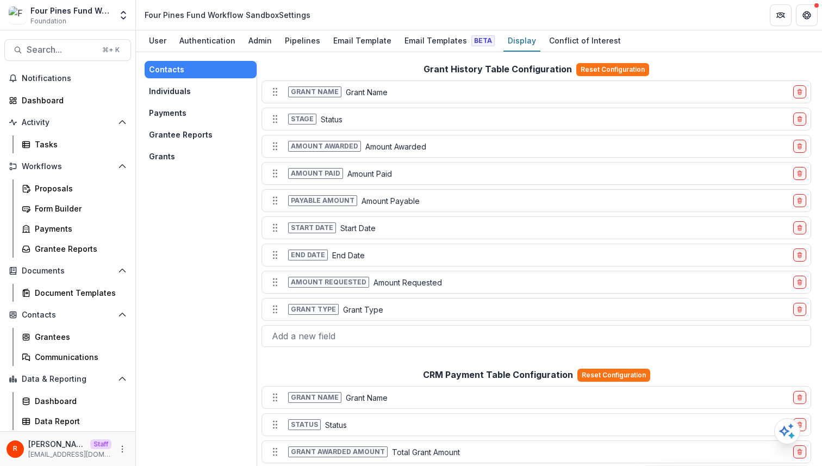
click at [182, 157] on button "Grants" at bounding box center [201, 156] width 112 height 17
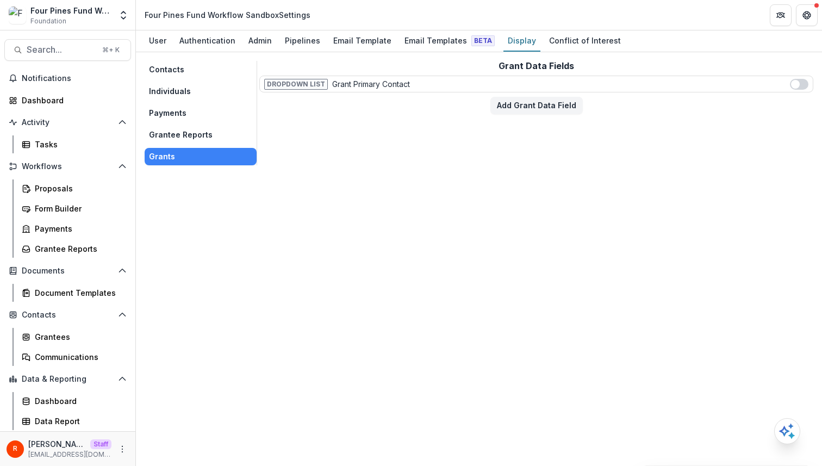
click at [203, 112] on button "Payments" at bounding box center [201, 112] width 112 height 17
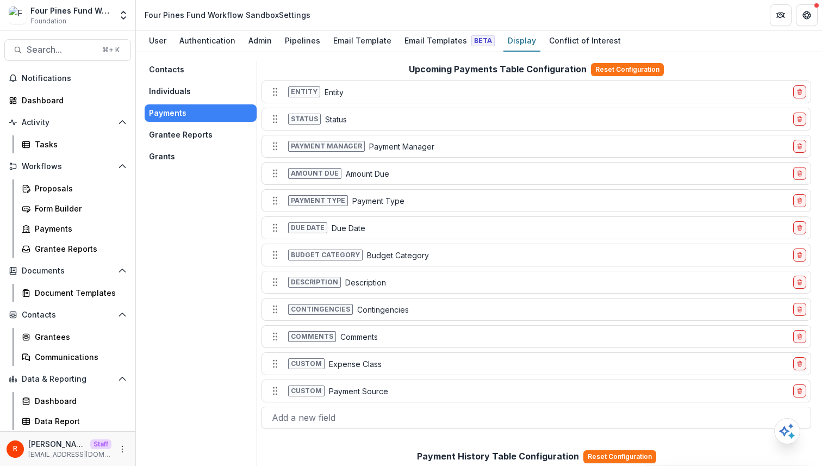
click at [203, 93] on button "Individuals" at bounding box center [201, 91] width 112 height 17
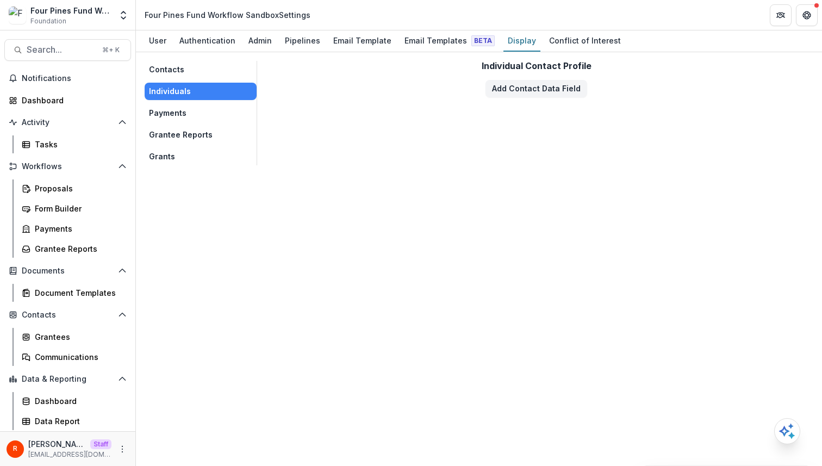
click at [184, 148] on button "Grants" at bounding box center [201, 156] width 112 height 17
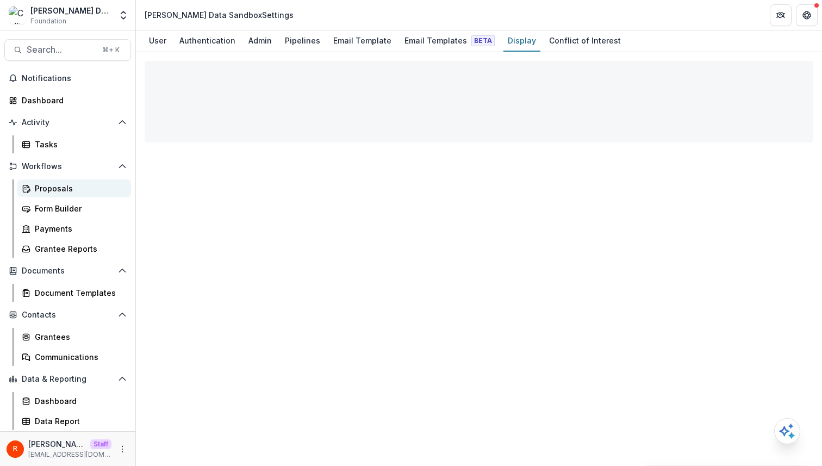
click at [76, 187] on div "Proposals" at bounding box center [78, 188] width 87 height 11
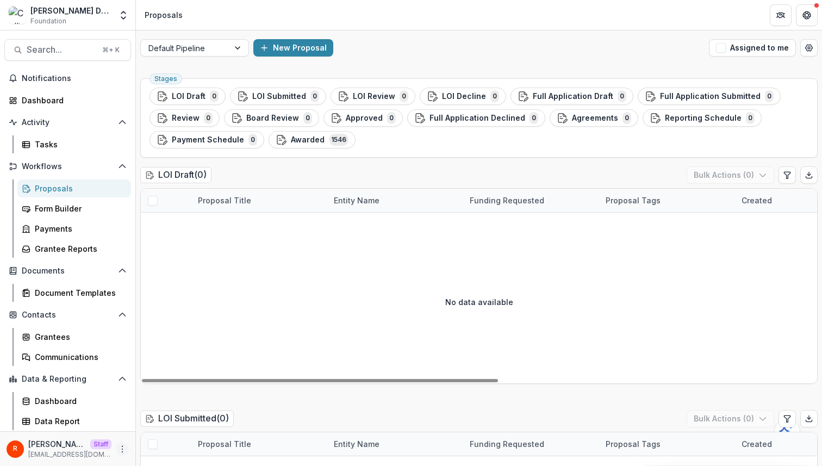
click at [125, 445] on icon "More" at bounding box center [122, 449] width 9 height 9
click at [197, 58] on div "Default Pipeline New Proposal Assigned to me" at bounding box center [479, 47] width 686 height 35
click at [201, 43] on div at bounding box center [184, 48] width 73 height 14
click at [120, 450] on icon "More" at bounding box center [122, 449] width 9 height 9
click at [171, 430] on link "User Settings" at bounding box center [194, 426] width 116 height 18
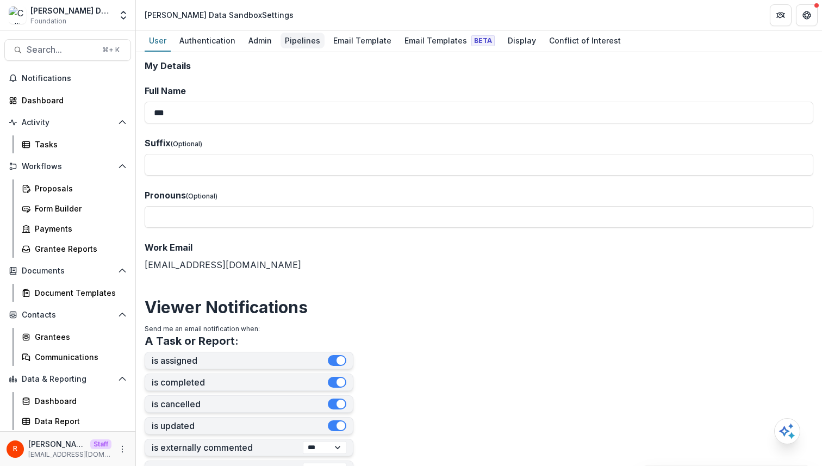
click at [298, 36] on div "Pipelines" at bounding box center [302, 41] width 44 height 16
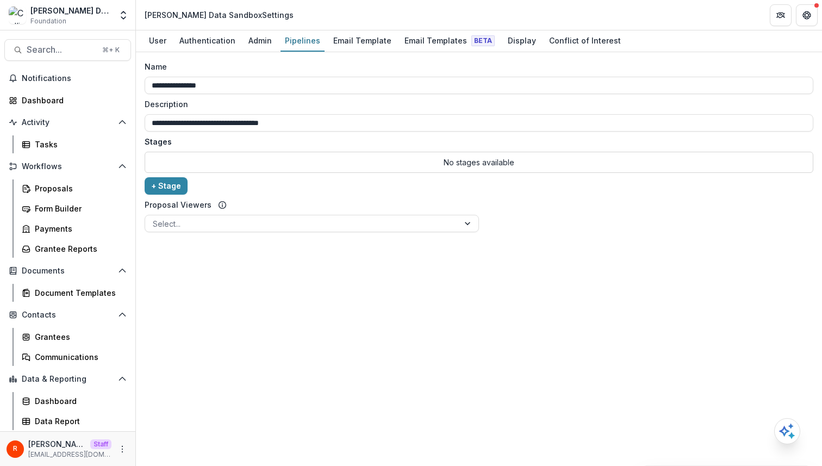
click at [40, 10] on div "Collins Data Sandbox" at bounding box center [70, 10] width 81 height 11
drag, startPoint x: 40, startPoint y: 10, endPoint x: 99, endPoint y: 10, distance: 59.2
click at [99, 10] on div "Collins Data Sandbox" at bounding box center [70, 10] width 81 height 11
copy div "Collins Data Sandbox"
click at [392, 104] on label "Description" at bounding box center [476, 103] width 662 height 11
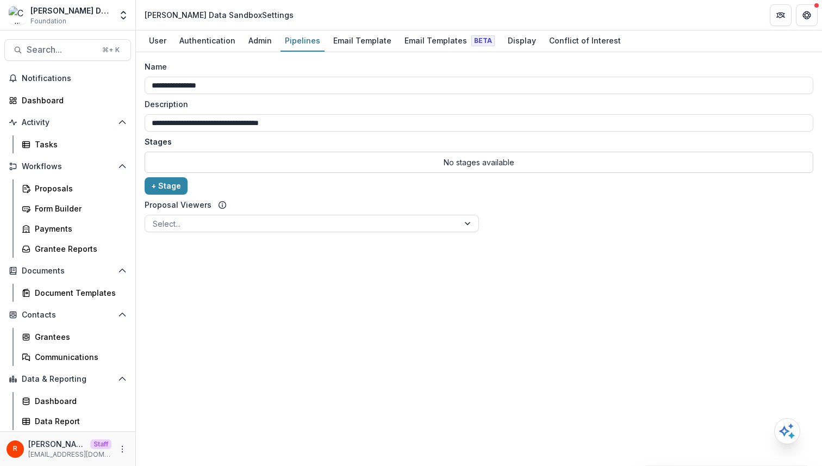
click at [392, 114] on input "**********" at bounding box center [479, 122] width 668 height 17
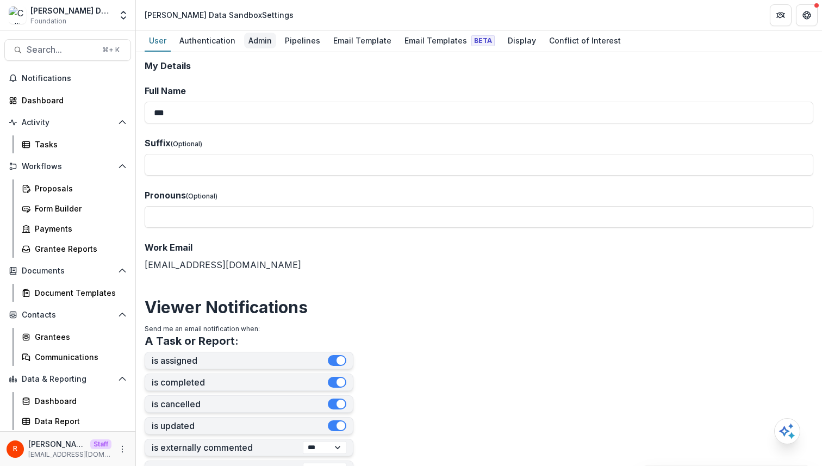
click at [260, 40] on div "Admin" at bounding box center [260, 41] width 32 height 16
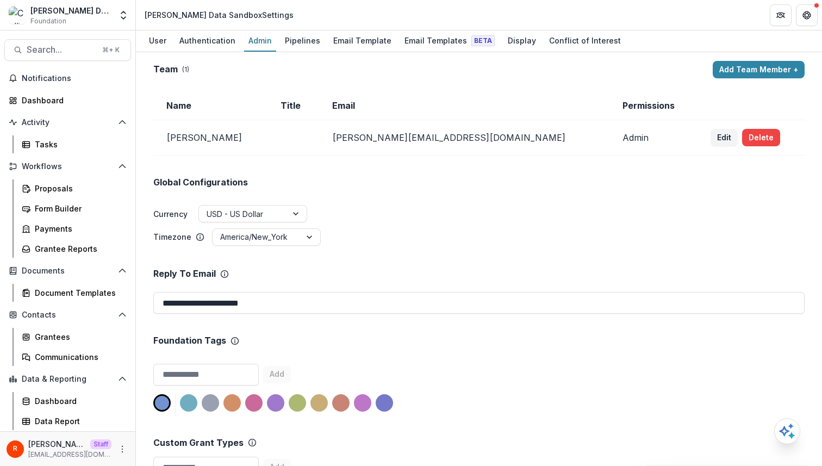
click at [403, 169] on div "Global Configurations Currency USD - US Dollar Timezone America/New_York" at bounding box center [478, 200] width 651 height 91
click at [73, 190] on div "Proposals" at bounding box center [78, 188] width 87 height 11
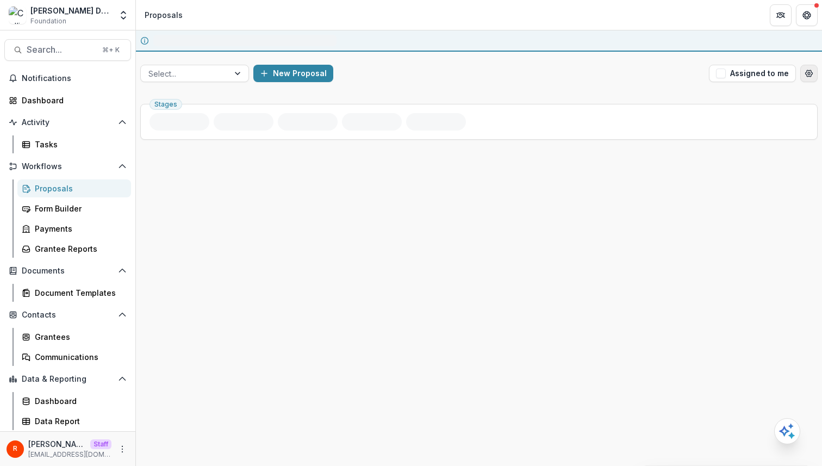
click at [808, 77] on div "You have an active session to review proposals Select... New Proposal Assigned …" at bounding box center [479, 247] width 686 height 435
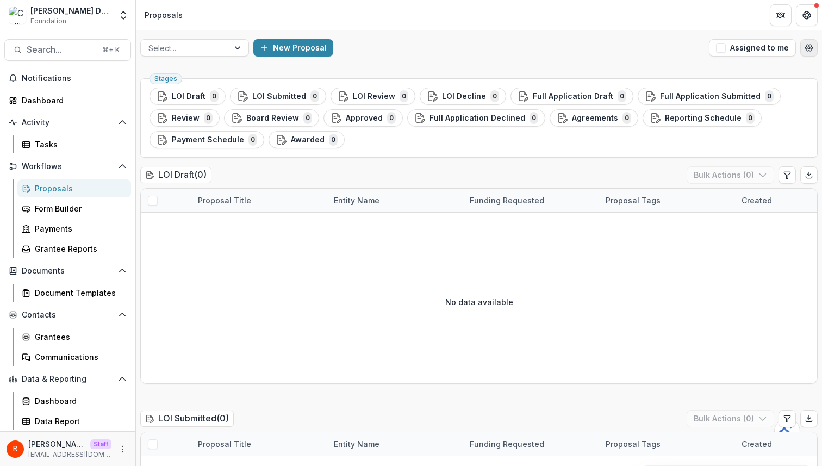
click at [804, 53] on button "Open table manager" at bounding box center [808, 47] width 17 height 17
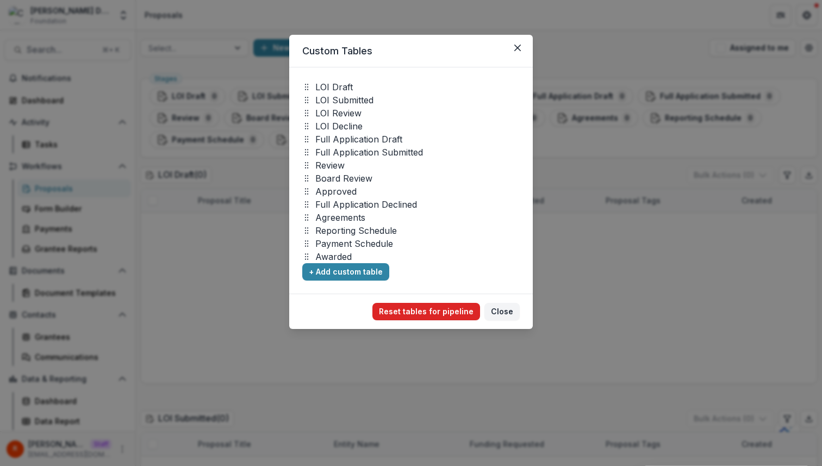
click at [436, 305] on button "Reset tables for pipeline" at bounding box center [426, 311] width 108 height 17
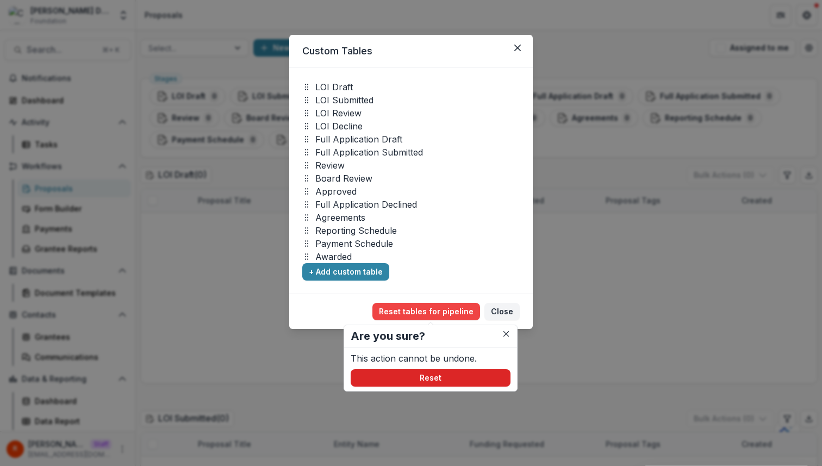
click at [417, 374] on button "Reset" at bounding box center [431, 377] width 160 height 17
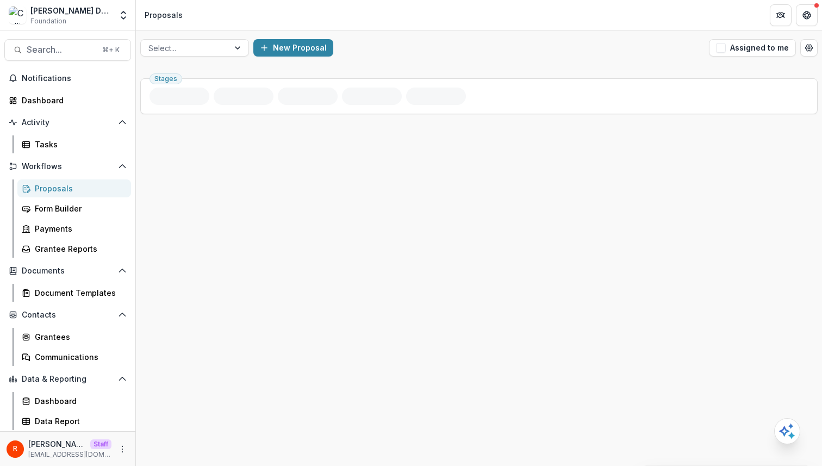
click at [487, 48] on div "New Proposal" at bounding box center [478, 47] width 451 height 17
click at [118, 445] on icon "More" at bounding box center [122, 449] width 9 height 9
click at [171, 428] on link "User Settings" at bounding box center [194, 426] width 116 height 18
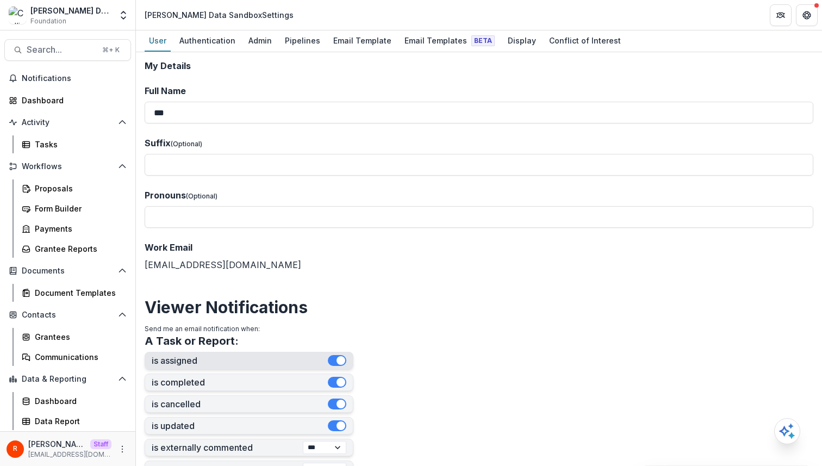
scroll to position [329, 0]
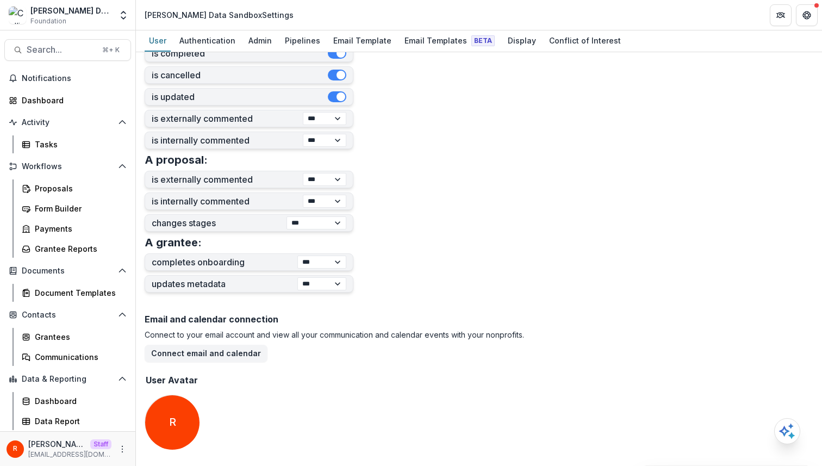
click at [220, 417] on div "Email and calendar connection Connect to your email account and view all your c…" at bounding box center [479, 383] width 668 height 147
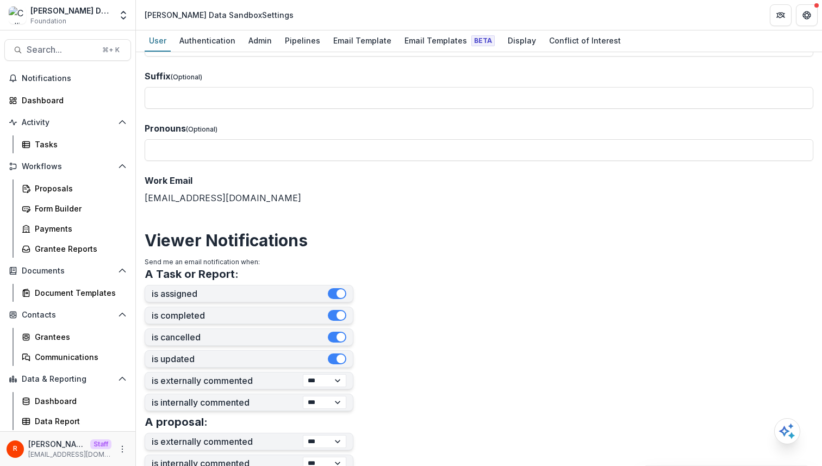
scroll to position [0, 0]
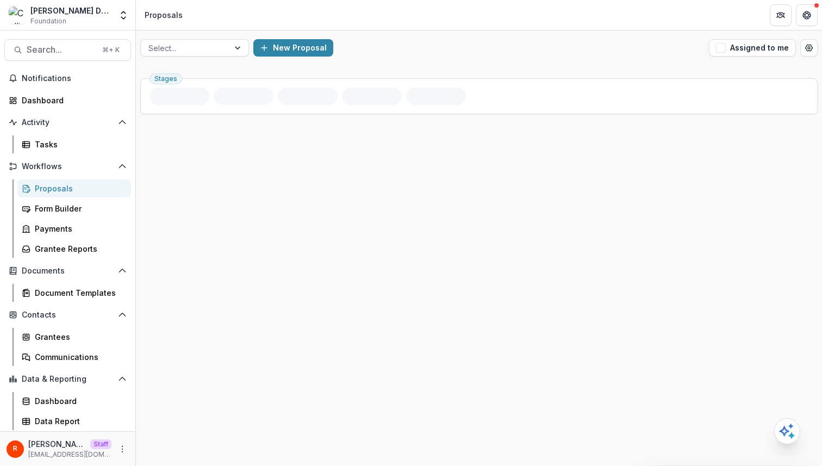
click at [201, 35] on div "Select... New Proposal Assigned to me" at bounding box center [479, 47] width 686 height 35
click at [201, 46] on div at bounding box center [184, 48] width 73 height 14
click at [199, 68] on div "Default Pipeline" at bounding box center [194, 72] width 103 height 17
click at [123, 455] on div "R Raj Staff raj@trytemelio.com" at bounding box center [68, 448] width 122 height 21
click at [114, 449] on div "R Raj Staff raj@trytemelio.com" at bounding box center [68, 448] width 122 height 21
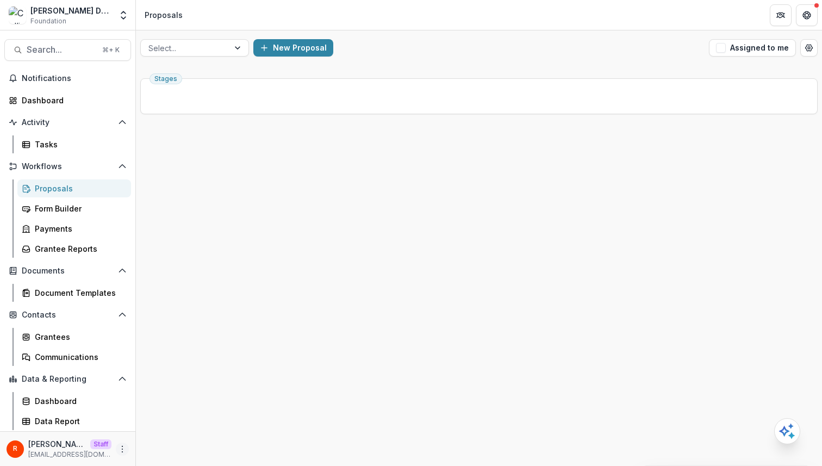
click at [125, 447] on icon "More" at bounding box center [122, 449] width 9 height 9
click at [197, 428] on link "User Settings" at bounding box center [194, 426] width 116 height 18
click at [211, 55] on div "Select..." at bounding box center [185, 48] width 88 height 16
click at [211, 72] on div "Default Pipeline" at bounding box center [194, 72] width 103 height 17
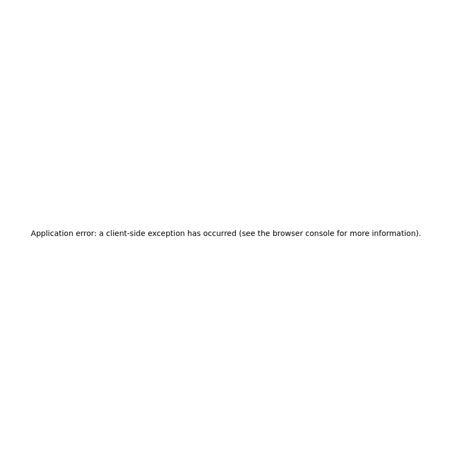
click at [289, 120] on div "Application error: a client-side exception has occurred (see the browser consol…" at bounding box center [226, 233] width 452 height 466
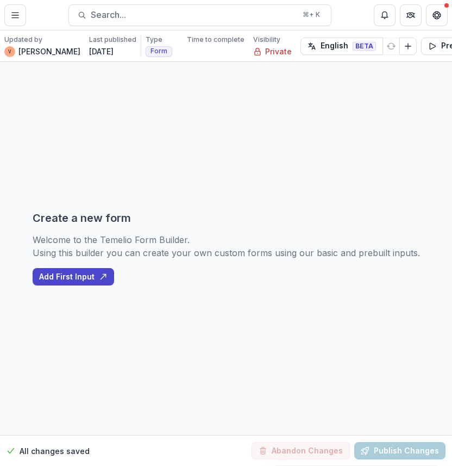
click at [327, 197] on div "Create a new form Welcome to the Temelio Form Builder. Using this builder you c…" at bounding box center [226, 248] width 387 height 373
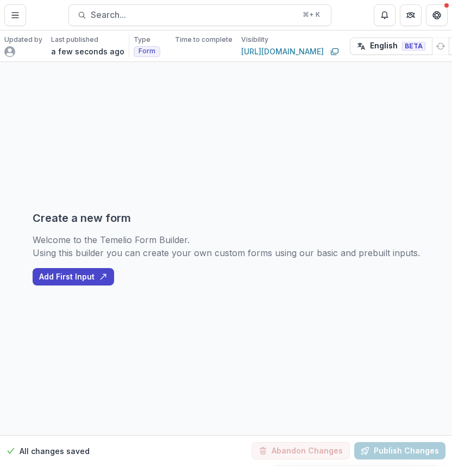
click at [274, 203] on div "Create a new form Welcome to the Temelio Form Builder. Using this builder you c…" at bounding box center [226, 248] width 387 height 373
click at [246, 160] on div "Create a new form Welcome to the Temelio Form Builder. Using this builder you c…" at bounding box center [226, 248] width 387 height 373
click at [97, 247] on p "Using this builder you can create your own custom forms using our basic and pre…" at bounding box center [226, 252] width 387 height 13
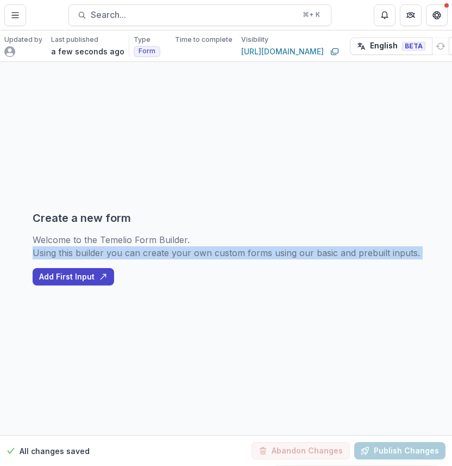
click at [97, 247] on p "Using this builder you can create your own custom forms using our basic and pre…" at bounding box center [226, 252] width 387 height 13
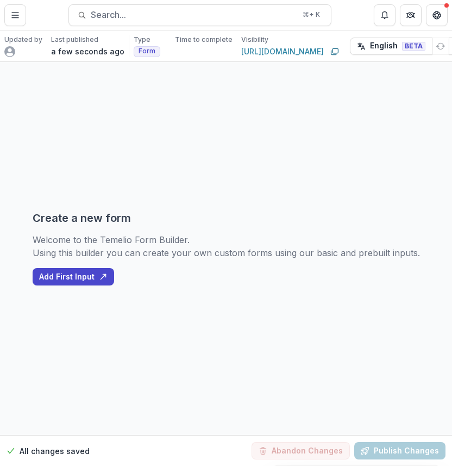
click at [321, 124] on div "Create a new form Welcome to the Temelio Form Builder. Using this builder you c…" at bounding box center [226, 248] width 387 height 373
click at [317, 158] on div "Create a new form Welcome to the Temelio Form Builder. Using this builder you c…" at bounding box center [226, 248] width 387 height 373
click at [382, 163] on div "Create a new form Welcome to the Temelio Form Builder. Using this builder you c…" at bounding box center [226, 248] width 387 height 373
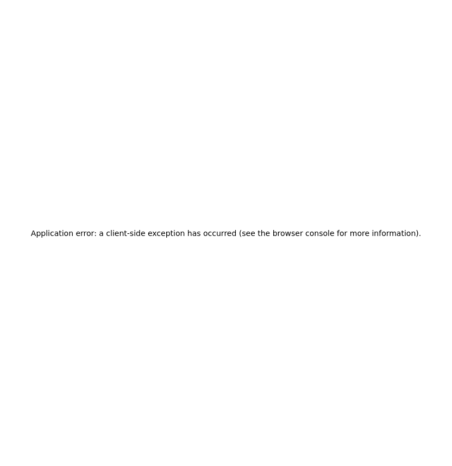
click at [190, 228] on h2 "Application error: a client-side exception has occurred (see the browser consol…" at bounding box center [226, 233] width 390 height 15
click at [253, 204] on div "Application error: a client-side exception has occurred (see the browser consol…" at bounding box center [226, 233] width 452 height 466
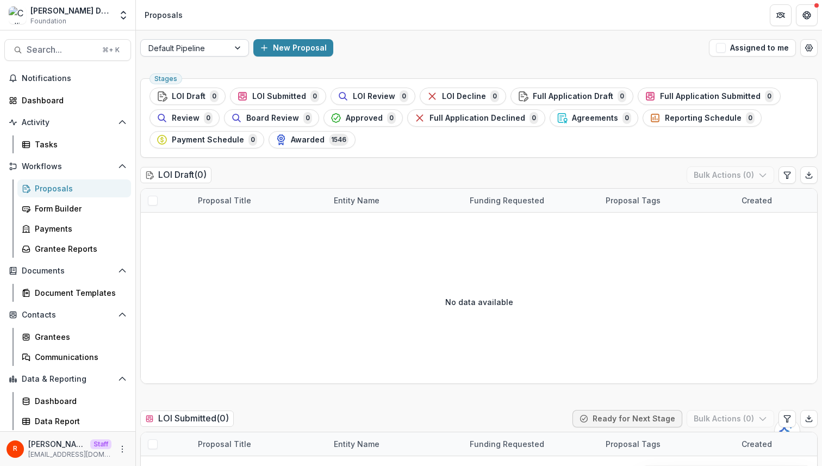
click at [195, 51] on div at bounding box center [184, 48] width 73 height 14
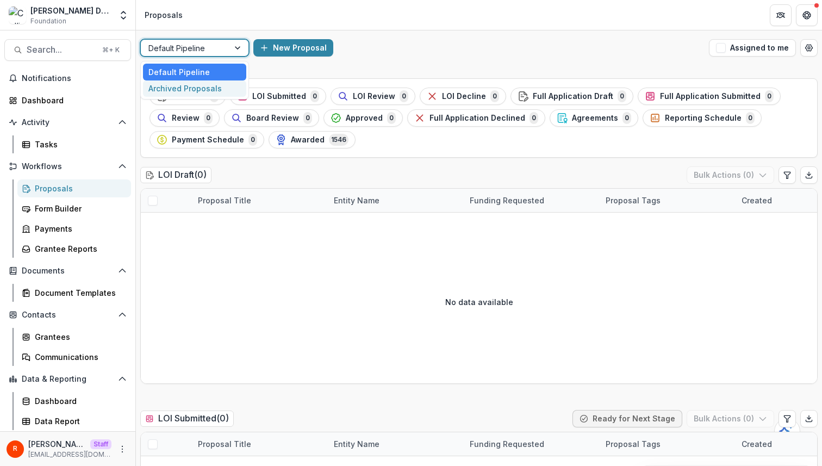
click at [193, 85] on div "Archived Proposals" at bounding box center [194, 88] width 103 height 17
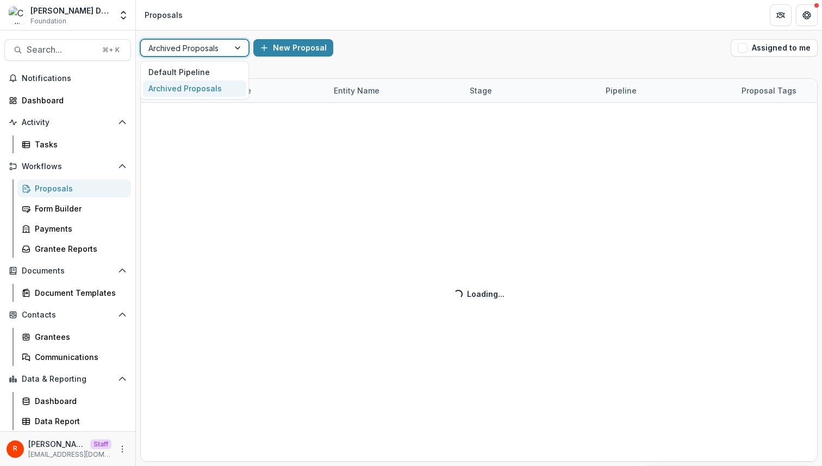
click at [197, 40] on div "Archived Proposals" at bounding box center [185, 48] width 88 height 16
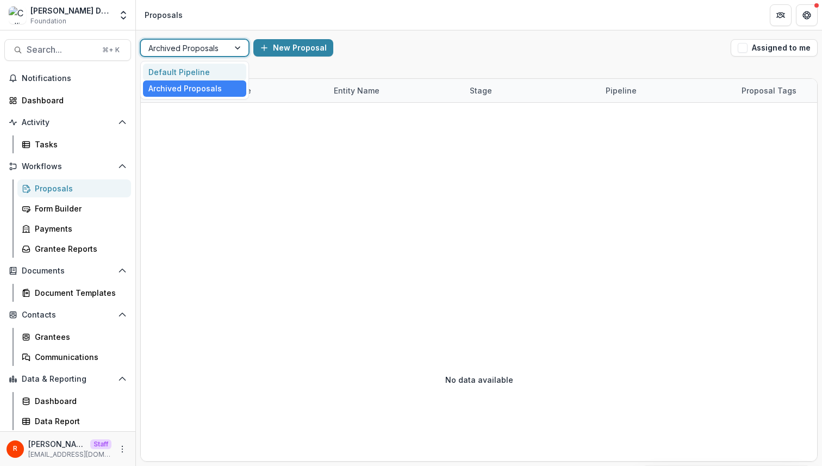
click at [196, 70] on div "Default Pipeline" at bounding box center [194, 72] width 103 height 17
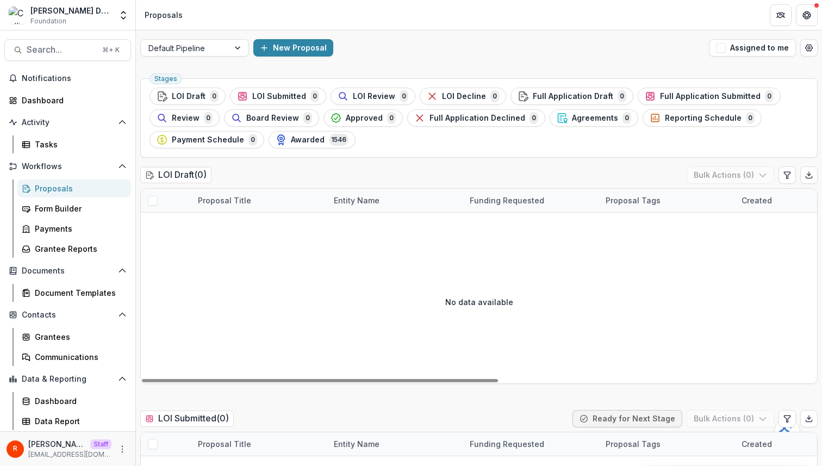
click at [447, 43] on div "New Proposal" at bounding box center [478, 47] width 451 height 17
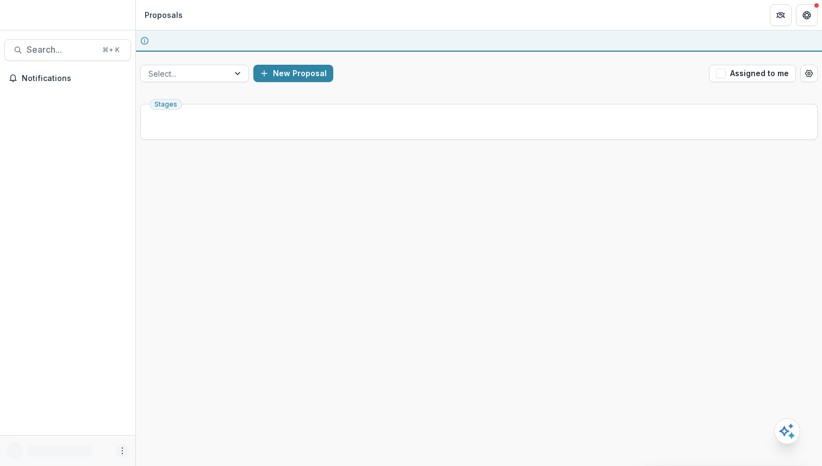
click at [122, 453] on circle "More" at bounding box center [122, 453] width 1 height 1
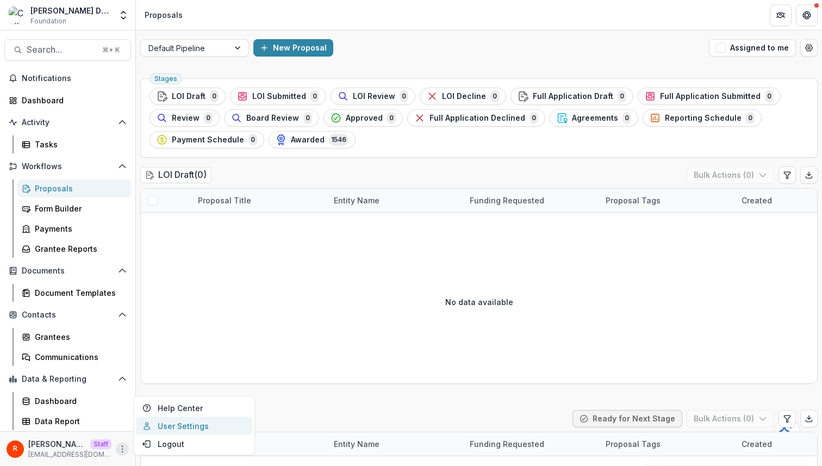
click at [201, 422] on link "User Settings" at bounding box center [194, 426] width 116 height 18
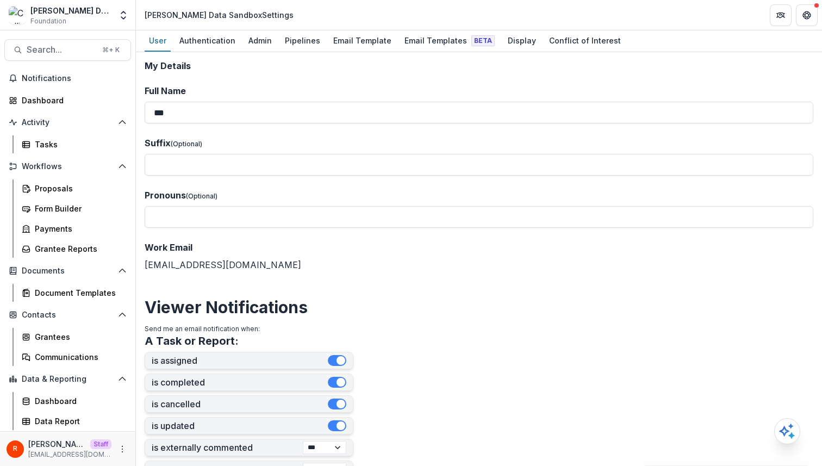
scroll to position [329, 0]
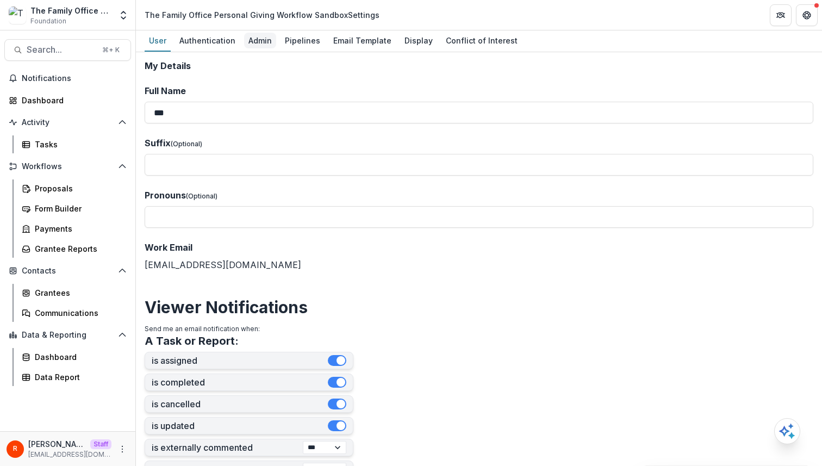
click at [259, 41] on div "Admin" at bounding box center [260, 41] width 32 height 16
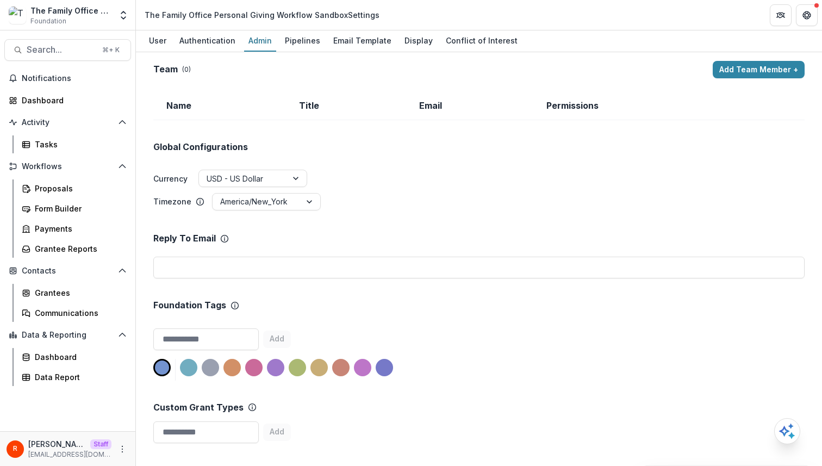
click at [347, 198] on ul "Timezone America/New_York" at bounding box center [478, 202] width 651 height 19
click at [301, 38] on div "Pipelines" at bounding box center [302, 41] width 44 height 16
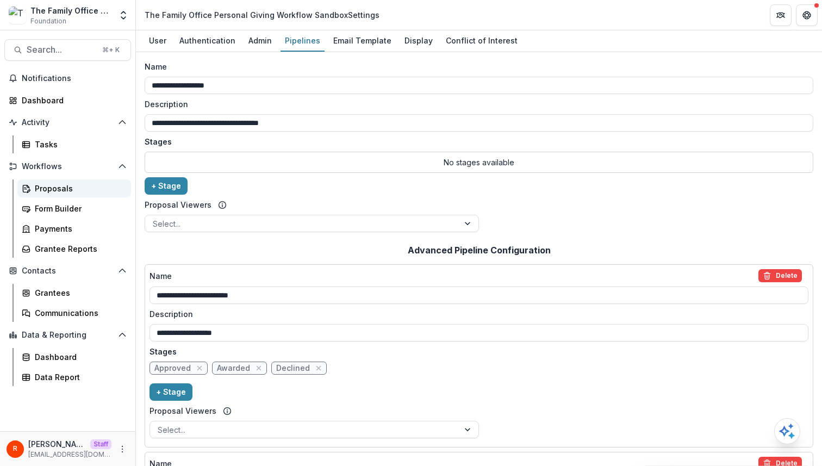
click at [79, 184] on div "Proposals" at bounding box center [78, 188] width 87 height 11
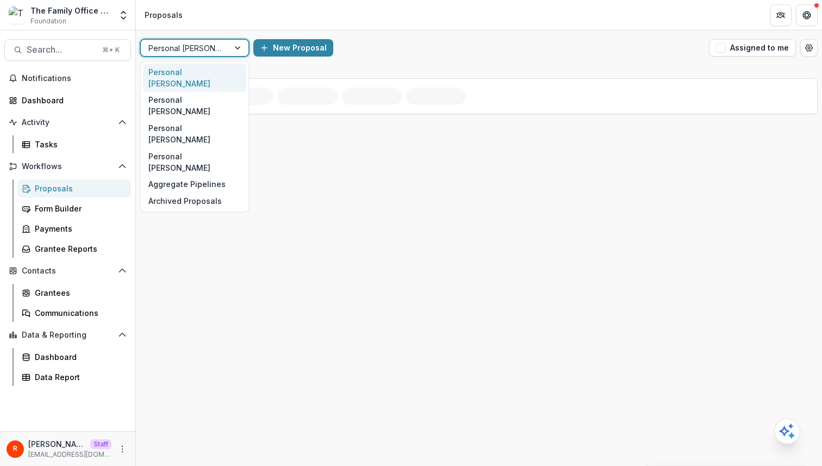
click at [212, 47] on div at bounding box center [184, 48] width 73 height 14
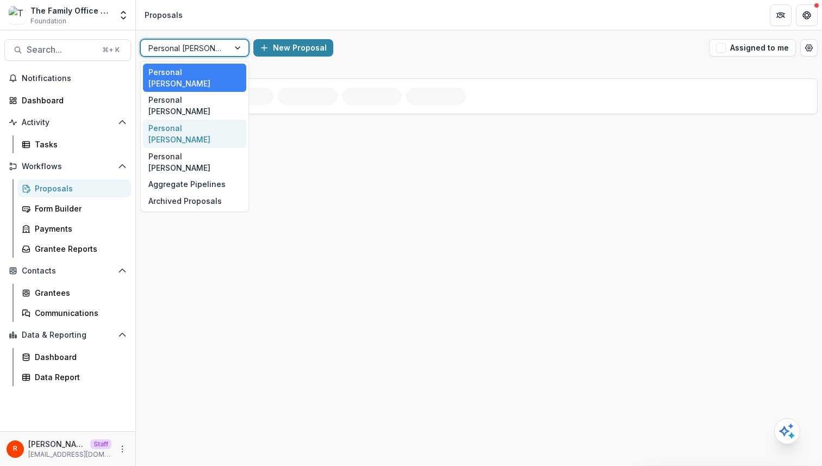
click at [467, 70] on div "Personal Margaret Turner, 3 of 6. 6 results available. Use Up and Down to choos…" at bounding box center [479, 247] width 686 height 435
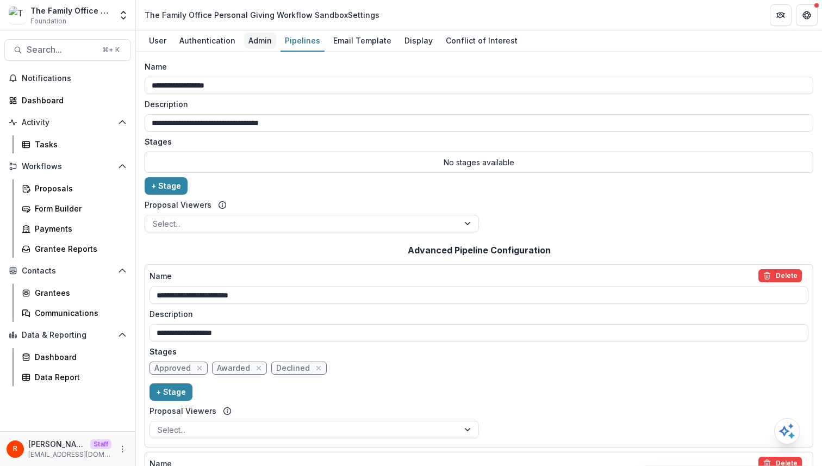
click at [257, 36] on div "Admin" at bounding box center [260, 41] width 32 height 16
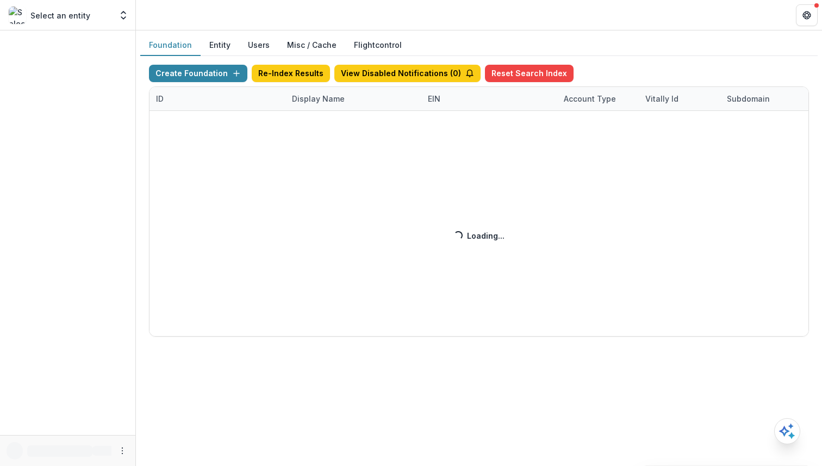
click at [291, 38] on button "Misc / Cache" at bounding box center [311, 45] width 67 height 21
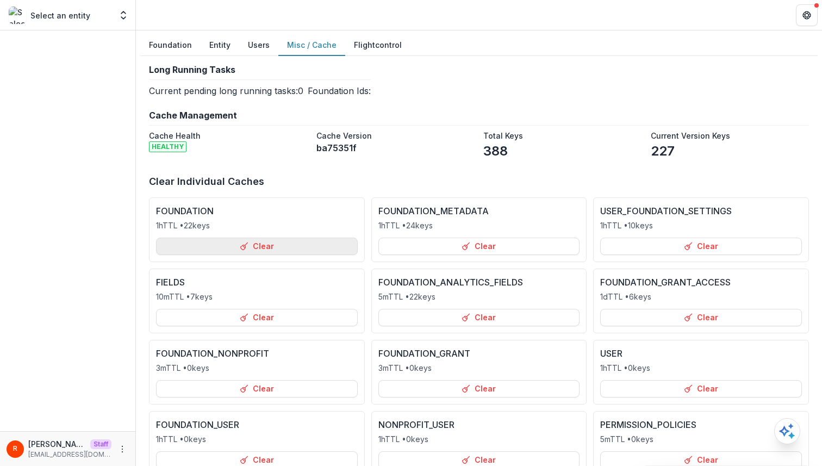
scroll to position [223, 0]
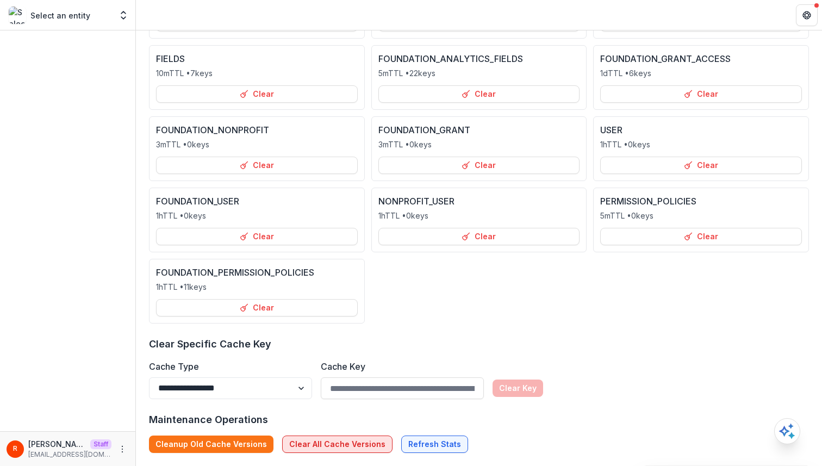
click at [341, 441] on button "Clear All Cache Versions" at bounding box center [337, 443] width 110 height 17
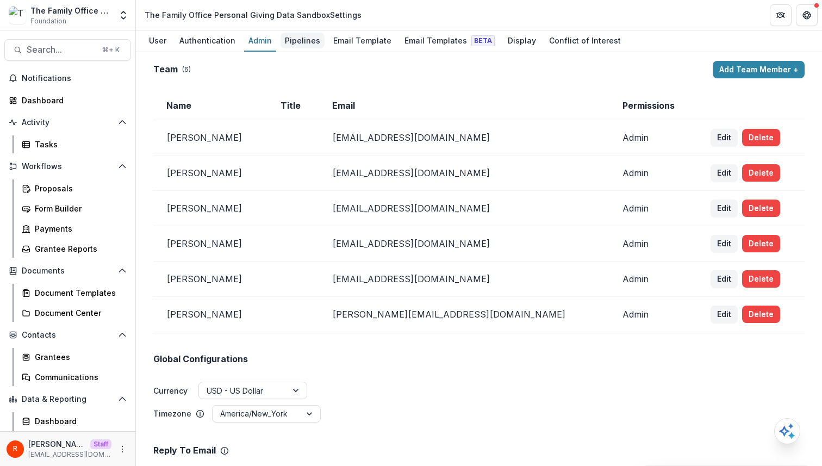
click at [303, 43] on div "Pipelines" at bounding box center [302, 41] width 44 height 16
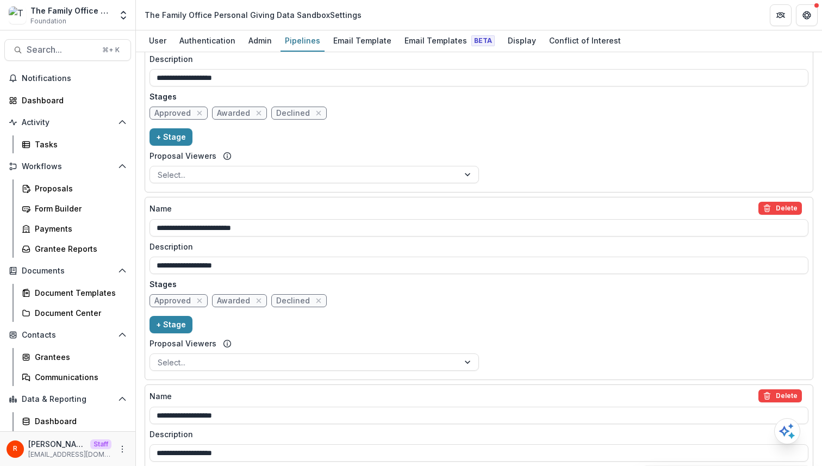
scroll to position [174, 0]
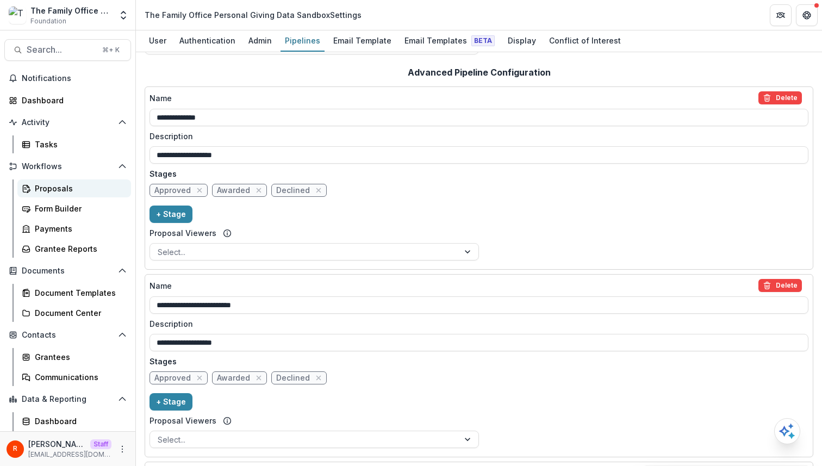
click at [59, 189] on div "Proposals" at bounding box center [78, 188] width 87 height 11
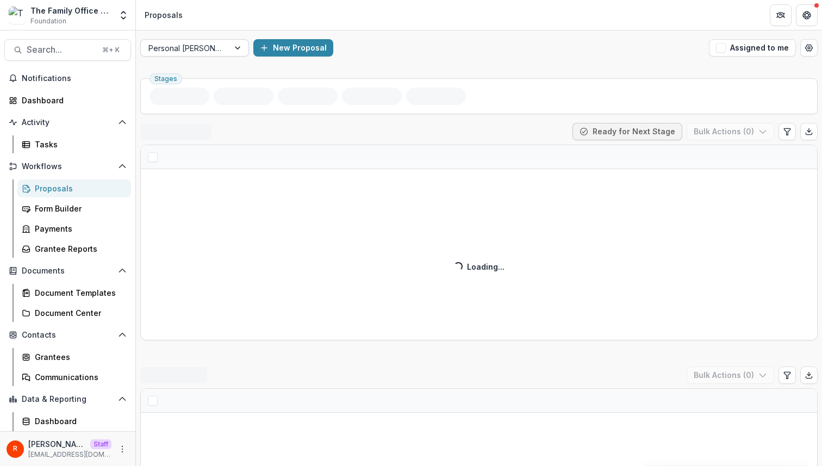
click at [213, 46] on div at bounding box center [184, 48] width 73 height 14
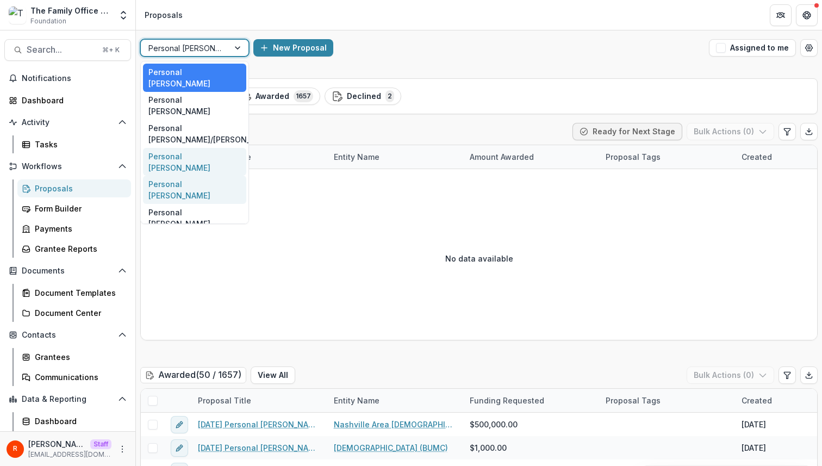
scroll to position [26, 0]
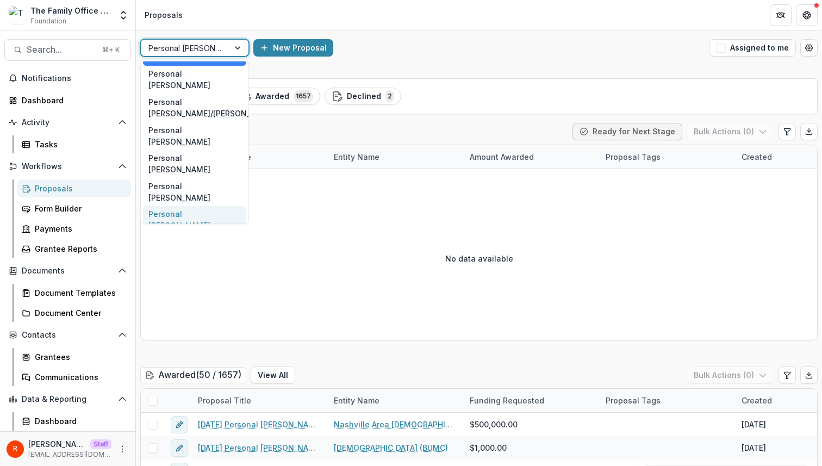
click at [208, 206] on div "Personal Steve Turner" at bounding box center [194, 220] width 103 height 28
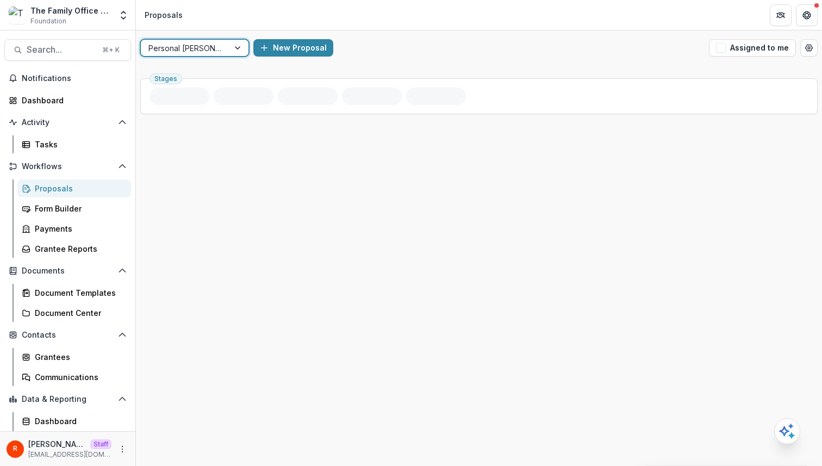
click at [203, 51] on div at bounding box center [184, 48] width 73 height 14
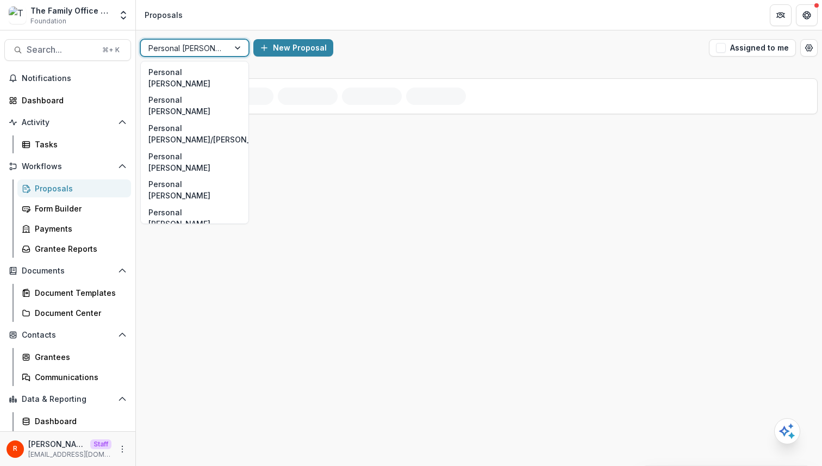
scroll to position [26, 0]
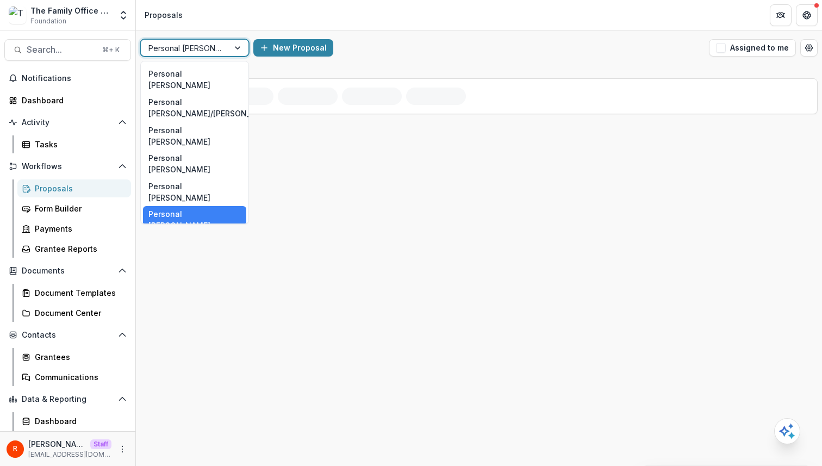
click at [216, 234] on div "Aggregate Pipelines" at bounding box center [194, 242] width 103 height 17
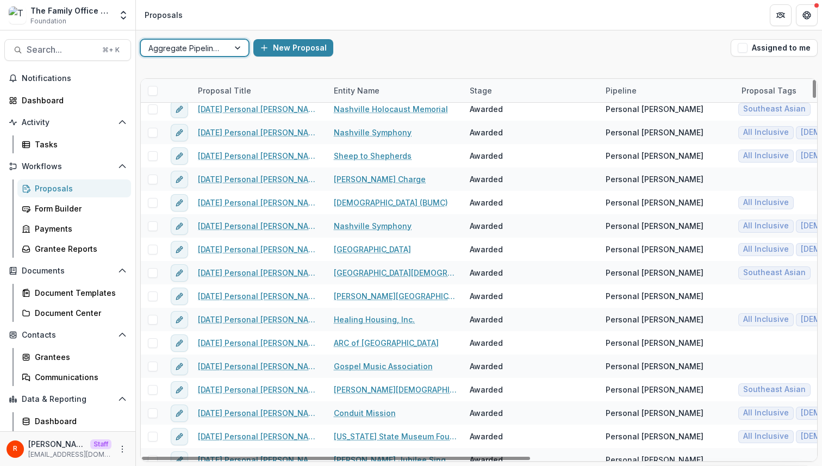
scroll to position [649, 0]
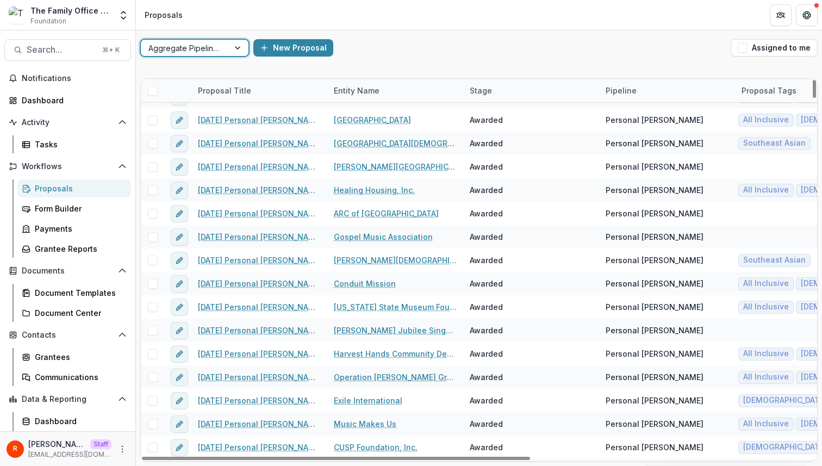
click at [179, 46] on div at bounding box center [184, 48] width 73 height 14
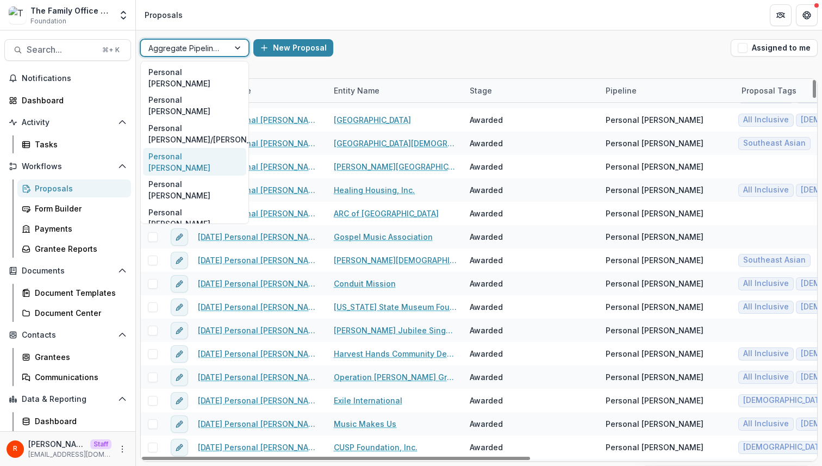
scroll to position [26, 0]
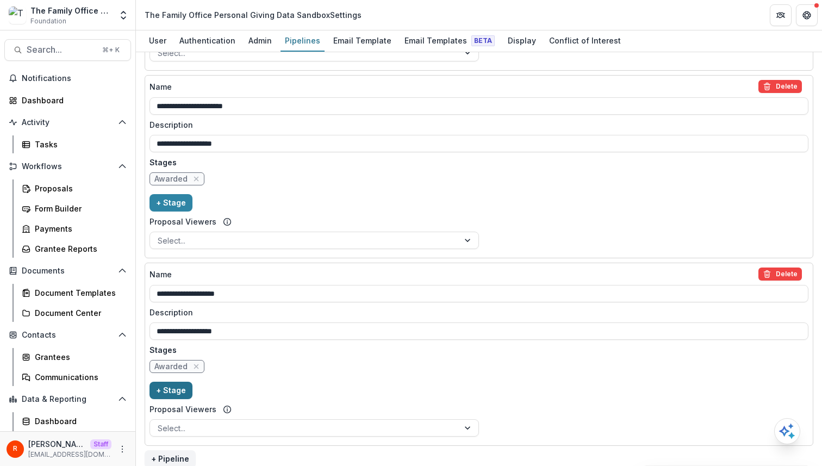
scroll to position [946, 0]
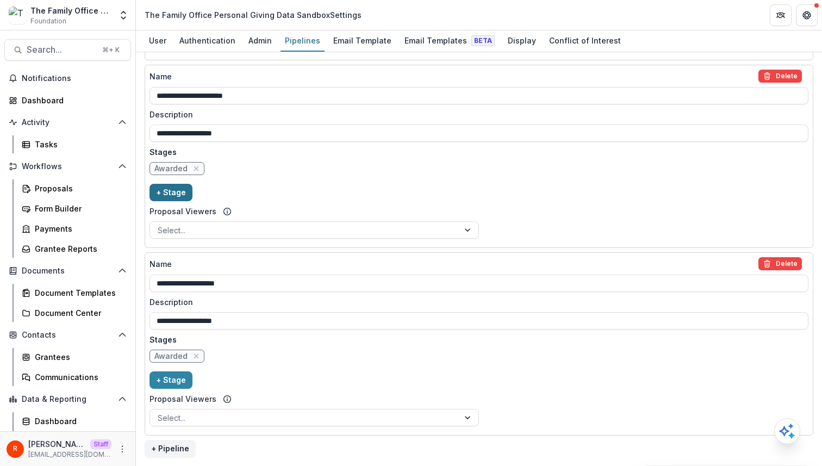
click at [176, 190] on button "+ Stage" at bounding box center [170, 192] width 43 height 17
select select "*****"
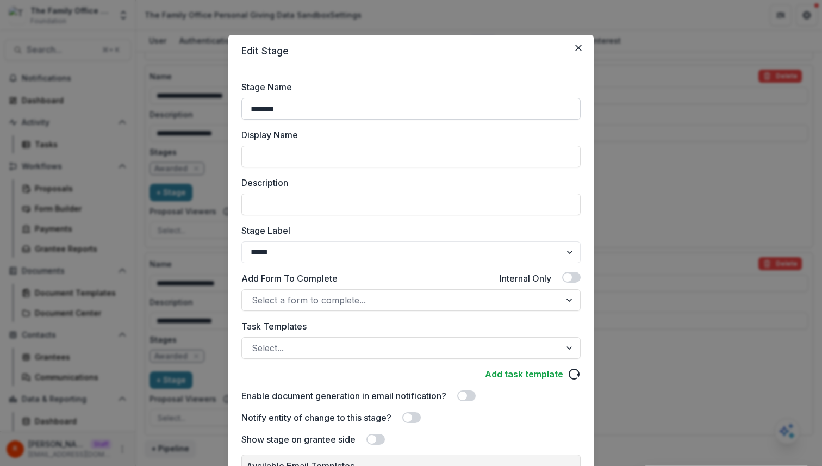
click at [308, 109] on input "*******" at bounding box center [410, 109] width 339 height 22
click at [203, 159] on div "Edit Stage Stage Name ******* Display Name Description Stage Label ******* ****…" at bounding box center [411, 233] width 822 height 466
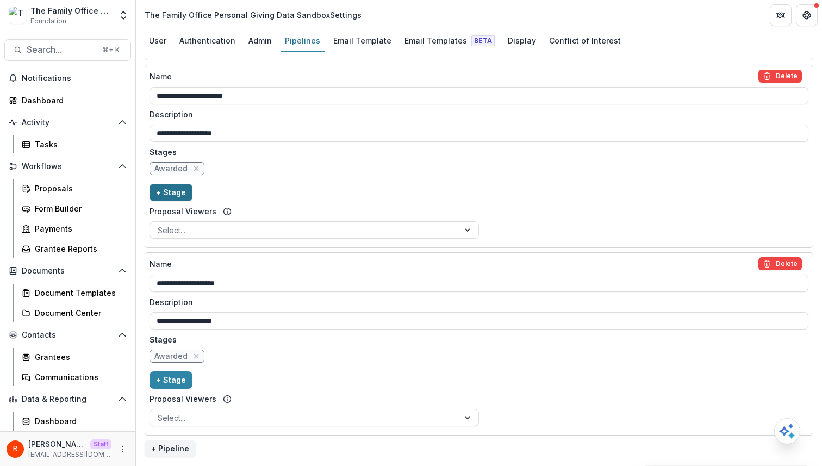
click at [183, 190] on button "+ Stage" at bounding box center [170, 192] width 43 height 17
select select "*****"
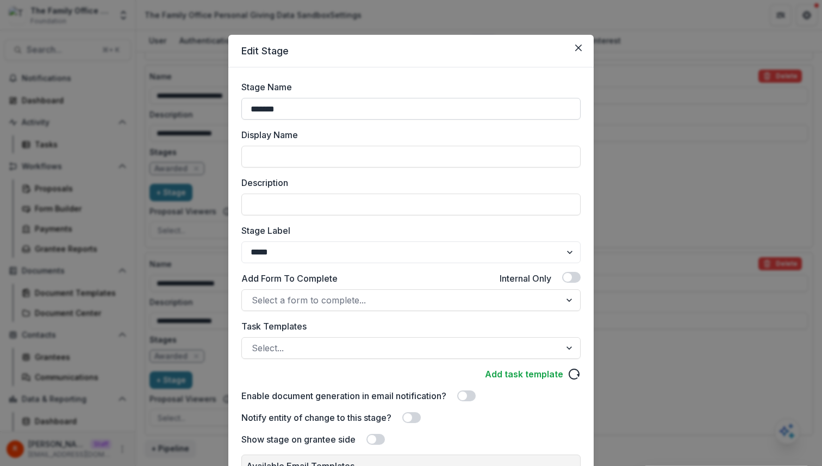
click at [333, 109] on input "*******" at bounding box center [410, 109] width 339 height 22
type input "********"
click at [292, 250] on select "******* ***** ********* ****** ******* ******** ******** ******* ********* ****…" at bounding box center [410, 252] width 339 height 22
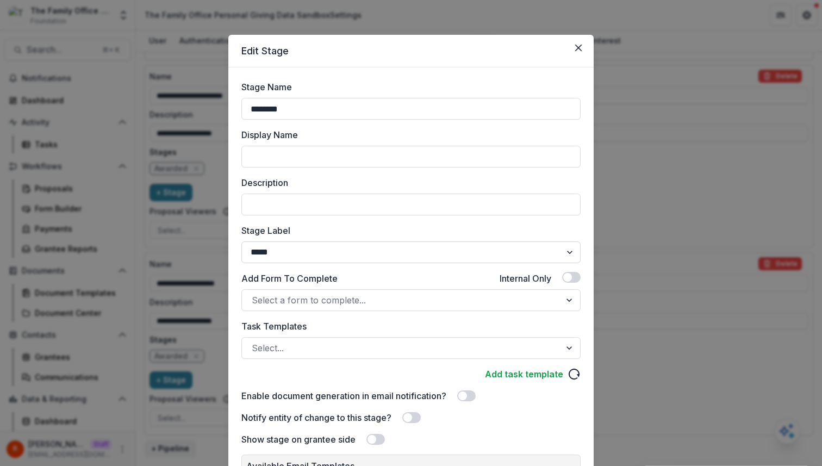
select select "********"
click at [241, 241] on select "******* ***** ********* ****** ******* ******** ******** ******* ********* ****…" at bounding box center [410, 252] width 339 height 22
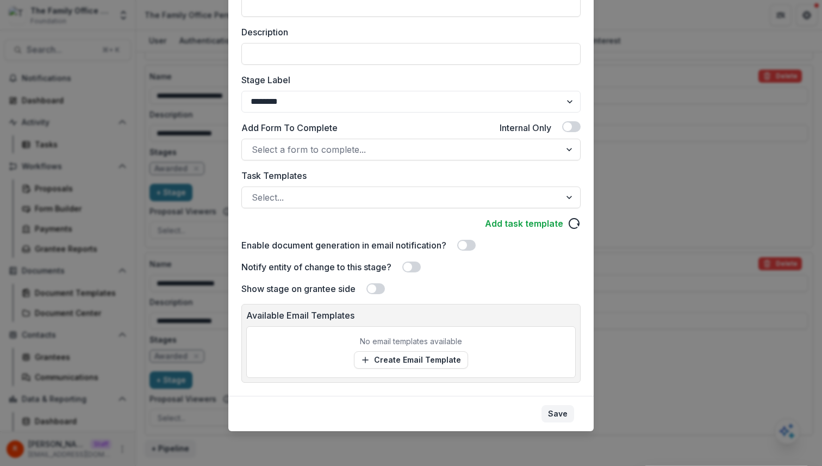
click at [564, 409] on button "Save" at bounding box center [557, 413] width 33 height 17
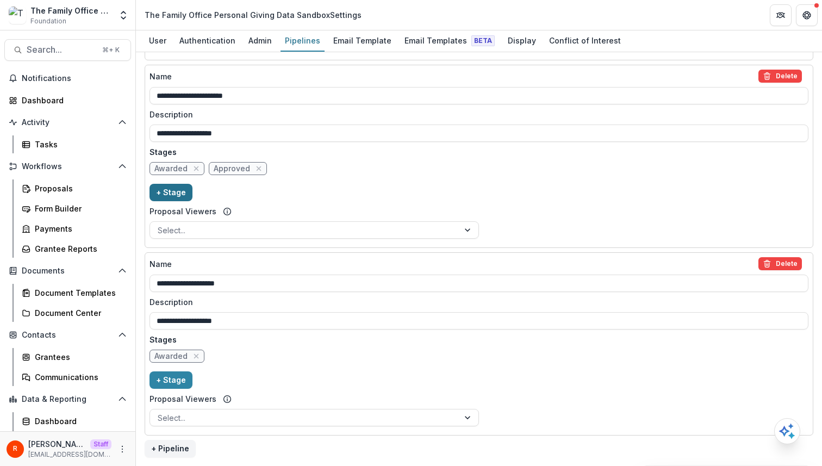
click at [175, 192] on button "+ Stage" at bounding box center [170, 192] width 43 height 17
select select "*****"
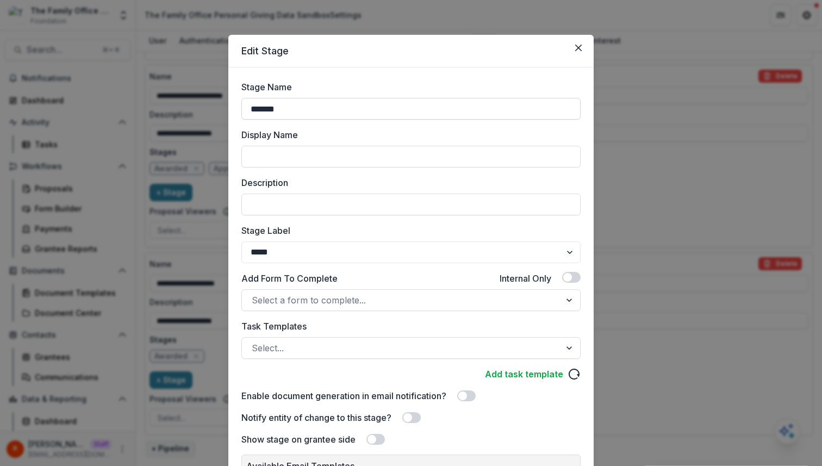
click at [299, 105] on input "*******" at bounding box center [410, 109] width 339 height 22
paste input "*"
type input "********"
click at [298, 251] on select "******* ***** ********* ****** ******* ******** ******** ******* ********* ****…" at bounding box center [410, 252] width 339 height 22
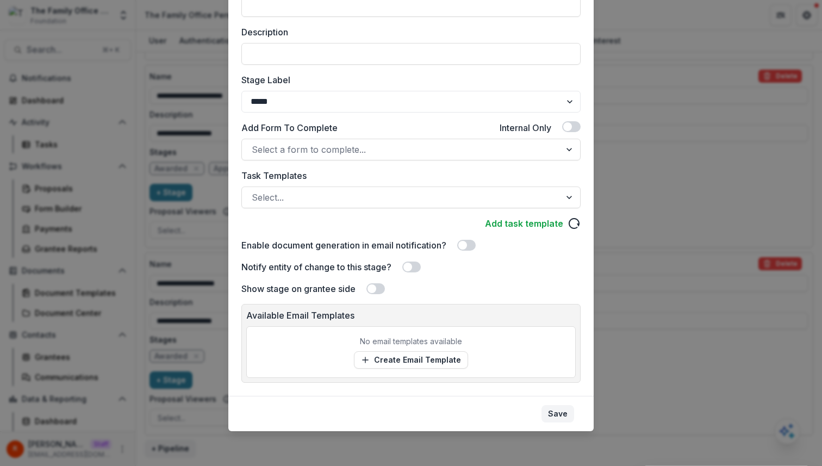
click at [558, 413] on button "Save" at bounding box center [557, 413] width 33 height 17
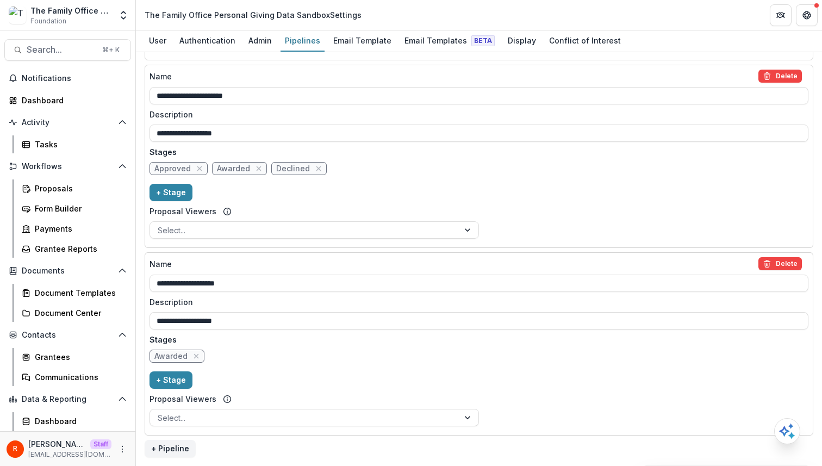
click at [346, 184] on div "**********" at bounding box center [478, 156] width 659 height 173
click at [172, 374] on button "+ Stage" at bounding box center [170, 379] width 43 height 17
select select "*****"
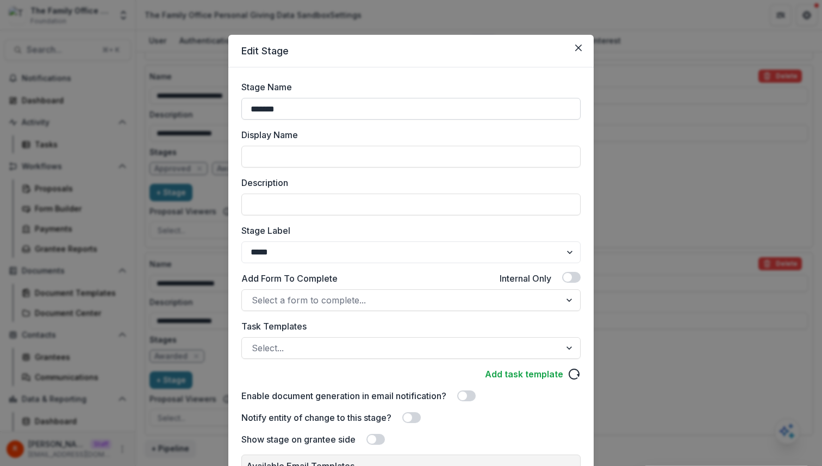
click at [297, 109] on input "*******" at bounding box center [410, 109] width 339 height 22
type input "********"
click at [309, 245] on select "******* ***** ********* ****** ******* ******** ******** ******* ********* ****…" at bounding box center [410, 252] width 339 height 22
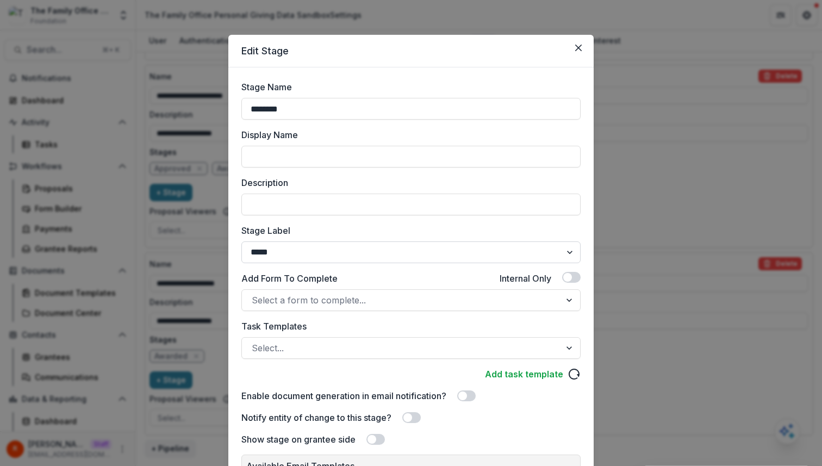
select select "********"
click at [241, 241] on select "******* ***** ********* ****** ******* ******** ******** ******* ********* ****…" at bounding box center [410, 252] width 339 height 22
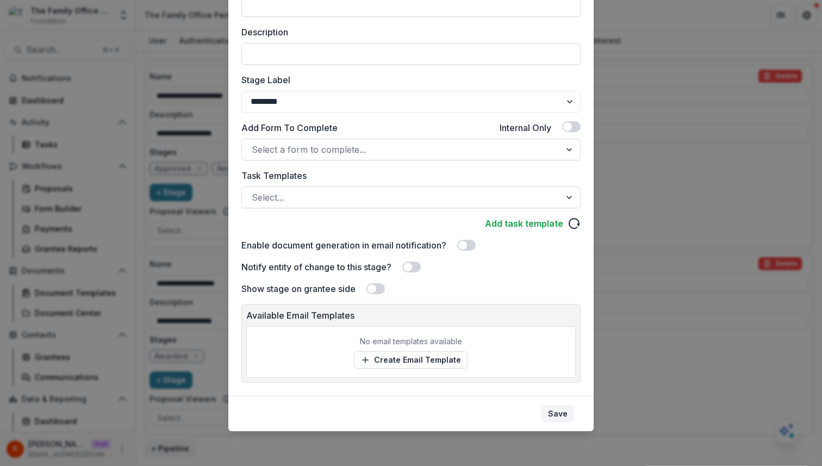
click at [552, 412] on button "Save" at bounding box center [557, 413] width 33 height 17
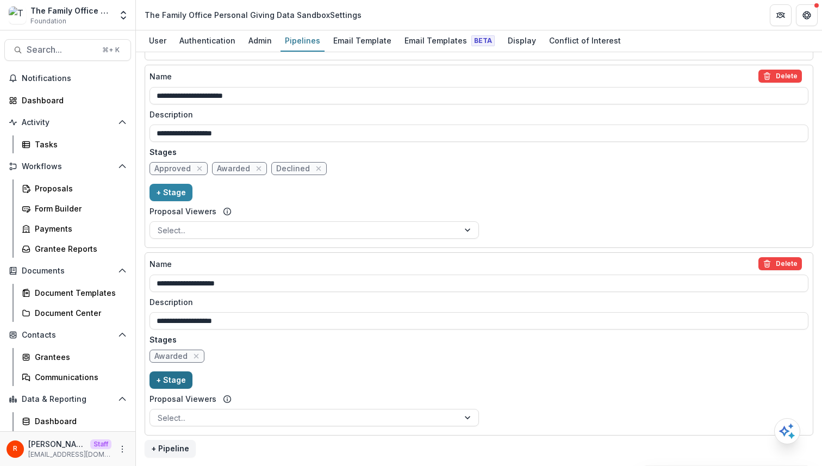
click at [179, 384] on button "+ Stage" at bounding box center [170, 379] width 43 height 17
select select "*****"
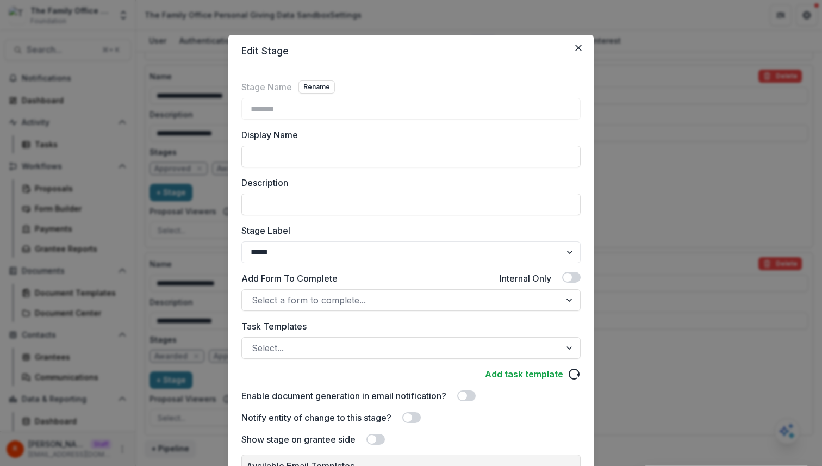
click at [211, 274] on div "Edit Stage Stage Name Rename ******* Display Name Description Stage Label *****…" at bounding box center [411, 233] width 822 height 466
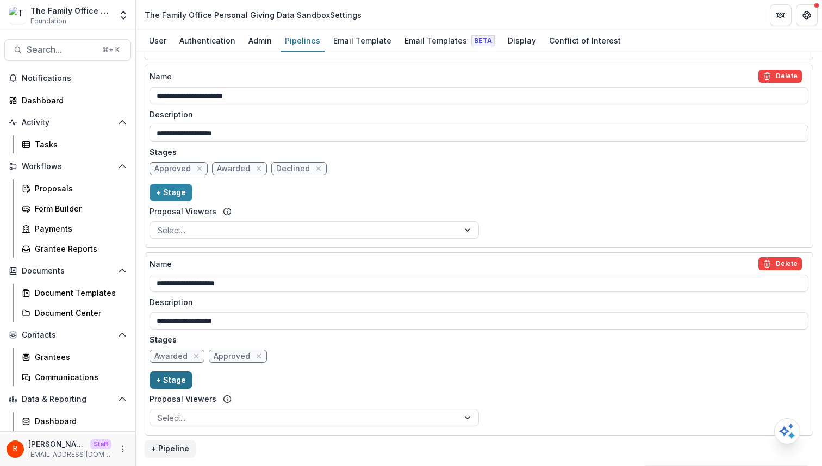
click at [173, 376] on button "+ Stage" at bounding box center [170, 379] width 43 height 17
select select "*****"
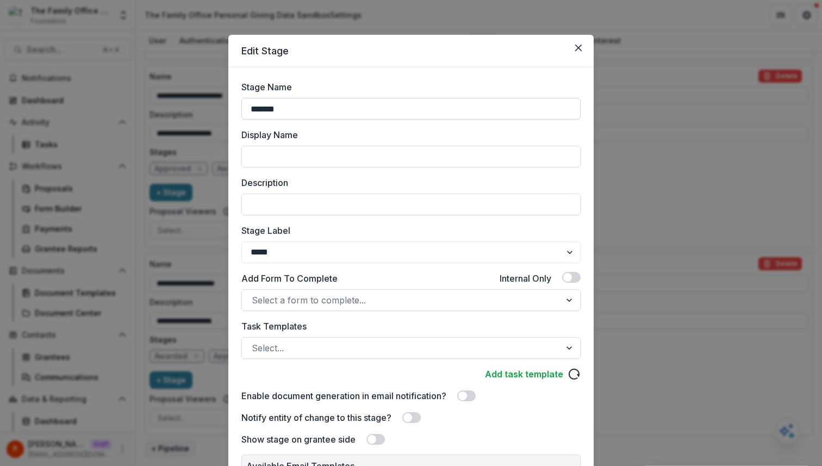
click at [332, 111] on input "*******" at bounding box center [410, 109] width 339 height 22
type input "********"
click at [296, 250] on select "******* ***** ********* ****** ******* ******** ******** ******* ********* ****…" at bounding box center [410, 252] width 339 height 22
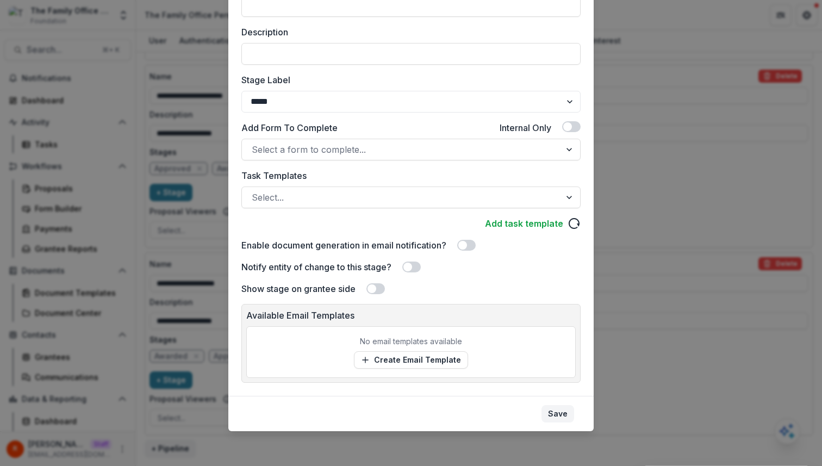
click at [559, 414] on button "Save" at bounding box center [557, 413] width 33 height 17
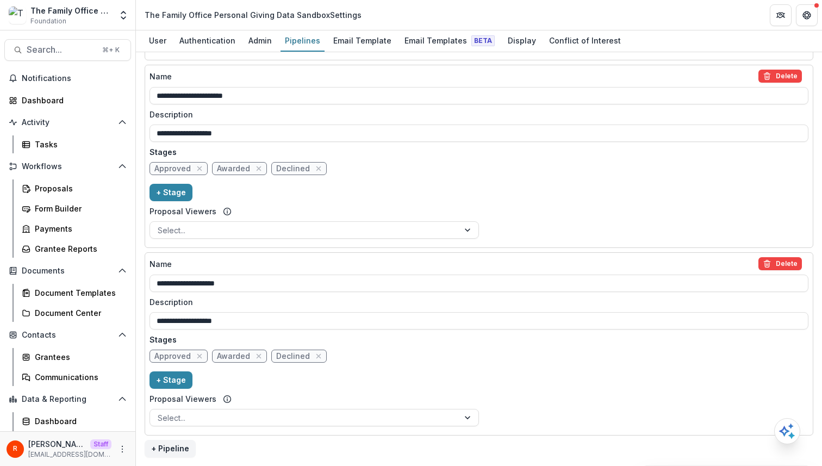
click at [364, 347] on div "**********" at bounding box center [478, 343] width 659 height 173
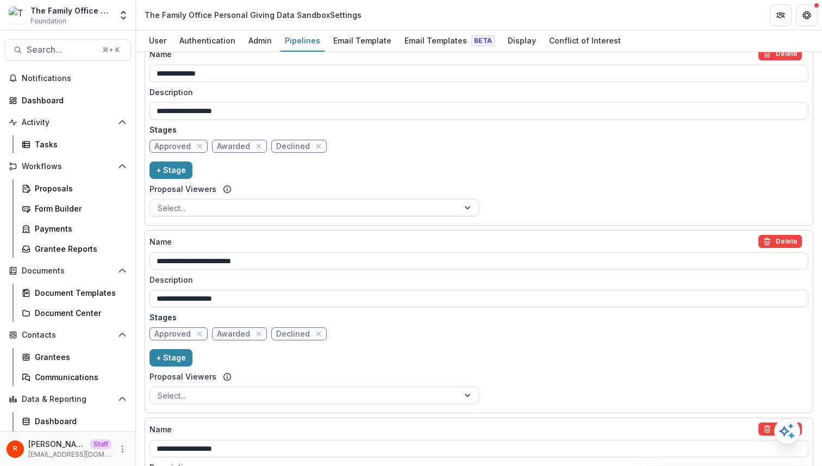
scroll to position [0, 0]
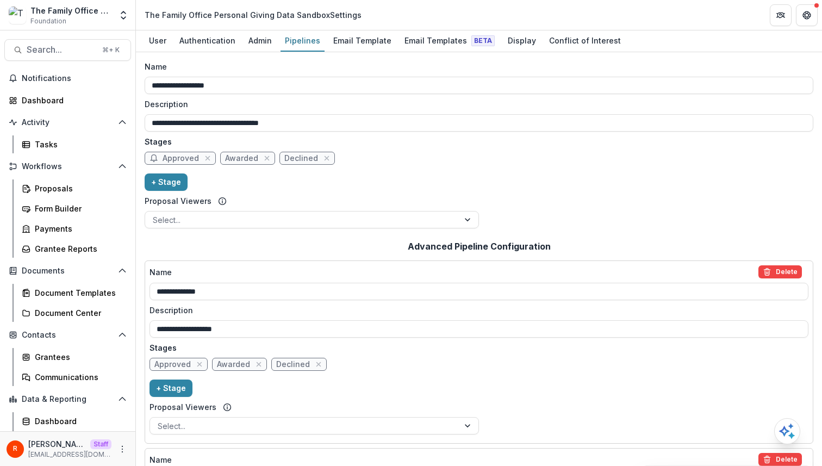
click at [381, 190] on div "**********" at bounding box center [479, 147] width 668 height 172
click at [257, 42] on div "Admin" at bounding box center [260, 41] width 32 height 16
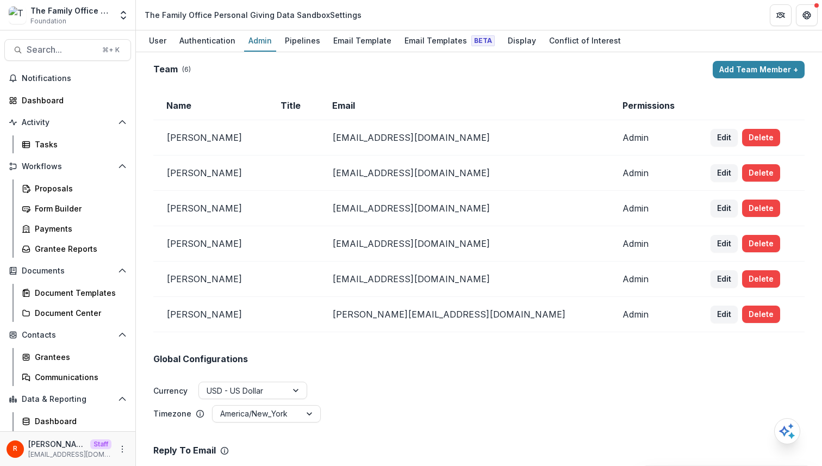
click at [319, 208] on td at bounding box center [293, 208] width 52 height 35
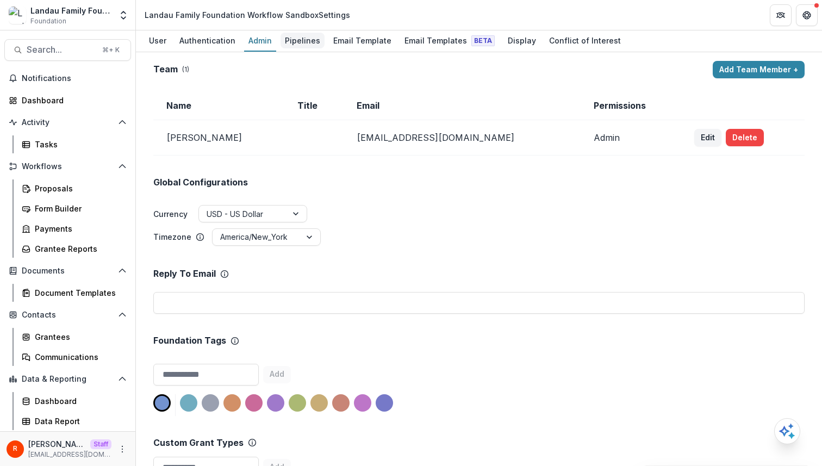
click at [296, 47] on div "Pipelines" at bounding box center [302, 41] width 44 height 16
click at [343, 154] on td "chiji@trytemelio.com" at bounding box center [461, 137] width 236 height 35
click at [67, 185] on div "Proposals" at bounding box center [78, 188] width 87 height 11
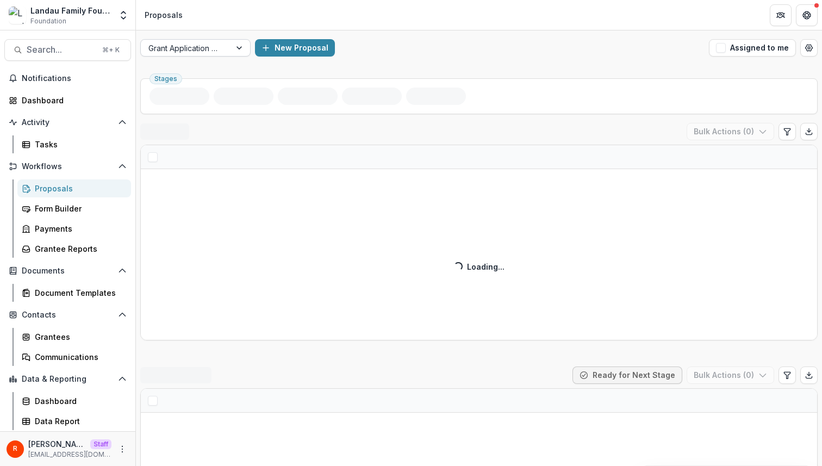
click at [211, 50] on div at bounding box center [185, 48] width 74 height 14
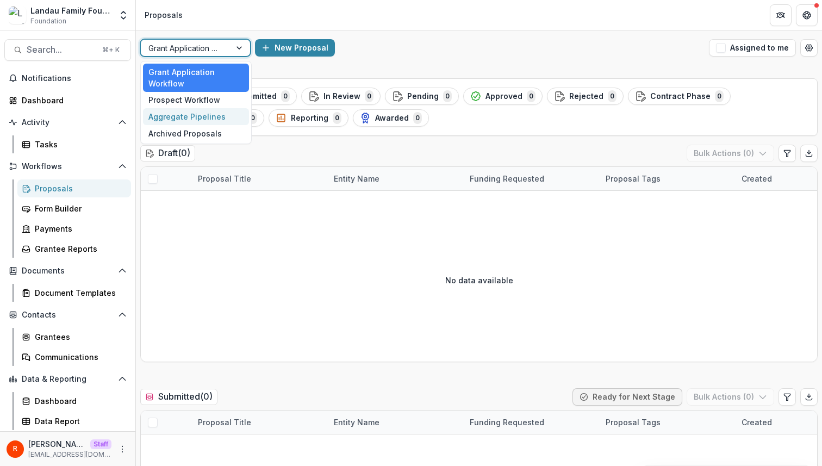
click at [196, 115] on div "Aggregate Pipelines" at bounding box center [196, 116] width 106 height 17
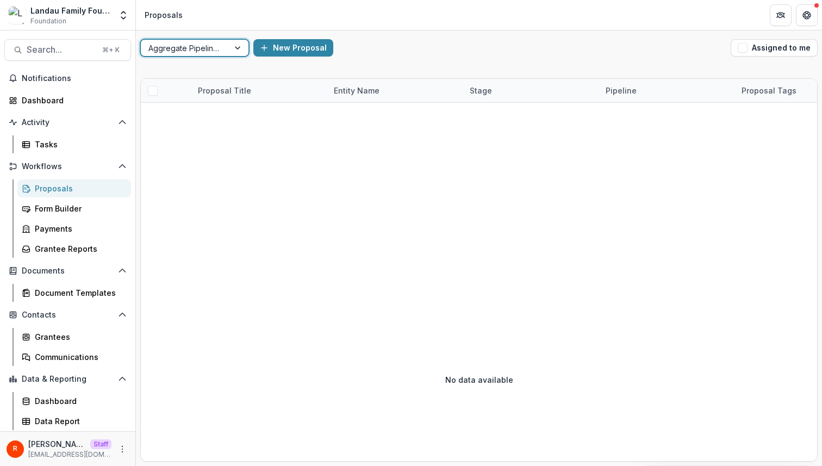
click at [411, 54] on div "New Proposal" at bounding box center [489, 47] width 473 height 17
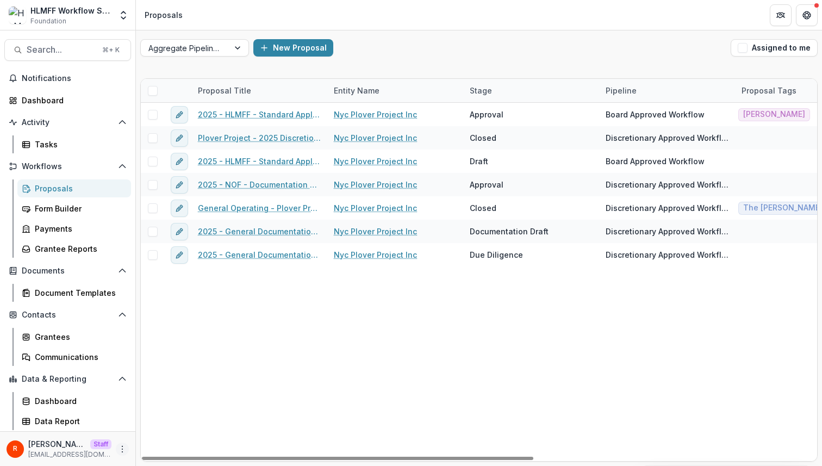
click at [123, 449] on icon "More" at bounding box center [122, 449] width 9 height 9
click at [185, 427] on link "User Settings" at bounding box center [194, 426] width 116 height 18
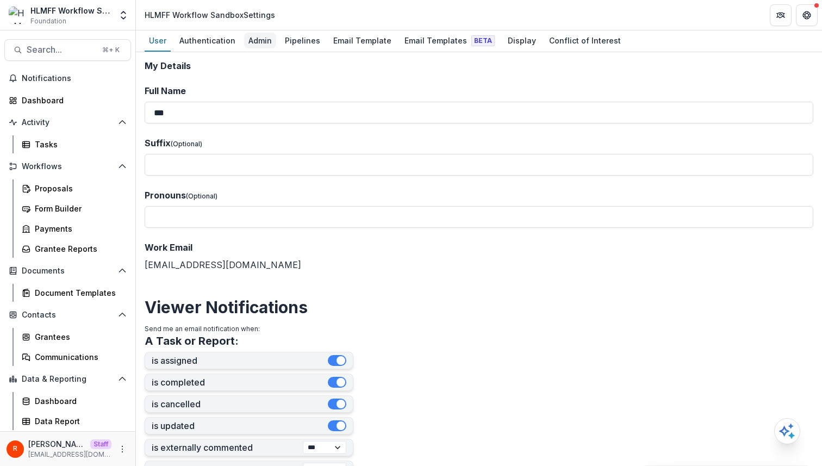
click at [253, 40] on div "Admin" at bounding box center [260, 41] width 32 height 16
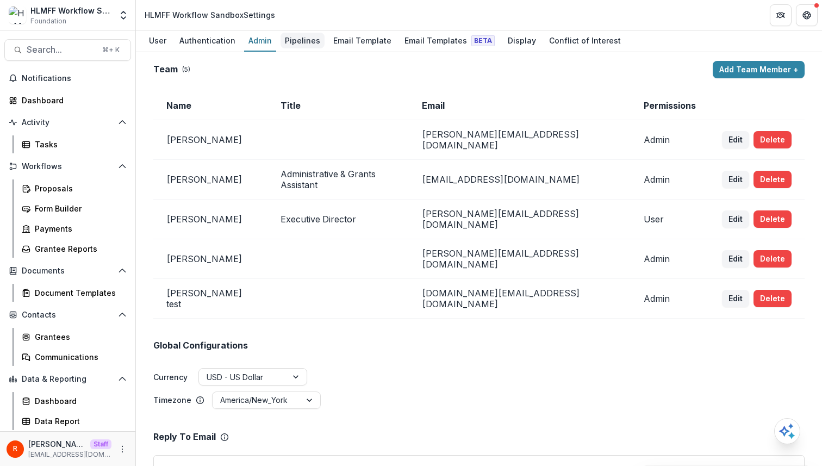
click at [298, 39] on div "Pipelines" at bounding box center [302, 41] width 44 height 16
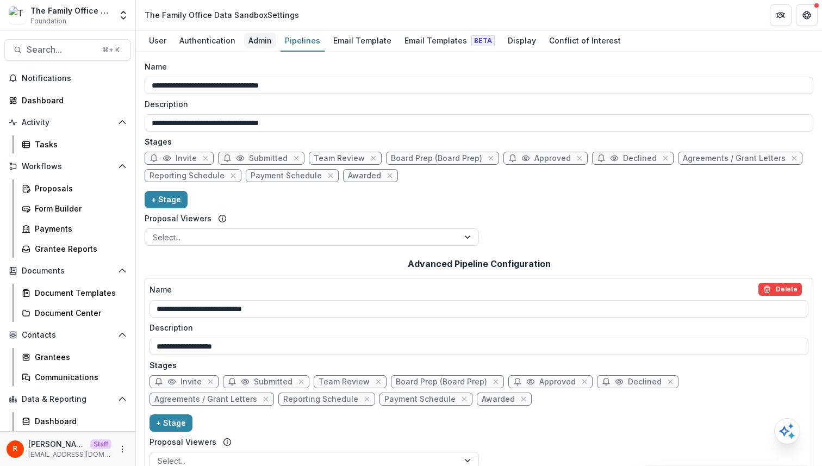
click at [257, 45] on div "Admin" at bounding box center [260, 41] width 32 height 16
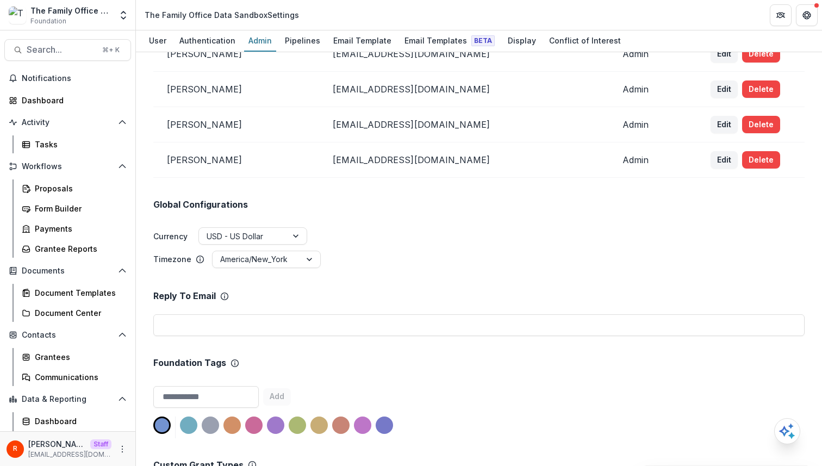
scroll to position [272, 0]
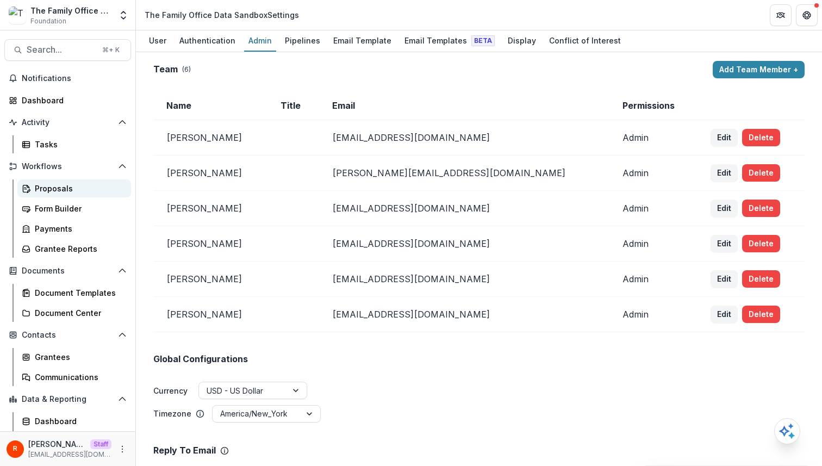
click at [89, 187] on div "Proposals" at bounding box center [78, 188] width 87 height 11
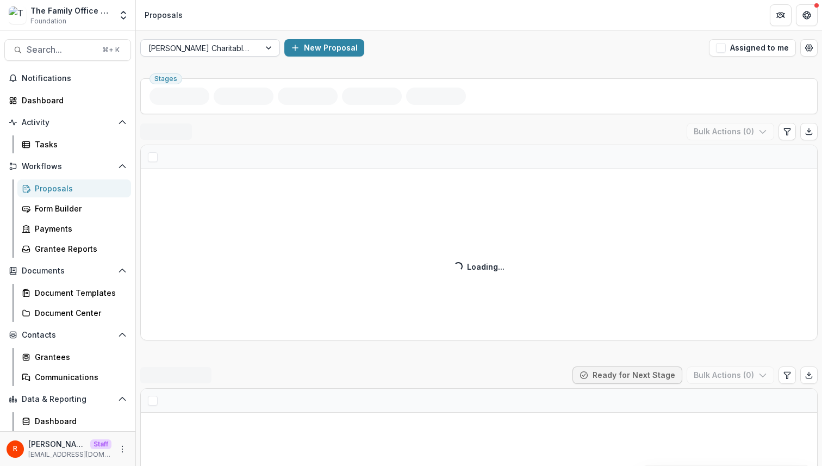
click at [219, 51] on div at bounding box center [200, 48] width 104 height 14
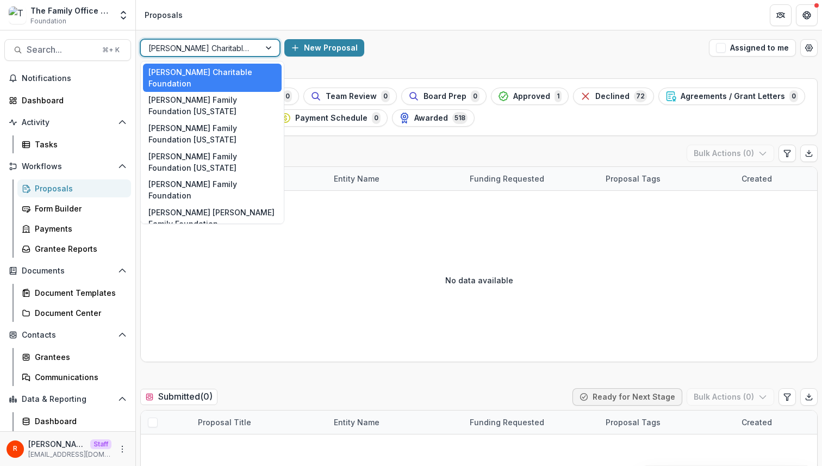
scroll to position [26, 0]
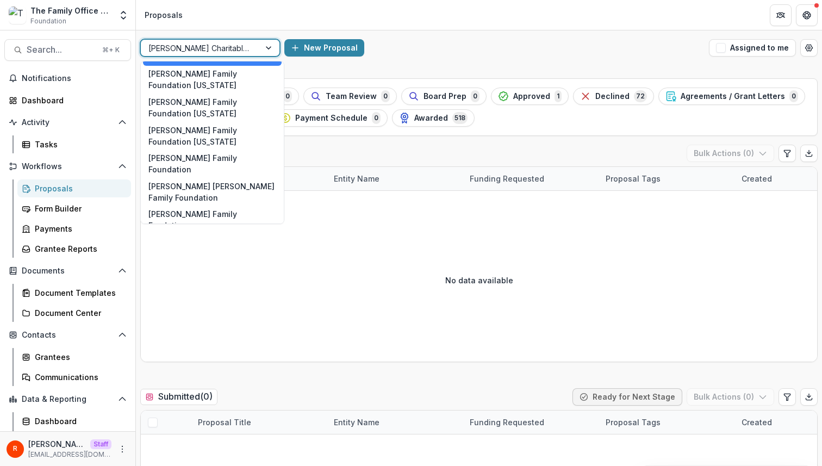
click at [230, 234] on div "Aggregate Pipelines" at bounding box center [212, 242] width 139 height 17
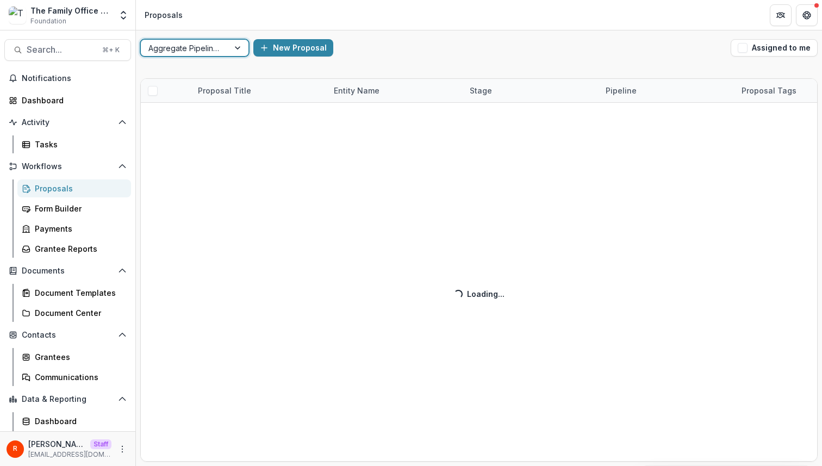
click at [405, 54] on div "New Proposal" at bounding box center [489, 47] width 473 height 17
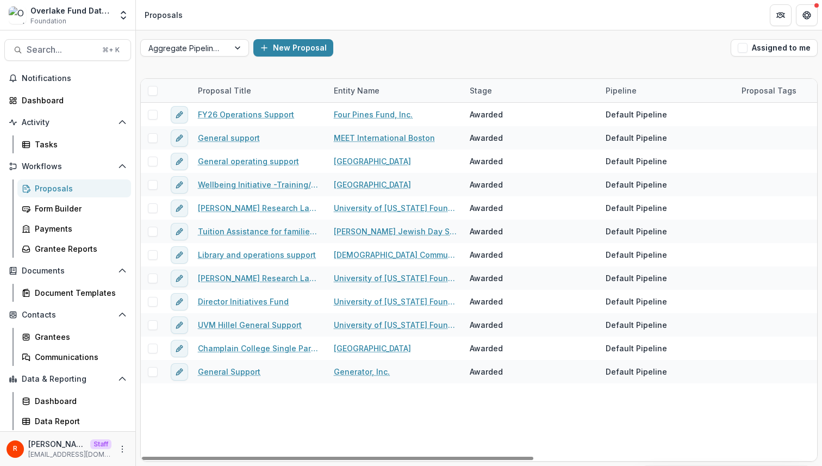
click at [124, 441] on div "R Raj Staff raj@trytemelio.com" at bounding box center [68, 448] width 122 height 21
click at [124, 447] on icon "More" at bounding box center [122, 449] width 9 height 9
click at [183, 431] on link "User Settings" at bounding box center [194, 426] width 116 height 18
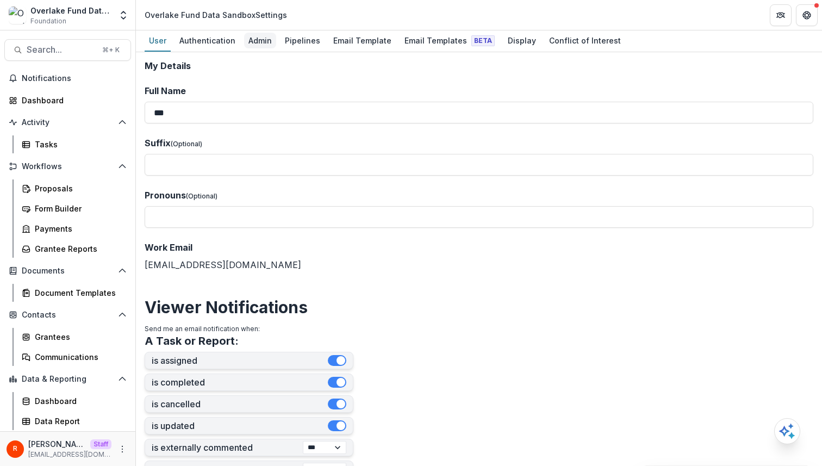
click at [255, 45] on div "Admin" at bounding box center [260, 41] width 32 height 16
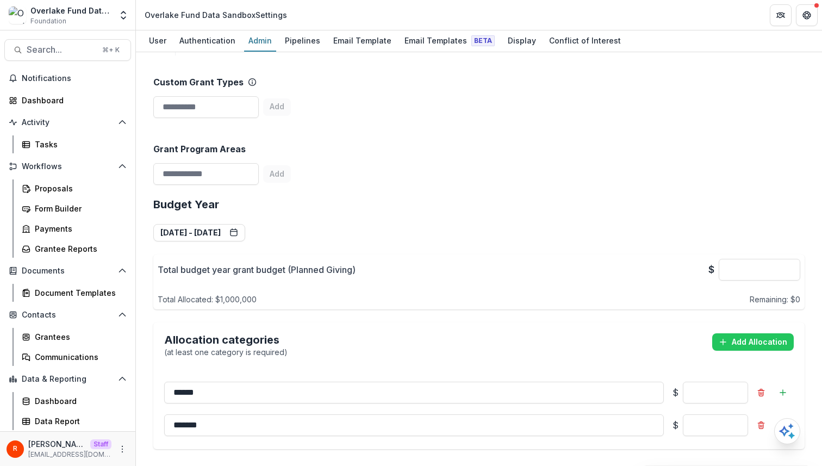
scroll to position [390, 0]
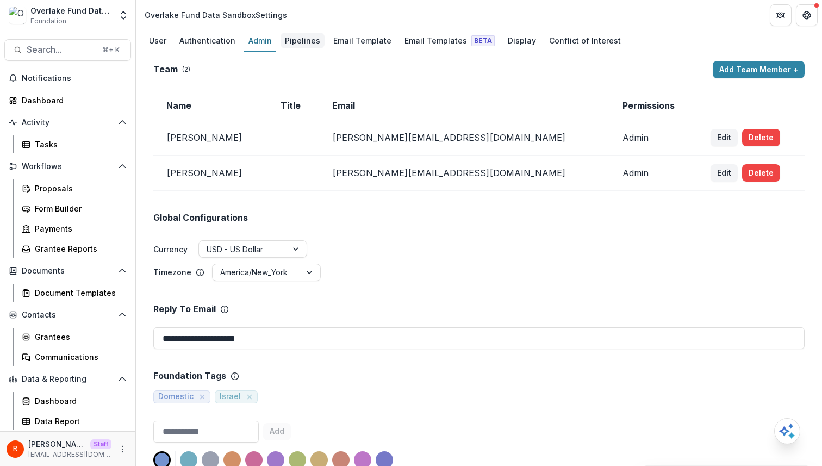
click at [309, 42] on div "Pipelines" at bounding box center [302, 41] width 44 height 16
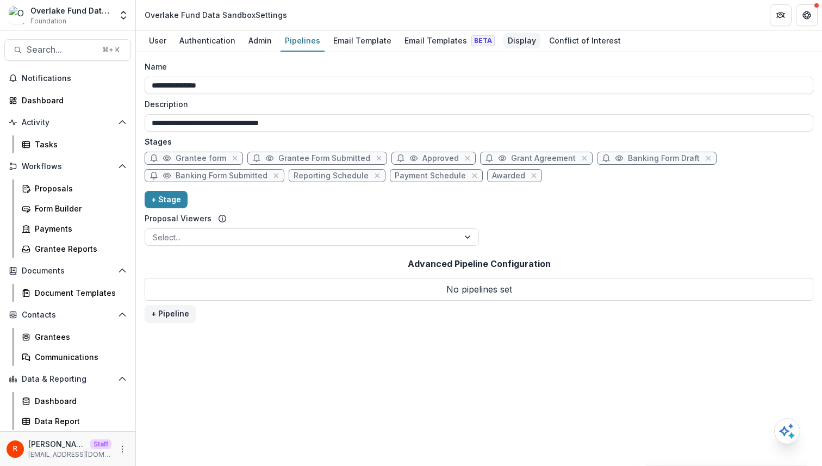
click at [503, 37] on div "Display" at bounding box center [521, 41] width 37 height 16
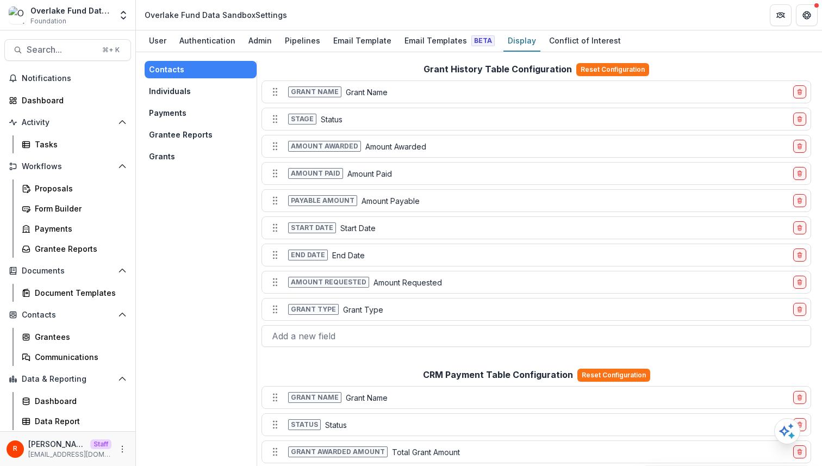
click at [185, 161] on button "Grants" at bounding box center [201, 156] width 112 height 17
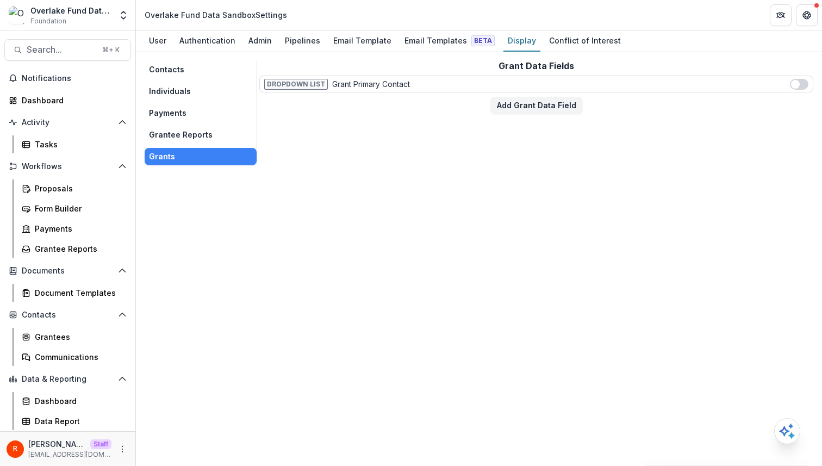
click at [189, 97] on button "Individuals" at bounding box center [201, 91] width 112 height 17
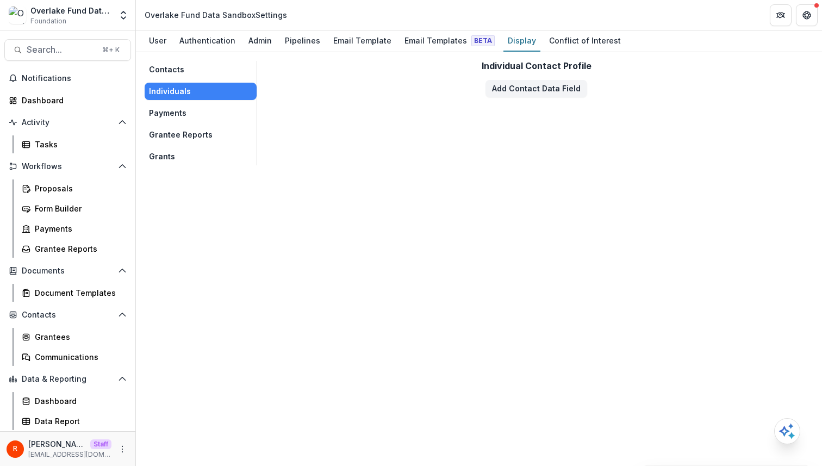
click at [276, 172] on div "Contacts Individuals Payments Grantee Reports Grants Individual Contact Profile…" at bounding box center [479, 259] width 686 height 414
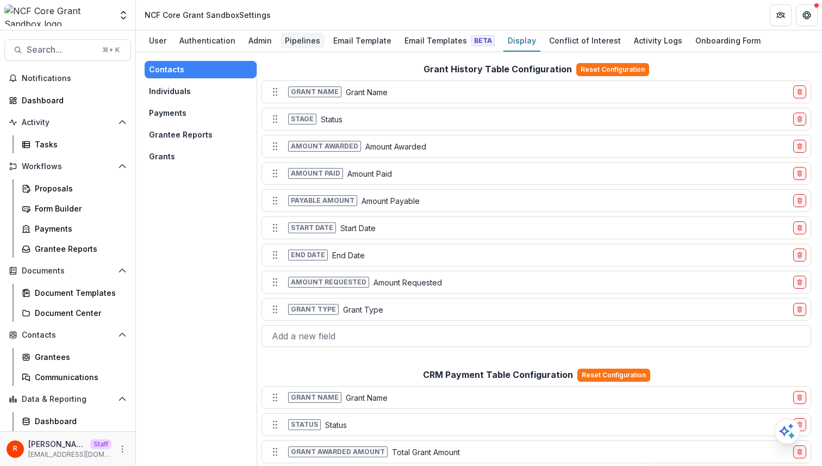
click at [304, 41] on div "Pipelines" at bounding box center [302, 41] width 44 height 16
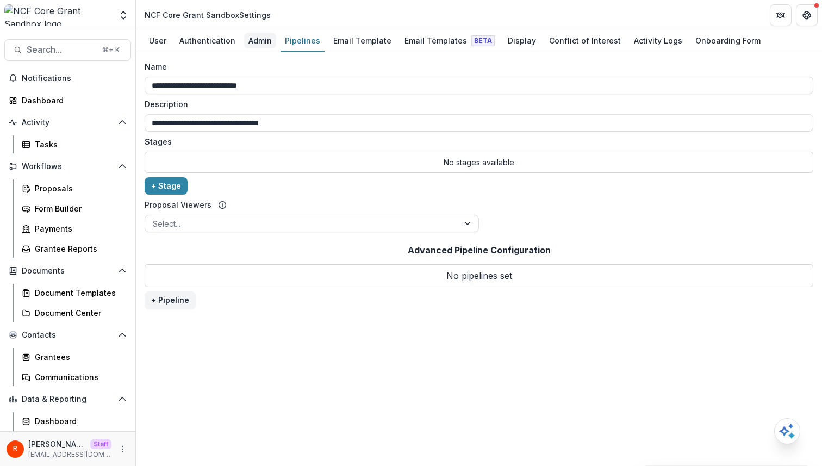
click at [252, 43] on div "Admin" at bounding box center [260, 41] width 32 height 16
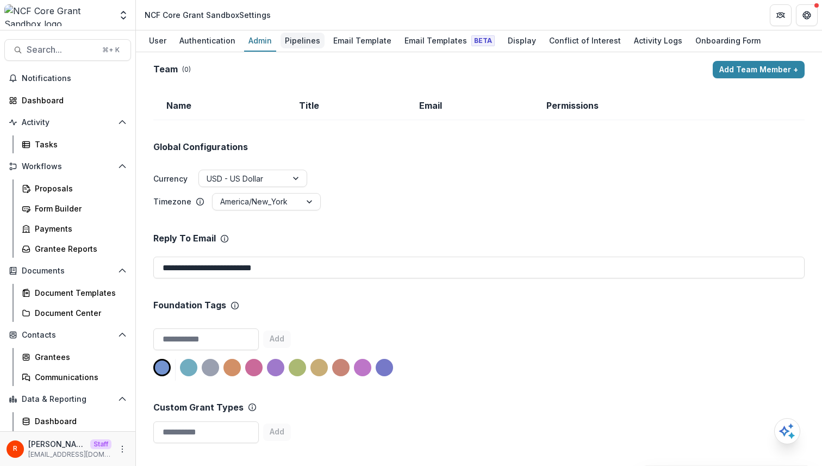
click at [304, 45] on div "Pipelines" at bounding box center [302, 41] width 44 height 16
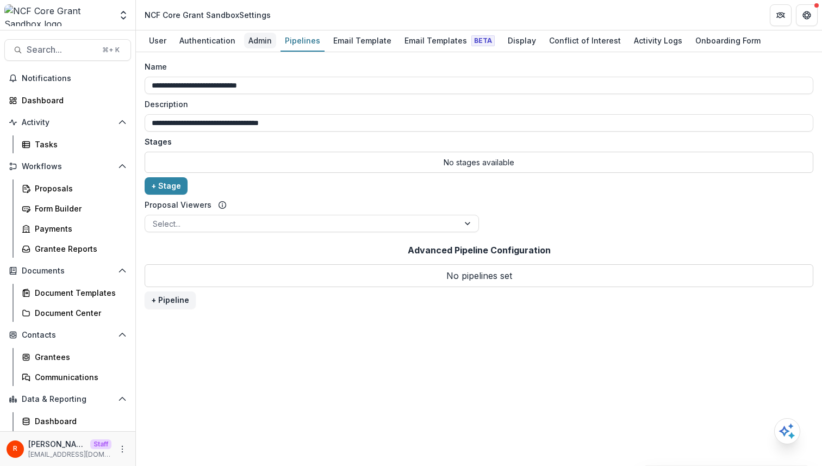
click at [258, 45] on div "Admin" at bounding box center [260, 41] width 32 height 16
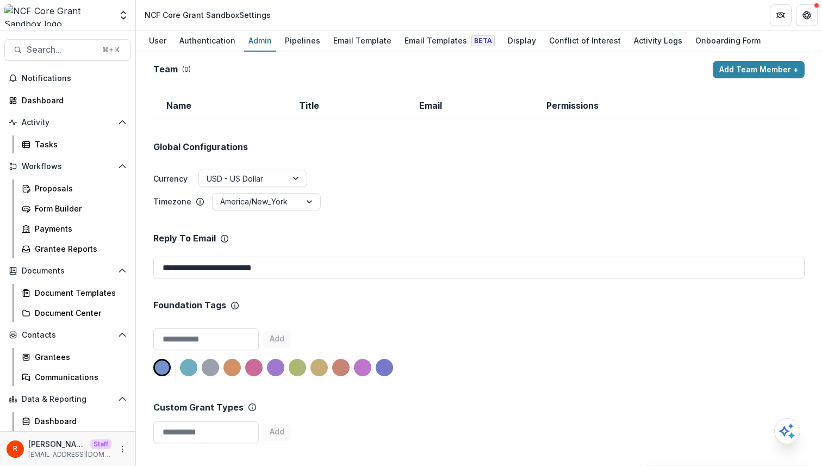
click at [152, 15] on div "NCF Core Grant Sandbox Settings" at bounding box center [208, 14] width 126 height 11
drag, startPoint x: 152, startPoint y: 15, endPoint x: 209, endPoint y: 15, distance: 57.1
click at [209, 15] on div "NCF Core Grant Sandbox Settings" at bounding box center [208, 14] width 126 height 11
click at [293, 141] on div "Global Configurations Currency USD - US Dollar Timezone America/New_York" at bounding box center [478, 165] width 651 height 91
click at [390, 146] on div "Global Configurations Currency USD - US Dollar Timezone America/New_York" at bounding box center [478, 165] width 651 height 91
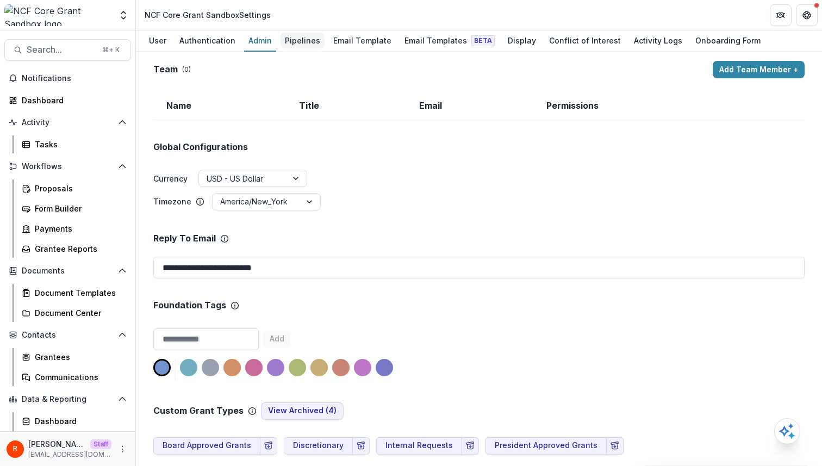
click at [300, 43] on div "Pipelines" at bounding box center [302, 41] width 44 height 16
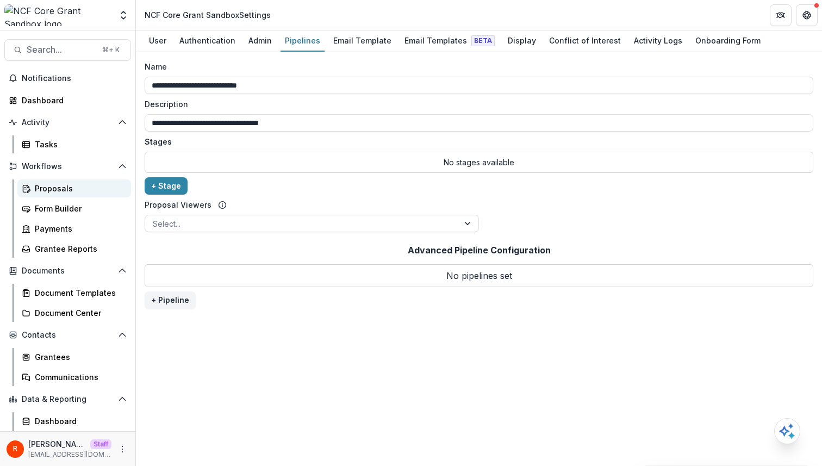
click at [75, 189] on div "Proposals" at bounding box center [78, 188] width 87 height 11
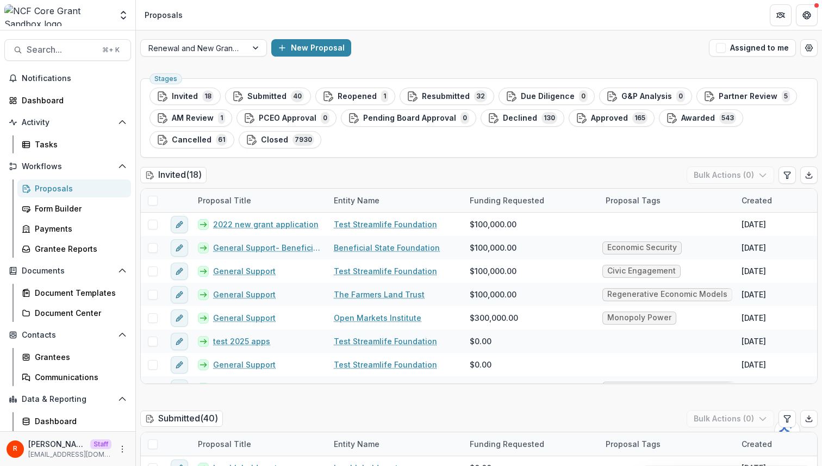
click at [266, 105] on ul "Stages Invited 18 Submitted 40 Reopened 1 Resubmitted 32 Due Diligence 0 G&P An…" at bounding box center [478, 117] width 659 height 61
click at [270, 96] on span "Submitted" at bounding box center [266, 96] width 39 height 9
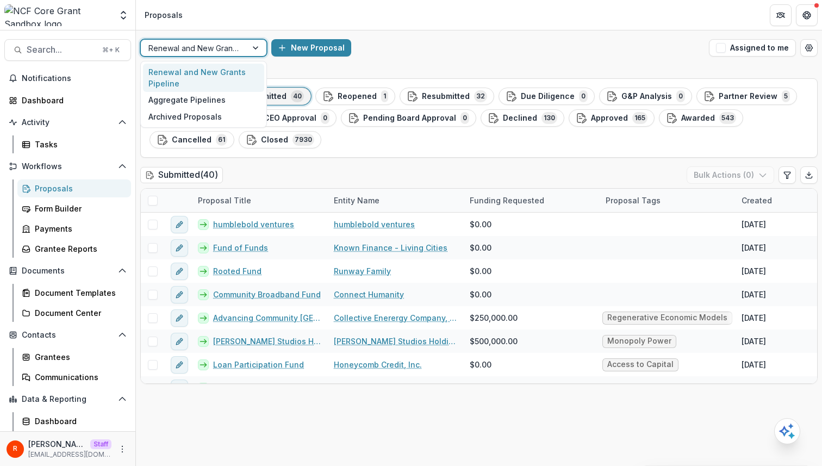
click at [236, 49] on div at bounding box center [193, 48] width 91 height 14
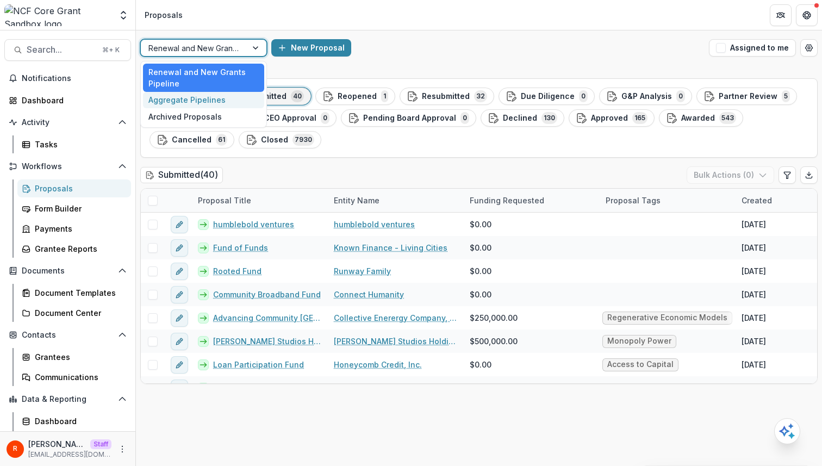
click at [231, 96] on div "Aggregate Pipelines" at bounding box center [203, 100] width 121 height 17
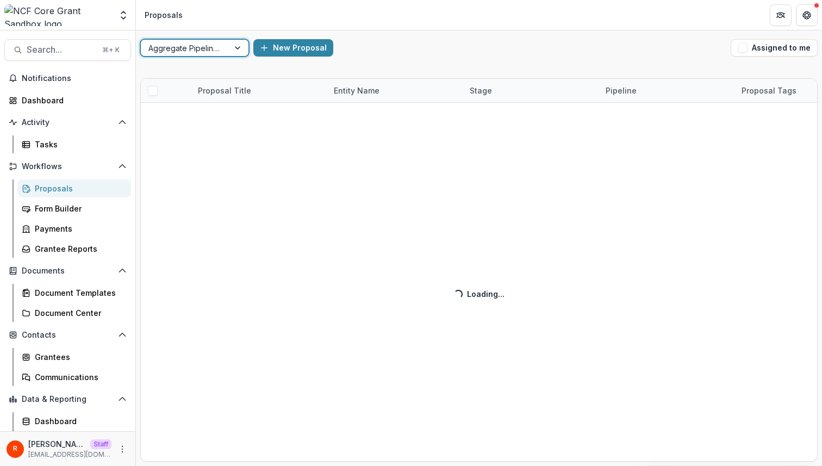
click at [422, 70] on div "option Aggregate Pipelines, selected. Aggregate Pipelines New Proposal Assigned…" at bounding box center [479, 247] width 686 height 435
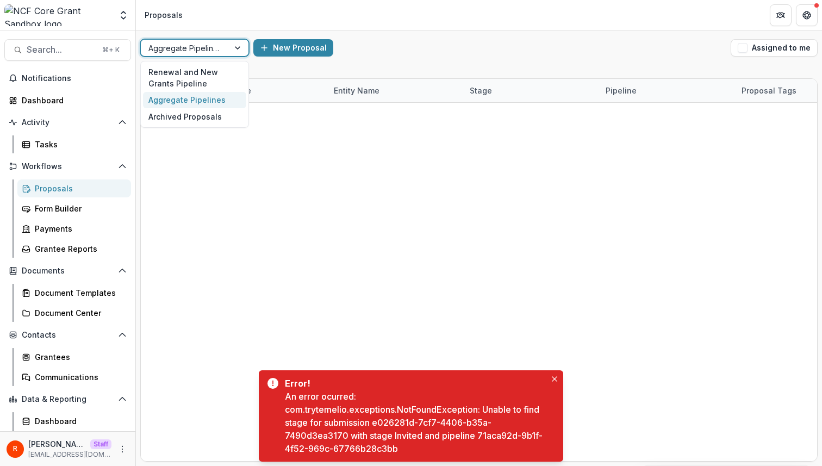
click at [221, 52] on div "Aggregate Pipelines" at bounding box center [185, 48] width 88 height 16
click at [369, 158] on div at bounding box center [723, 200] width 1165 height 195
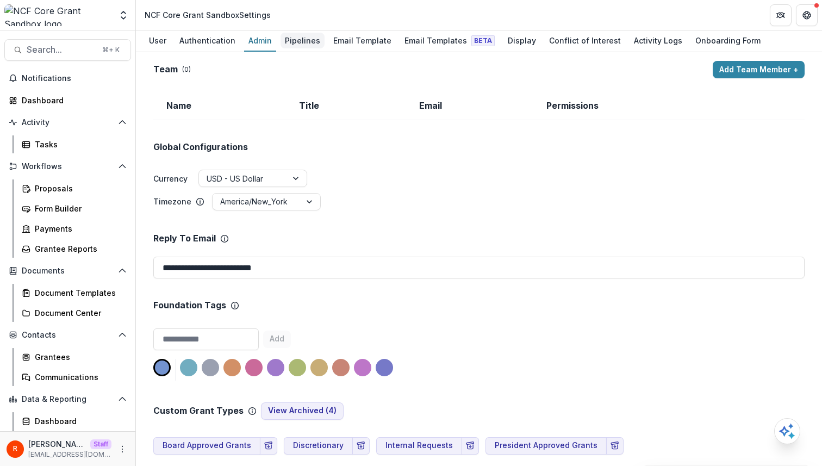
click at [302, 42] on div "Pipelines" at bounding box center [302, 41] width 44 height 16
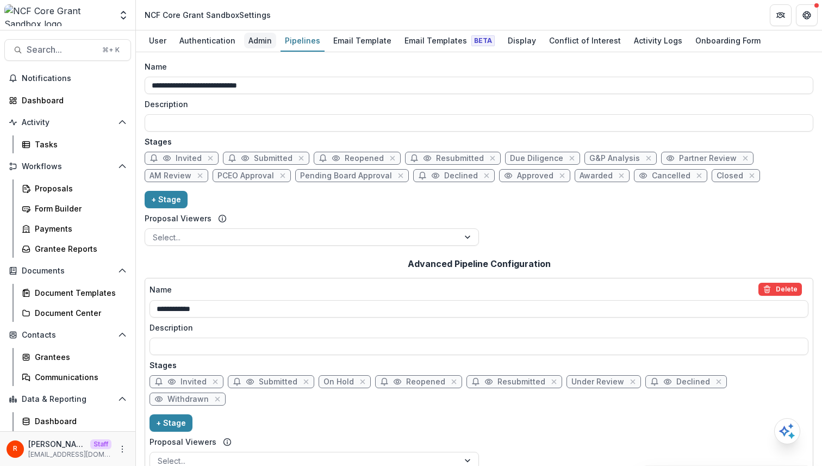
click at [248, 40] on div "Admin" at bounding box center [260, 41] width 32 height 16
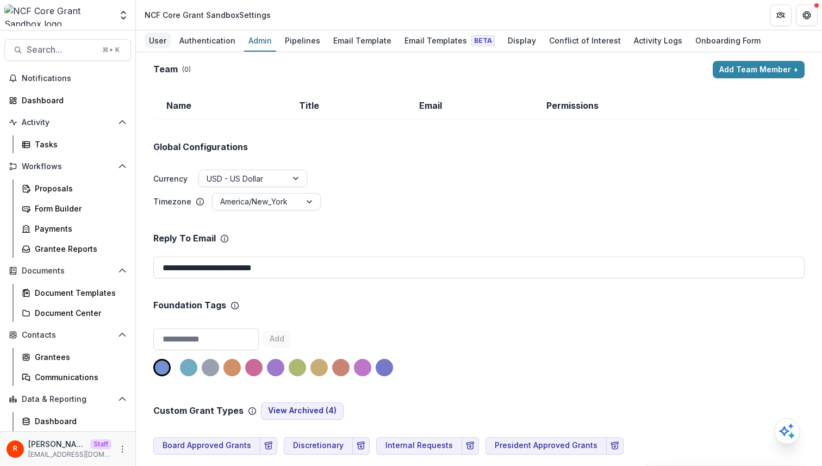
click at [160, 41] on div "User" at bounding box center [158, 41] width 26 height 16
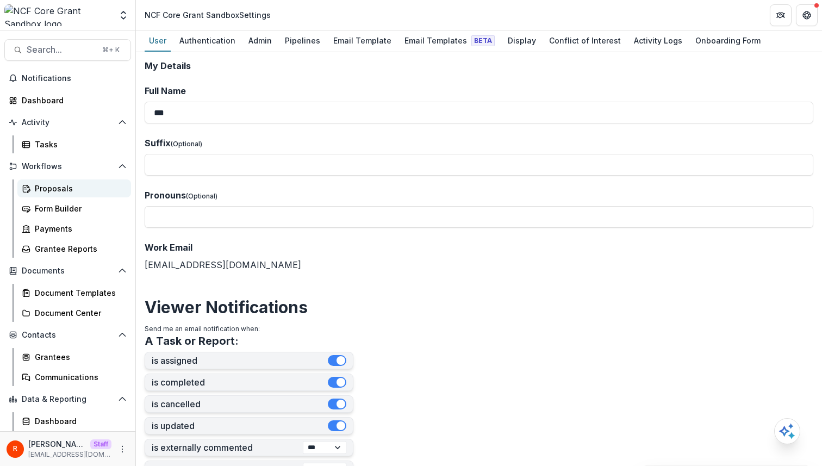
click at [72, 190] on div "Proposals" at bounding box center [78, 188] width 87 height 11
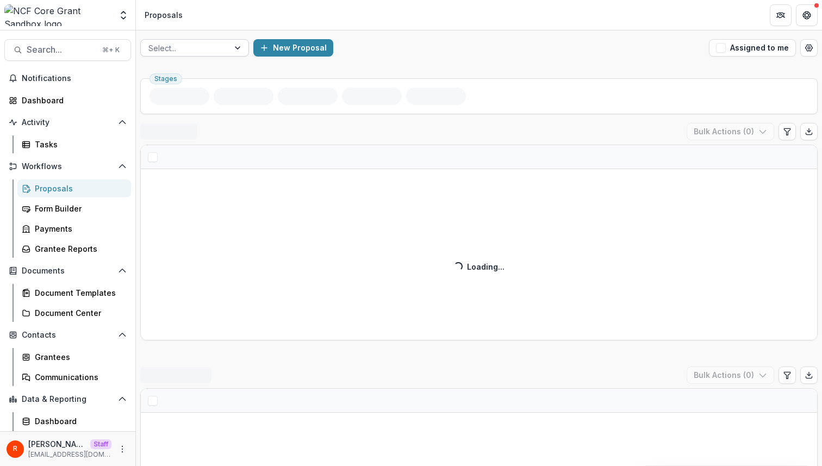
click at [210, 43] on div at bounding box center [184, 48] width 73 height 14
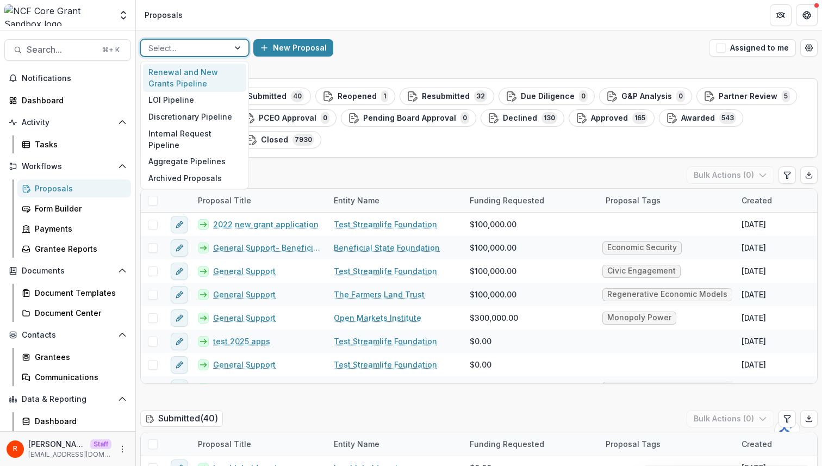
click at [424, 46] on div "New Proposal" at bounding box center [478, 47] width 451 height 17
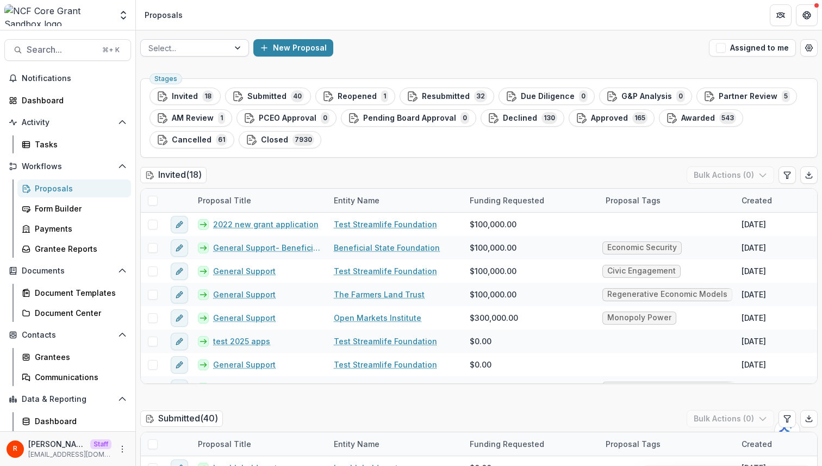
click at [218, 49] on div at bounding box center [184, 48] width 73 height 14
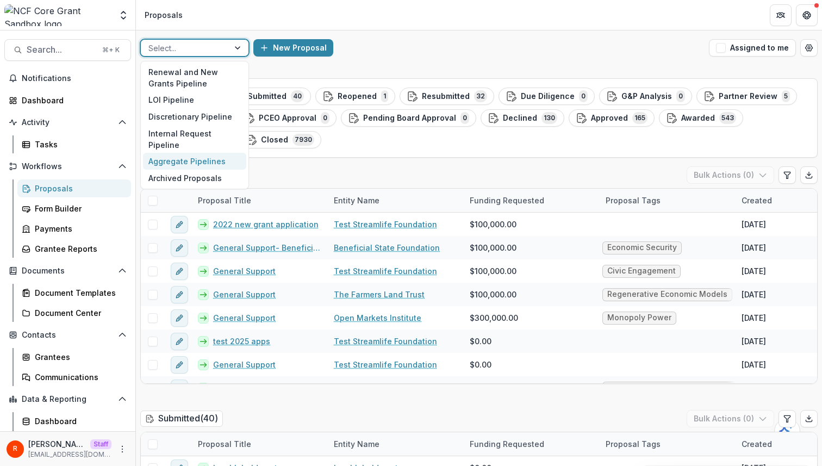
click at [208, 153] on div "Aggregate Pipelines" at bounding box center [194, 161] width 103 height 17
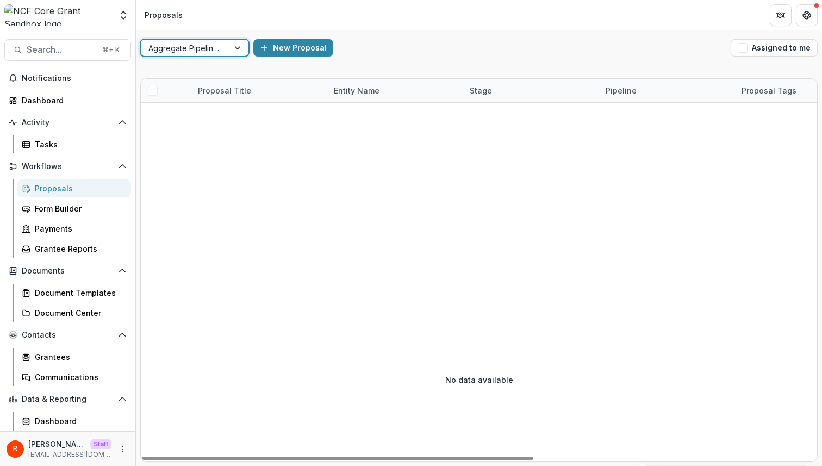
click at [202, 42] on div at bounding box center [184, 48] width 73 height 14
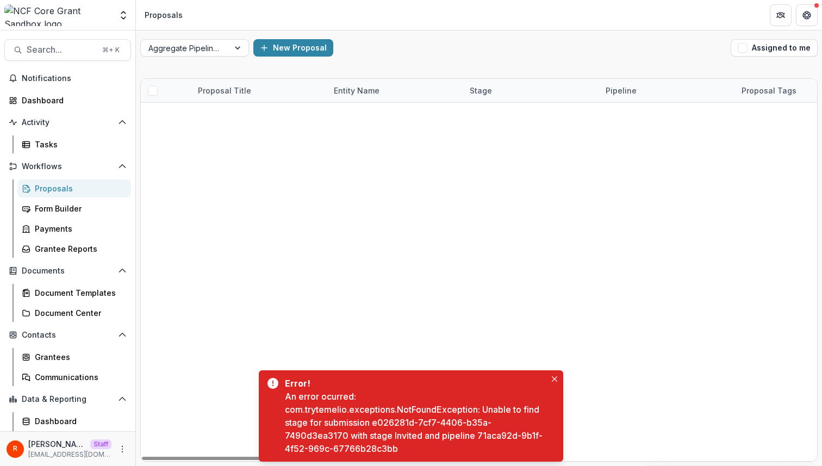
click at [481, 431] on div "An error ocurred: com.trytemelio.exceptions.NotFoundException: Unable to find s…" at bounding box center [415, 422] width 261 height 65
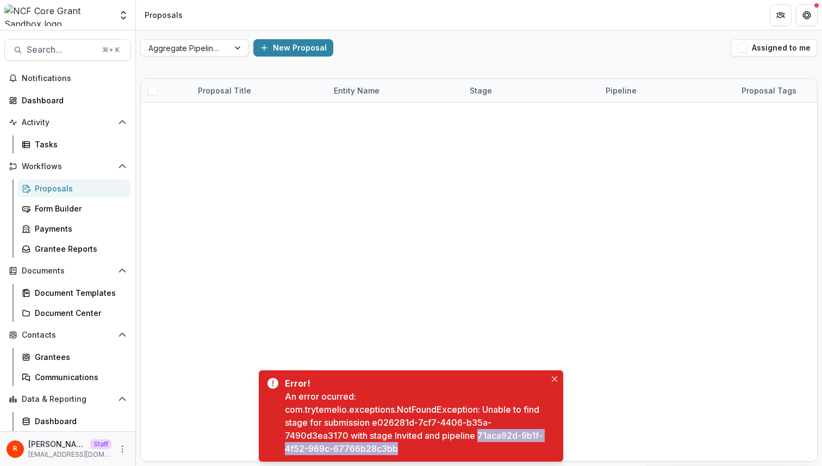
drag, startPoint x: 481, startPoint y: 431, endPoint x: 433, endPoint y: 453, distance: 53.7
click at [433, 453] on div "An error ocurred: com.trytemelio.exceptions.NotFoundException: Unable to find s…" at bounding box center [415, 422] width 261 height 65
copy div "71aca92d-9b1f-4f52-969c-67766b28c3bb"
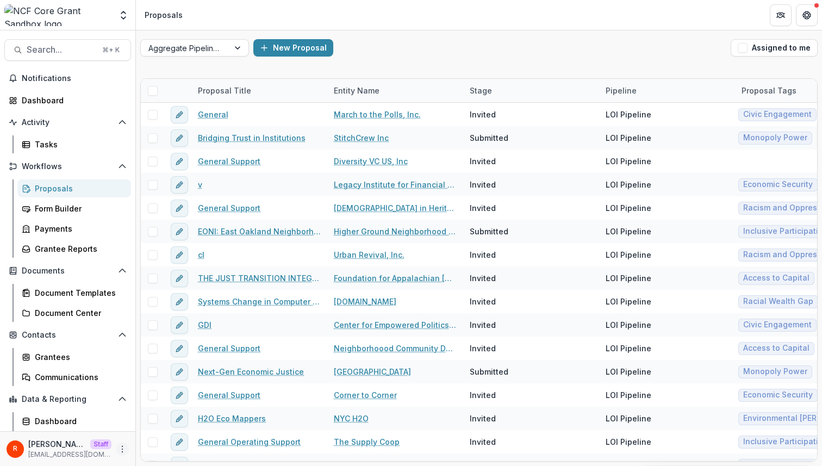
click at [120, 451] on icon "More" at bounding box center [122, 449] width 9 height 9
click at [161, 426] on link "User Settings" at bounding box center [191, 426] width 116 height 18
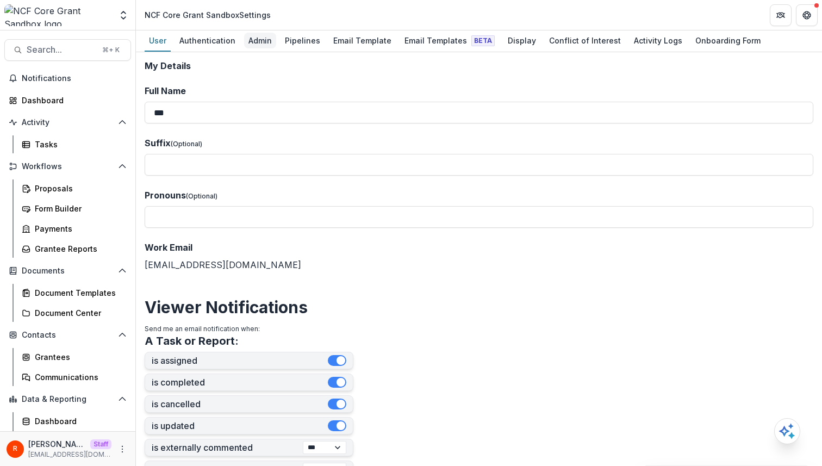
click at [260, 40] on div "Admin" at bounding box center [260, 41] width 32 height 16
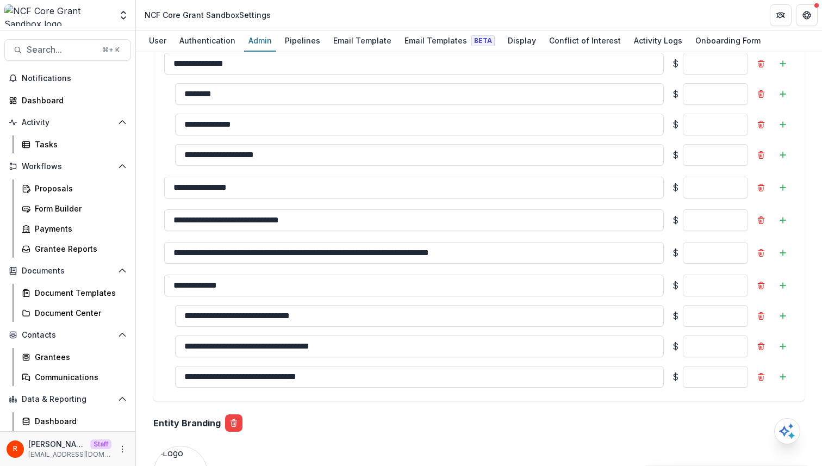
scroll to position [938, 0]
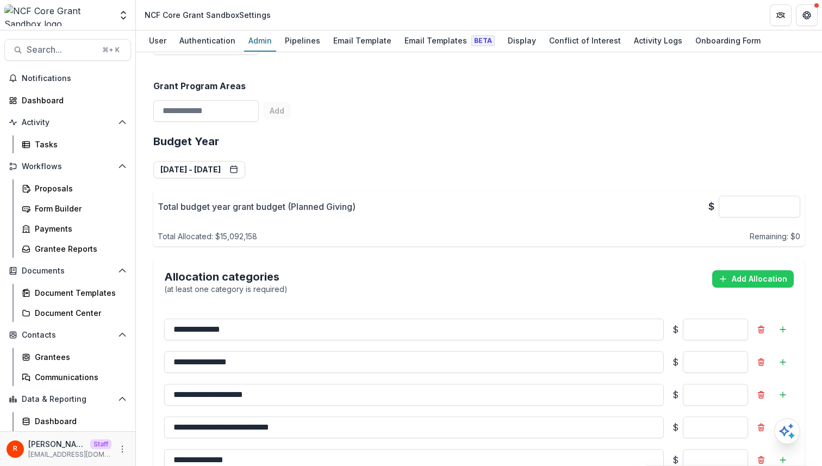
scroll to position [428, 0]
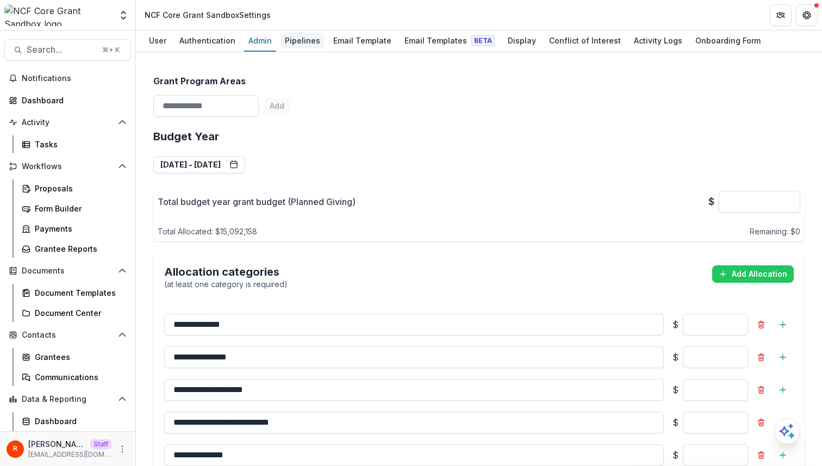
click at [298, 42] on div "Pipelines" at bounding box center [302, 41] width 44 height 16
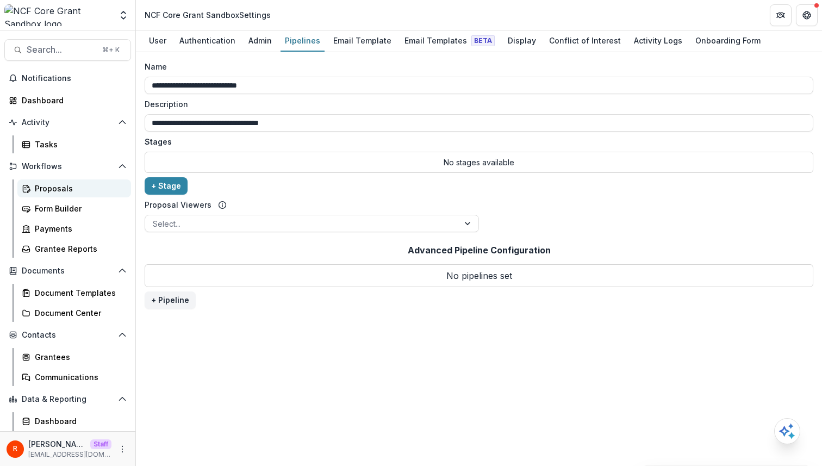
click at [64, 187] on div "Proposals" at bounding box center [78, 188] width 87 height 11
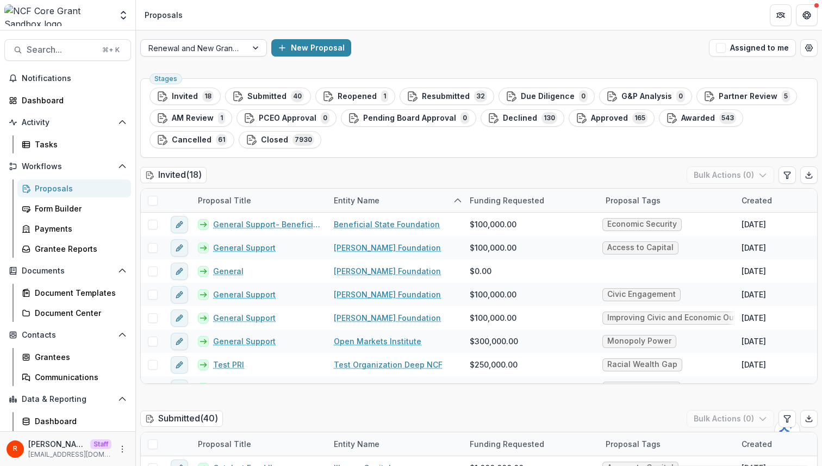
click at [232, 48] on div at bounding box center [193, 48] width 91 height 14
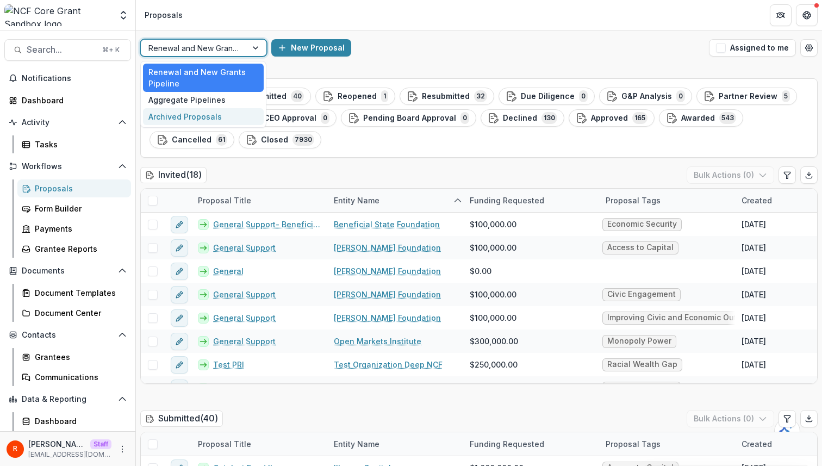
click at [353, 166] on div "Invited ( 18 ) Bulk Actions ( 0 )" at bounding box center [478, 177] width 677 height 22
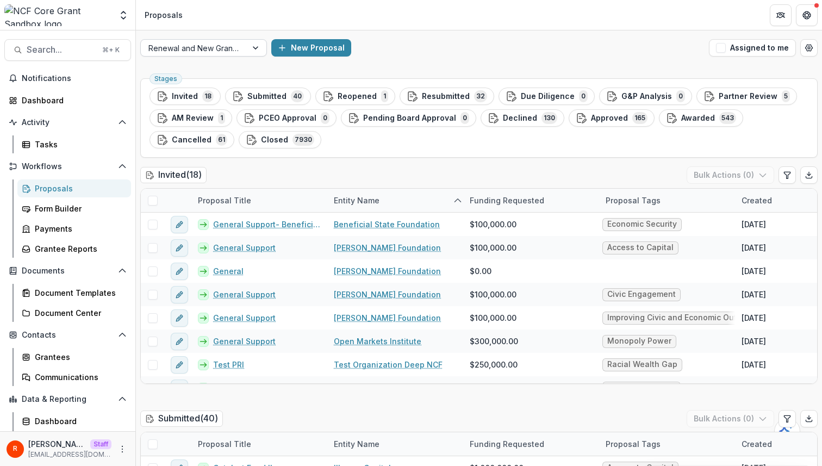
click at [216, 44] on div at bounding box center [193, 48] width 91 height 14
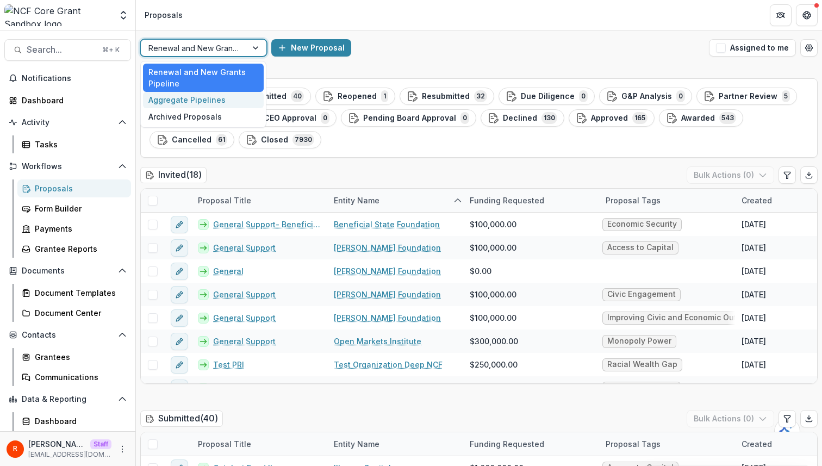
click at [204, 99] on div "Aggregate Pipelines" at bounding box center [203, 100] width 121 height 17
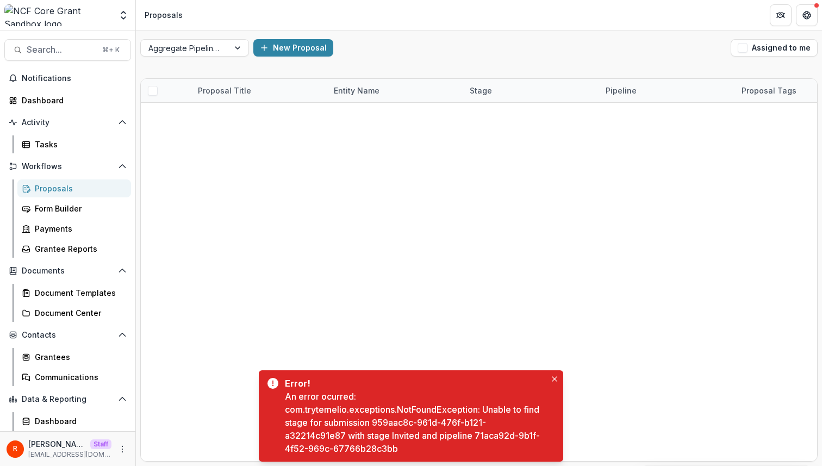
click at [247, 64] on div "Aggregate Pipelines New Proposal Assigned to me" at bounding box center [479, 47] width 686 height 35
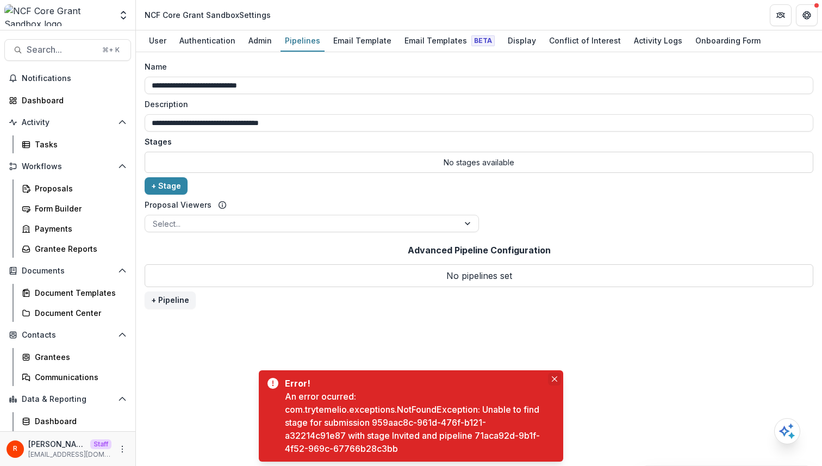
click at [553, 384] on button "Close" at bounding box center [554, 378] width 13 height 13
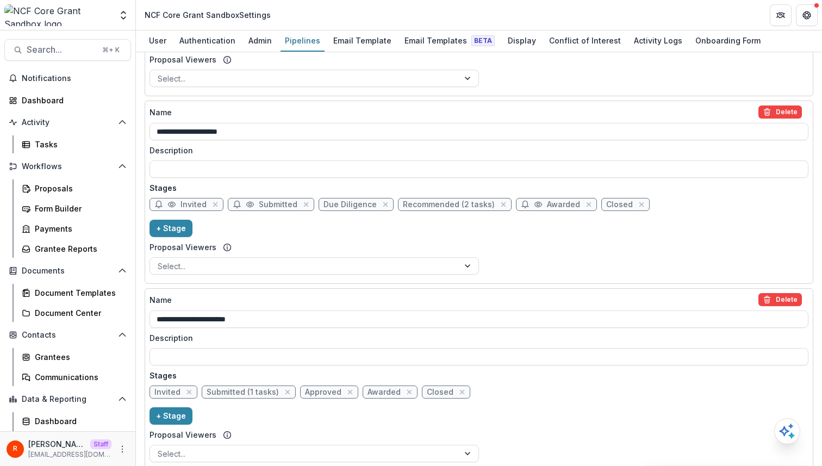
scroll to position [418, 0]
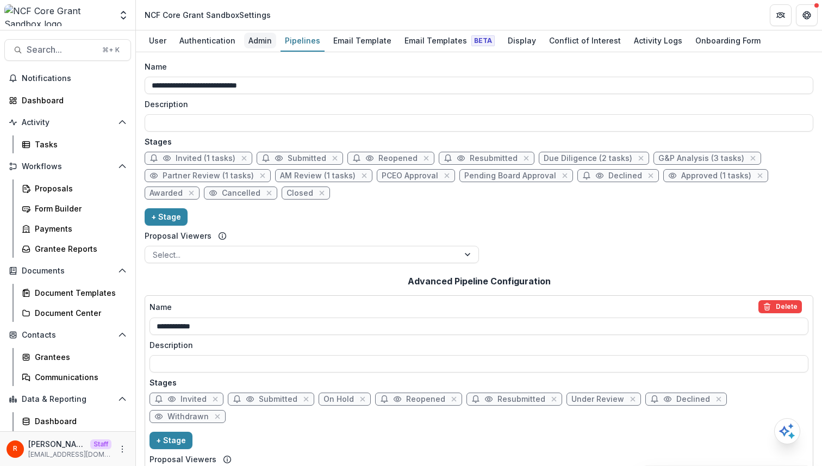
click at [247, 41] on div "Admin" at bounding box center [260, 41] width 32 height 16
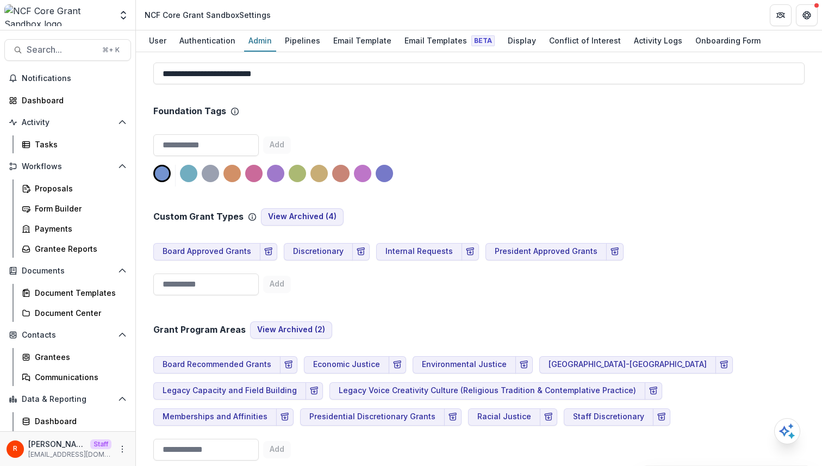
scroll to position [327, 0]
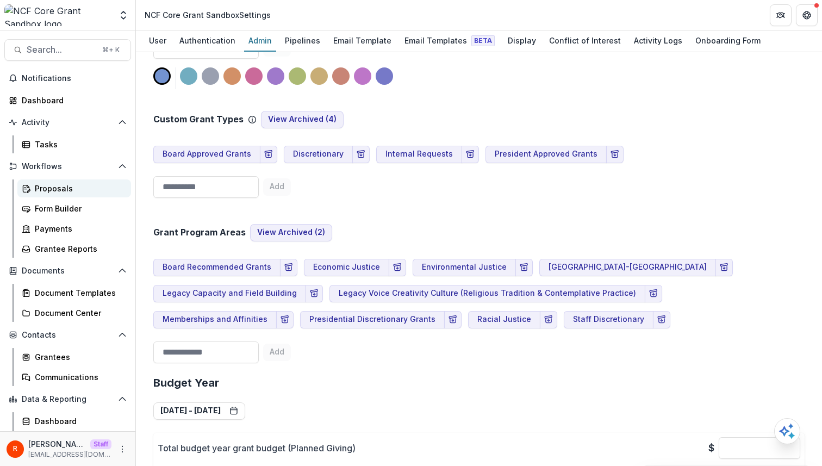
click at [74, 185] on div "Proposals" at bounding box center [78, 188] width 87 height 11
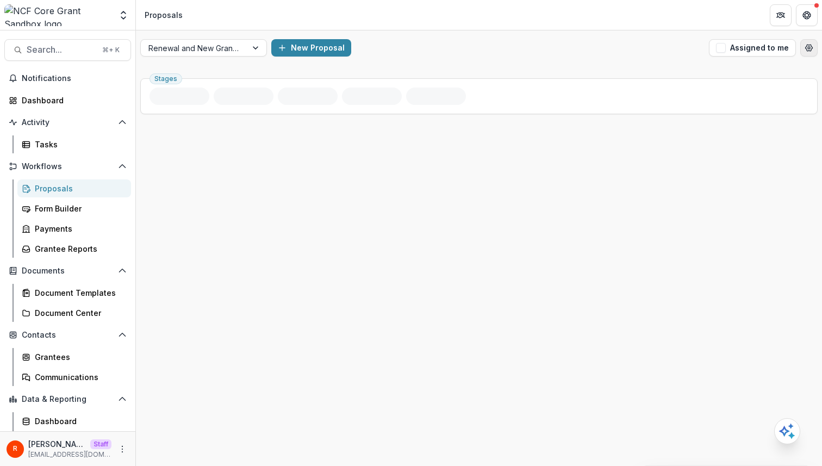
click at [805, 46] on icon "Open table manager" at bounding box center [808, 47] width 9 height 9
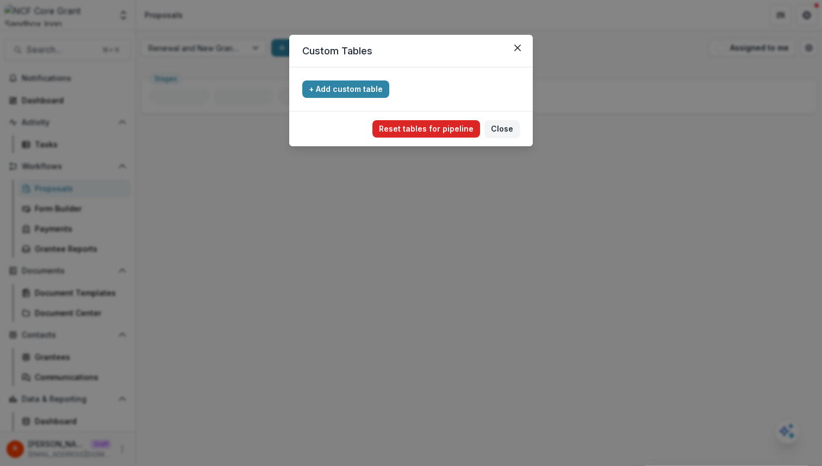
click at [422, 132] on button "Reset tables for pipeline" at bounding box center [426, 128] width 108 height 17
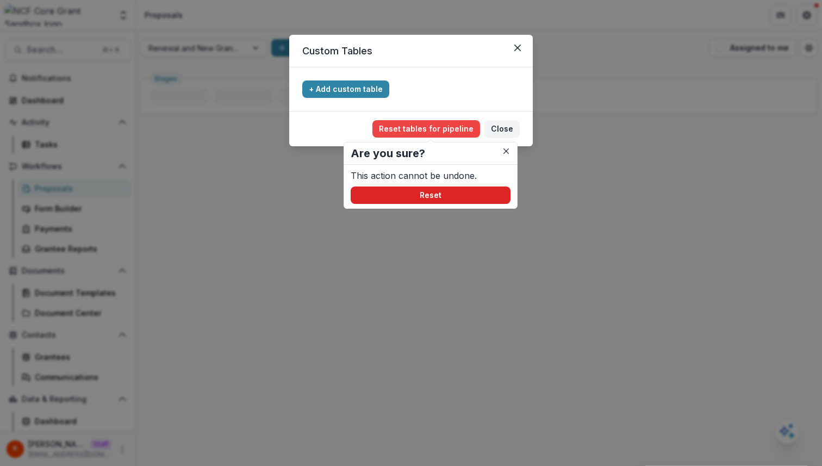
click at [441, 189] on button "Reset" at bounding box center [431, 194] width 160 height 17
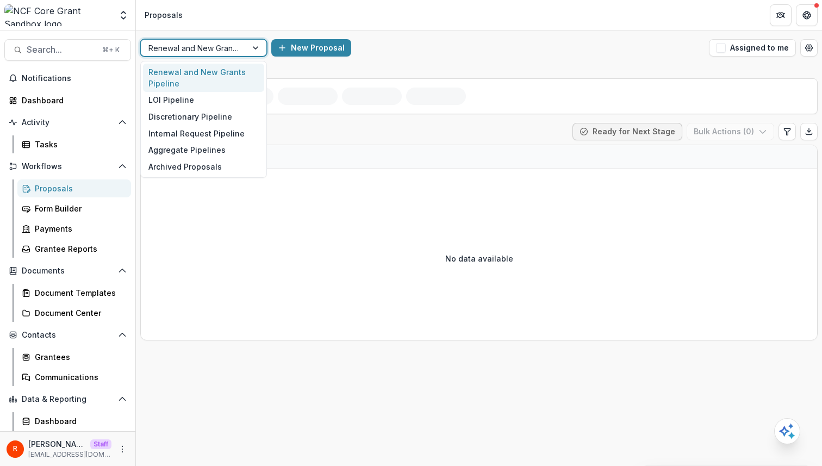
click at [213, 45] on div at bounding box center [193, 48] width 91 height 14
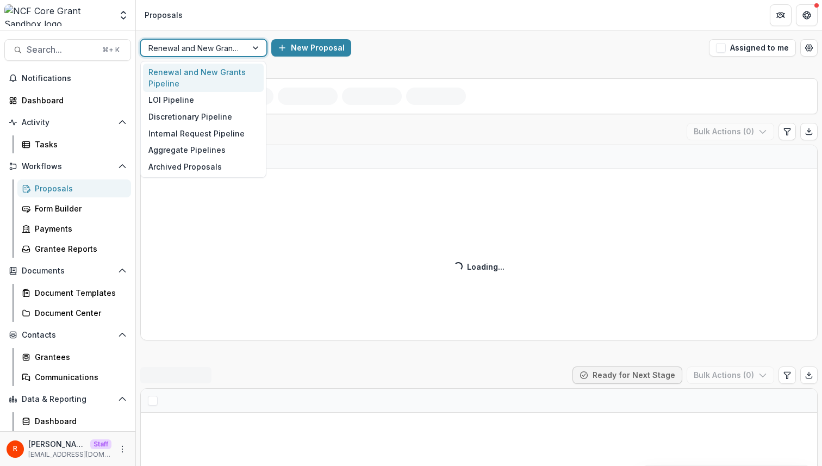
click at [358, 58] on div "Renewal and New Grants Pipeline selected, 1 of 6. 6 results available. Use Up a…" at bounding box center [479, 47] width 686 height 35
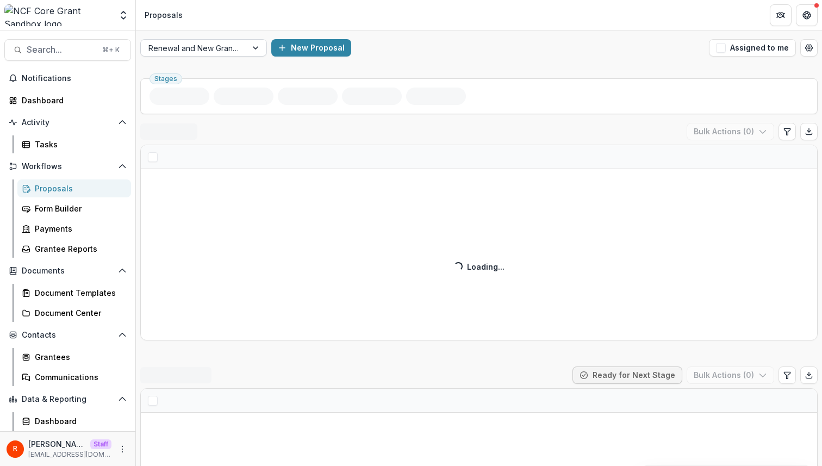
click at [203, 48] on div at bounding box center [193, 48] width 91 height 14
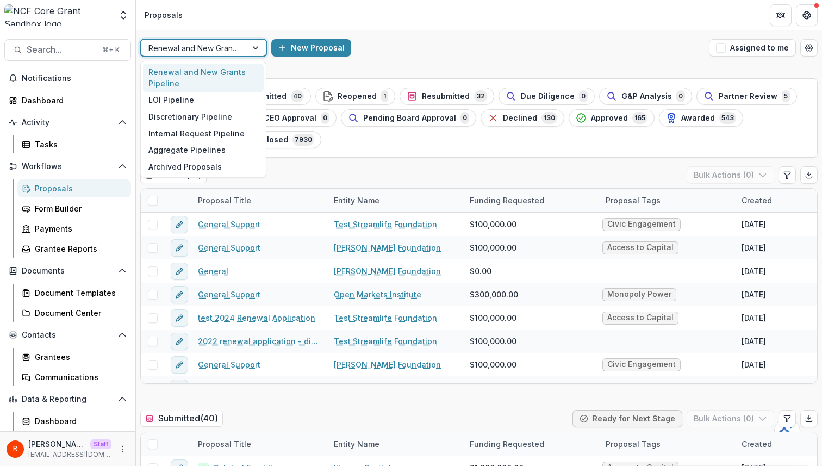
click at [233, 20] on header "Proposals" at bounding box center [479, 15] width 686 height 30
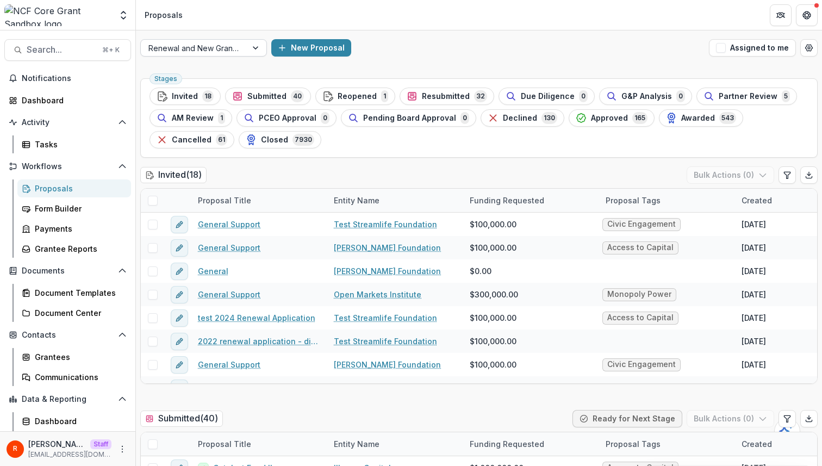
click at [223, 42] on div at bounding box center [193, 48] width 91 height 14
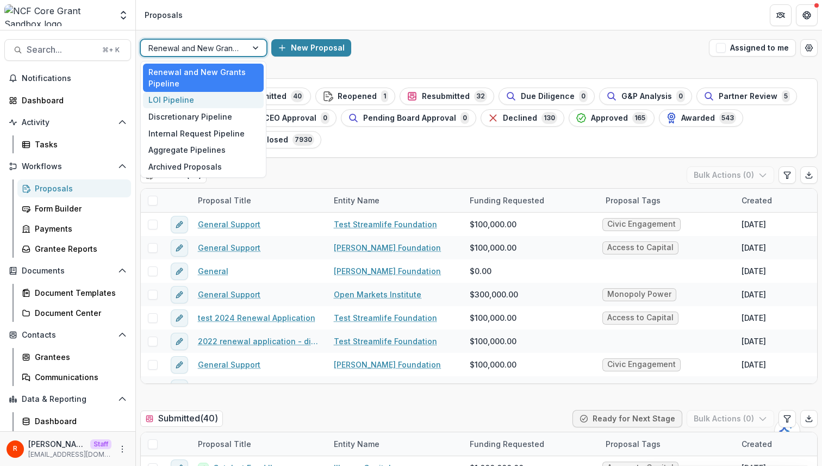
click at [216, 98] on div "LOI Pipeline" at bounding box center [203, 100] width 121 height 17
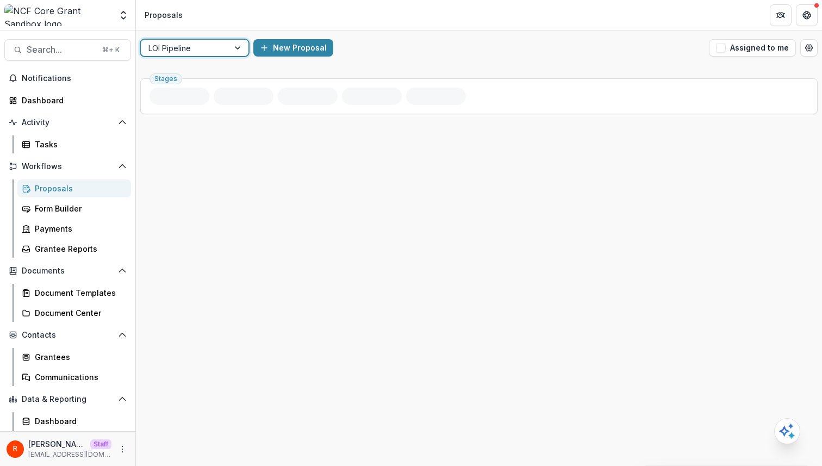
click at [578, 53] on div "New Proposal" at bounding box center [478, 47] width 451 height 17
click at [794, 52] on button "Assigned to me" at bounding box center [752, 47] width 87 height 17
click at [781, 52] on button "Assigned to me" at bounding box center [752, 47] width 87 height 17
click at [816, 52] on button "Open table manager" at bounding box center [808, 47] width 17 height 17
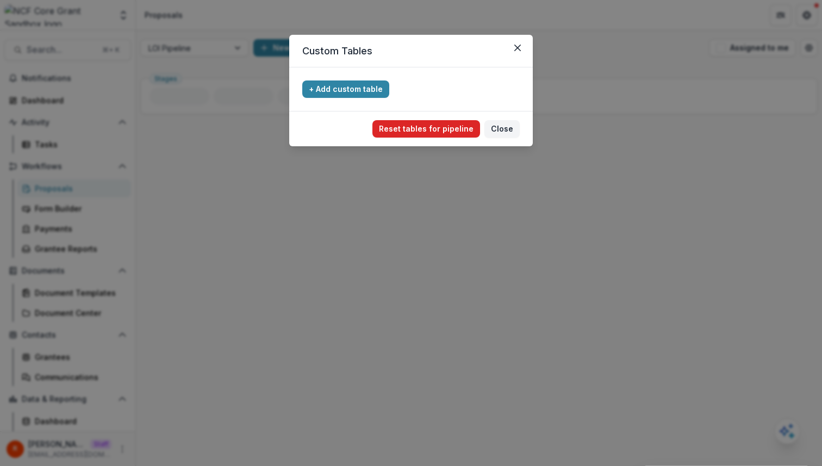
click at [464, 127] on button "Reset tables for pipeline" at bounding box center [426, 128] width 108 height 17
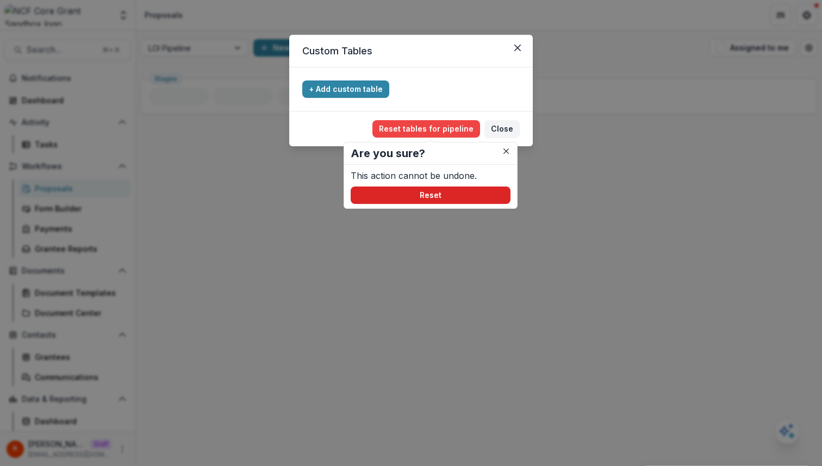
click at [440, 195] on button "Reset" at bounding box center [431, 194] width 160 height 17
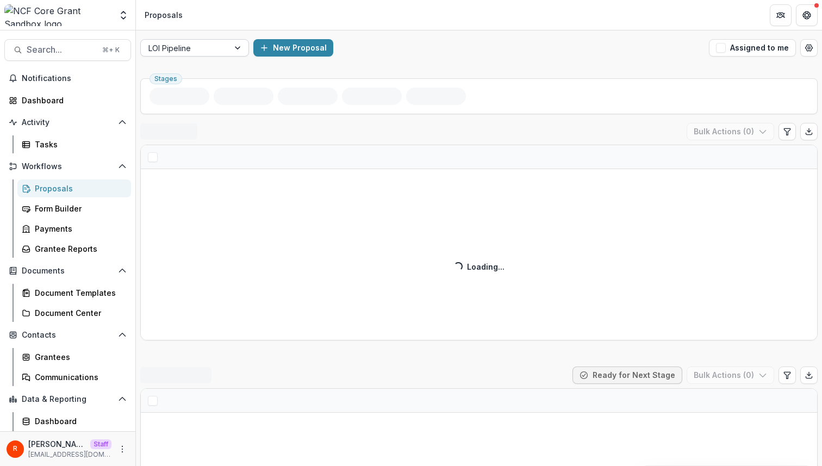
click at [196, 54] on div at bounding box center [184, 48] width 73 height 14
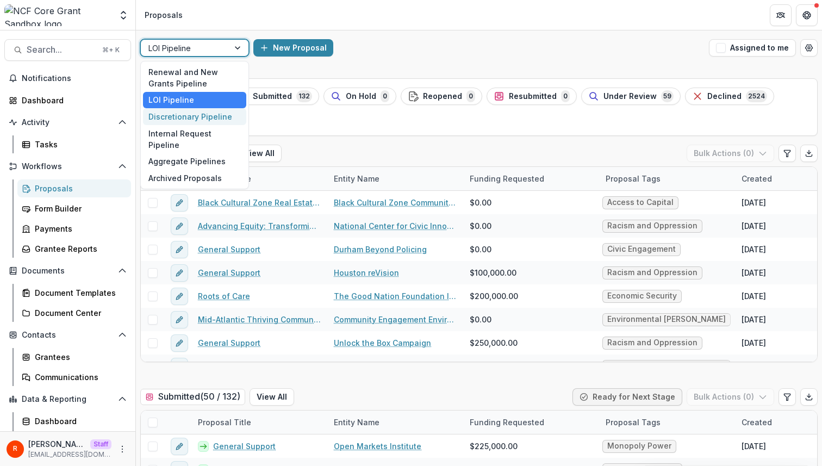
click at [204, 115] on div "Discretionary Pipeline" at bounding box center [194, 116] width 103 height 17
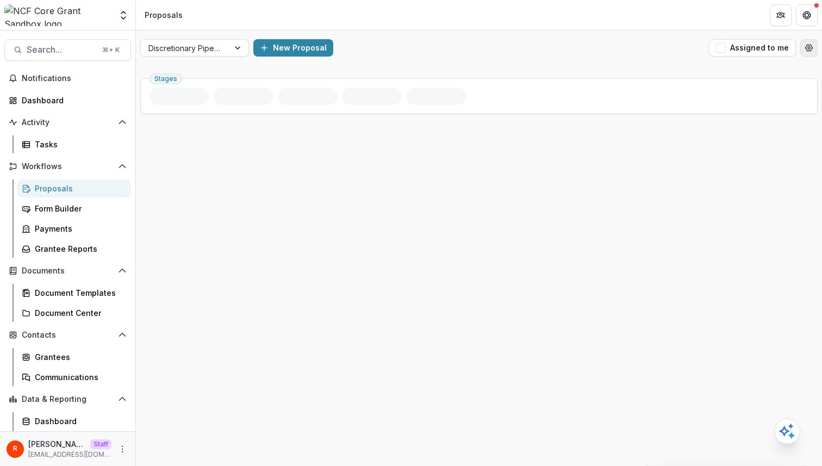
click at [806, 51] on icon "Open table manager" at bounding box center [808, 47] width 9 height 9
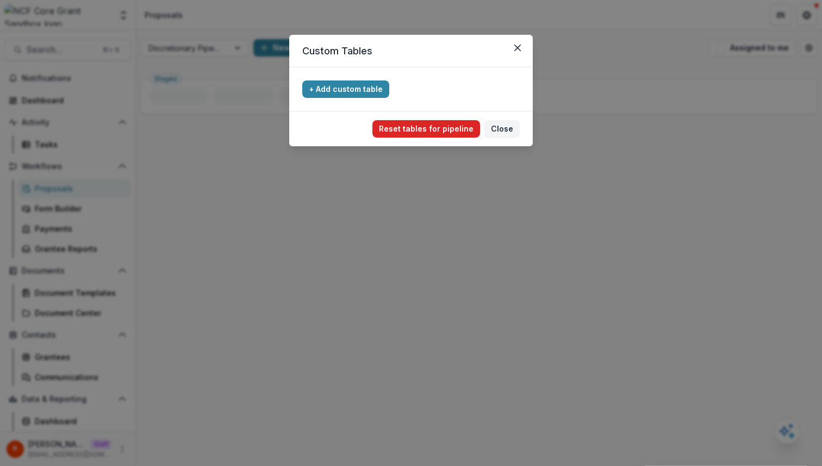
click at [452, 133] on button "Reset tables for pipeline" at bounding box center [426, 128] width 108 height 17
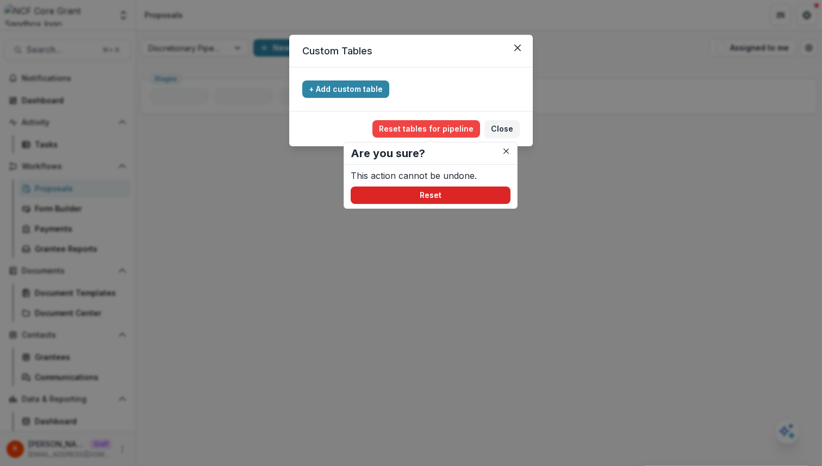
click at [452, 187] on button "Reset" at bounding box center [431, 194] width 160 height 17
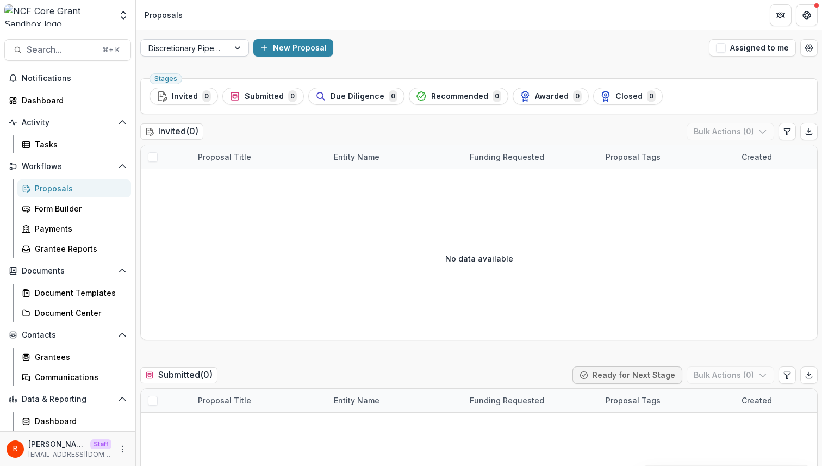
click at [211, 47] on div at bounding box center [184, 48] width 73 height 14
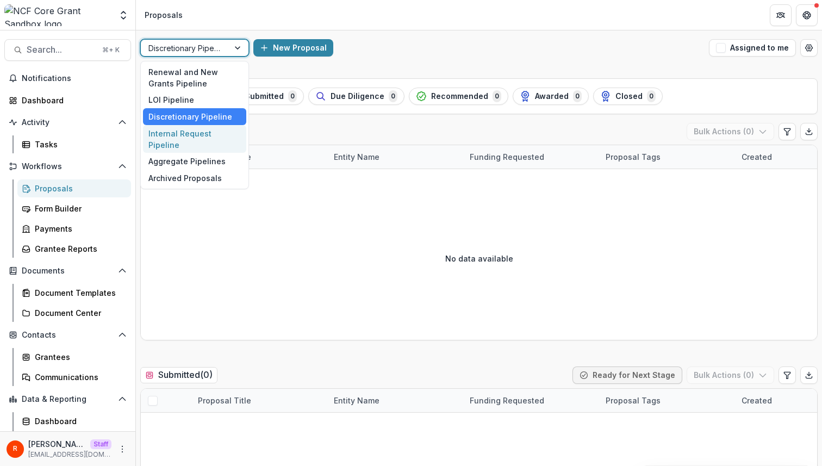
click at [198, 134] on div "Internal Request Pipeline" at bounding box center [194, 139] width 103 height 28
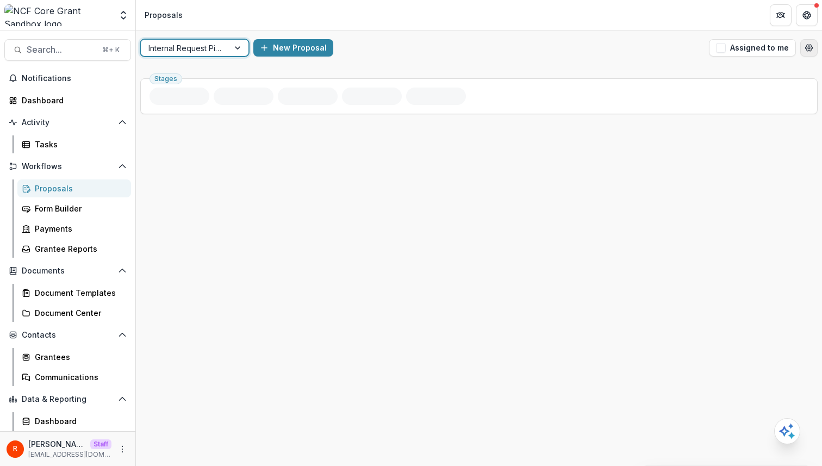
click at [811, 48] on icon "Open table manager" at bounding box center [808, 48] width 7 height 7
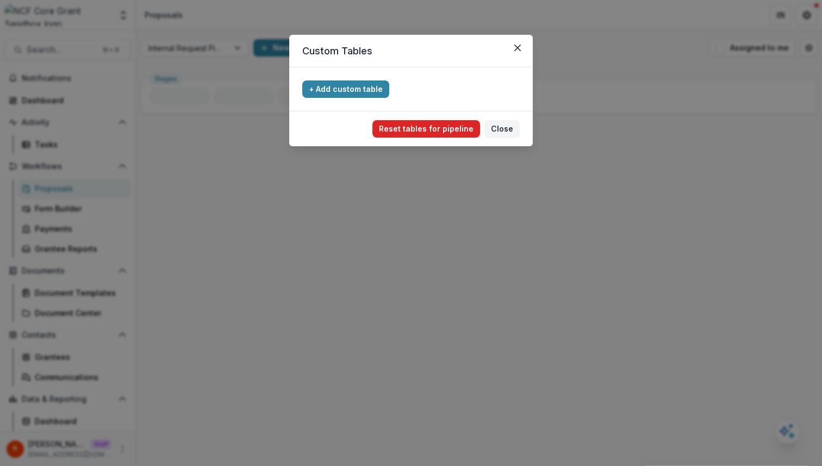
click at [455, 124] on button "Reset tables for pipeline" at bounding box center [426, 128] width 108 height 17
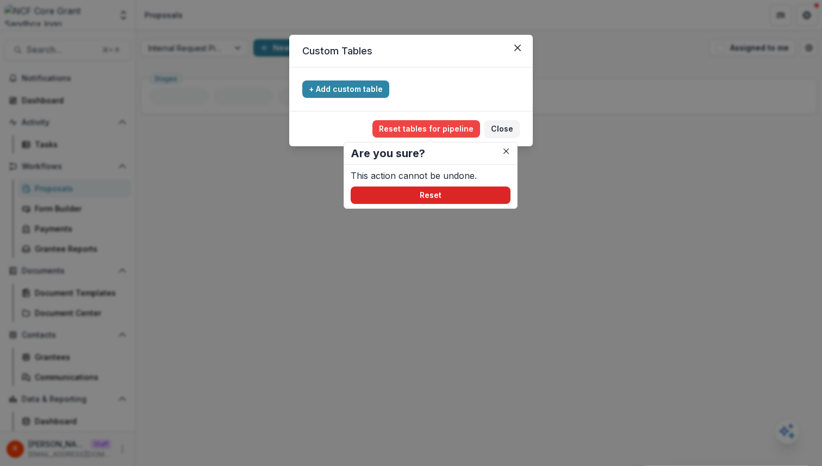
click at [434, 202] on button "Reset" at bounding box center [431, 194] width 160 height 17
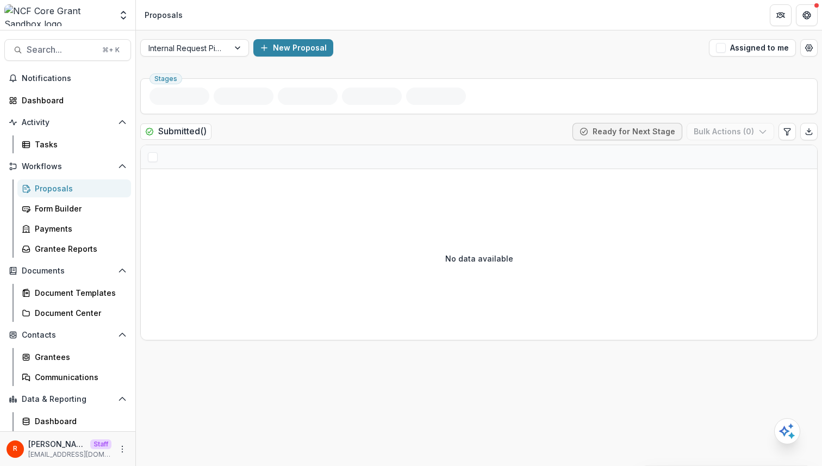
click at [386, 58] on div "Internal Request Pipeline New Proposal Assigned to me" at bounding box center [479, 47] width 686 height 35
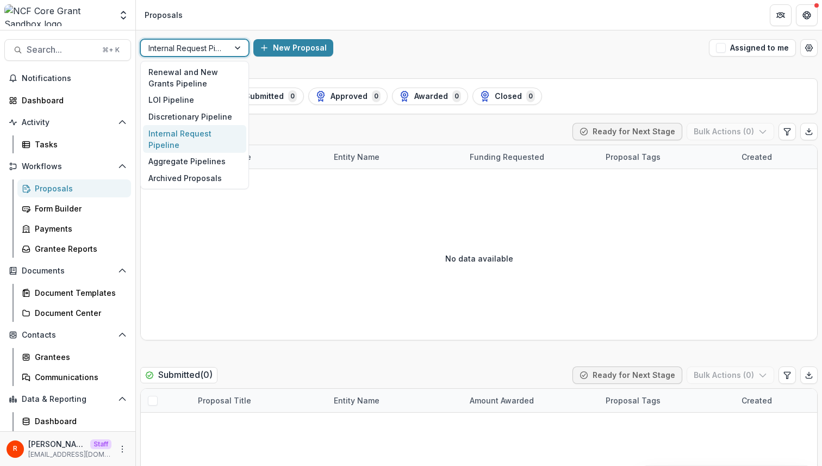
click at [214, 41] on div at bounding box center [184, 48] width 73 height 14
click at [199, 153] on div "Aggregate Pipelines" at bounding box center [194, 161] width 103 height 17
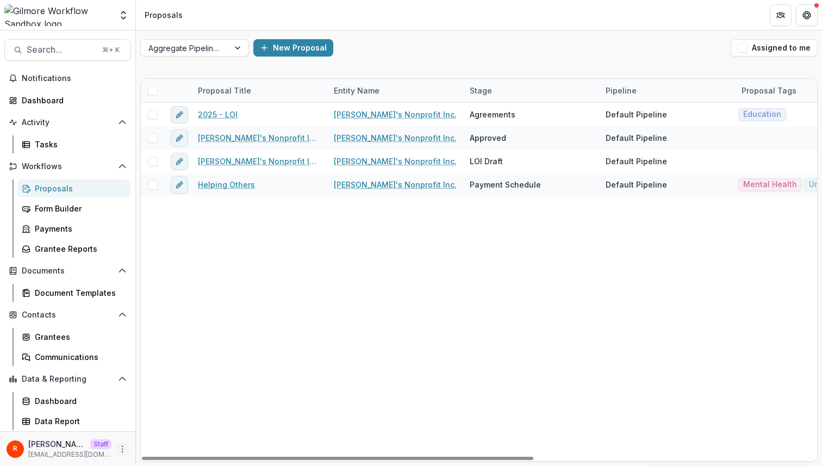
click at [123, 447] on icon "More" at bounding box center [122, 449] width 9 height 9
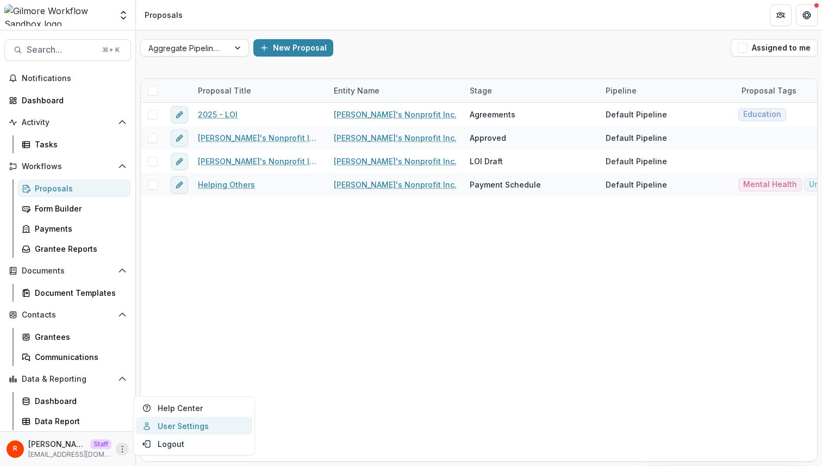
click at [185, 426] on link "User Settings" at bounding box center [194, 426] width 116 height 18
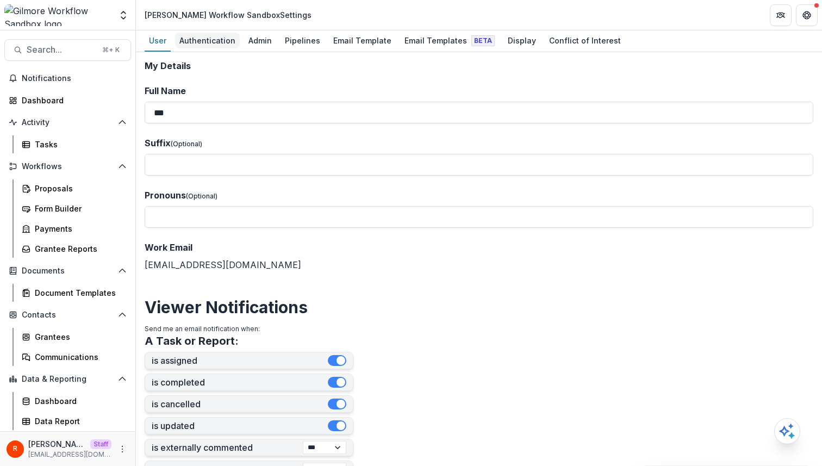
click at [220, 44] on div "Authentication" at bounding box center [207, 41] width 65 height 16
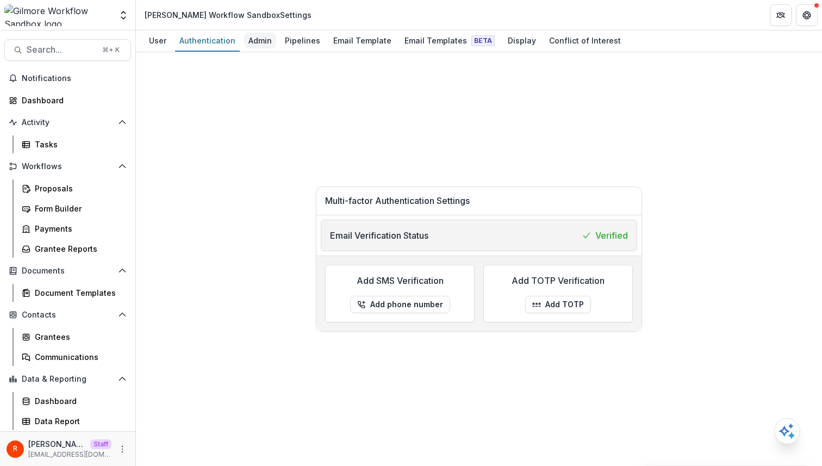
click at [256, 43] on div "Admin" at bounding box center [260, 41] width 32 height 16
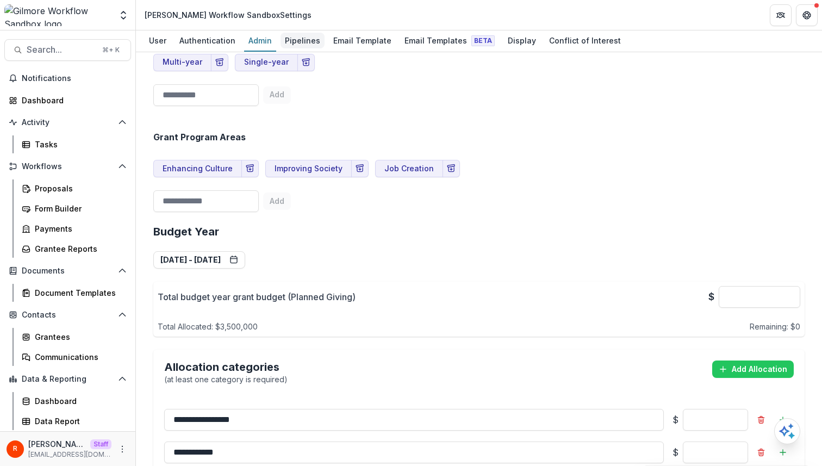
click at [302, 35] on div "Pipelines" at bounding box center [302, 41] width 44 height 16
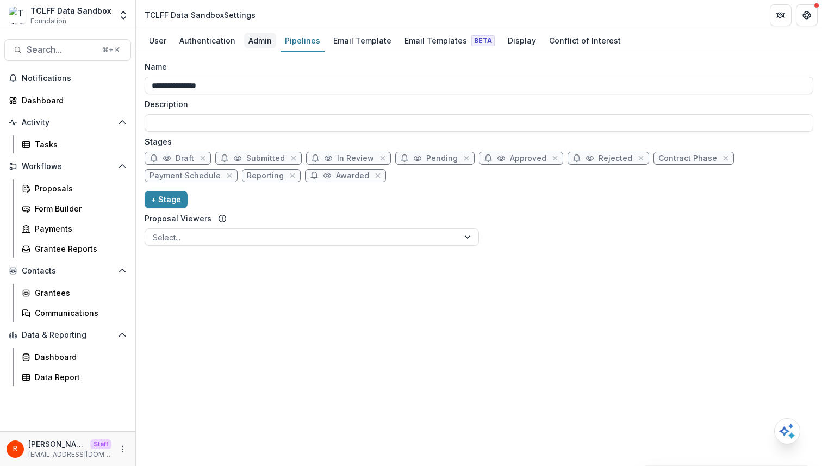
click at [246, 43] on div "Admin" at bounding box center [260, 41] width 32 height 16
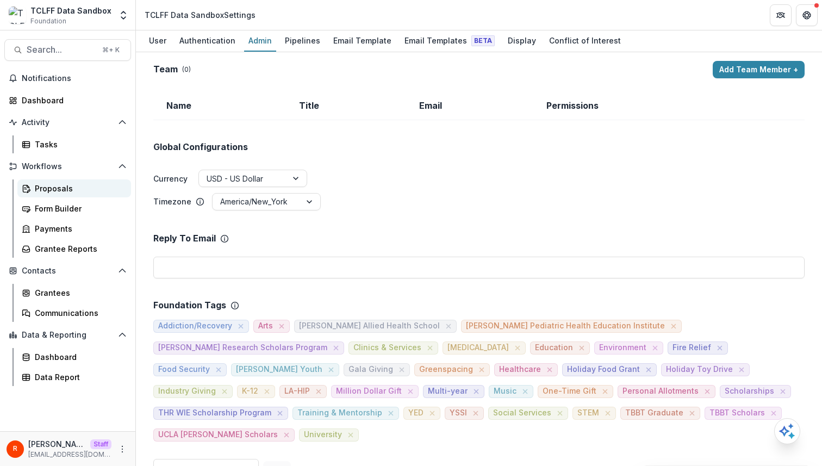
click at [78, 187] on div "Proposals" at bounding box center [78, 188] width 87 height 11
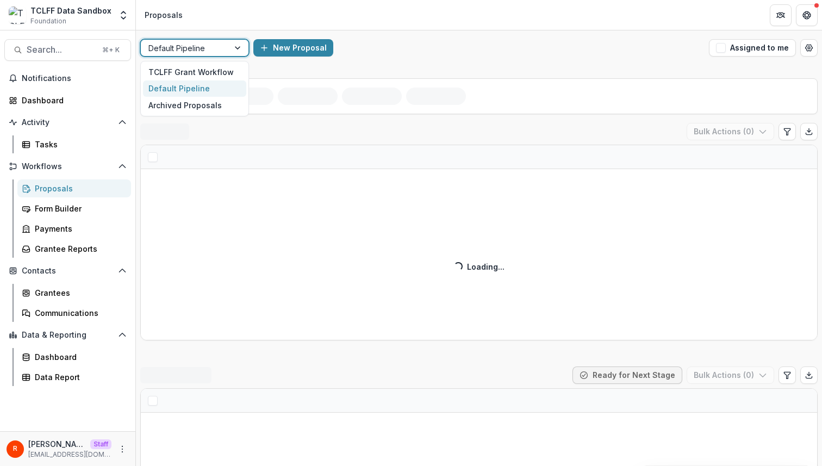
click at [223, 46] on div "Default Pipeline" at bounding box center [185, 48] width 88 height 16
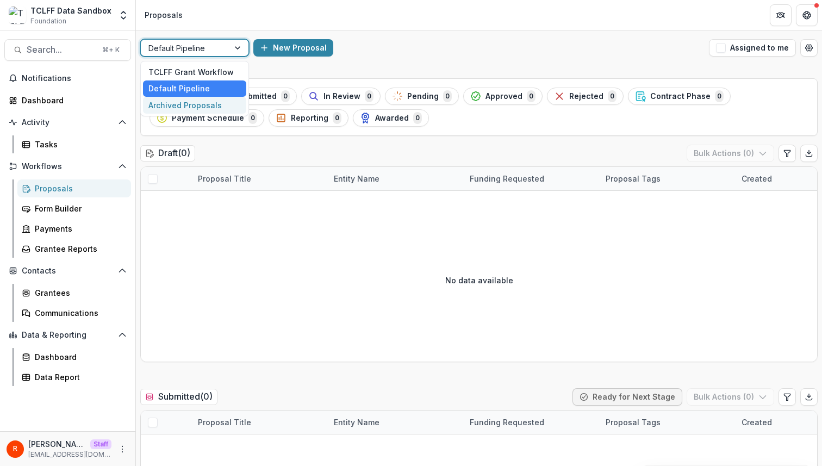
click at [289, 147] on div "Draft ( 0 ) Bulk Actions ( 0 )" at bounding box center [478, 156] width 677 height 22
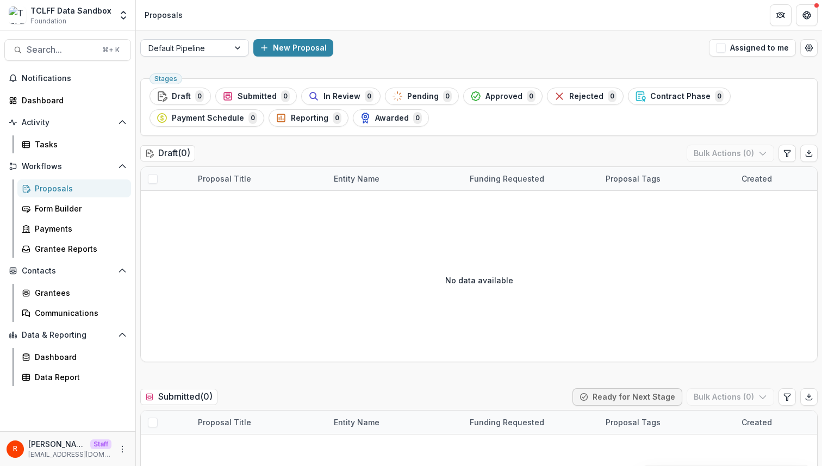
click at [222, 47] on div "Default Pipeline" at bounding box center [185, 48] width 88 height 16
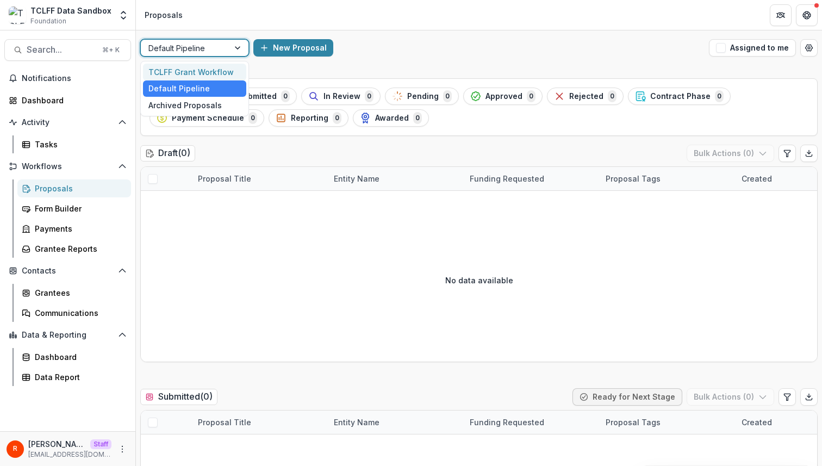
click at [215, 75] on div "TCLFF Grant Workflow" at bounding box center [194, 72] width 103 height 17
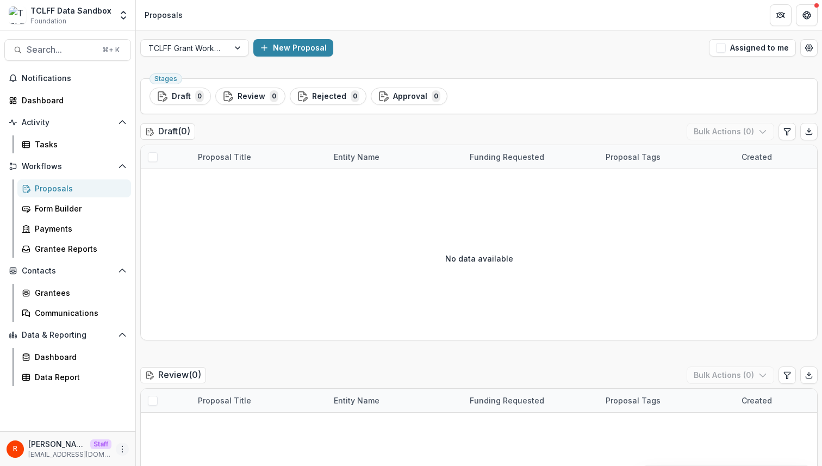
click at [118, 447] on icon "More" at bounding box center [122, 449] width 9 height 9
click at [178, 426] on link "User Settings" at bounding box center [194, 426] width 116 height 18
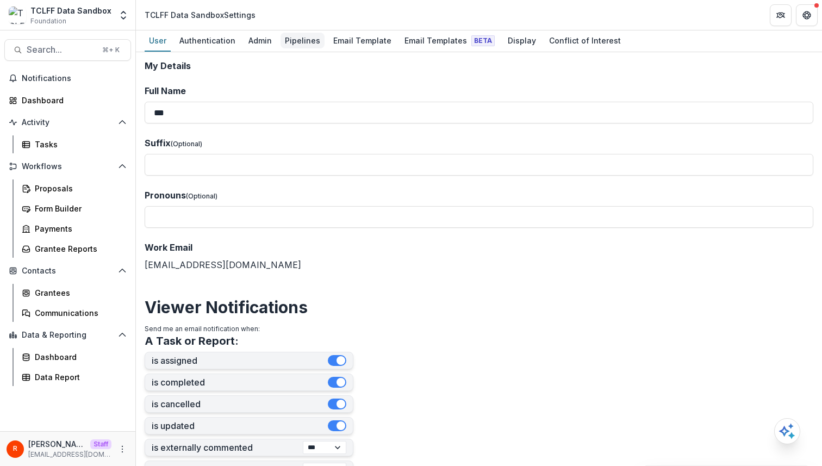
click at [307, 41] on div "Pipelines" at bounding box center [302, 41] width 44 height 16
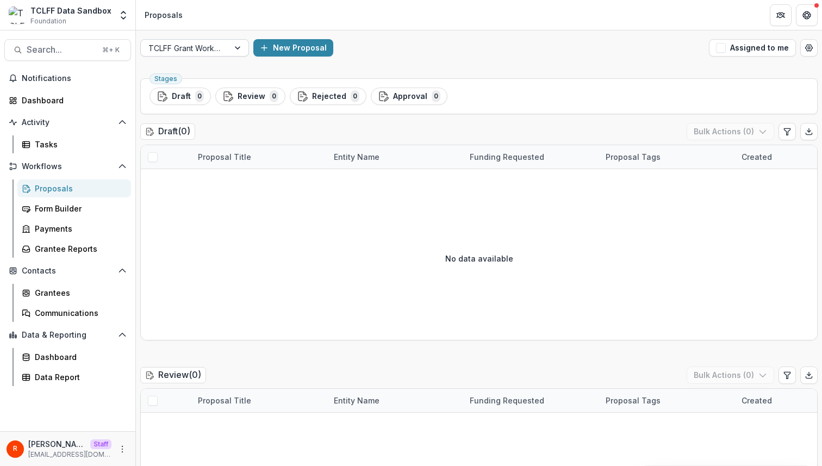
click at [220, 46] on div at bounding box center [184, 48] width 73 height 14
click at [121, 448] on icon "More" at bounding box center [122, 449] width 9 height 9
click at [186, 431] on link "User Settings" at bounding box center [194, 426] width 116 height 18
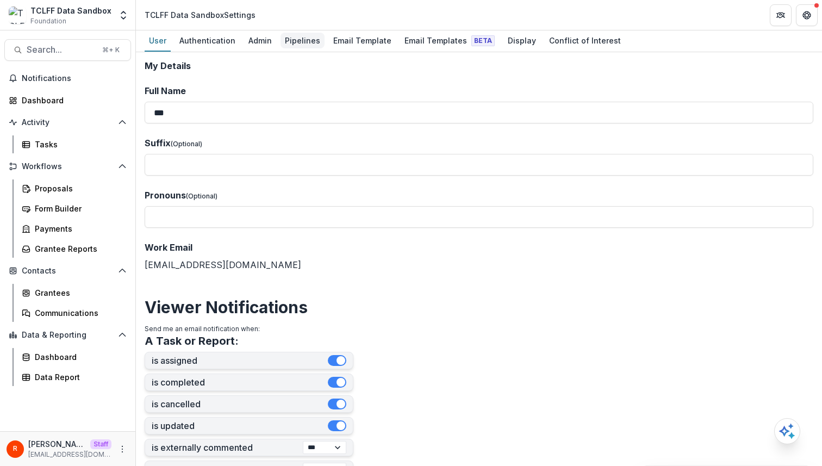
click at [297, 35] on div "Pipelines" at bounding box center [302, 41] width 44 height 16
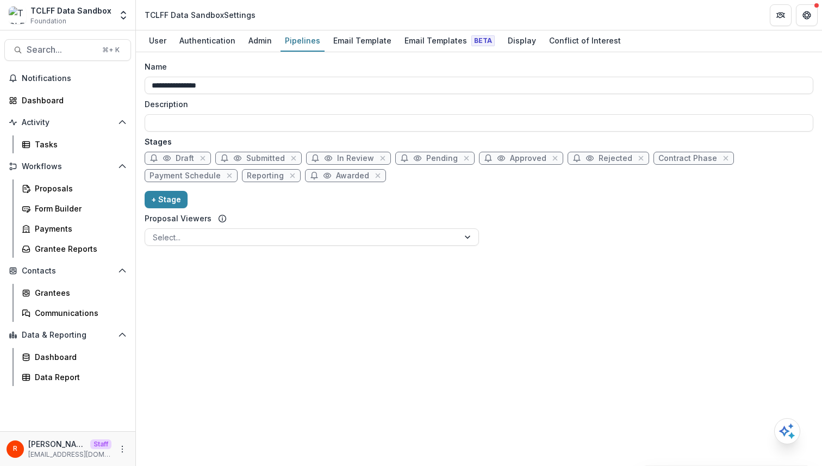
click at [249, 74] on div "**********" at bounding box center [479, 77] width 668 height 33
click at [249, 78] on input "**********" at bounding box center [479, 85] width 668 height 17
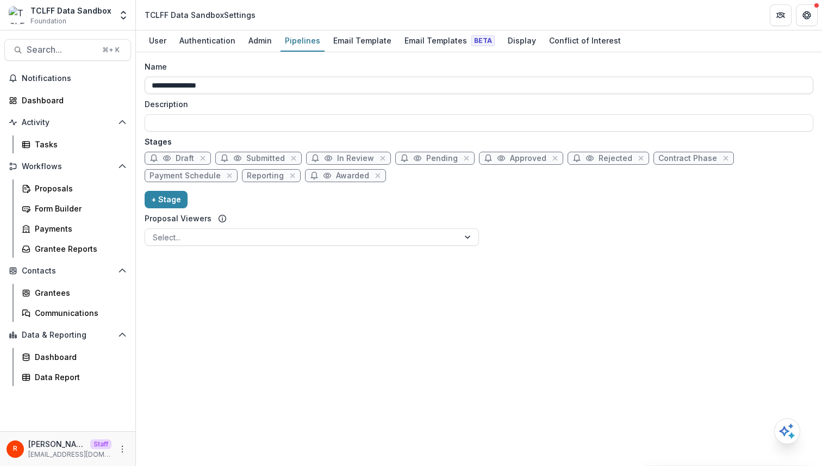
paste input "****"
type input "**********"
click at [350, 286] on div "**********" at bounding box center [479, 259] width 686 height 414
click at [125, 449] on icon "More" at bounding box center [122, 449] width 9 height 9
click at [253, 320] on div "**********" at bounding box center [479, 259] width 686 height 414
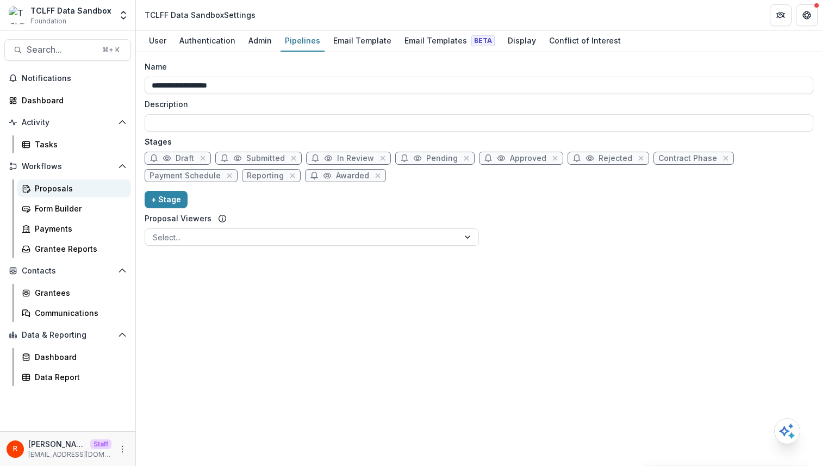
click at [77, 184] on div "Proposals" at bounding box center [78, 188] width 87 height 11
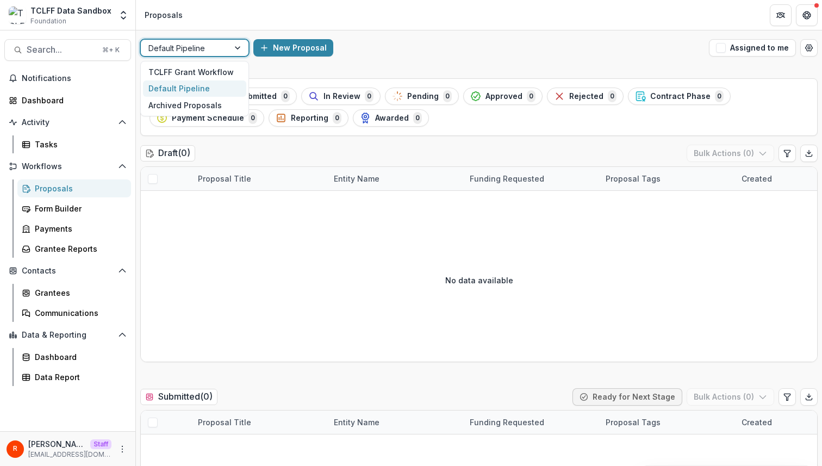
click at [207, 43] on div at bounding box center [184, 48] width 73 height 14
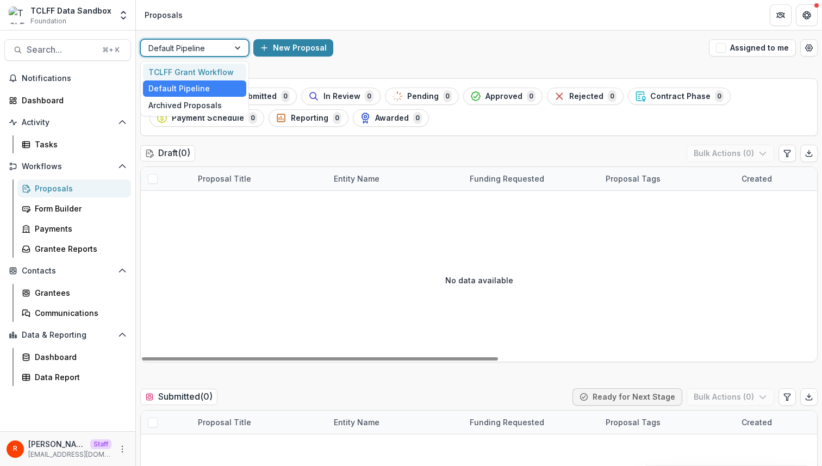
click at [132, 448] on div "[PERSON_NAME] [PERSON_NAME][EMAIL_ADDRESS][DOMAIN_NAME]" at bounding box center [67, 448] width 135 height 35
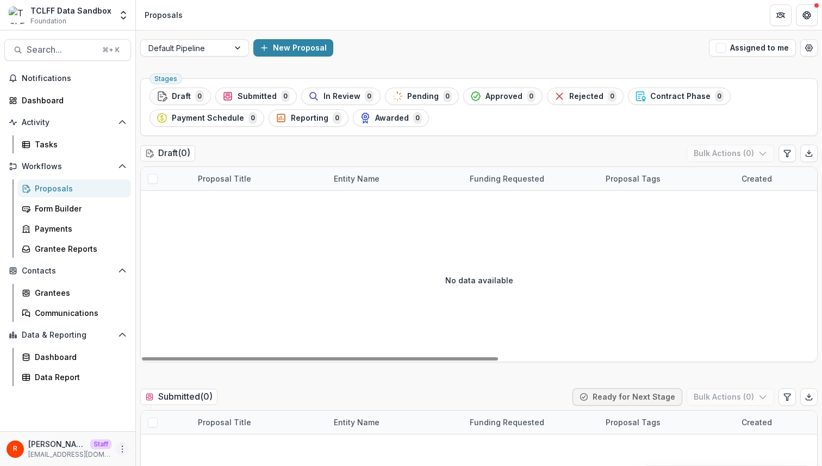
click at [125, 448] on icon "More" at bounding box center [122, 449] width 9 height 9
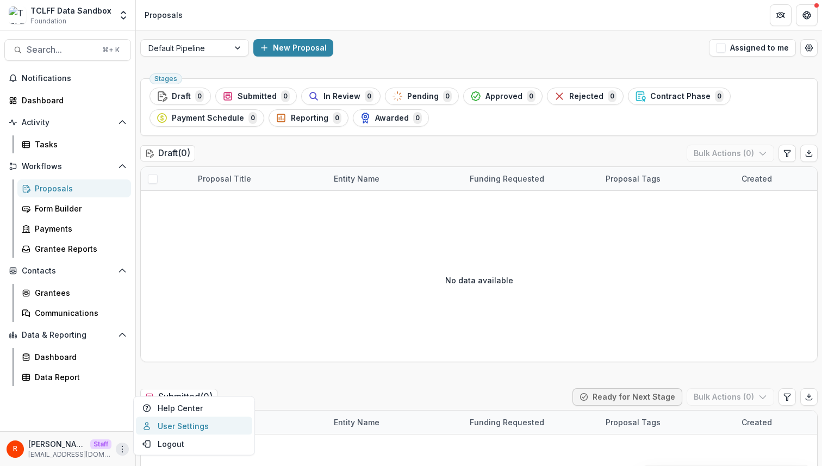
click at [186, 422] on link "User Settings" at bounding box center [194, 426] width 116 height 18
click at [803, 52] on button "Open table manager" at bounding box center [808, 47] width 17 height 17
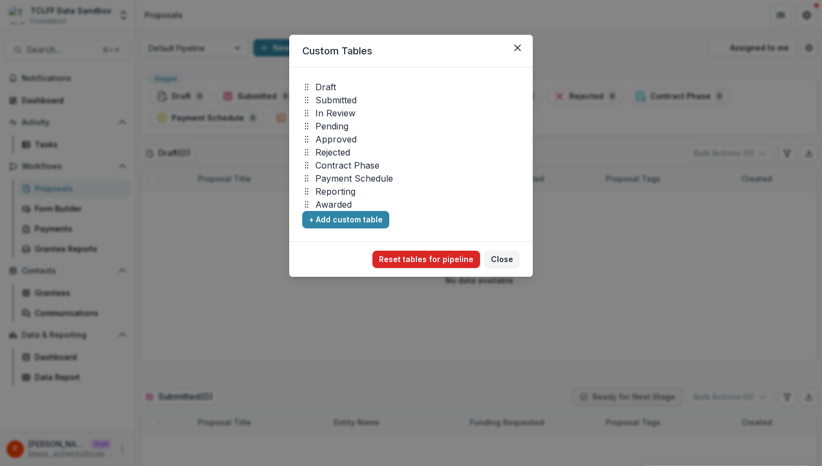
click at [451, 262] on button "Reset tables for pipeline" at bounding box center [426, 259] width 108 height 17
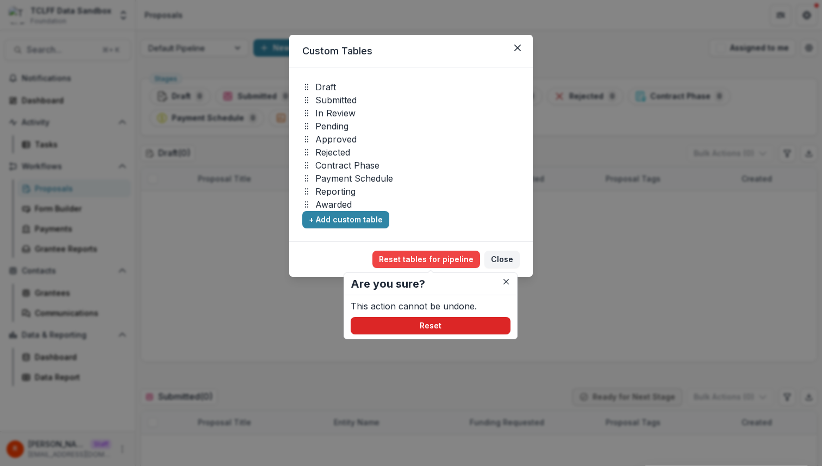
click at [417, 328] on button "Reset" at bounding box center [431, 325] width 160 height 17
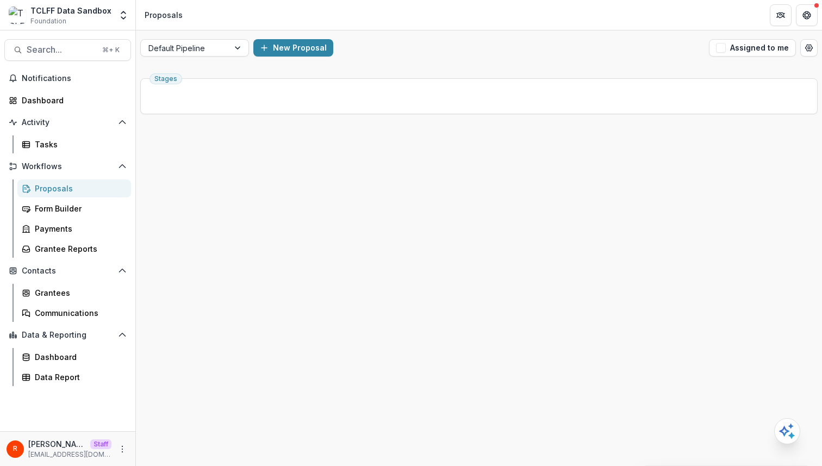
click at [508, 45] on div "New Proposal" at bounding box center [478, 47] width 451 height 17
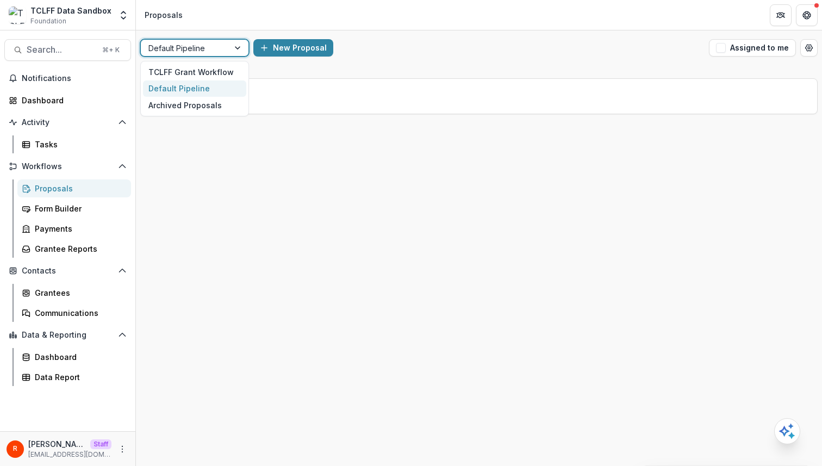
click at [198, 49] on div at bounding box center [184, 48] width 73 height 14
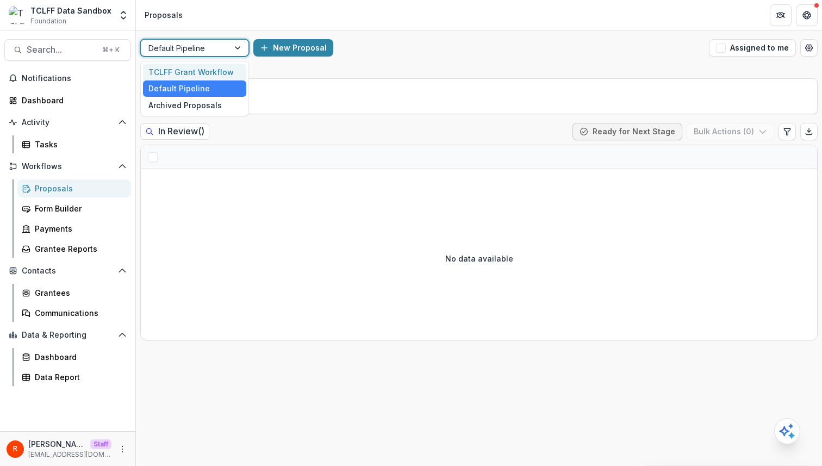
click at [207, 72] on div "TCLFF Grant Workflow" at bounding box center [194, 72] width 103 height 17
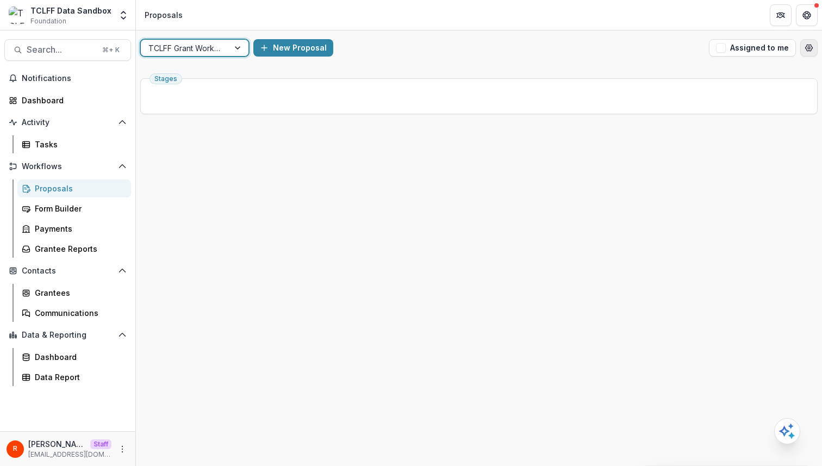
click at [815, 50] on button "Open table manager" at bounding box center [808, 47] width 17 height 17
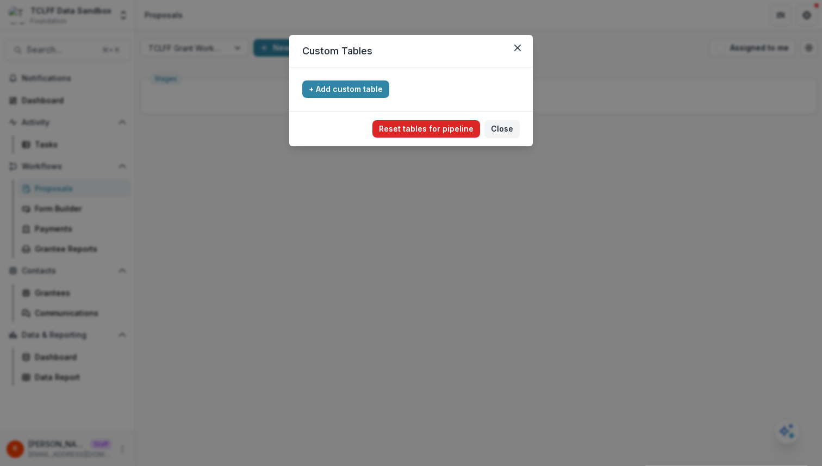
click at [454, 132] on button "Reset tables for pipeline" at bounding box center [426, 128] width 108 height 17
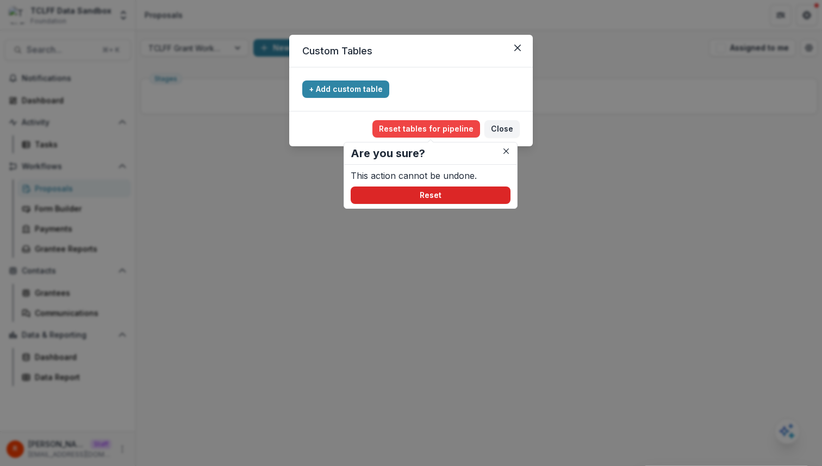
click at [443, 189] on button "Reset" at bounding box center [431, 194] width 160 height 17
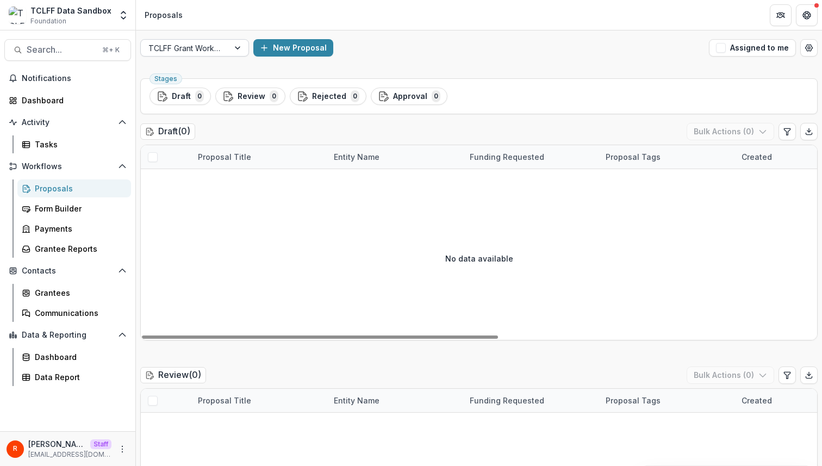
click at [193, 45] on div at bounding box center [184, 48] width 73 height 14
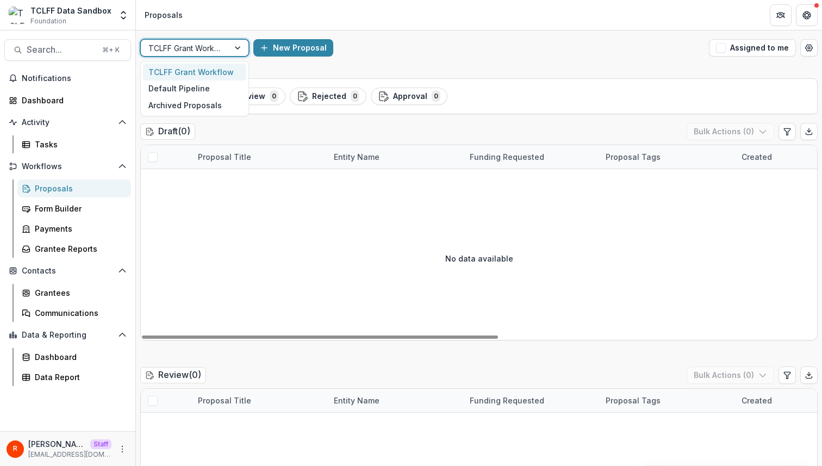
click at [655, 57] on div "TCLFF Grant Workflow selected, 1 of 3. 3 results available. Use Up and Down to …" at bounding box center [479, 47] width 686 height 35
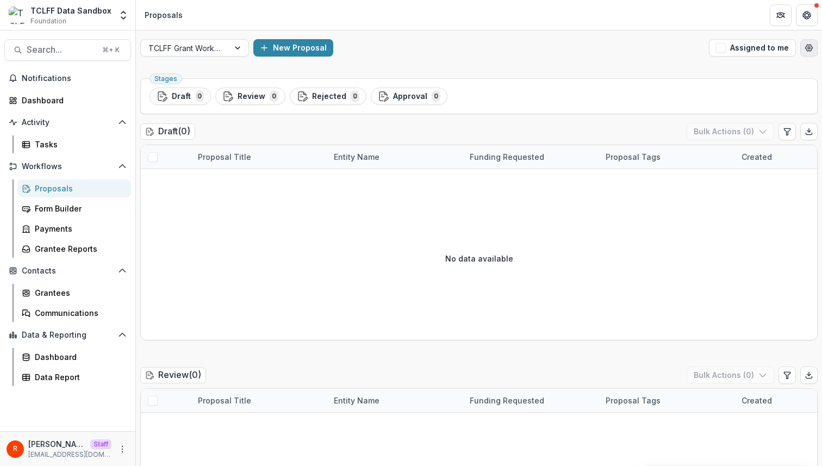
click at [808, 51] on icon "Open table manager" at bounding box center [808, 47] width 9 height 9
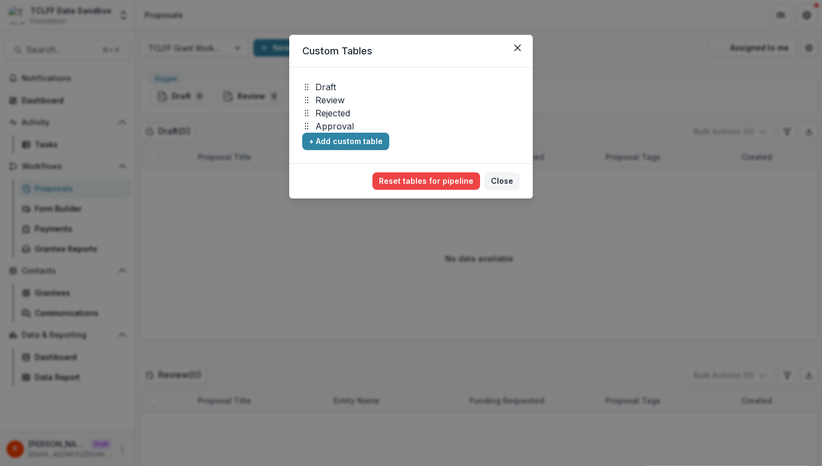
click at [460, 170] on footer "Reset tables for pipeline Are you sure? This action cannot be undone. Reset Clo…" at bounding box center [410, 180] width 243 height 35
click at [460, 179] on button "Reset tables for pipeline" at bounding box center [426, 180] width 108 height 17
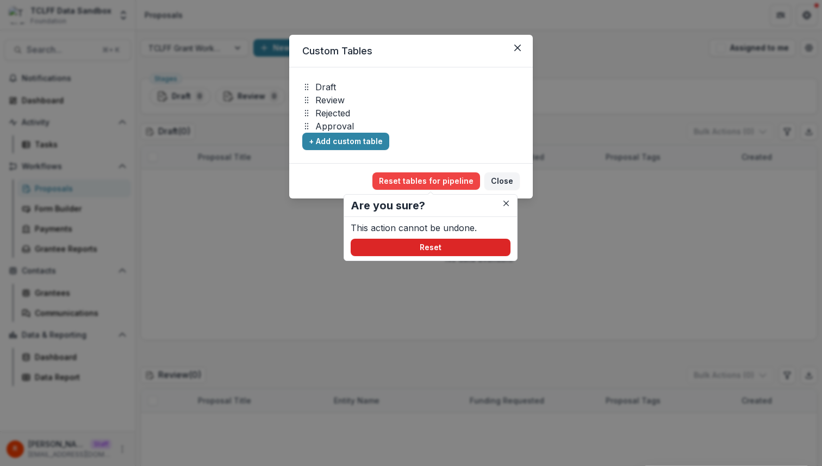
click at [414, 243] on button "Reset" at bounding box center [431, 247] width 160 height 17
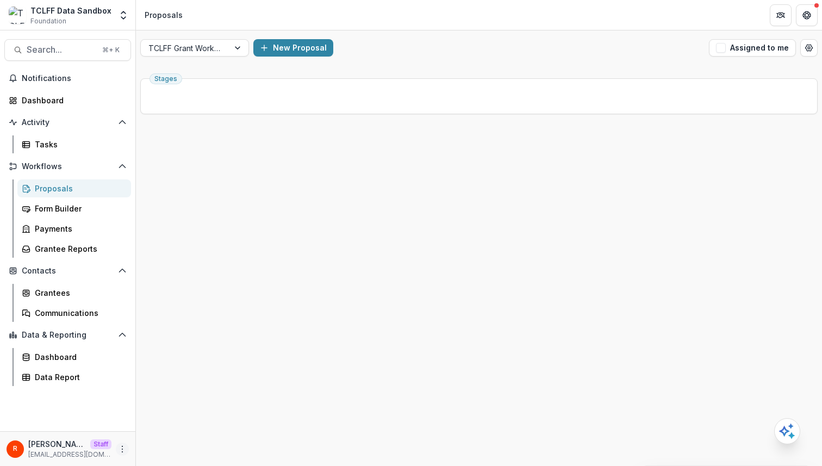
click at [126, 447] on icon "More" at bounding box center [122, 449] width 9 height 9
click at [249, 134] on div "Stages" at bounding box center [479, 270] width 686 height 392
click at [123, 445] on icon "More" at bounding box center [122, 449] width 9 height 9
click at [192, 420] on link "User Settings" at bounding box center [194, 426] width 116 height 18
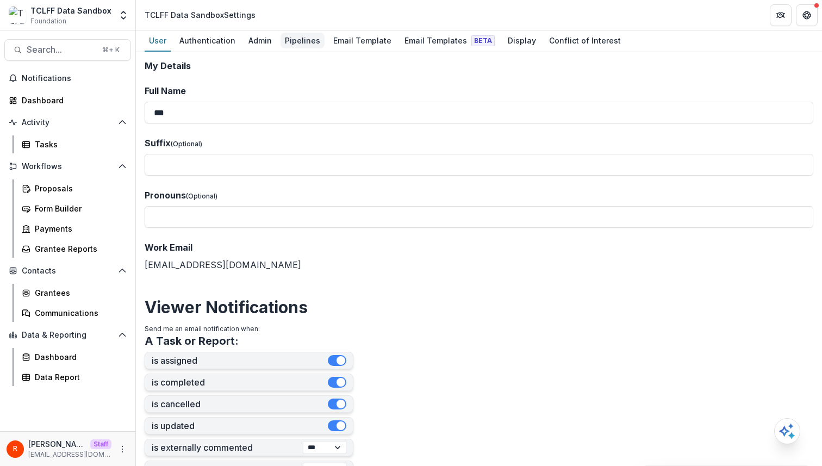
click at [289, 43] on div "Pipelines" at bounding box center [302, 41] width 44 height 16
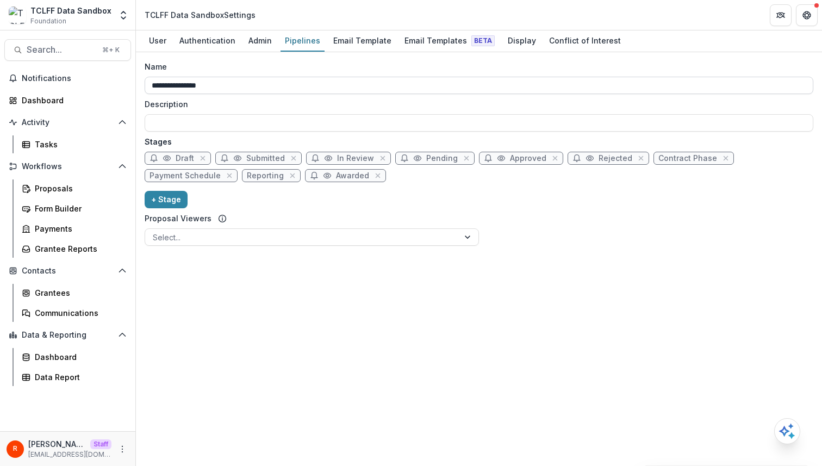
click at [245, 86] on input "**********" at bounding box center [479, 85] width 668 height 17
paste input "**********"
type input "**********"
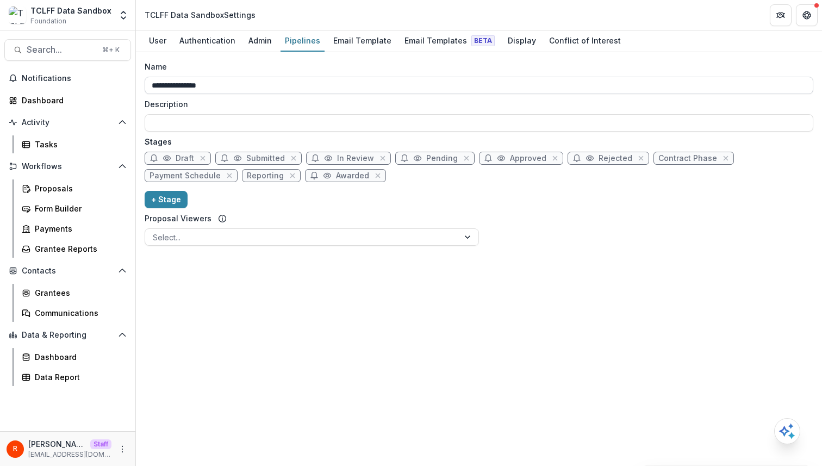
click at [334, 90] on input "**********" at bounding box center [479, 85] width 668 height 17
paste input "****"
type input "**********"
click at [342, 291] on div "**********" at bounding box center [479, 259] width 686 height 414
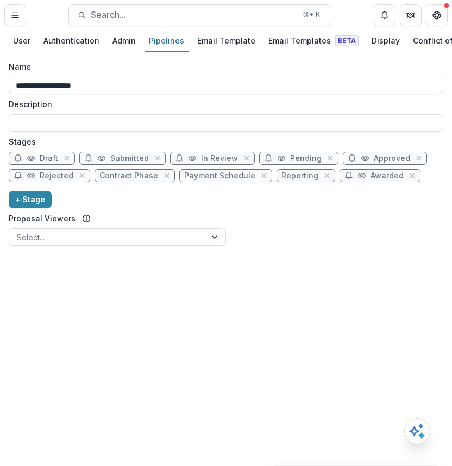
click at [324, 247] on div "**********" at bounding box center [226, 155] width 435 height 189
click at [205, 93] on input "**********" at bounding box center [226, 85] width 435 height 17
paste input "****"
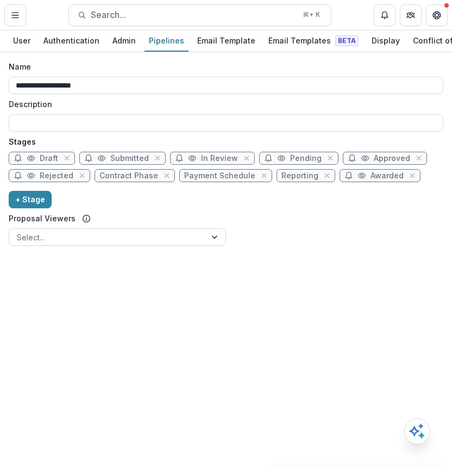
type input "**********"
click at [273, 262] on div "**********" at bounding box center [226, 259] width 452 height 414
click at [159, 132] on input "Description" at bounding box center [226, 122] width 435 height 17
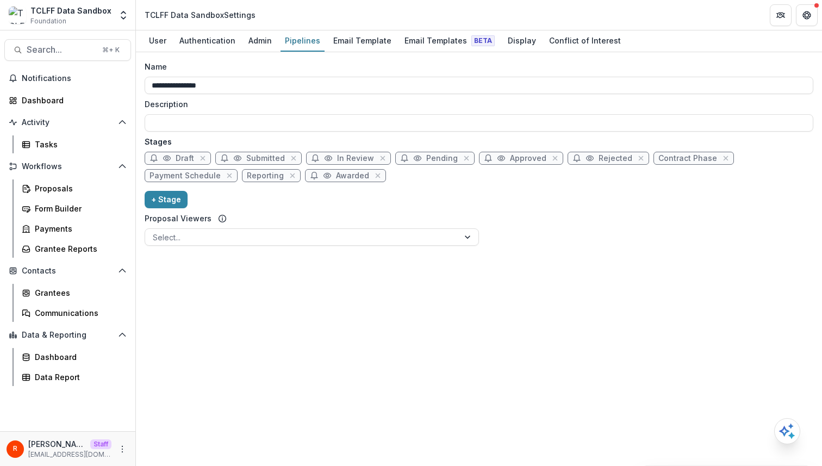
click at [270, 29] on header "TCLFF Data Sandbox Settings" at bounding box center [479, 15] width 686 height 30
click at [265, 35] on div "Admin" at bounding box center [260, 41] width 32 height 16
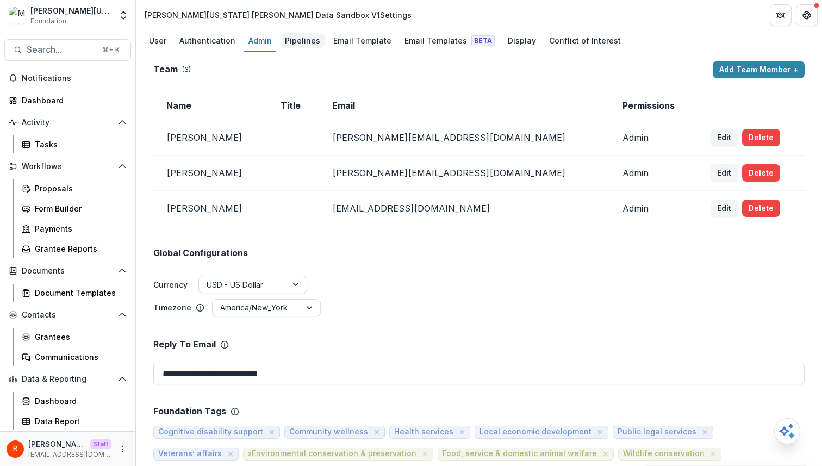
click at [299, 46] on div "Pipelines" at bounding box center [302, 41] width 44 height 16
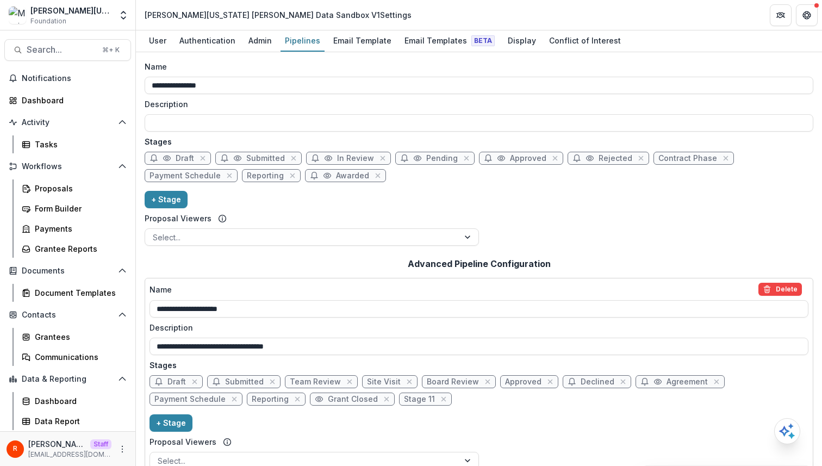
click at [262, 175] on span "Reporting" at bounding box center [265, 175] width 37 height 9
select select "*********"
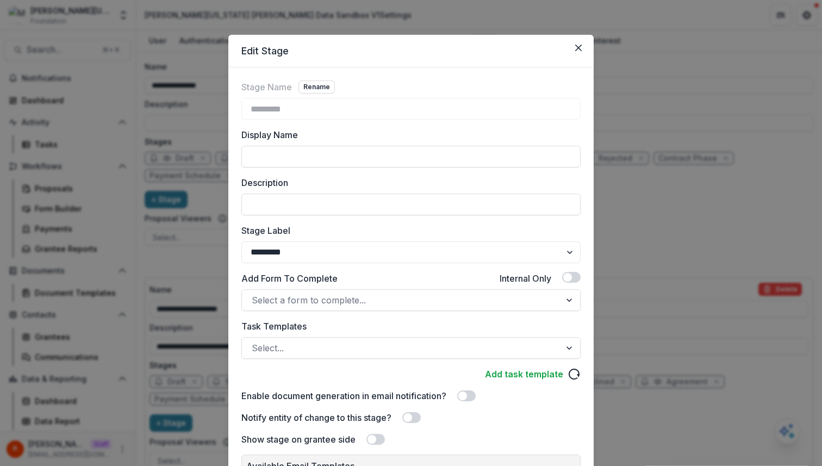
click at [197, 259] on div "Edit Stage Stage Name Rename ********* Display Name Description Stage Label ***…" at bounding box center [411, 233] width 822 height 466
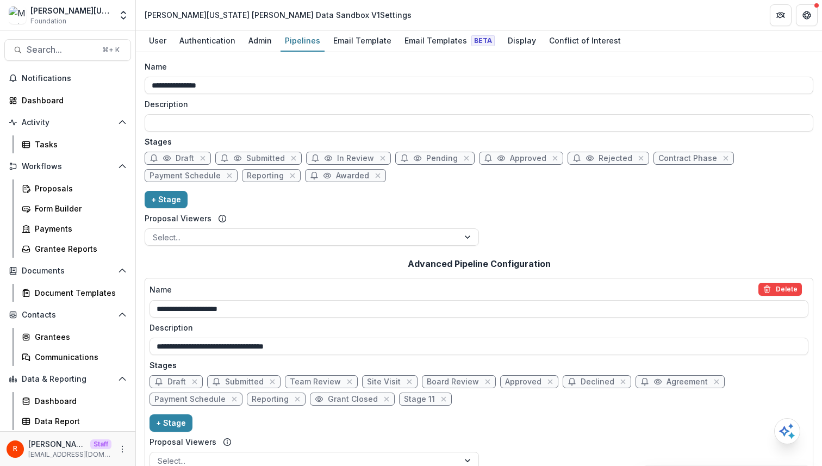
click at [417, 190] on div "**********" at bounding box center [479, 155] width 668 height 189
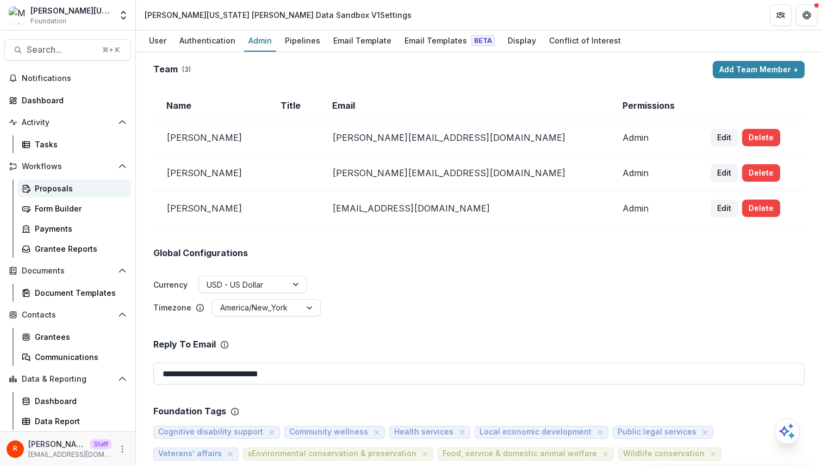
click at [85, 191] on div "Proposals" at bounding box center [78, 188] width 87 height 11
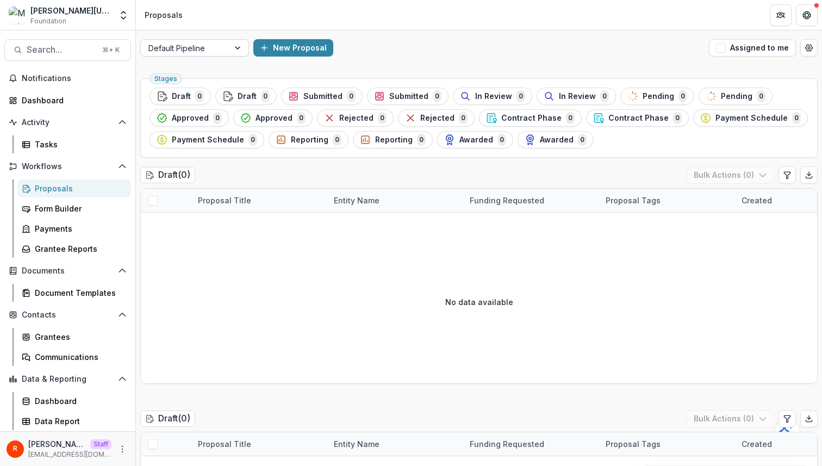
click at [216, 53] on div at bounding box center [184, 48] width 73 height 14
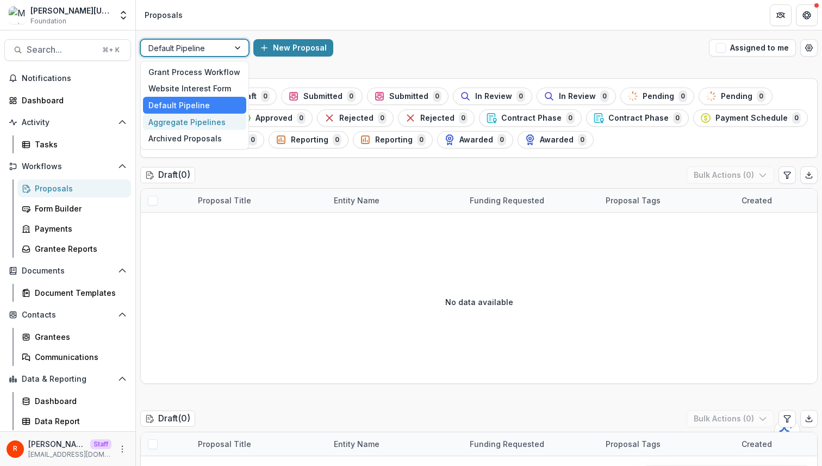
click at [209, 121] on div "Aggregate Pipelines" at bounding box center [194, 122] width 103 height 17
